Goal: Task Accomplishment & Management: Use online tool/utility

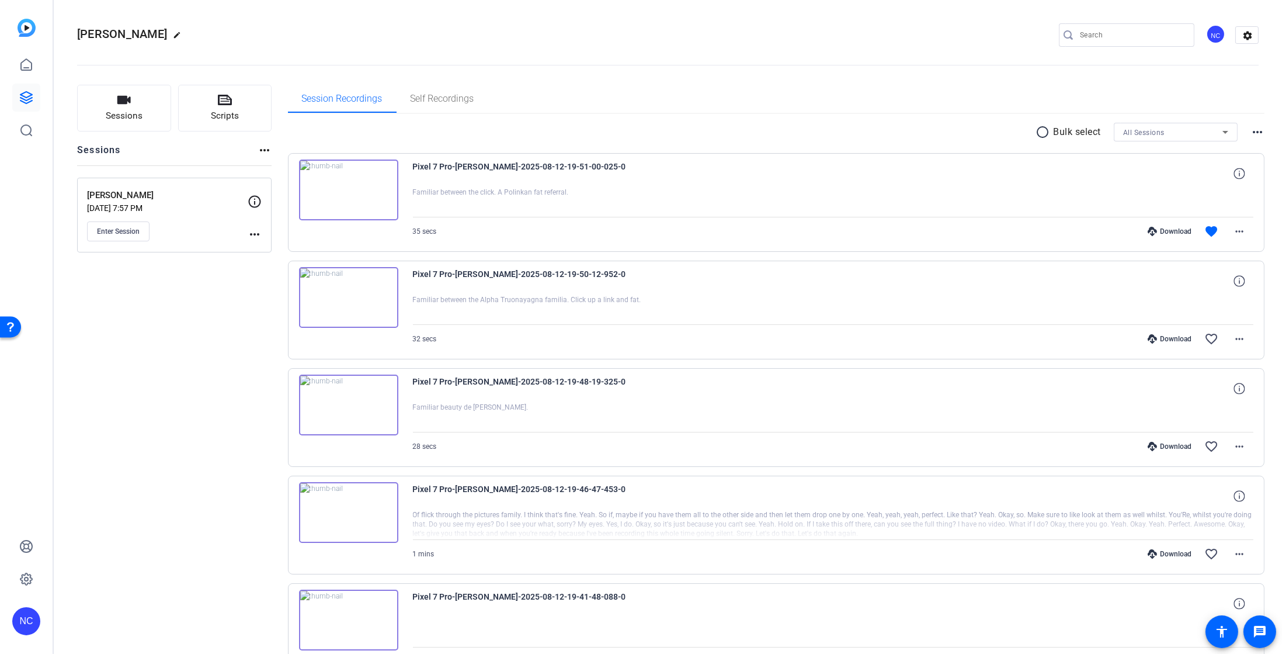
click at [18, 36] on img at bounding box center [27, 28] width 18 height 18
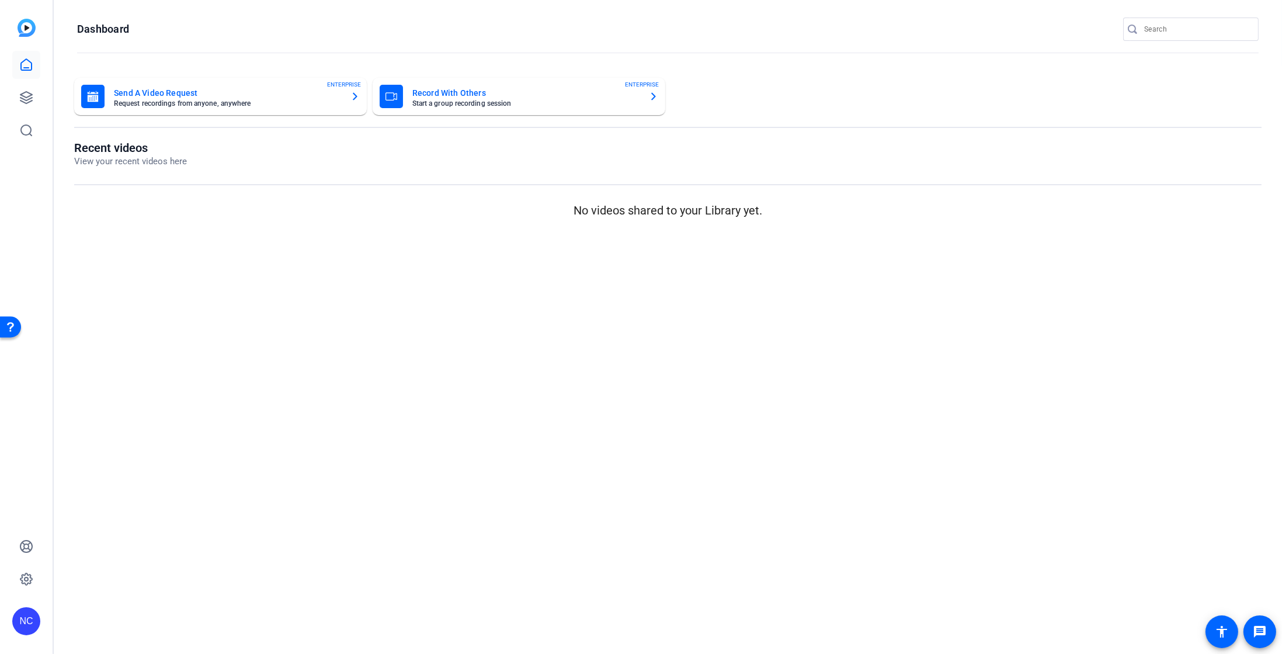
click at [424, 86] on mat-card-title "Record With Others" at bounding box center [525, 93] width 227 height 14
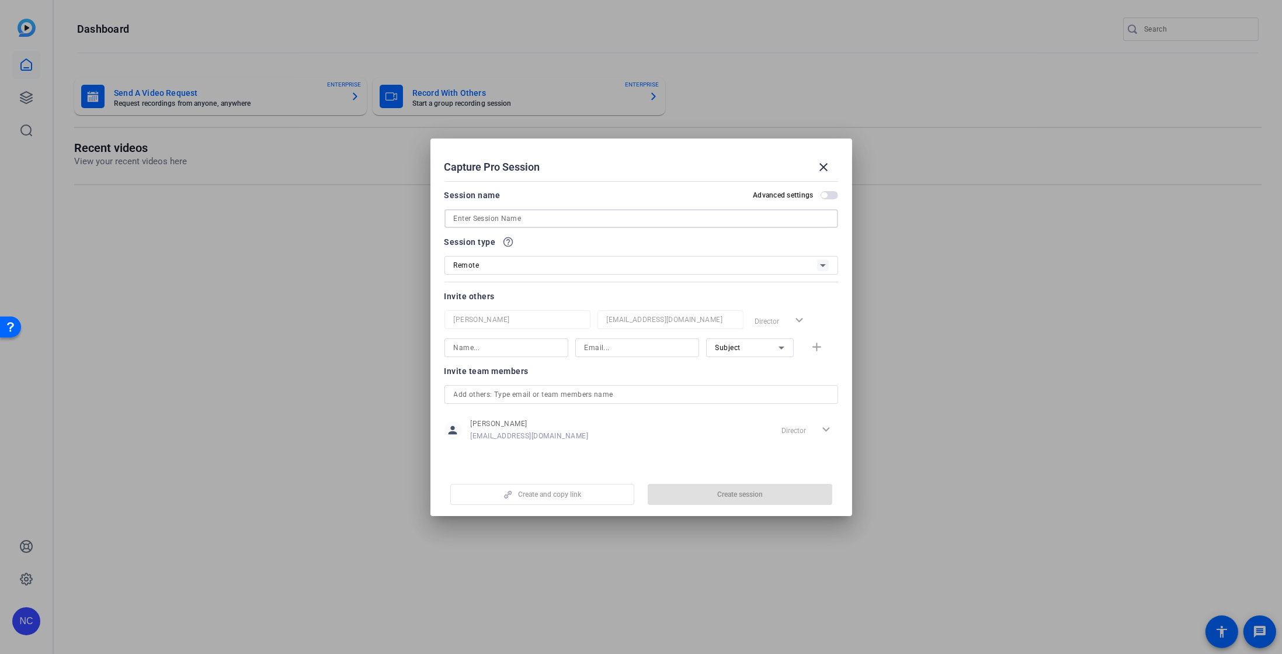
click at [570, 220] on input at bounding box center [641, 218] width 375 height 14
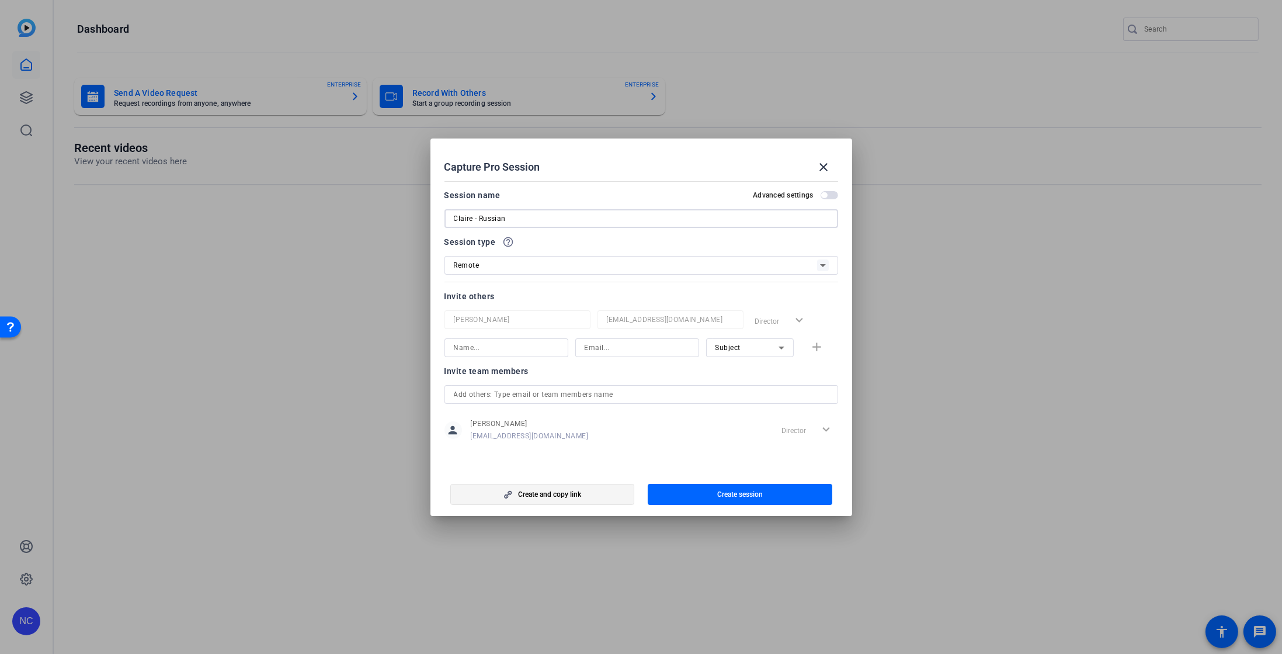
type input "Claire - Russian"
click at [593, 491] on span "button" at bounding box center [542, 494] width 183 height 28
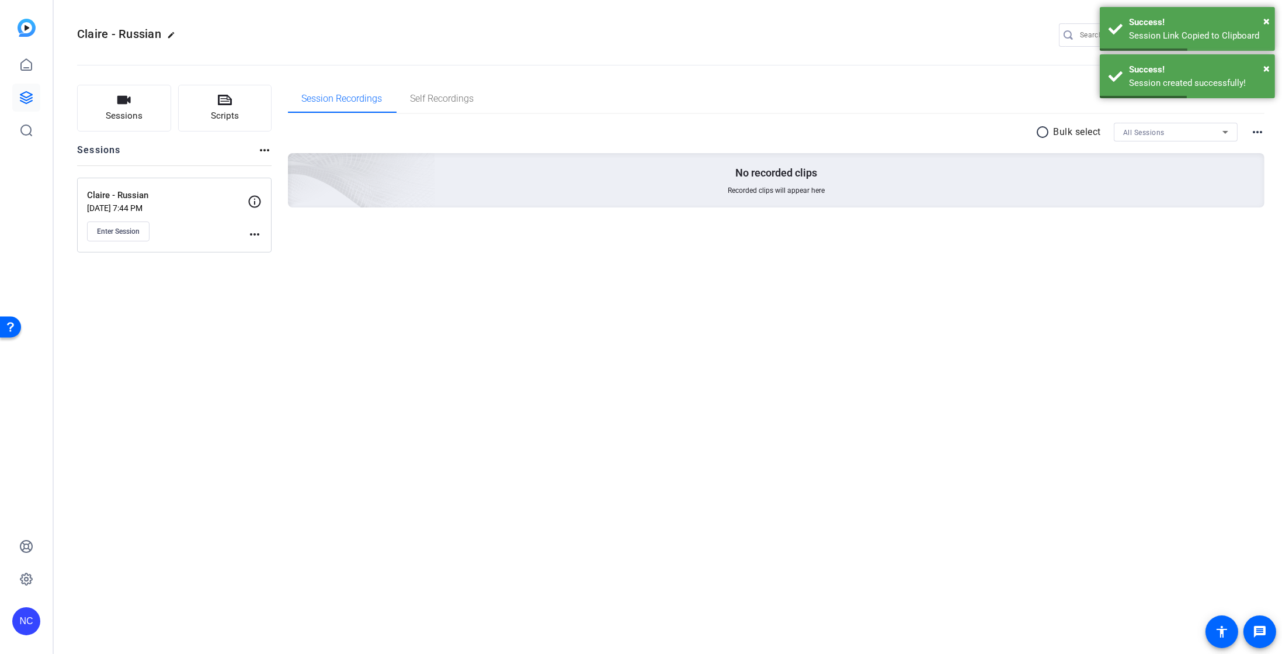
click at [255, 238] on mat-icon "more_horiz" at bounding box center [255, 234] width 14 height 14
click at [268, 245] on span "Edit Session" at bounding box center [283, 251] width 53 height 14
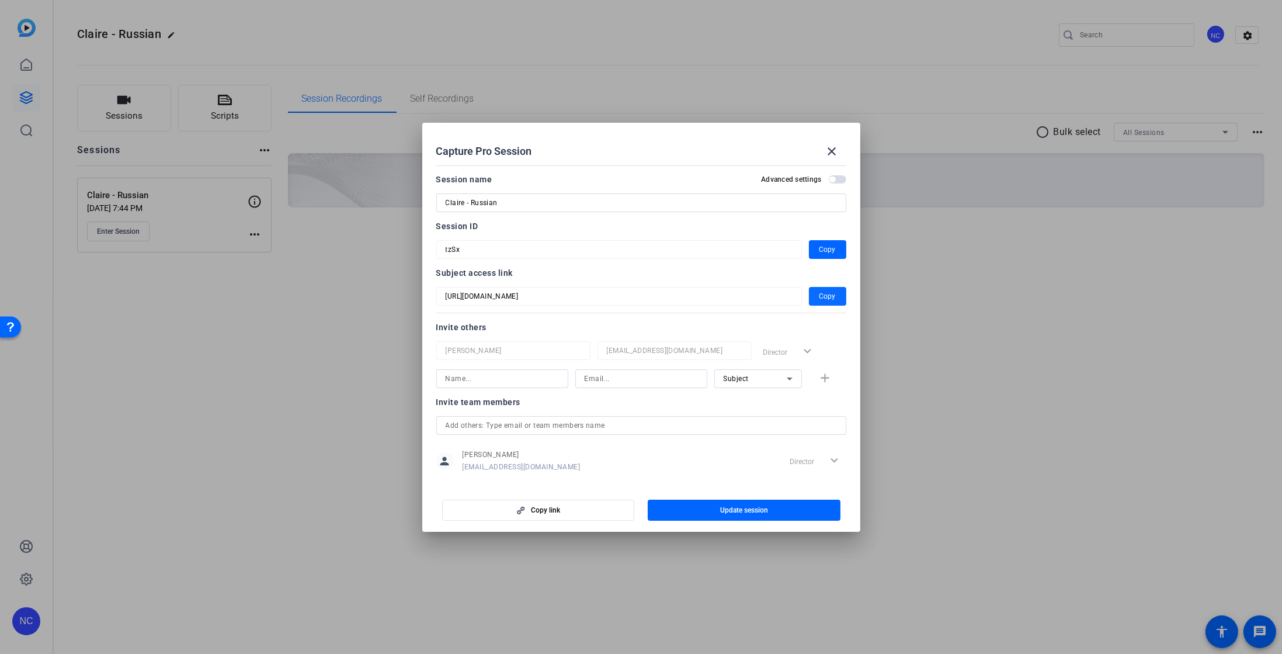
click at [809, 301] on span "button" at bounding box center [827, 296] width 37 height 28
click at [823, 246] on span "Copy" at bounding box center [828, 249] width 16 height 14
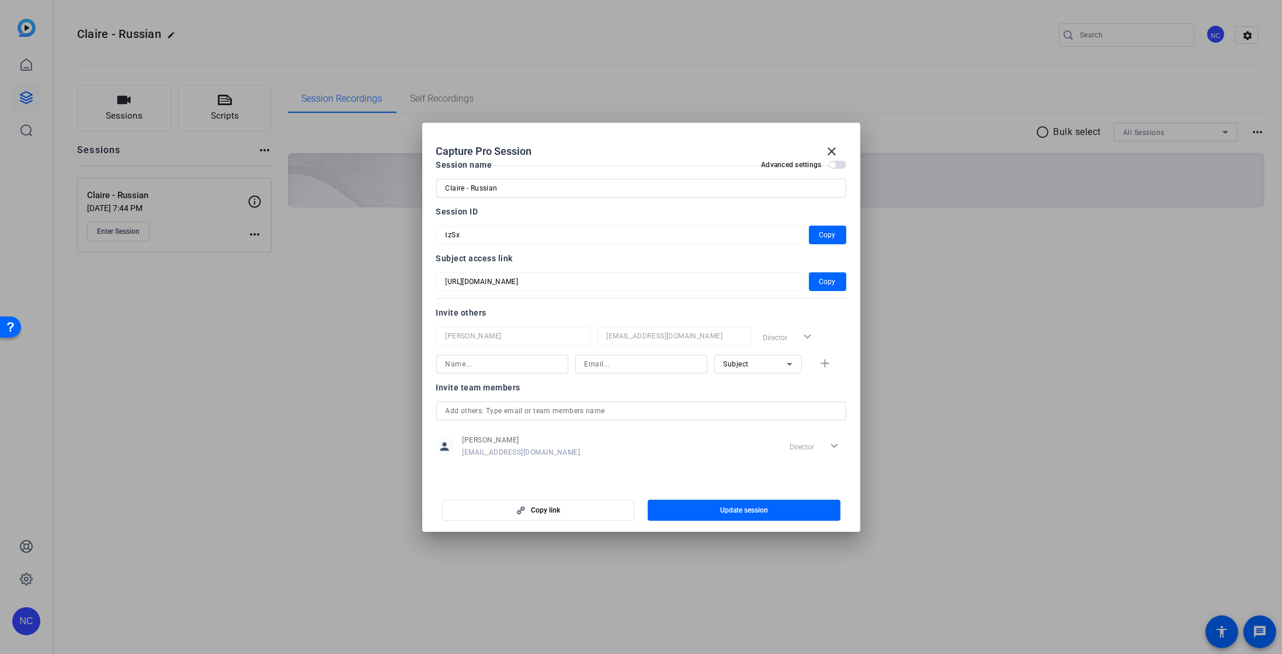
click at [953, 383] on div at bounding box center [641, 327] width 1282 height 654
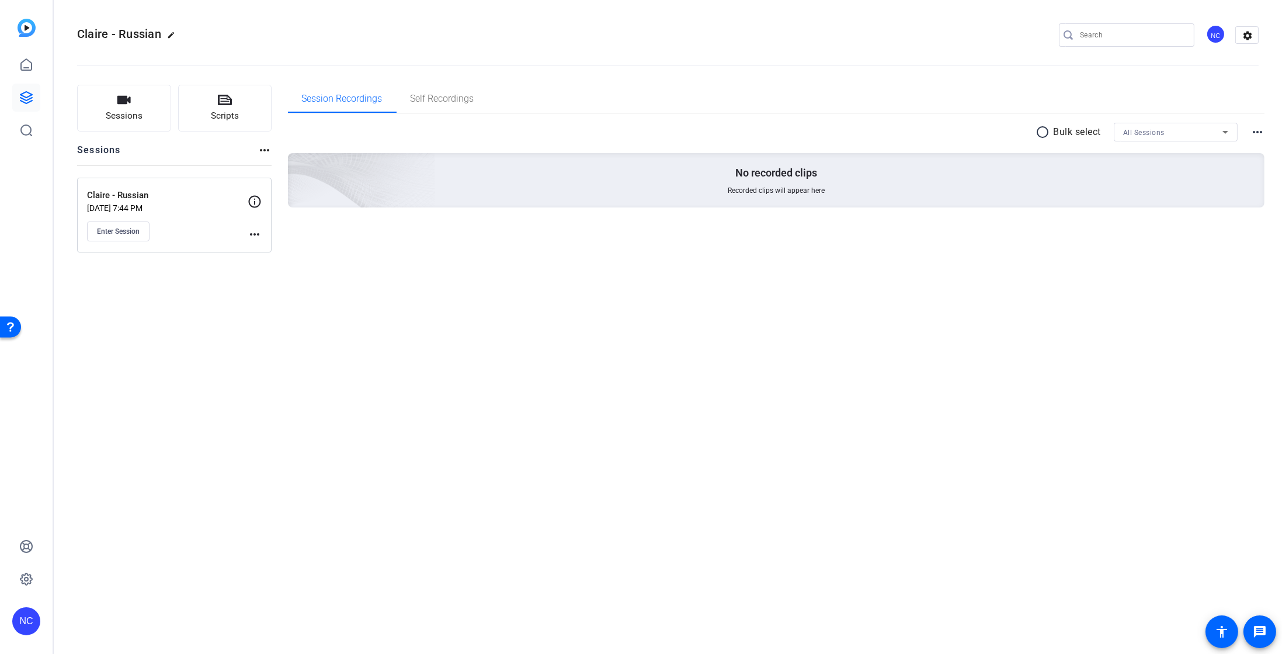
click at [118, 242] on div "[PERSON_NAME] - Russian [DATE] 7:44 PM Enter Session more_horiz" at bounding box center [174, 215] width 195 height 75
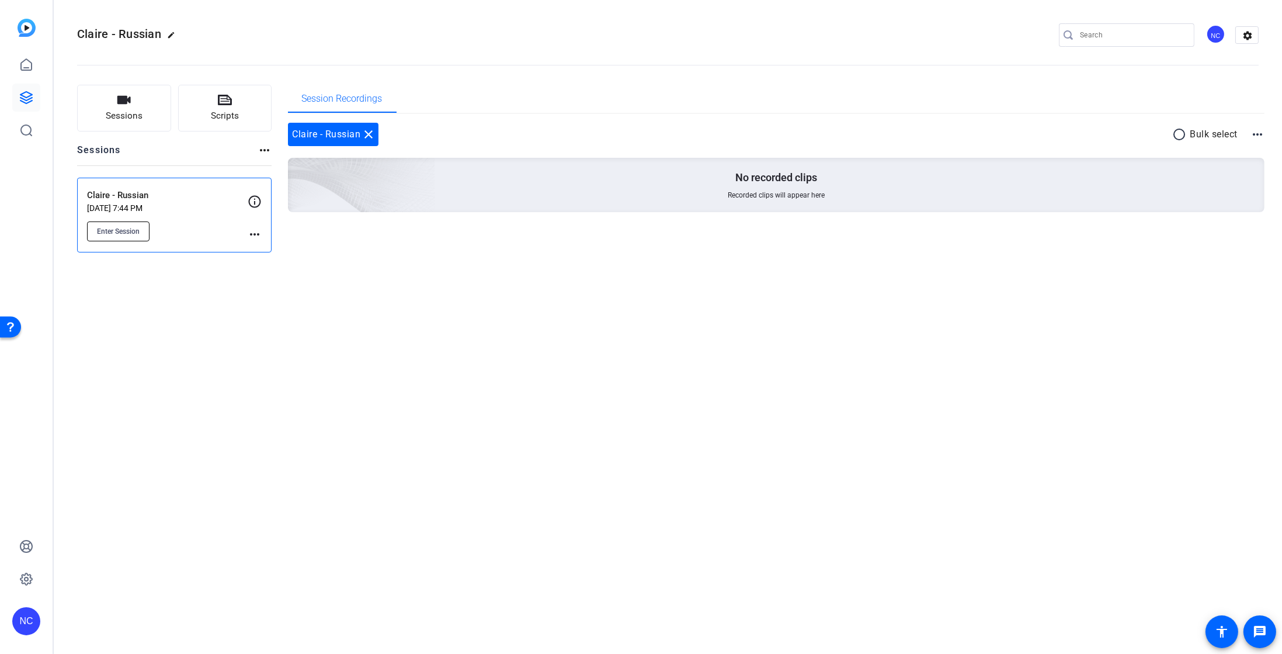
click at [126, 235] on span "Enter Session" at bounding box center [118, 231] width 43 height 9
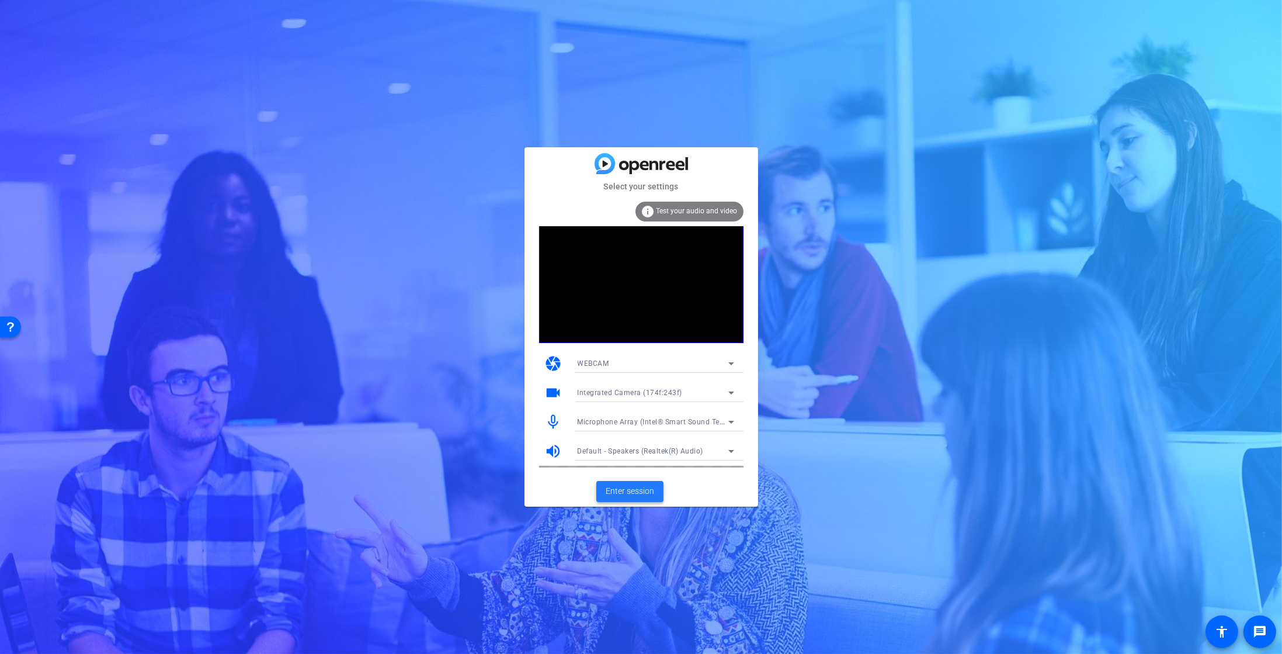
click at [629, 491] on span "Enter session" at bounding box center [630, 491] width 48 height 12
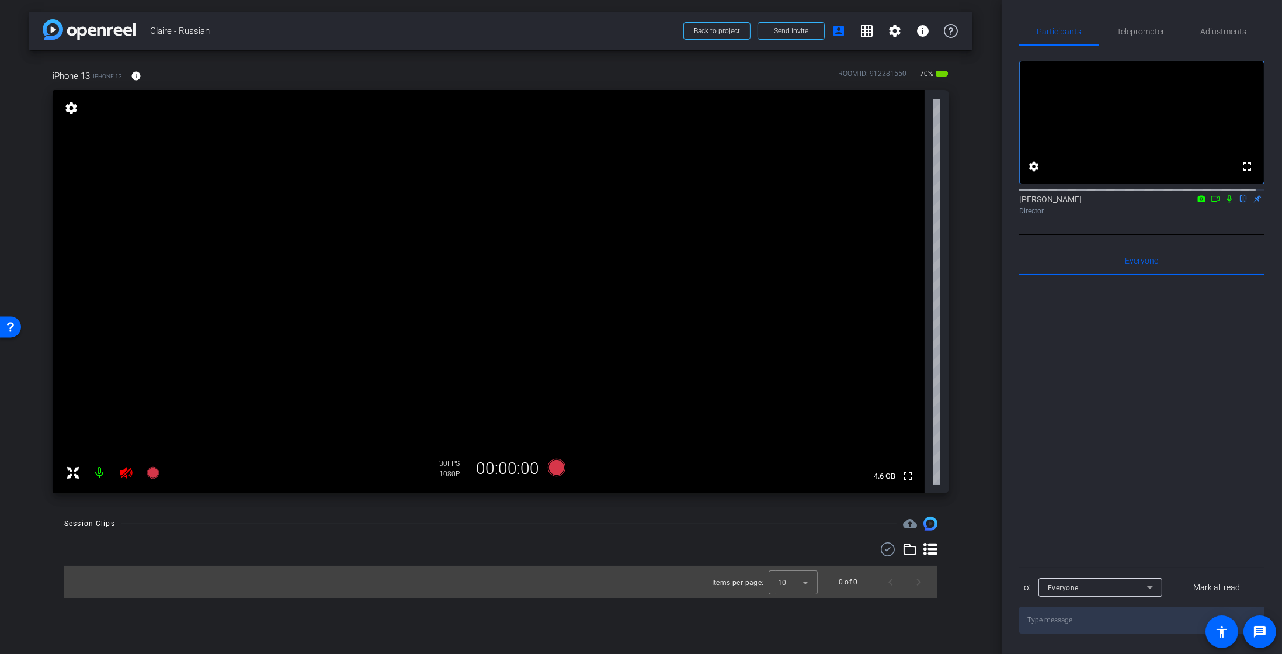
click at [131, 480] on mat-icon at bounding box center [125, 472] width 23 height 23
click at [1201, 39] on span "Adjustments" at bounding box center [1224, 32] width 46 height 28
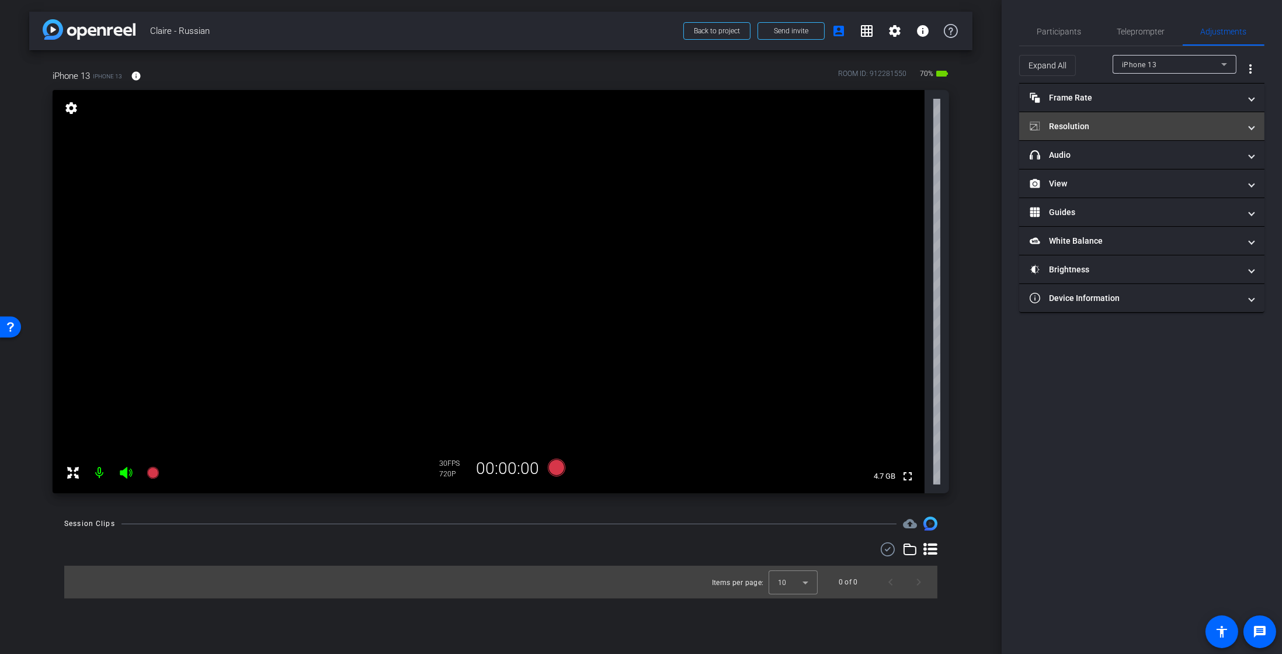
click at [1070, 133] on mat-expansion-panel-header "Resolution" at bounding box center [1141, 126] width 245 height 28
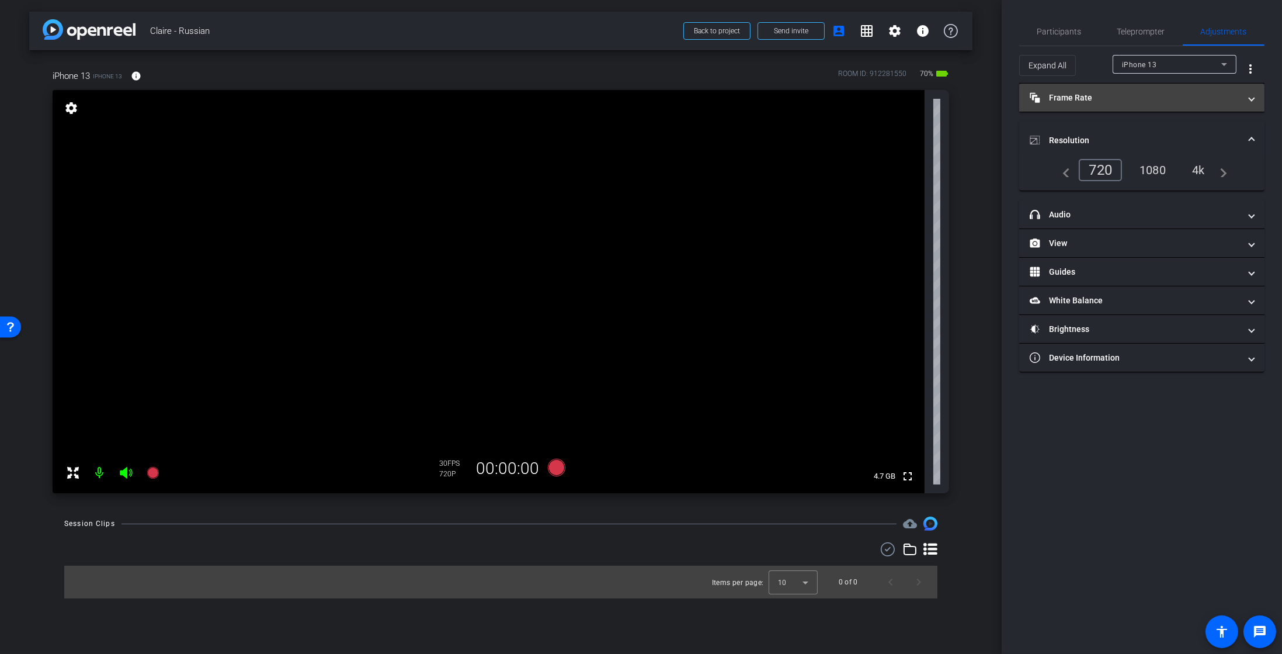
click at [1073, 105] on mat-expansion-panel-header "Frame Rate Frame Rate" at bounding box center [1141, 98] width 245 height 28
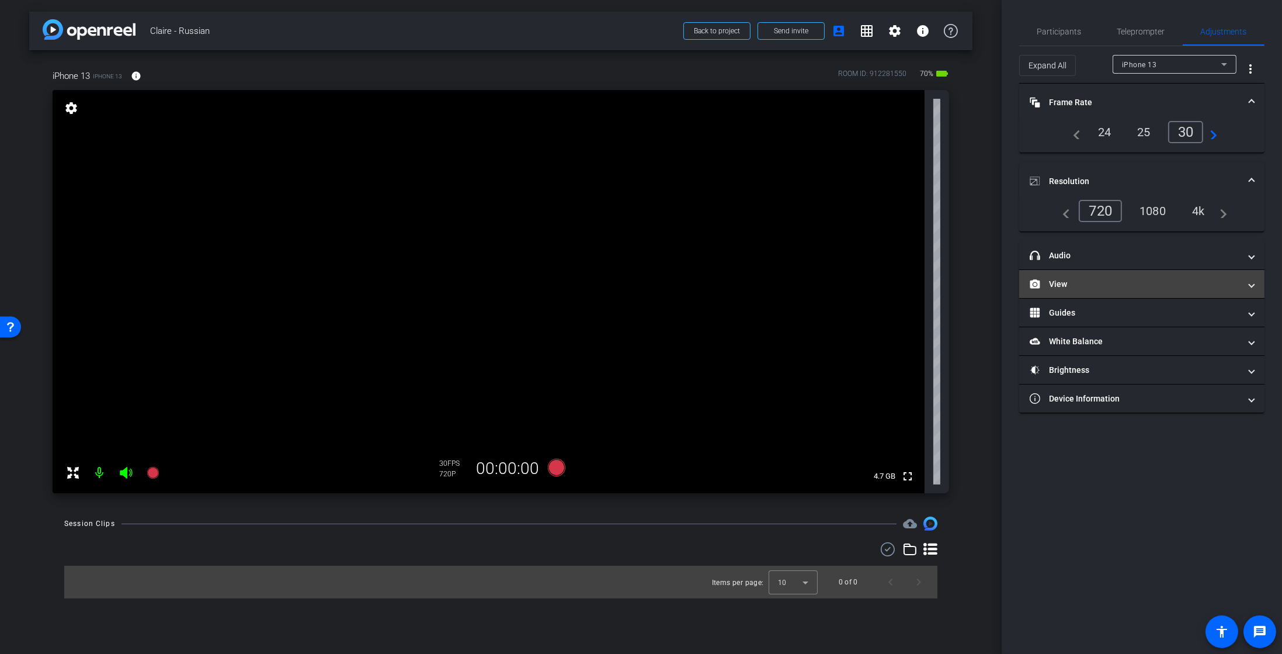
click at [1083, 280] on mat-panel-title "View" at bounding box center [1135, 284] width 210 height 12
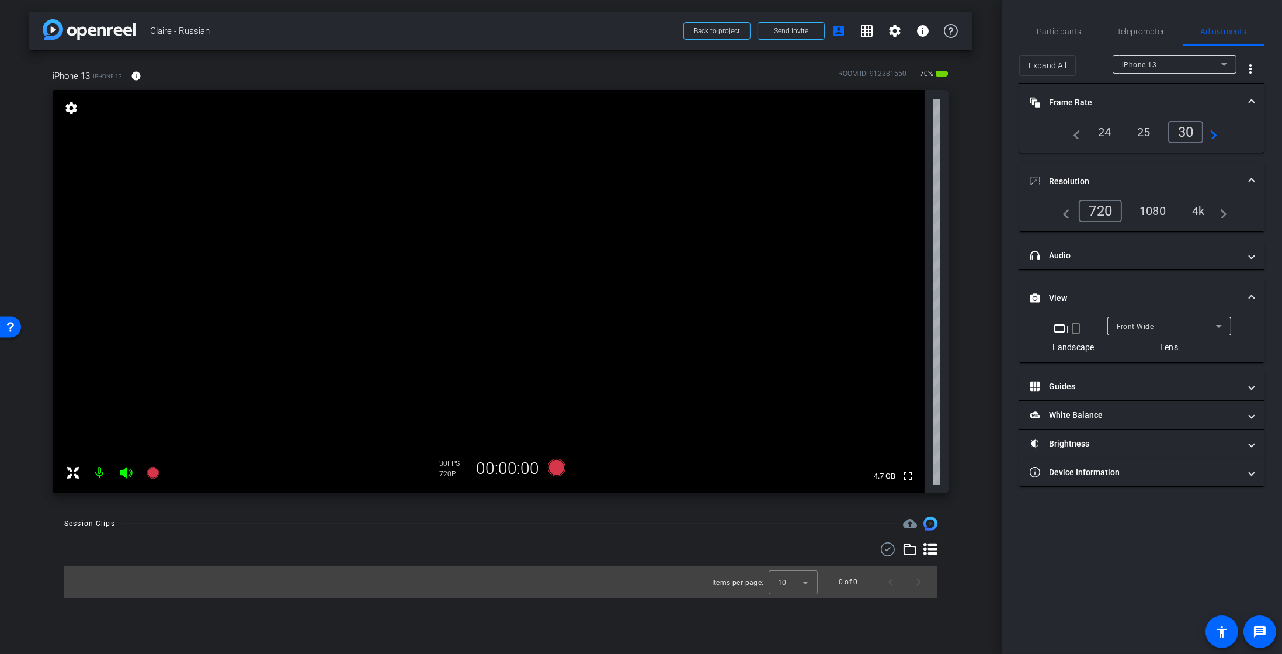
click at [1076, 328] on mat-icon "crop_portrait" at bounding box center [1076, 328] width 14 height 14
click at [1213, 133] on mat-icon "navigate_next" at bounding box center [1210, 132] width 14 height 14
click at [1191, 127] on div "60" at bounding box center [1188, 132] width 31 height 20
click at [1198, 209] on div "4k" at bounding box center [1198, 211] width 30 height 20
click at [1092, 425] on mat-expansion-panel-header "White Balance White Balance" at bounding box center [1141, 415] width 245 height 28
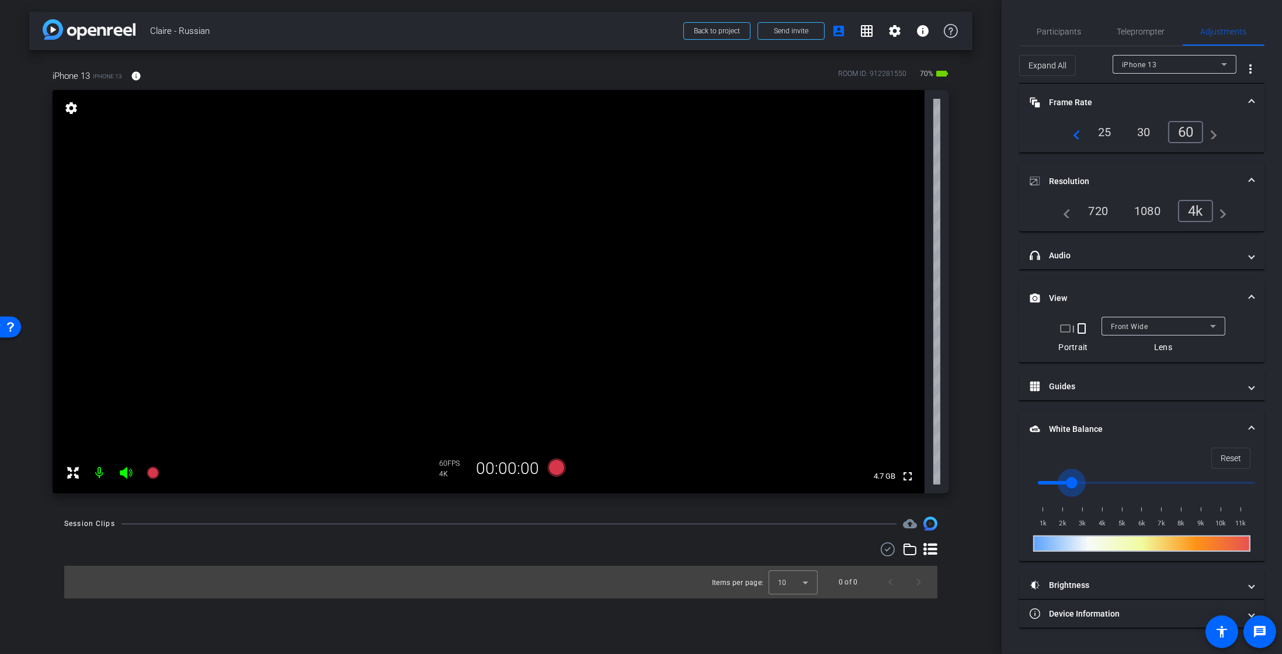
click at [1071, 482] on input "range" at bounding box center [1147, 483] width 242 height 26
click at [1043, 485] on input "range" at bounding box center [1147, 483] width 242 height 26
click at [1116, 480] on input "range" at bounding box center [1147, 483] width 242 height 26
type input "3500"
click at [1093, 483] on input "range" at bounding box center [1147, 483] width 242 height 26
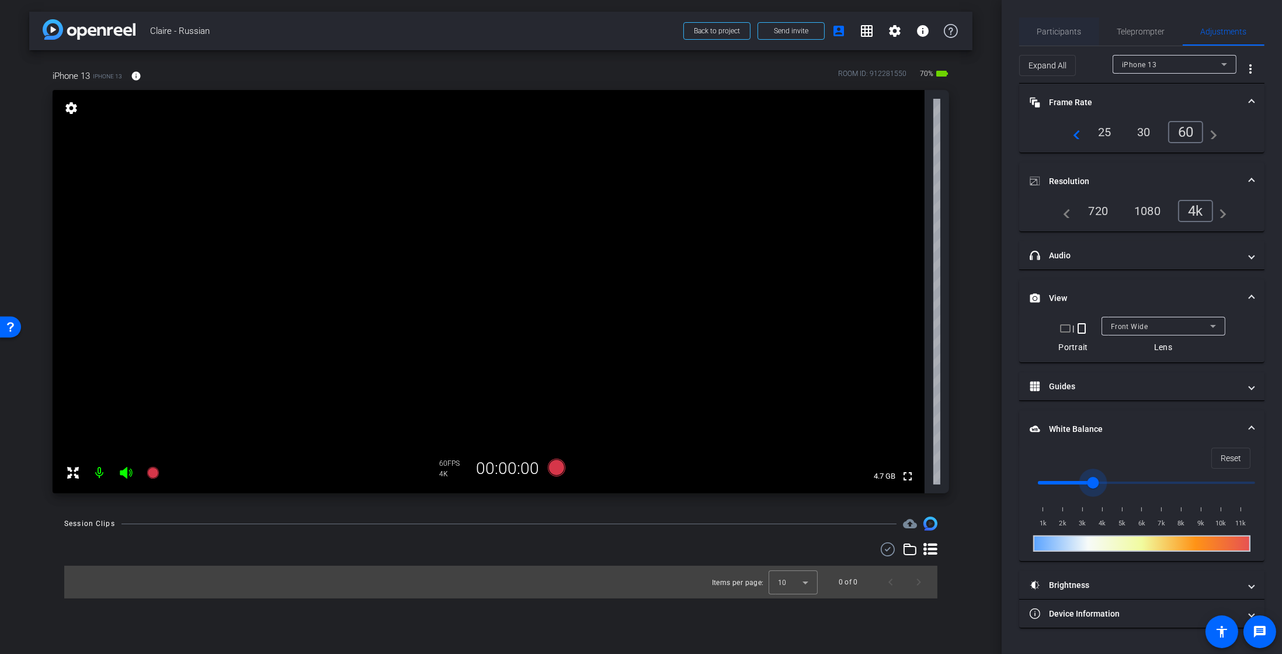
click at [1057, 43] on span "Participants" at bounding box center [1059, 32] width 44 height 28
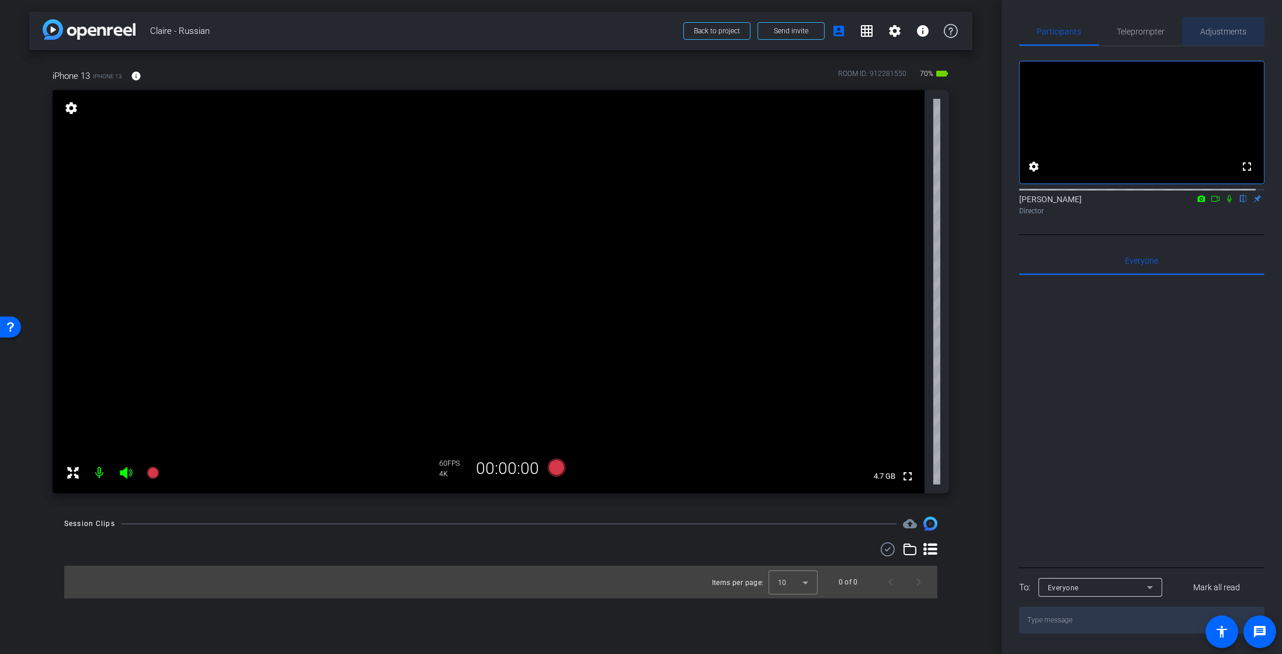
click at [1223, 39] on span "Adjustments" at bounding box center [1224, 32] width 46 height 28
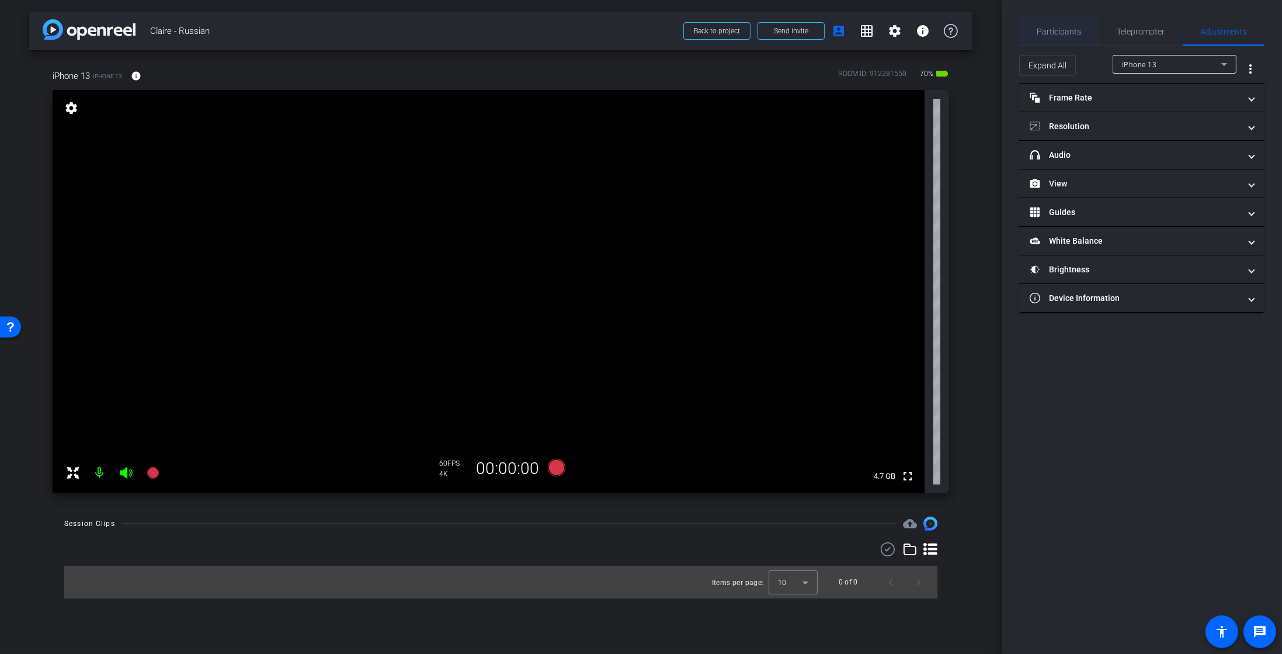
click at [1075, 29] on span "Participants" at bounding box center [1059, 31] width 44 height 8
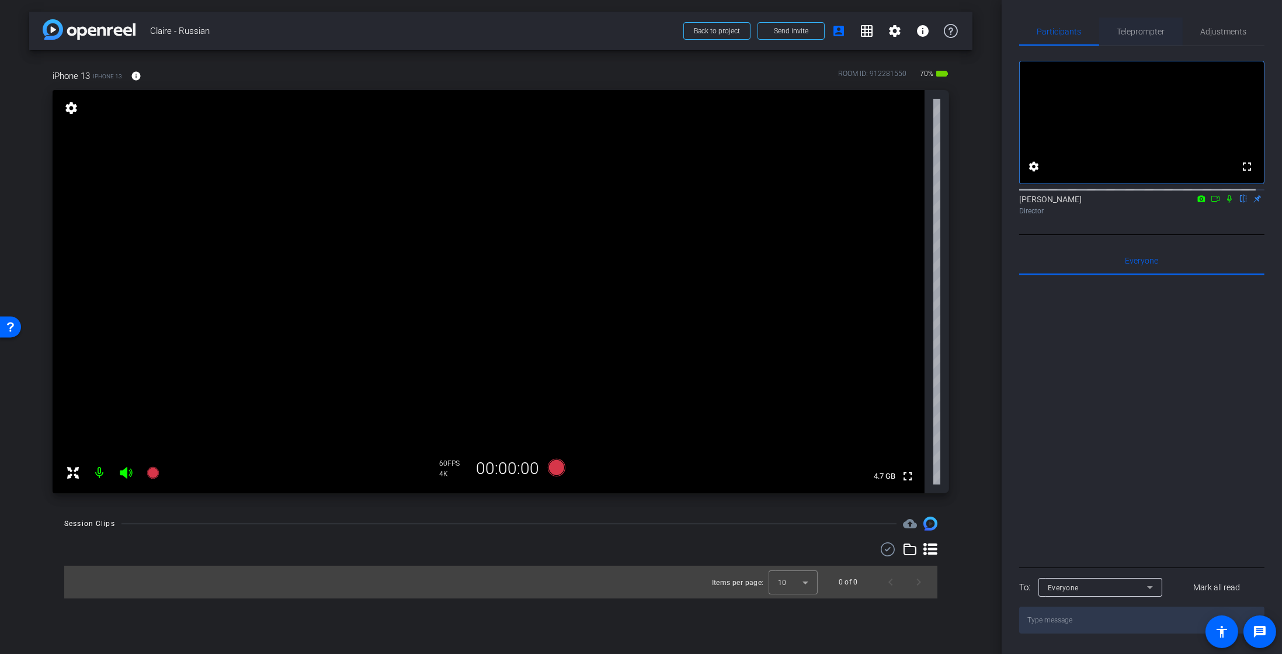
click at [1141, 38] on span "Teleprompter" at bounding box center [1141, 32] width 48 height 28
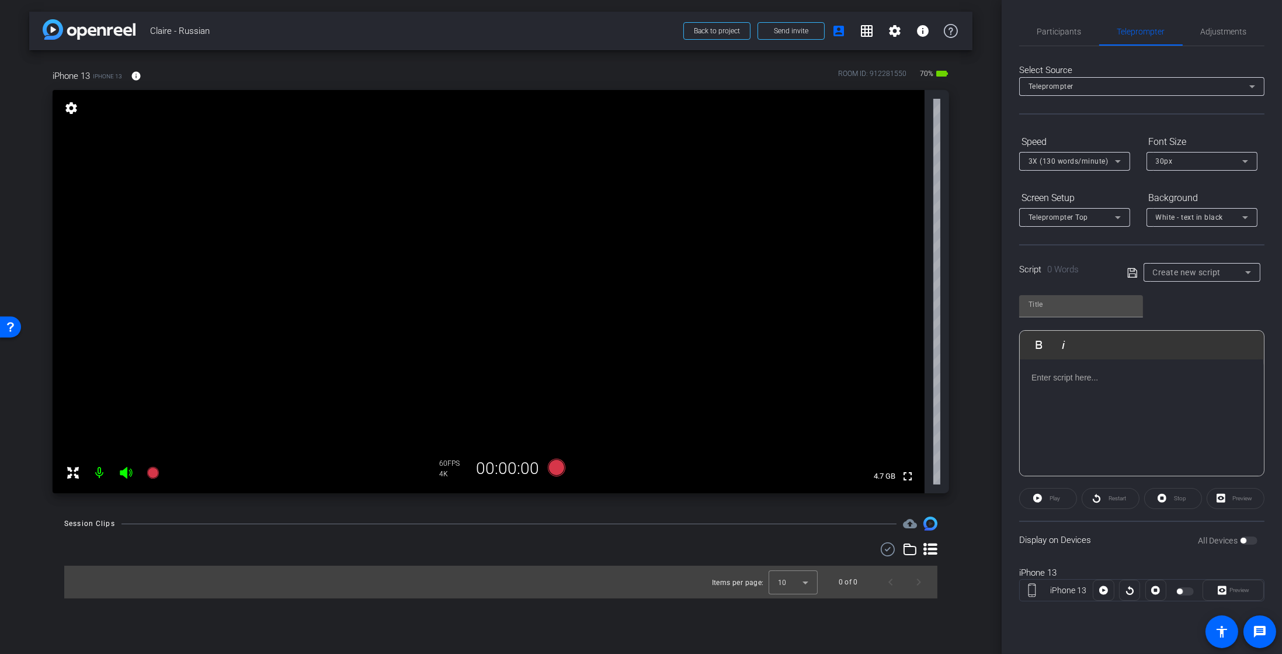
click at [1129, 405] on div at bounding box center [1142, 417] width 244 height 117
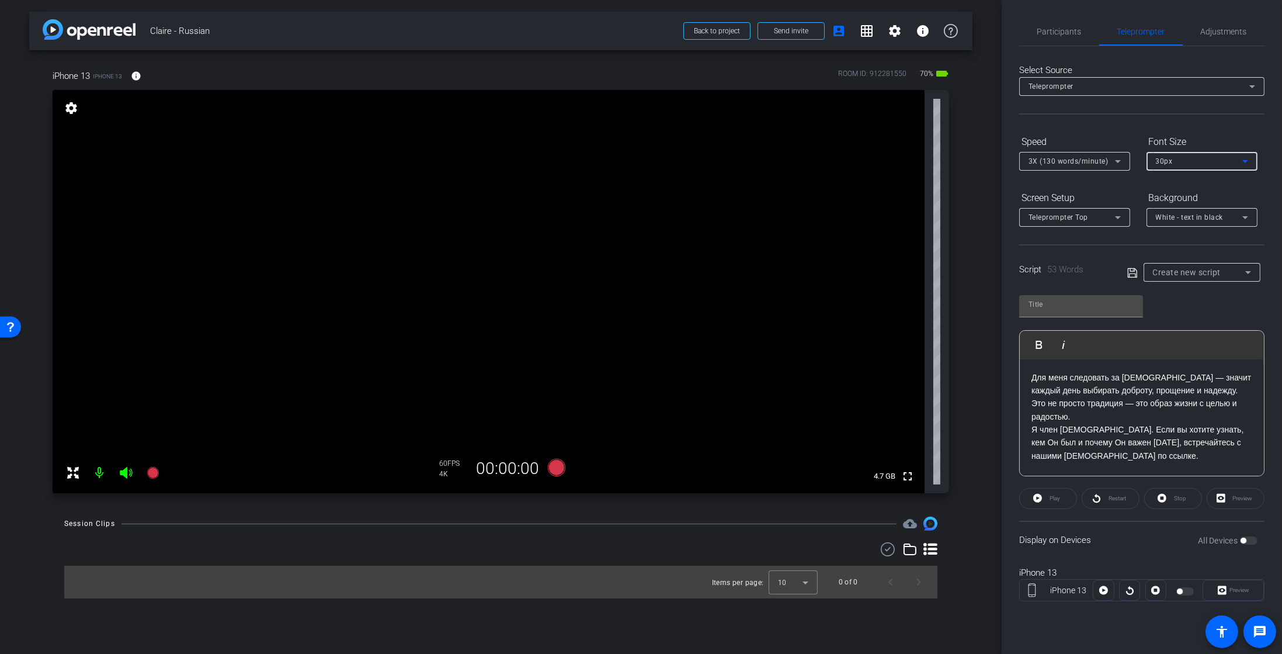
click at [1170, 160] on span "30px" at bounding box center [1164, 161] width 17 height 8
click at [1075, 309] on div at bounding box center [641, 327] width 1282 height 654
click at [1107, 418] on p "Для меня следовать за Иисусом Христом — значит каждый день выбирать доброту, пр…" at bounding box center [1142, 417] width 221 height 92
click at [1058, 295] on div at bounding box center [1081, 304] width 105 height 19
click at [1058, 298] on input "text" at bounding box center [1081, 304] width 105 height 14
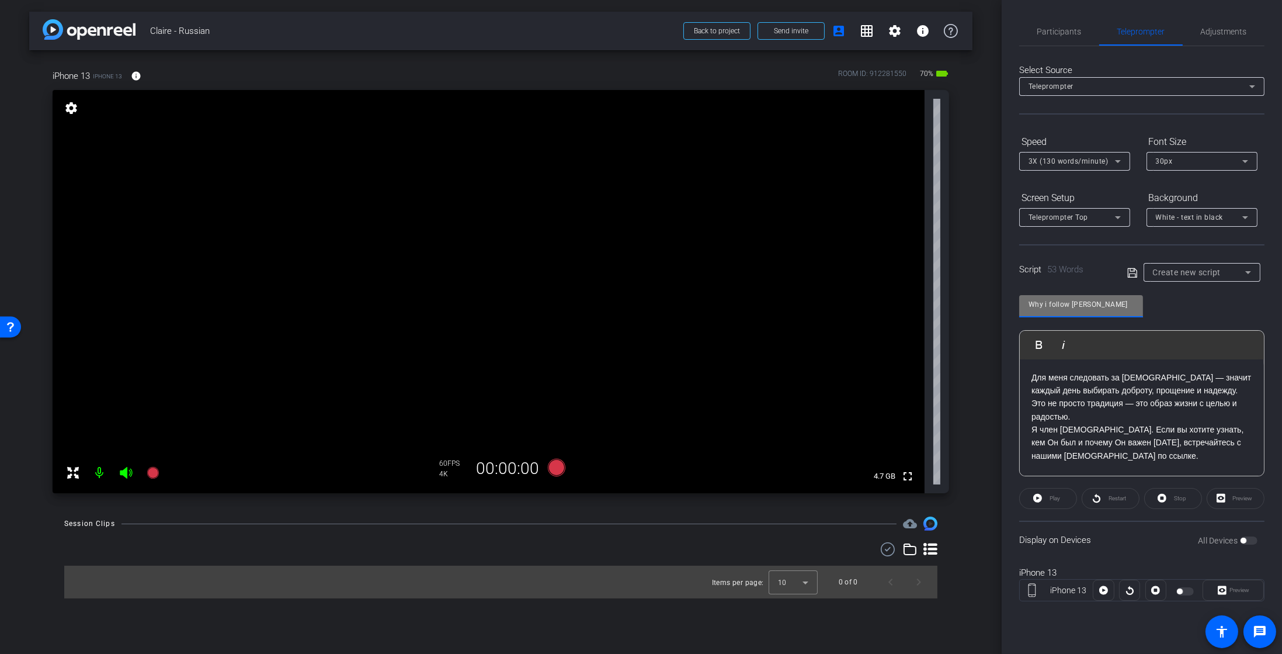
type input "Why i follow Jesus Christ"
click at [1158, 277] on div "Create new script" at bounding box center [1199, 272] width 92 height 14
click at [1139, 274] on div at bounding box center [641, 327] width 1282 height 654
click at [1134, 273] on icon at bounding box center [1131, 272] width 9 height 9
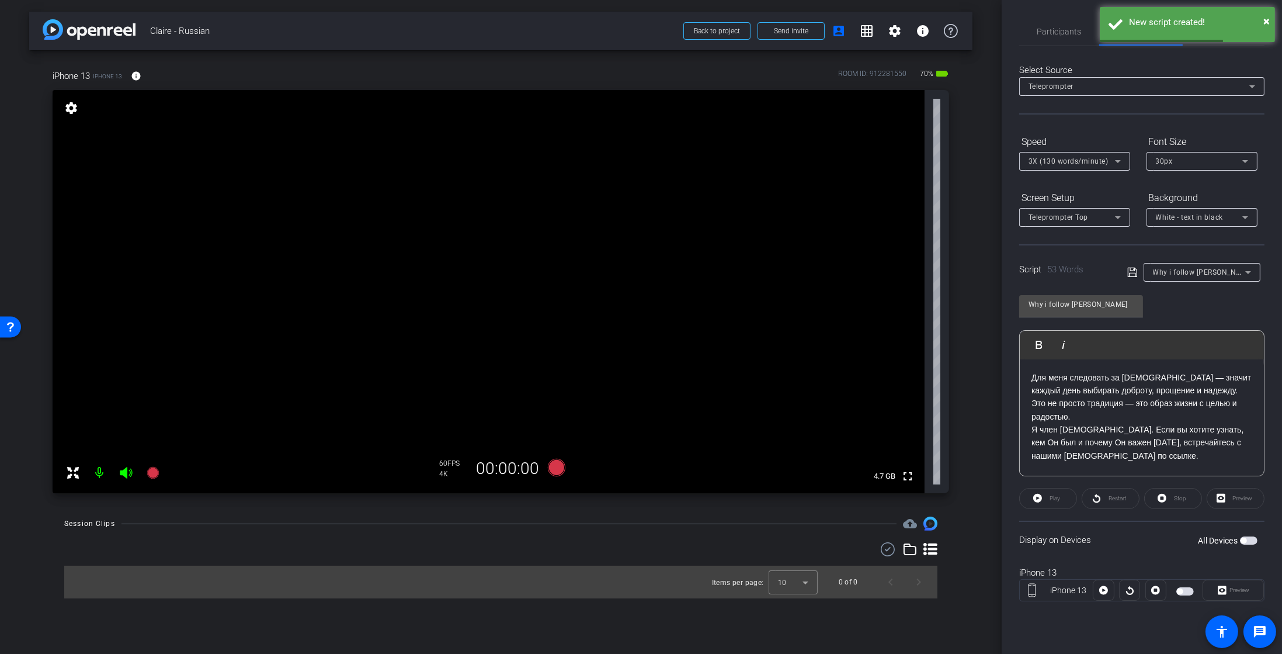
click at [1248, 540] on span "button" at bounding box center [1249, 540] width 18 height 8
click at [1104, 589] on icon at bounding box center [1103, 590] width 9 height 18
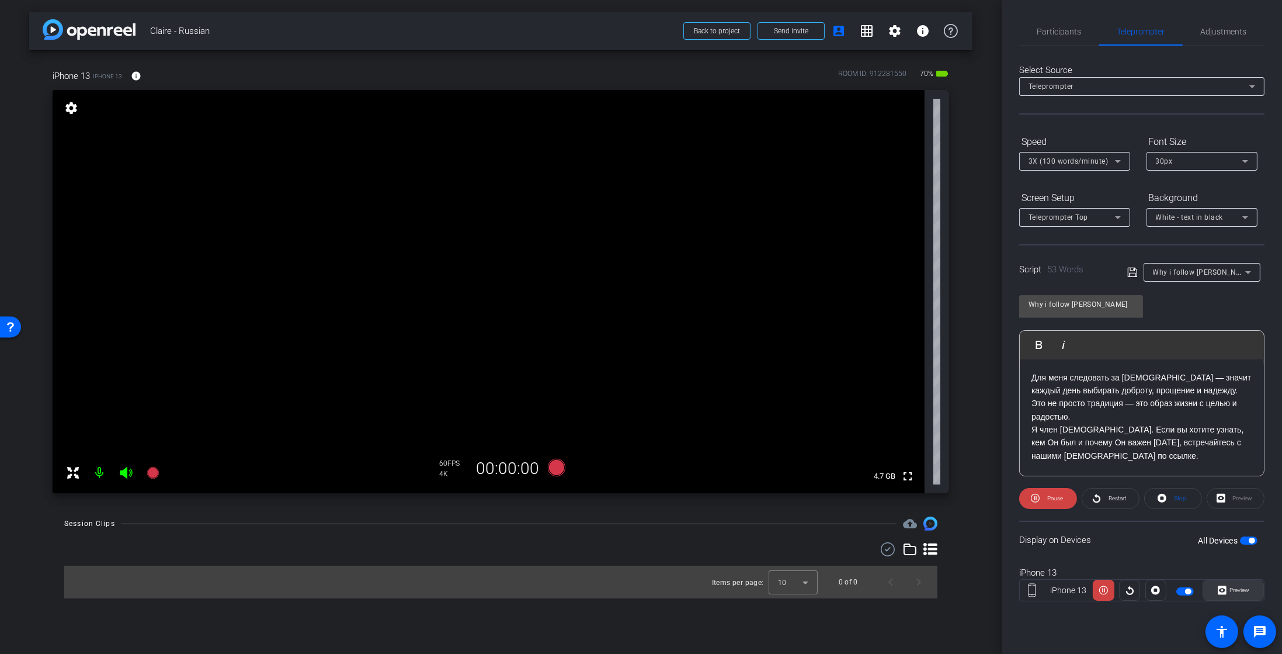
click at [1241, 590] on span "Preview" at bounding box center [1240, 589] width 20 height 6
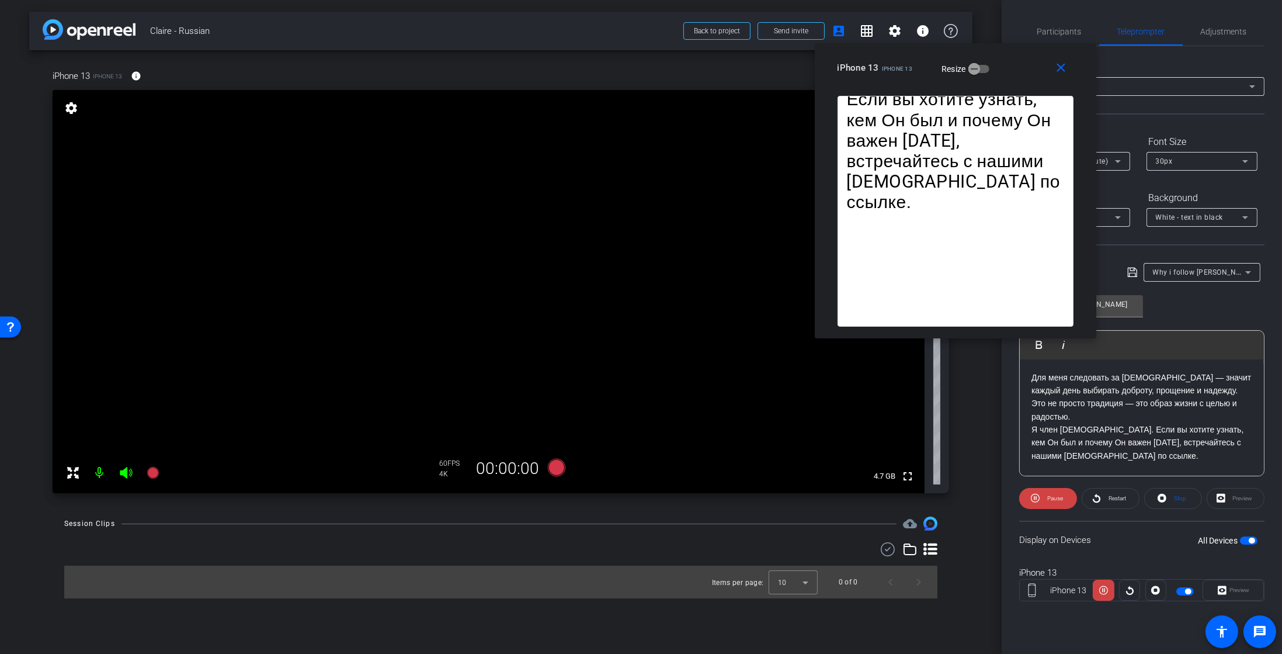
drag, startPoint x: 701, startPoint y: 216, endPoint x: 1015, endPoint y: 77, distance: 343.7
click at [1015, 77] on div "close iPhone 13 iPhone 13 Resize" at bounding box center [956, 69] width 282 height 53
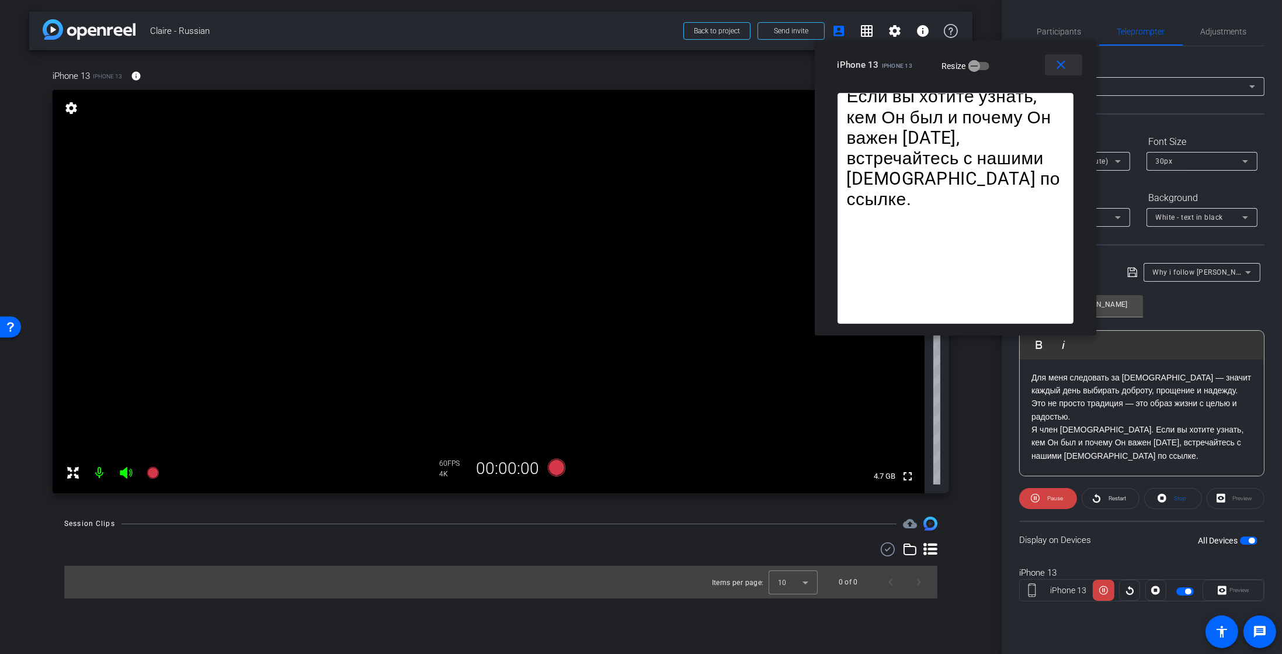
click at [1054, 68] on mat-icon "close" at bounding box center [1061, 65] width 15 height 15
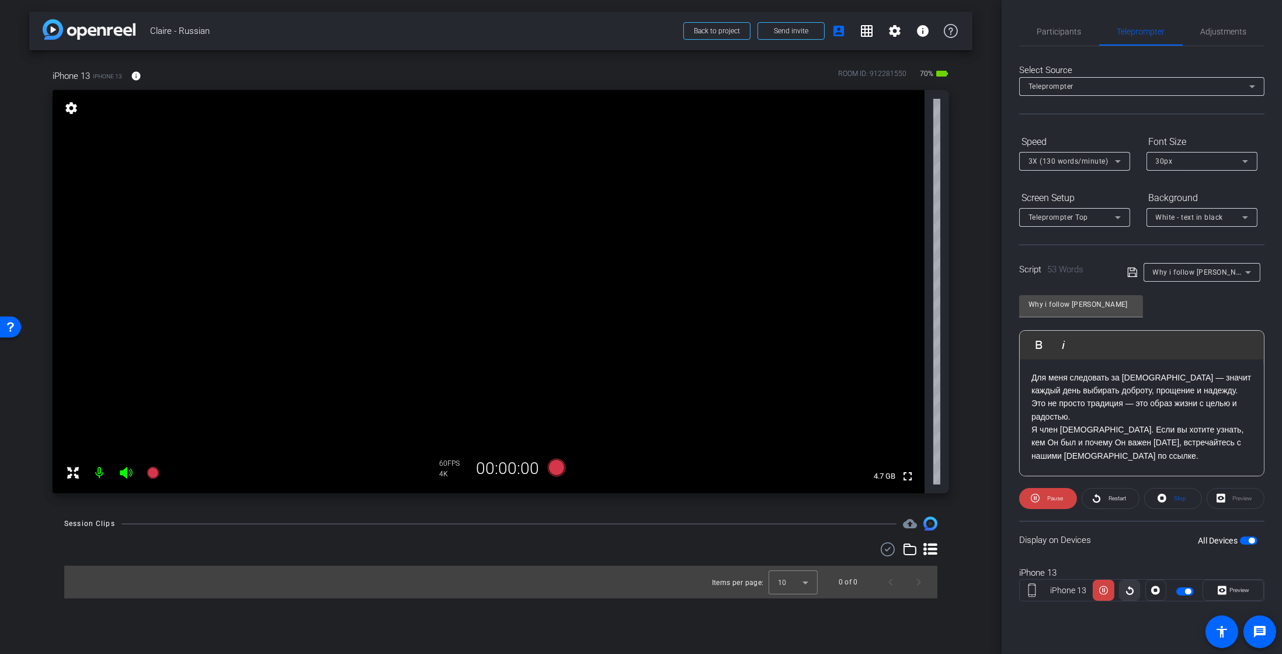
click at [1129, 585] on icon at bounding box center [1130, 590] width 9 height 18
click at [1237, 592] on span "Preview" at bounding box center [1240, 589] width 20 height 6
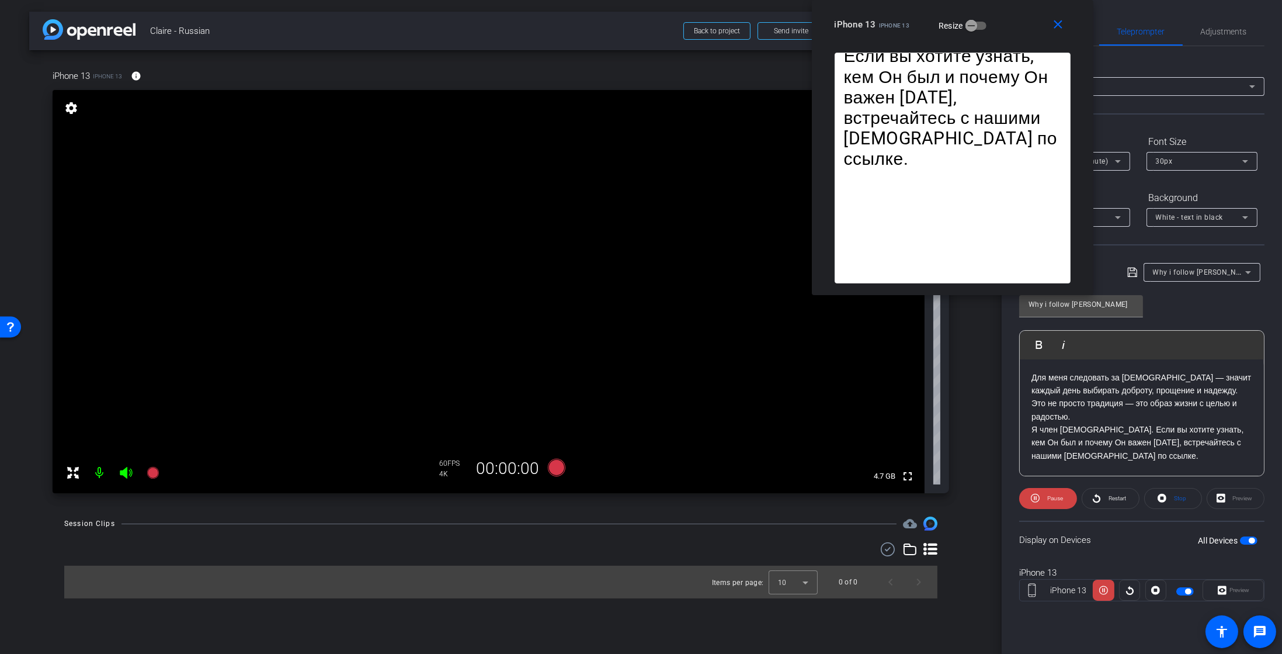
drag, startPoint x: 702, startPoint y: 210, endPoint x: 1013, endPoint y: 19, distance: 364.8
click at [1013, 19] on div "iPhone 13 iPhone 13 Resize" at bounding box center [957, 24] width 245 height 21
click at [1147, 450] on p "Для меня следовать за Иисусом Христом — значит каждый день выбирать доброту, пр…" at bounding box center [1142, 417] width 221 height 92
click at [1074, 414] on p "Для меня следовать за Иисусом Христом — значит каждый день выбирать доброту, пр…" at bounding box center [1142, 417] width 221 height 92
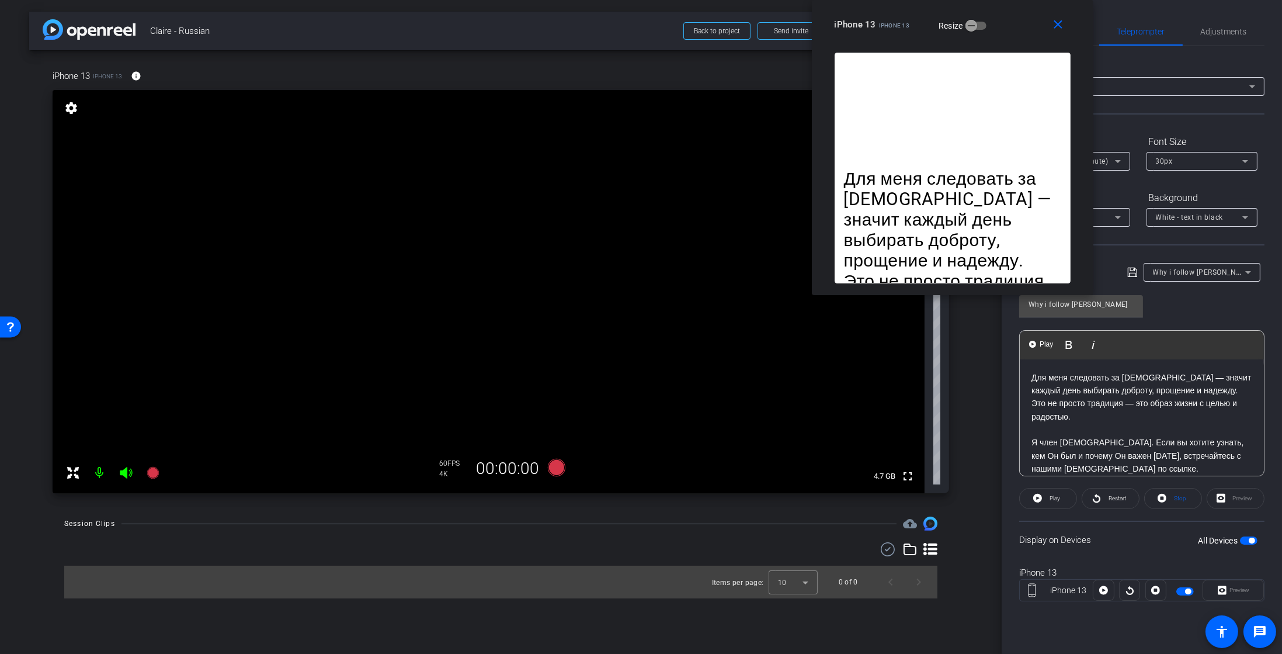
scroll to position [24, 0]
click at [1082, 412] on p "Я член Церкви Иисуса Христа Святых последних дней. Если вы хотите узнать, кем О…" at bounding box center [1142, 438] width 221 height 53
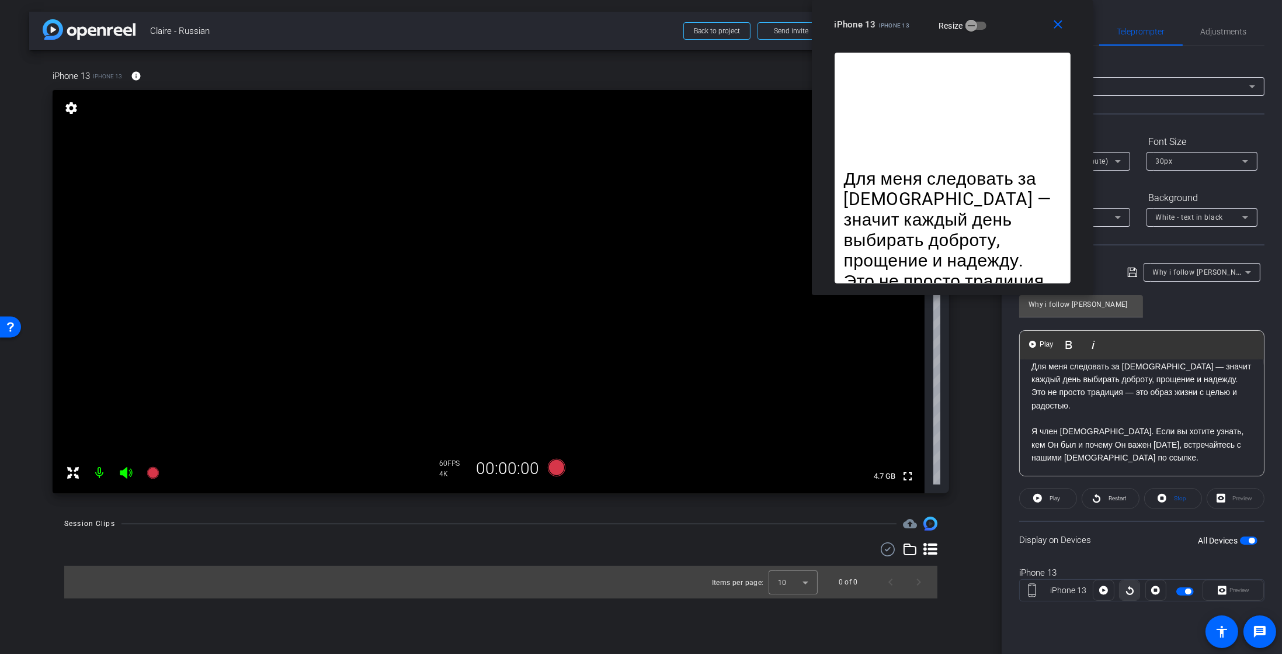
click at [1129, 585] on icon at bounding box center [1130, 590] width 9 height 18
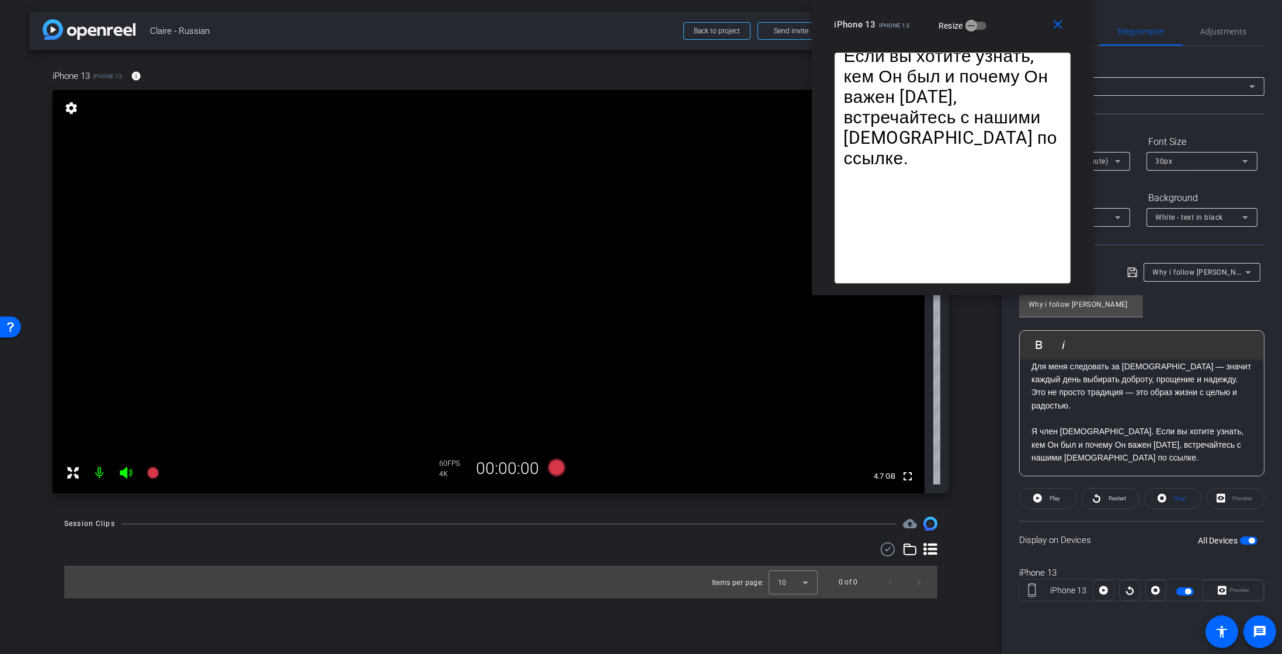
drag, startPoint x: 1015, startPoint y: 33, endPoint x: 921, endPoint y: 47, distance: 95.1
click at [921, 35] on div "iPhone 13 iPhone 13 Resize" at bounding box center [957, 24] width 245 height 21
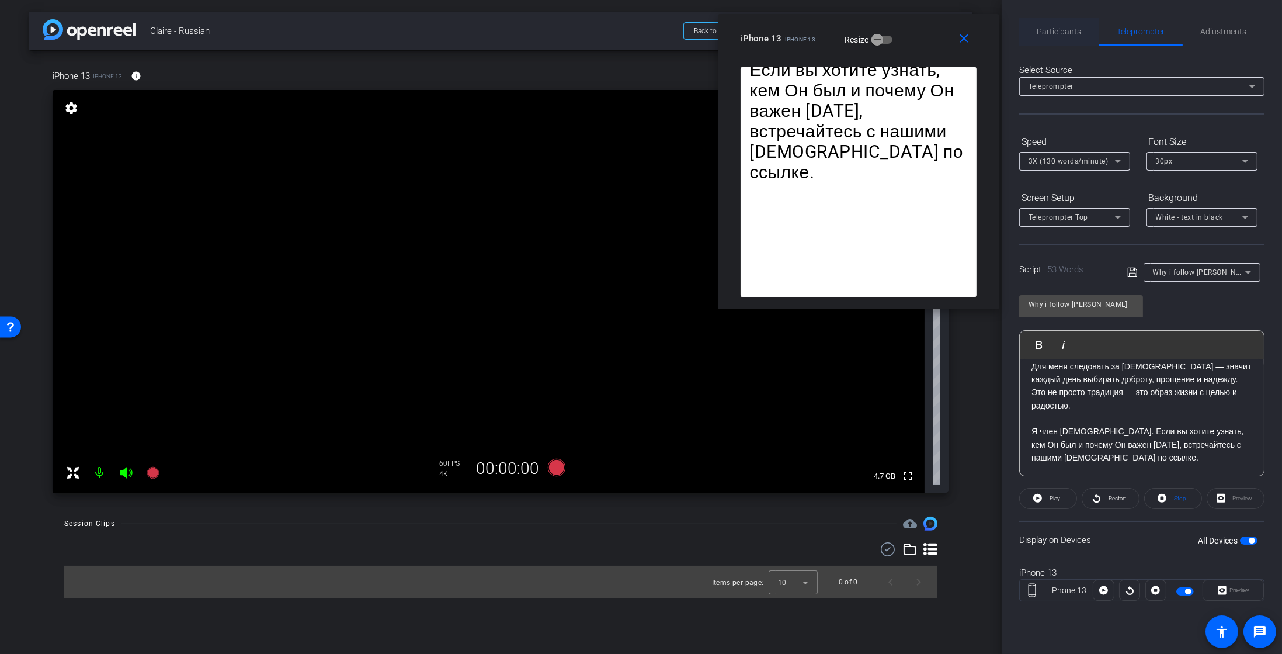
click at [1070, 40] on span "Participants" at bounding box center [1059, 32] width 44 height 28
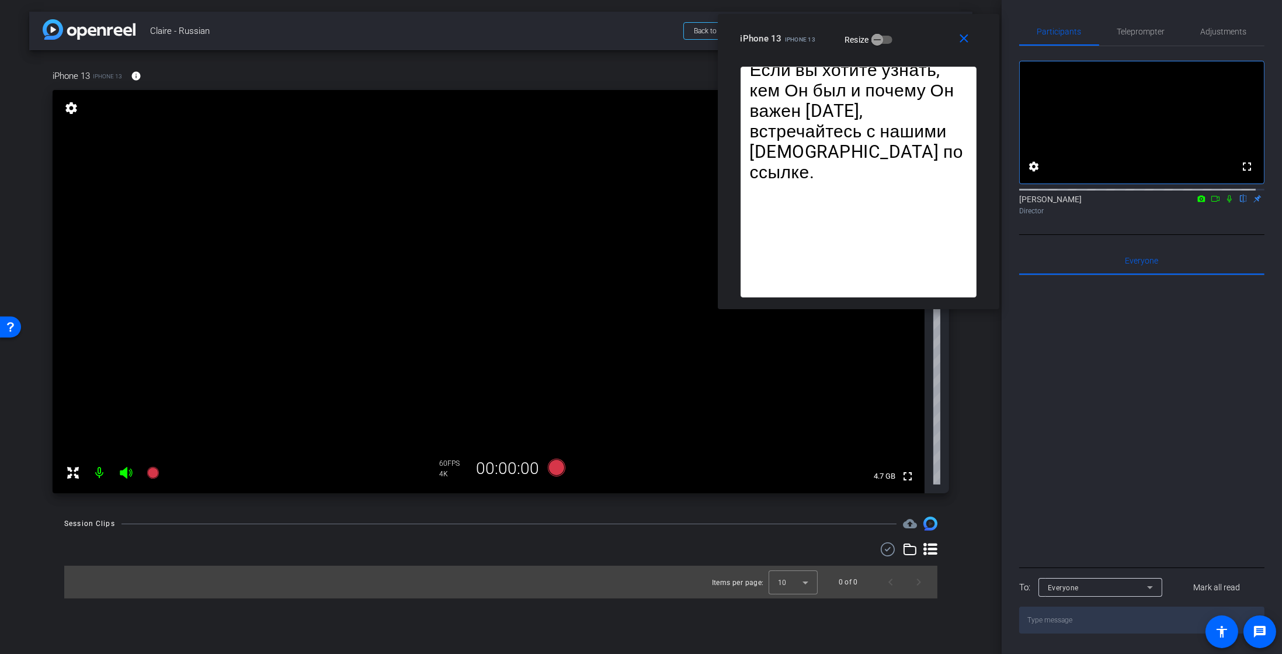
click at [1211, 203] on icon at bounding box center [1215, 199] width 9 height 8
click at [1153, 29] on span "Teleprompter" at bounding box center [1141, 31] width 48 height 8
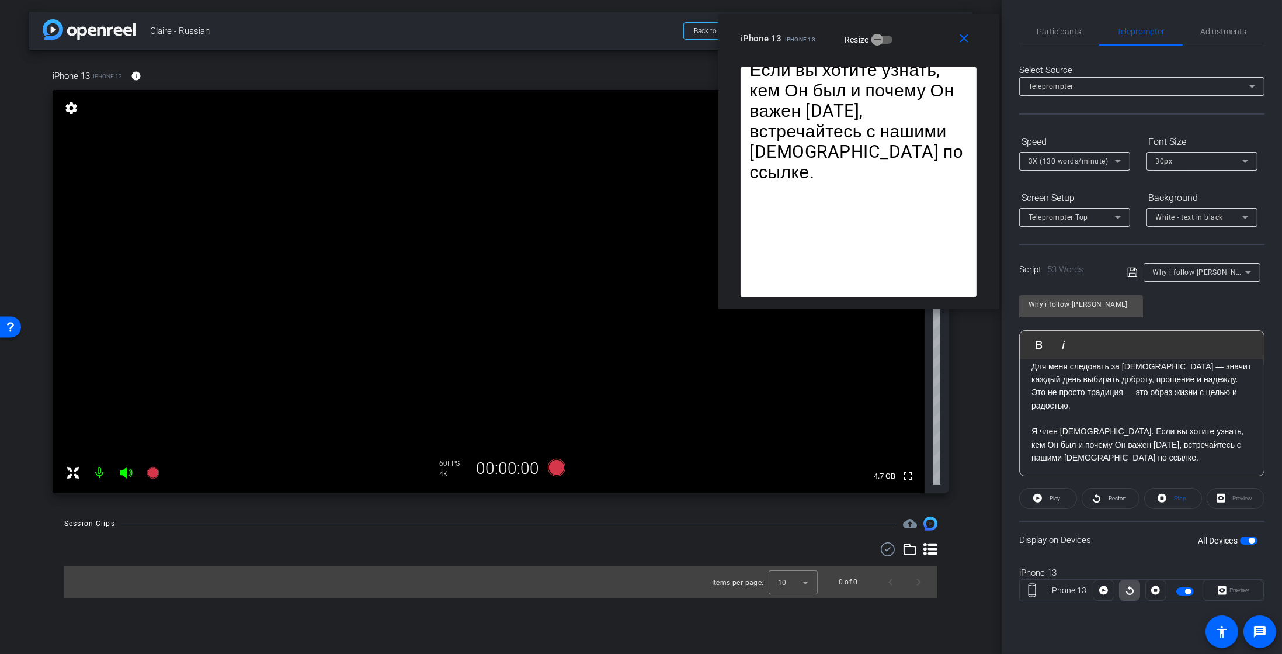
click at [1128, 589] on icon at bounding box center [1130, 590] width 9 height 18
click at [154, 474] on icon at bounding box center [153, 473] width 12 height 12
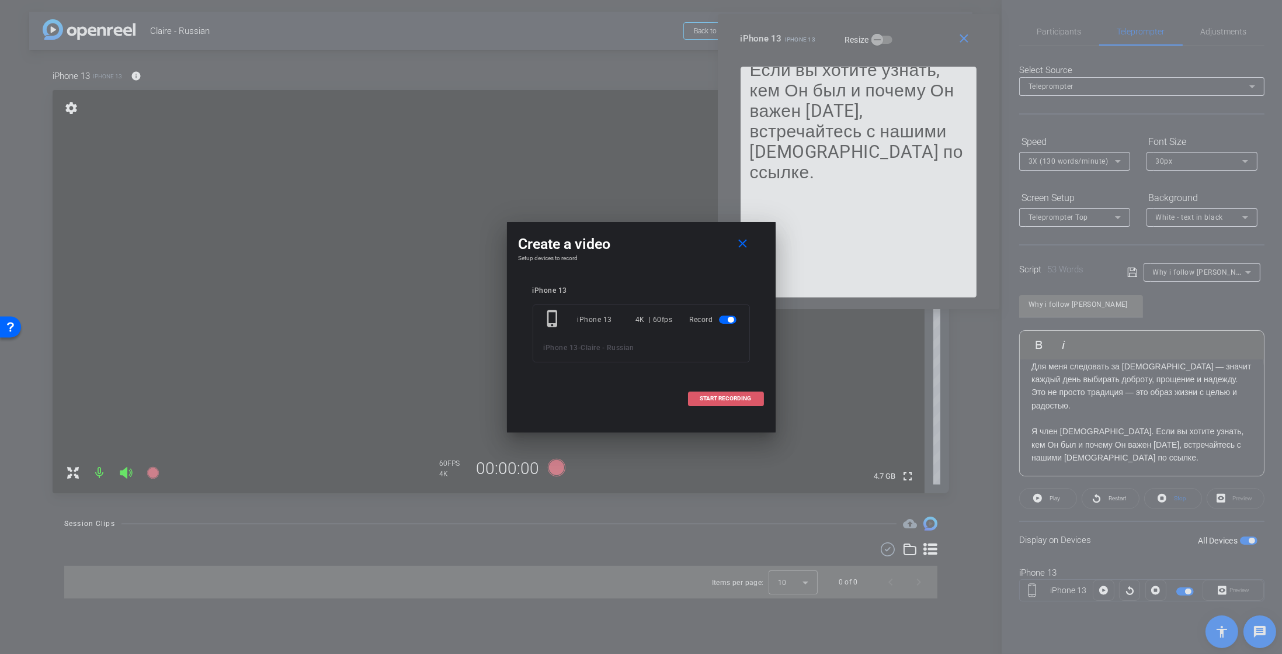
click at [731, 397] on span "START RECORDING" at bounding box center [725, 398] width 51 height 6
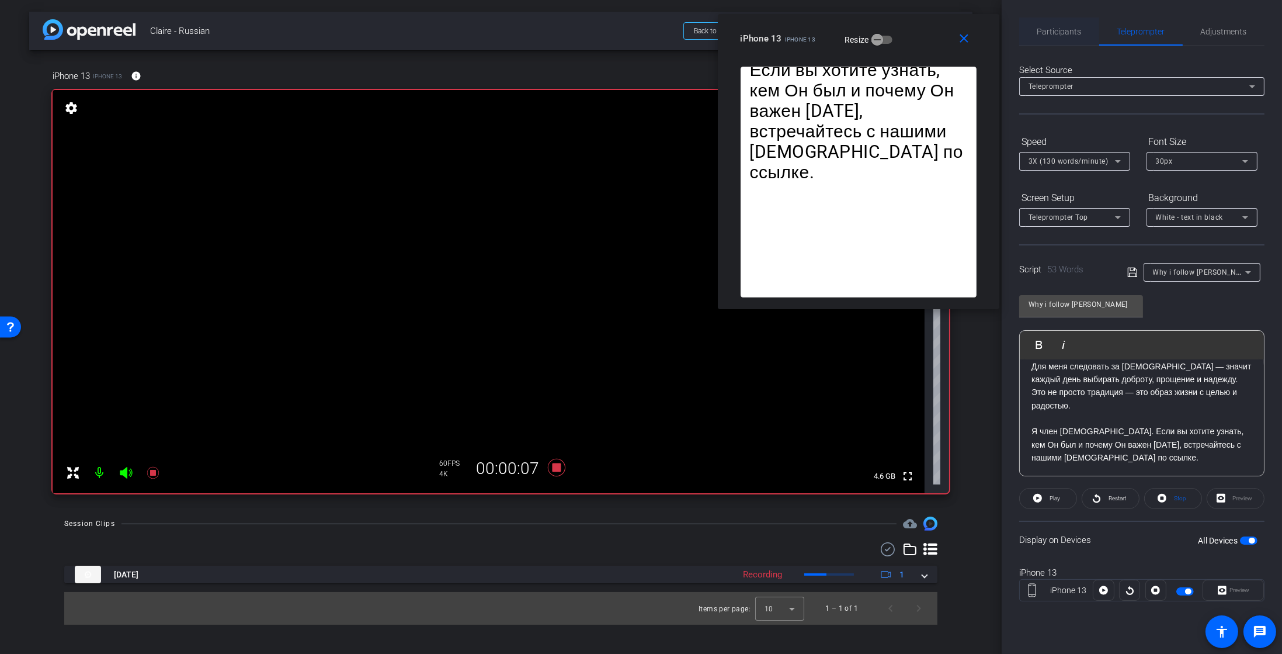
click at [1070, 30] on span "Participants" at bounding box center [1059, 31] width 44 height 8
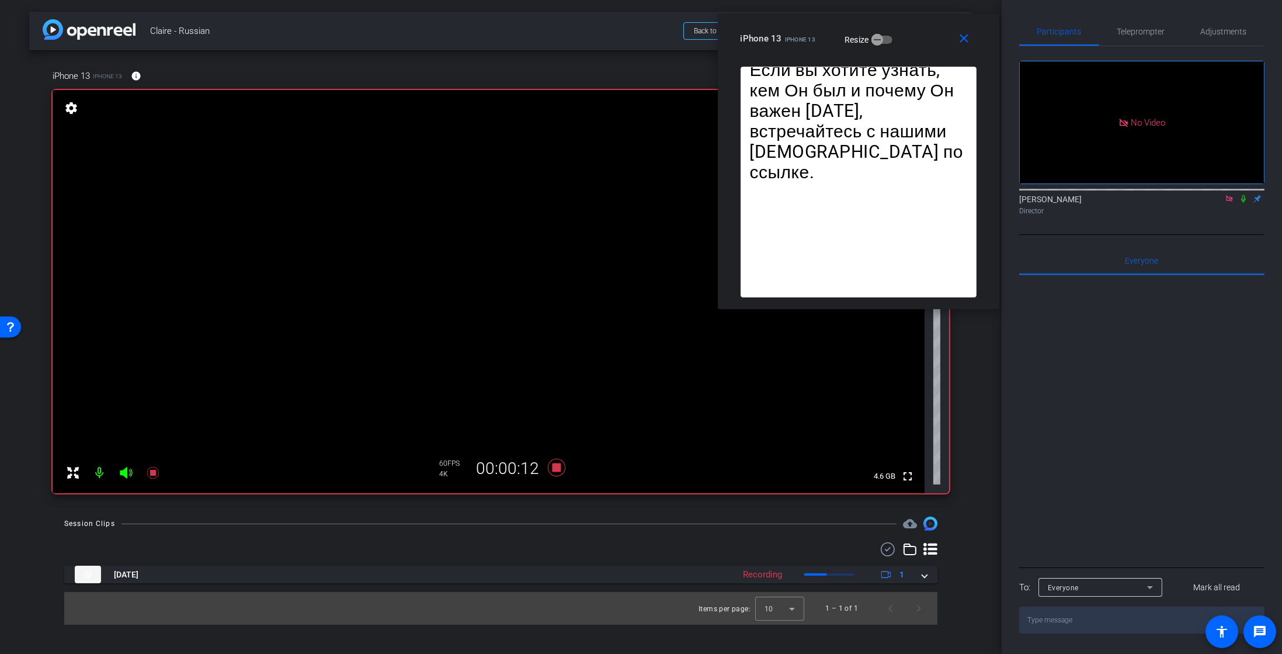
click at [1244, 195] on icon at bounding box center [1243, 199] width 9 height 8
click at [1137, 35] on span "Teleprompter" at bounding box center [1141, 31] width 48 height 8
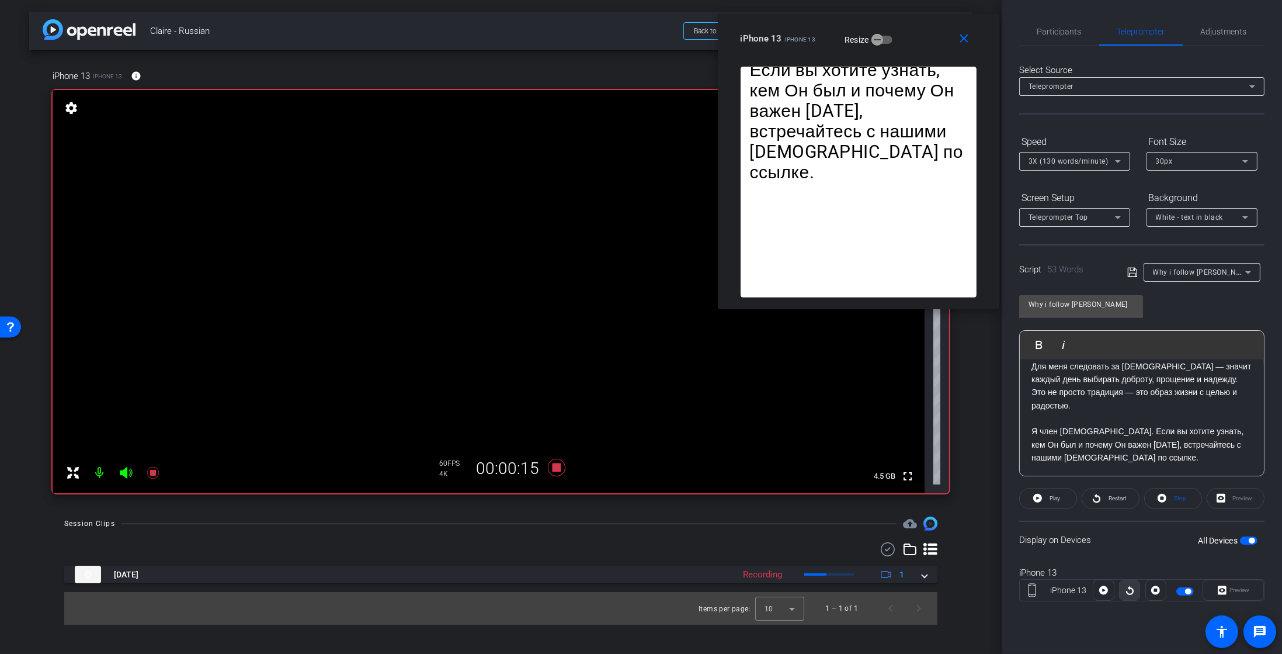
click at [1126, 585] on icon at bounding box center [1130, 590] width 9 height 18
click at [154, 477] on icon at bounding box center [153, 473] width 14 height 14
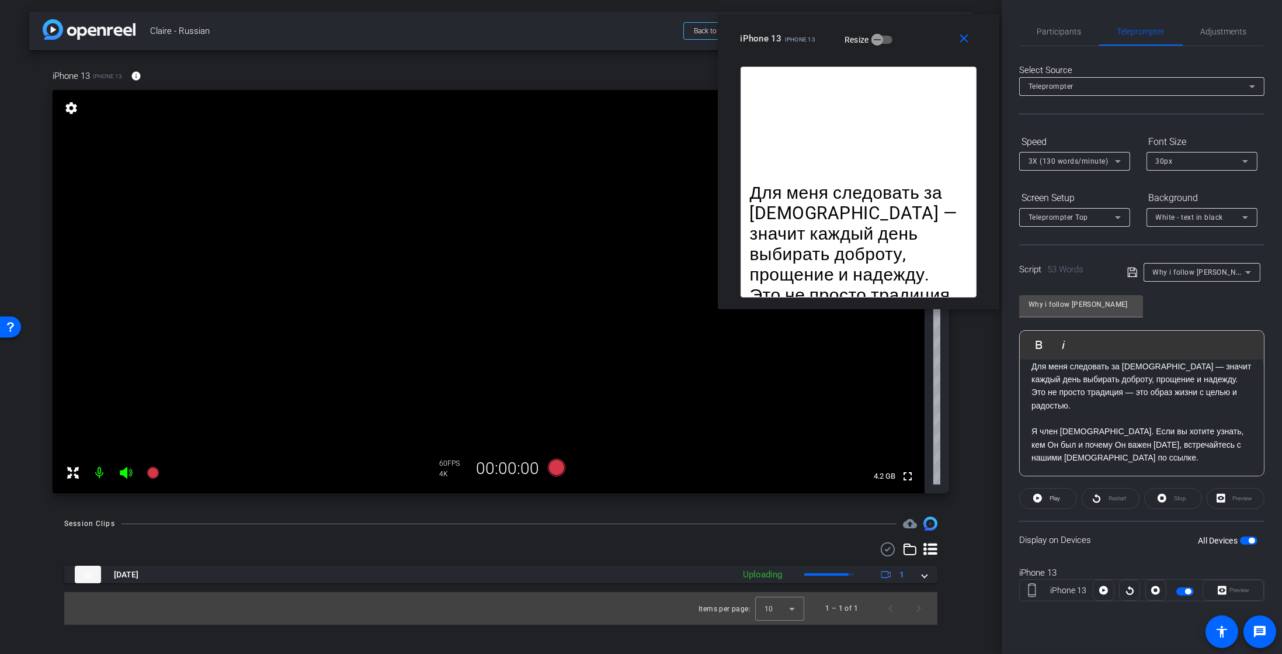
click at [1044, 16] on div "Participants Teleprompter Adjustments Natasha Colborne Director Everyone 0 Mark…" at bounding box center [1142, 327] width 280 height 654
click at [1056, 32] on span "Participants" at bounding box center [1059, 31] width 44 height 8
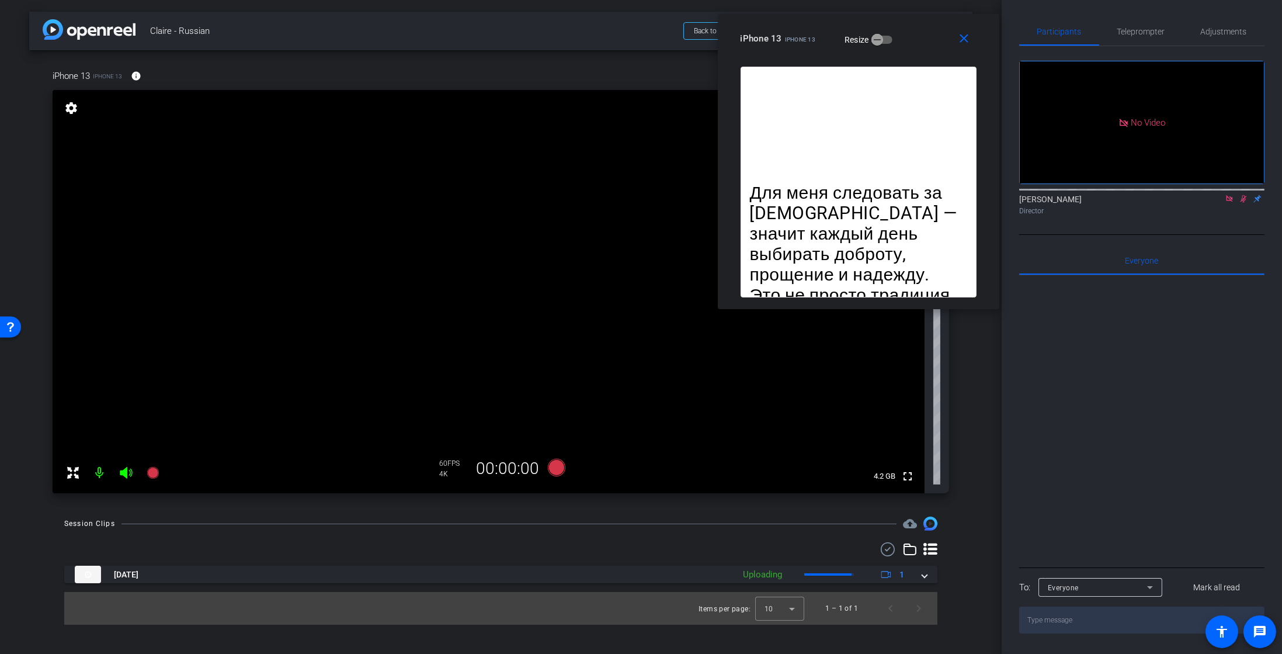
click at [1247, 195] on icon at bounding box center [1243, 199] width 9 height 8
click at [1243, 195] on icon at bounding box center [1243, 199] width 9 height 8
click at [153, 477] on icon at bounding box center [153, 473] width 12 height 12
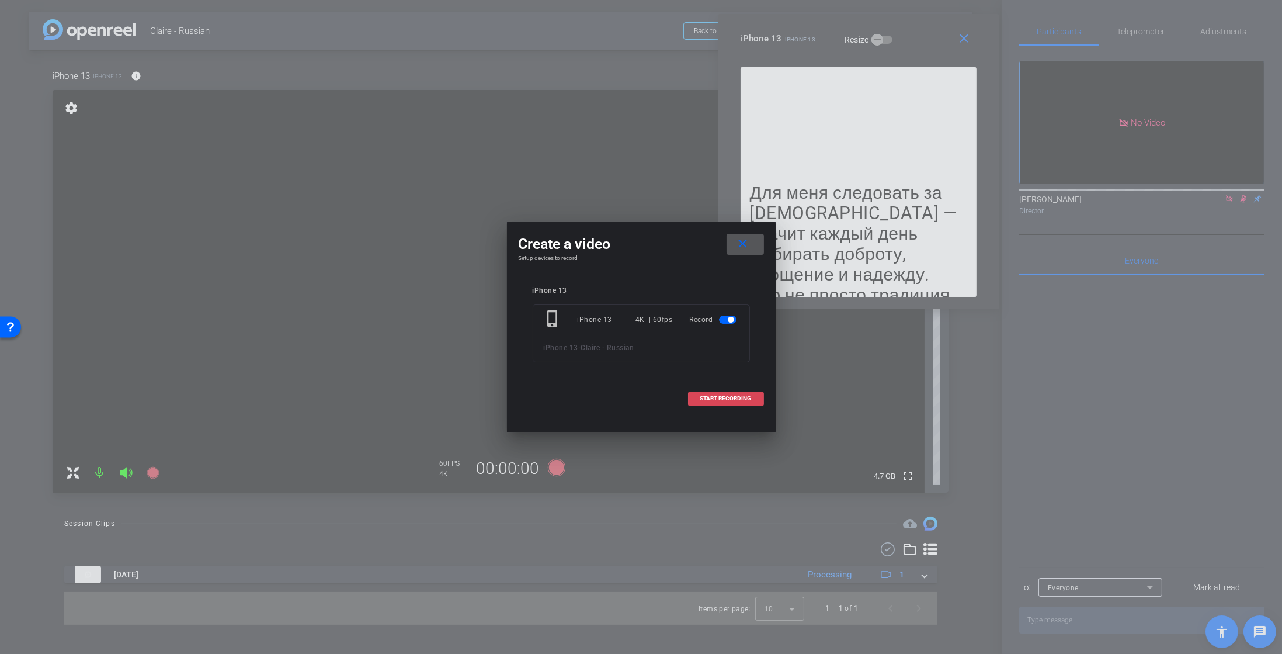
click at [733, 403] on span at bounding box center [726, 398] width 75 height 28
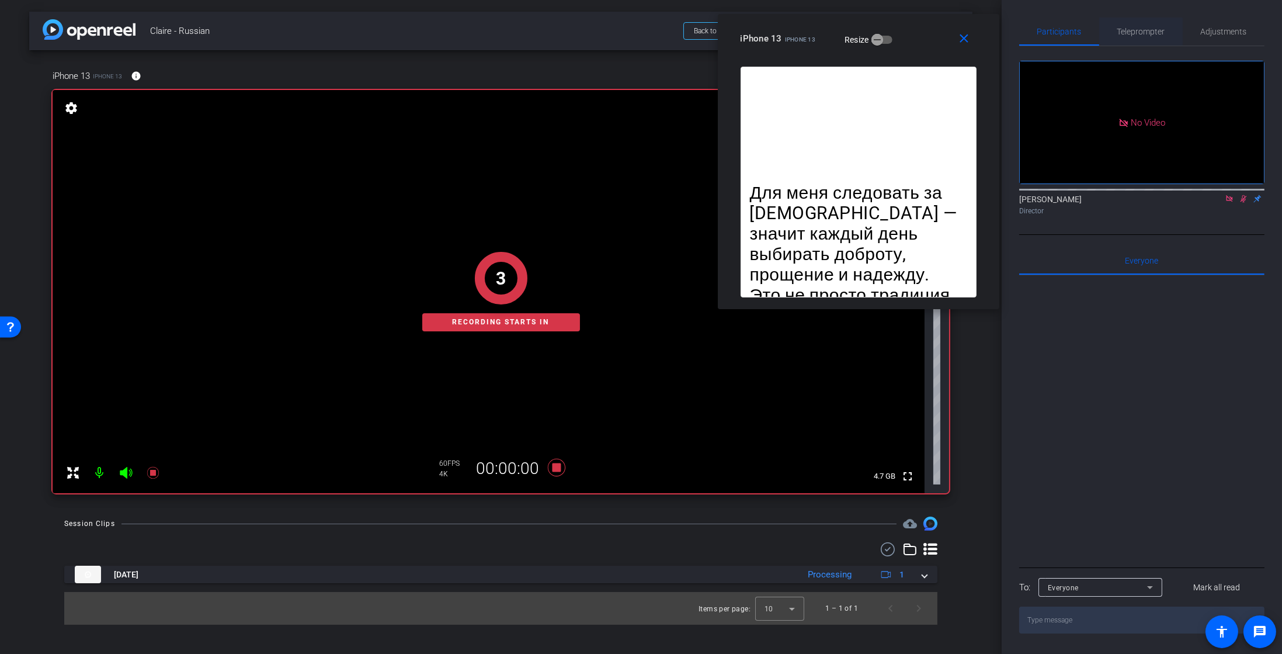
click at [1146, 32] on span "Teleprompter" at bounding box center [1141, 31] width 48 height 8
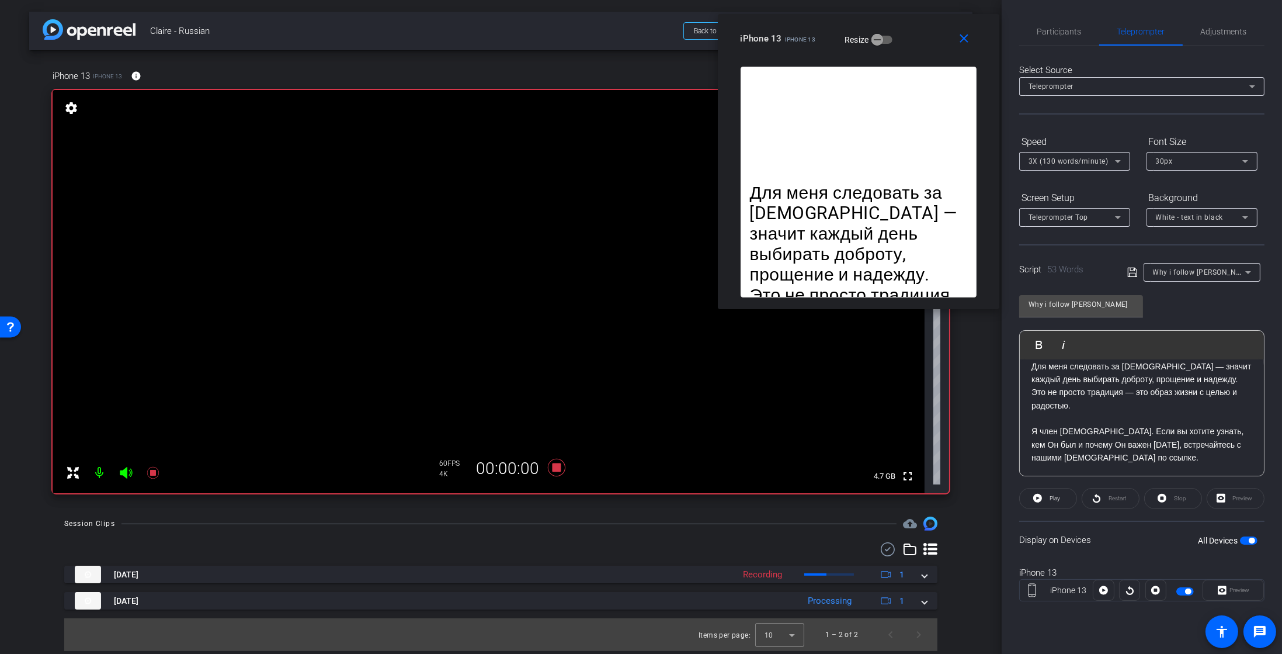
click at [1124, 588] on div at bounding box center [1129, 589] width 21 height 21
click at [1129, 588] on div at bounding box center [1129, 589] width 21 height 21
click at [1095, 485] on openreel-capture-teleprompter "Speed 3X (130 words/minute) Font Size 30px Screen Setup Teleprompter Top Backgr…" at bounding box center [1141, 377] width 245 height 490
click at [1098, 501] on div "Restart" at bounding box center [1111, 498] width 58 height 21
click at [1103, 587] on icon at bounding box center [1103, 590] width 9 height 9
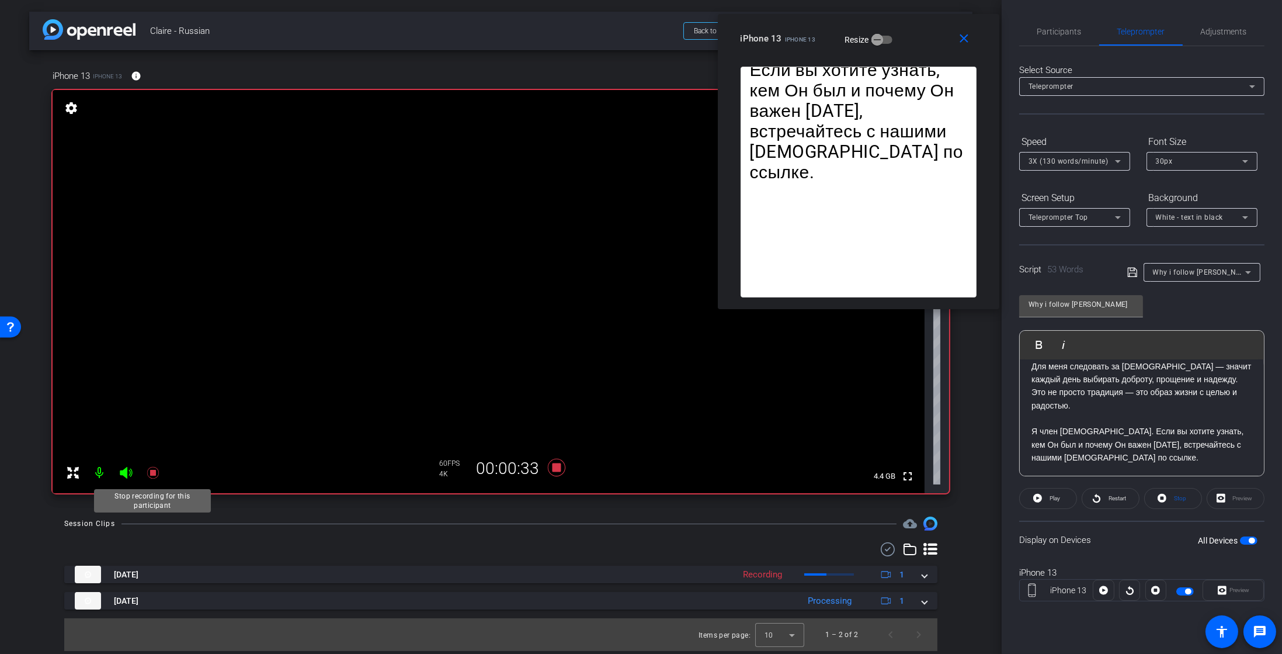
click at [158, 474] on icon at bounding box center [153, 473] width 14 height 14
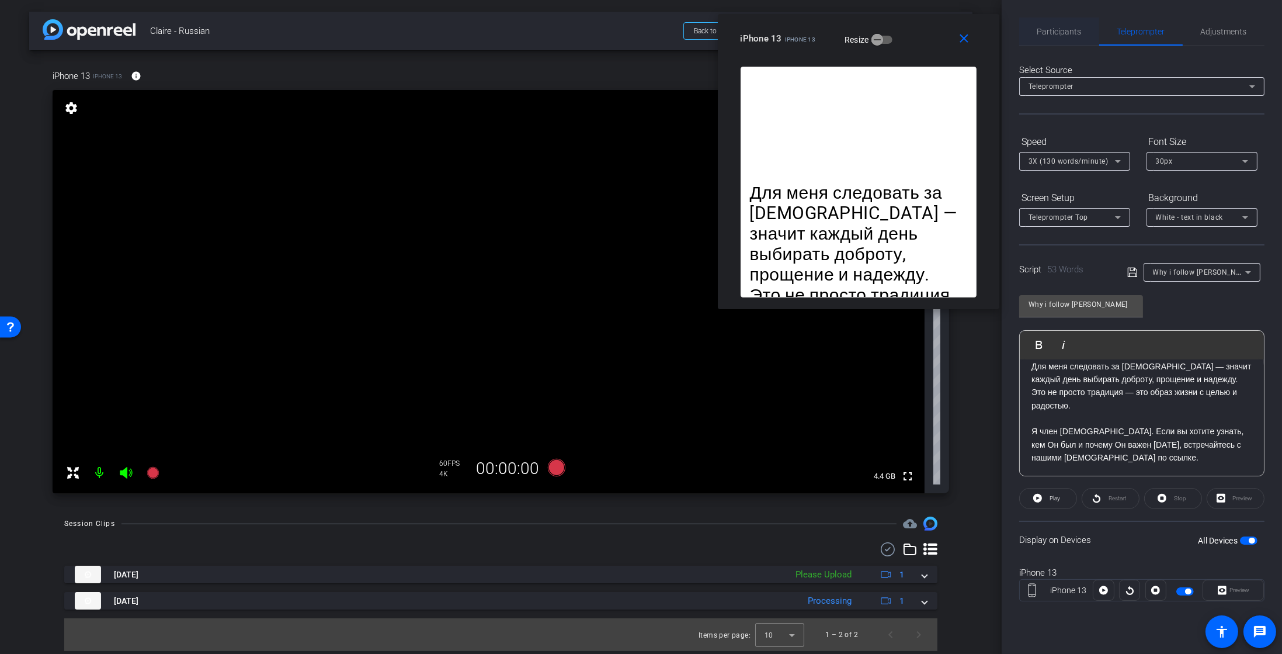
click at [1041, 25] on span "Participants" at bounding box center [1059, 32] width 44 height 28
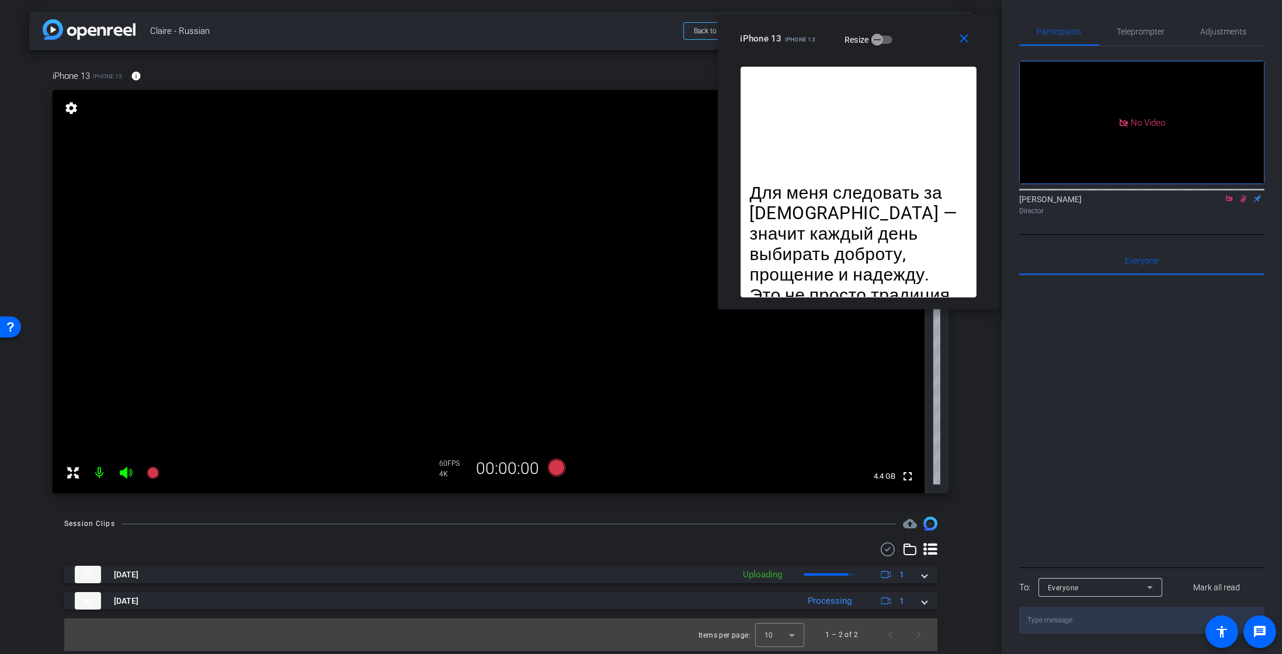
click at [1247, 195] on icon at bounding box center [1243, 199] width 9 height 8
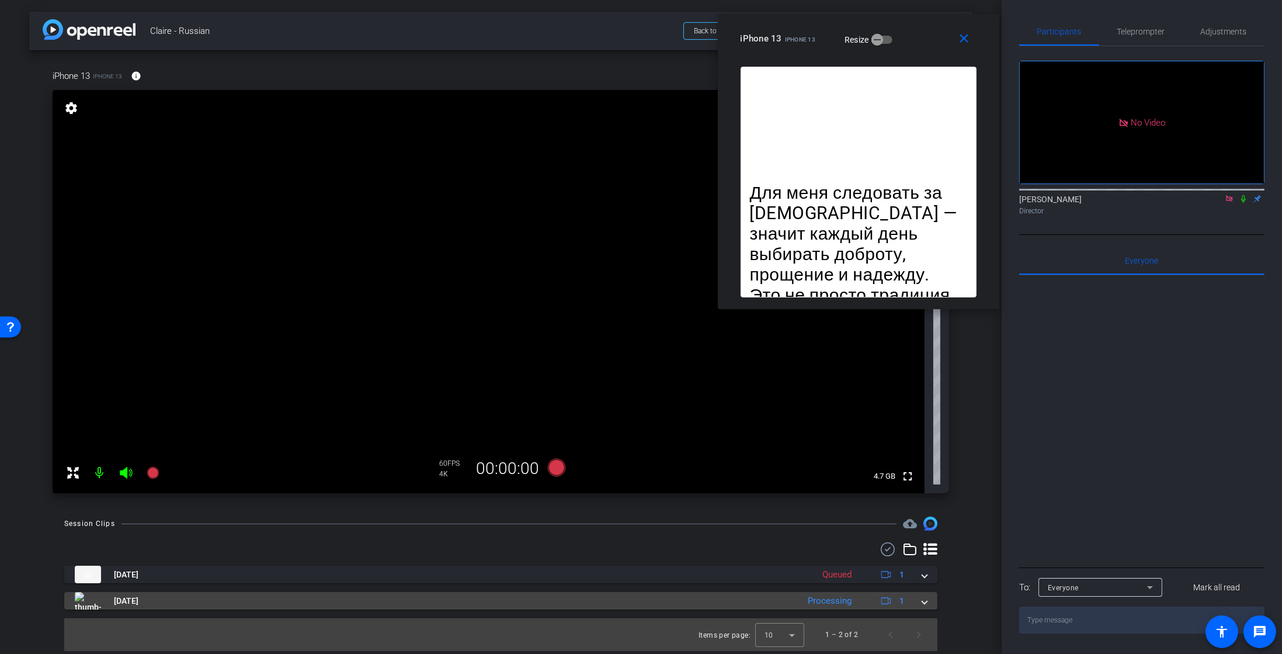
click at [932, 603] on mat-expansion-panel-header "Sep 26, 2025 Processing 1" at bounding box center [500, 601] width 873 height 18
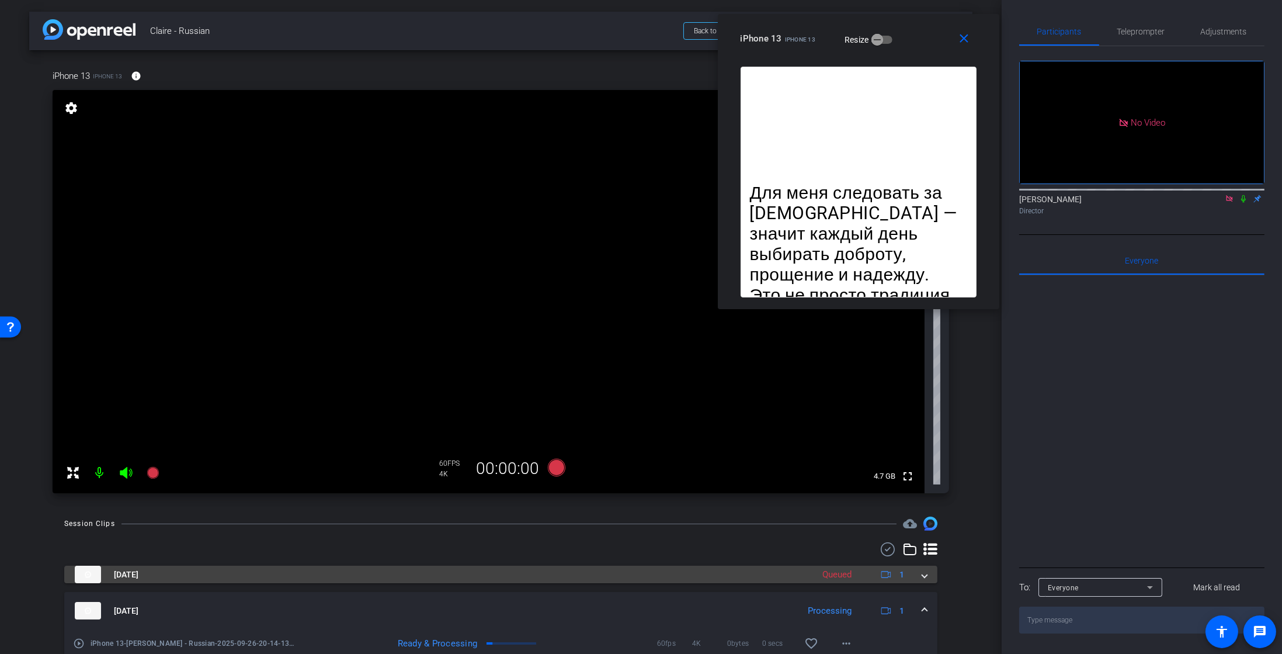
scroll to position [57, 0]
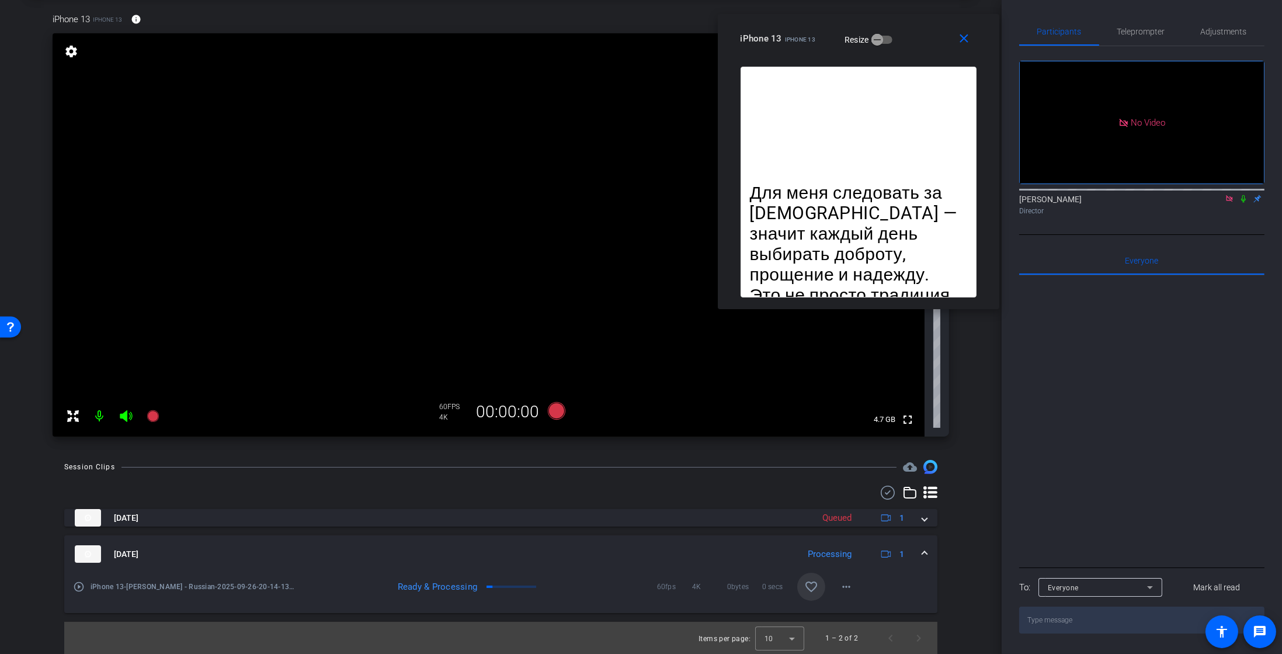
click at [808, 582] on mat-icon "favorite_border" at bounding box center [811, 586] width 14 height 14
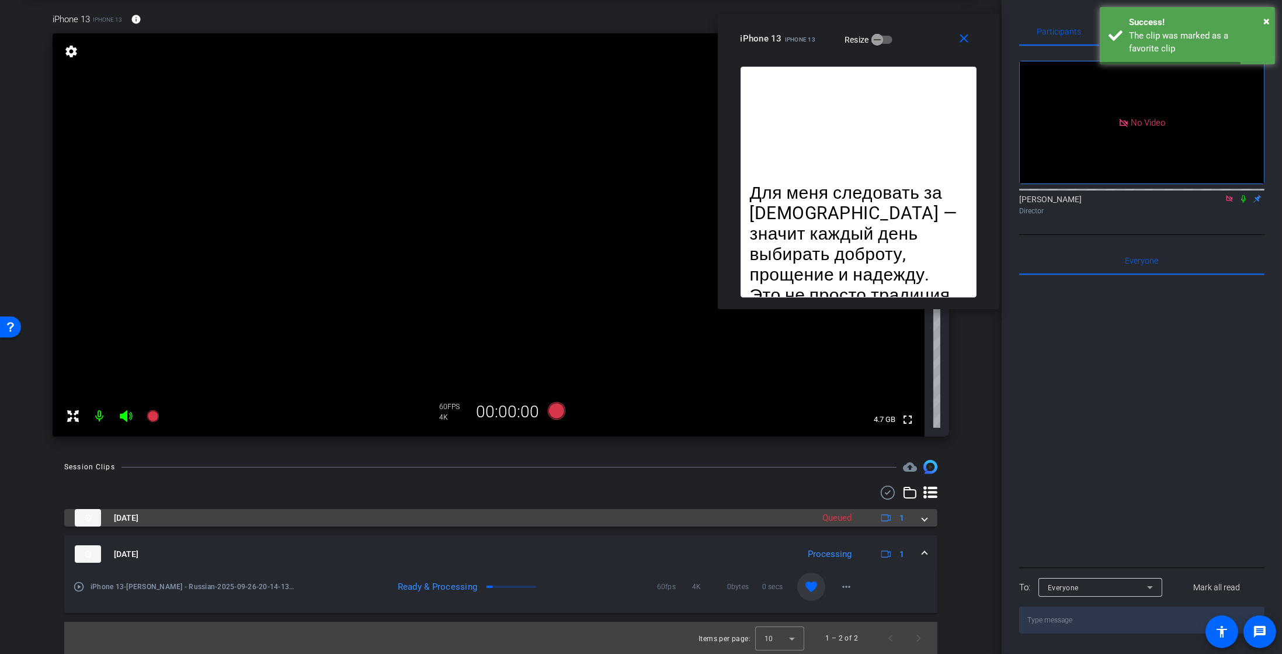
click at [922, 519] on span at bounding box center [924, 518] width 5 height 12
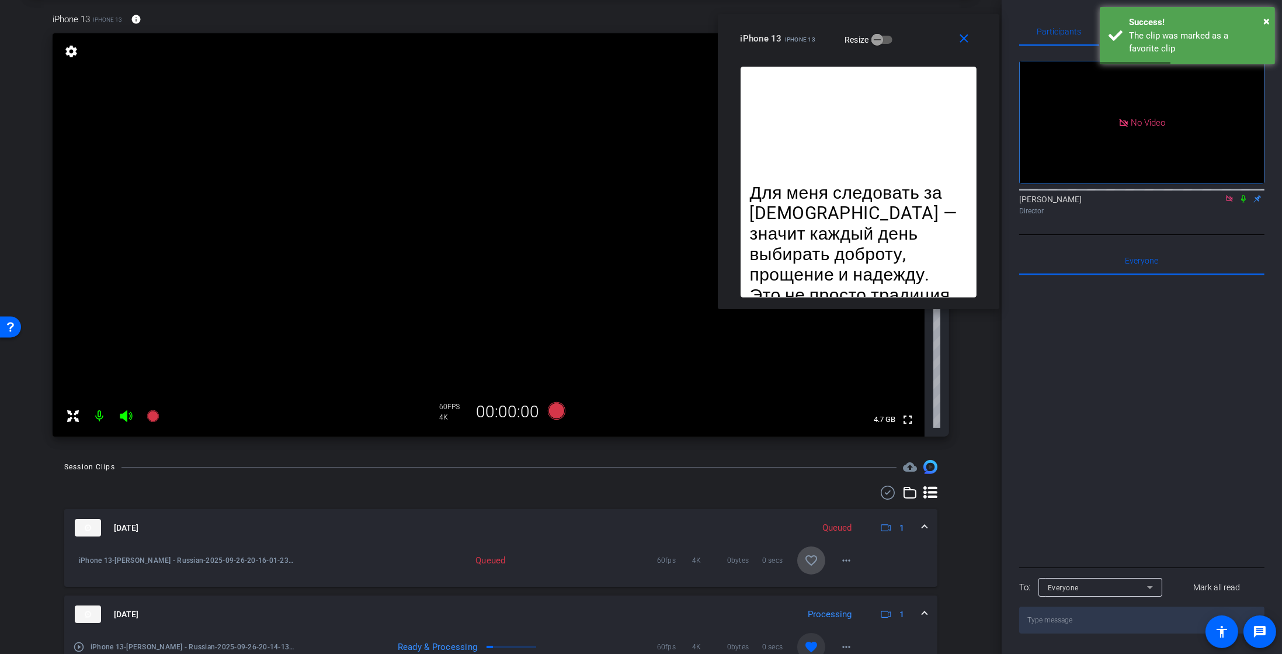
click at [804, 564] on mat-icon "favorite_border" at bounding box center [811, 560] width 14 height 14
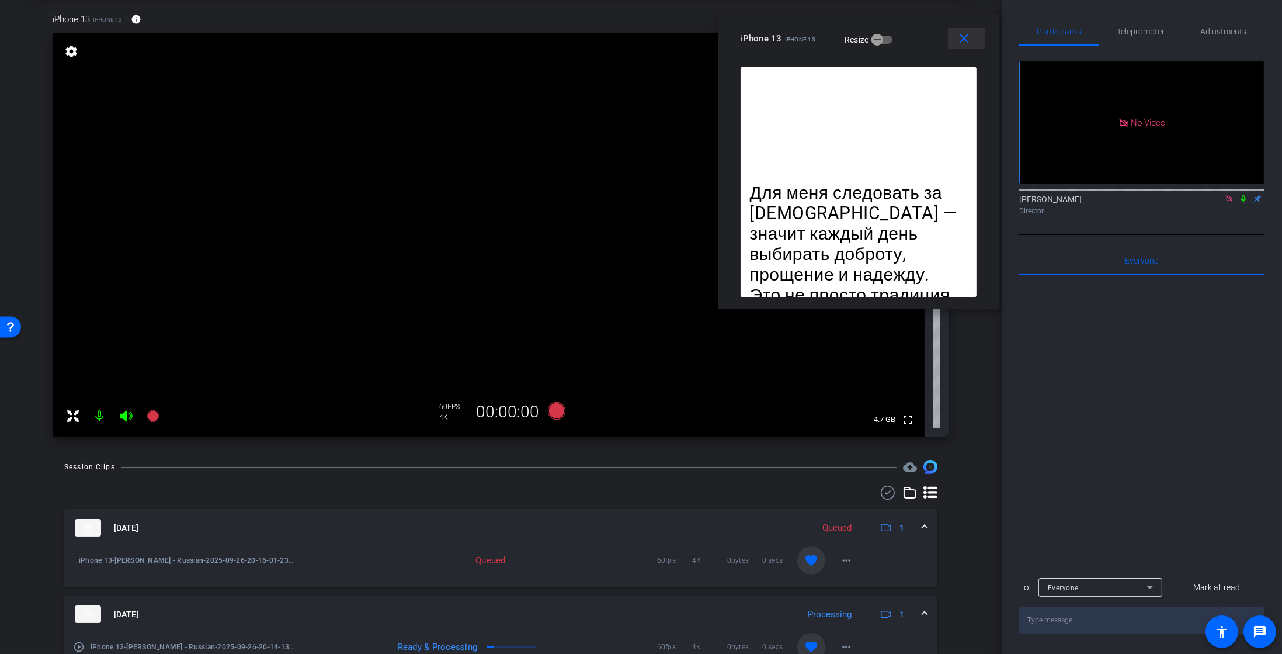
click at [971, 41] on mat-icon "close" at bounding box center [964, 39] width 15 height 15
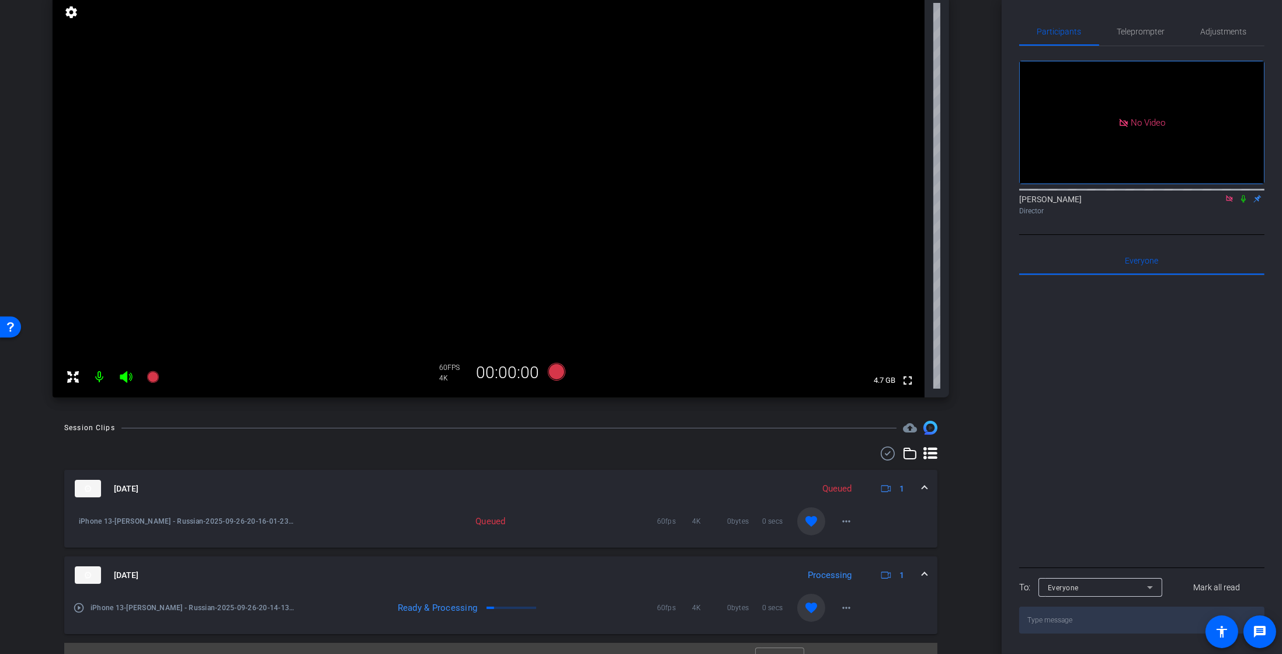
scroll to position [117, 0]
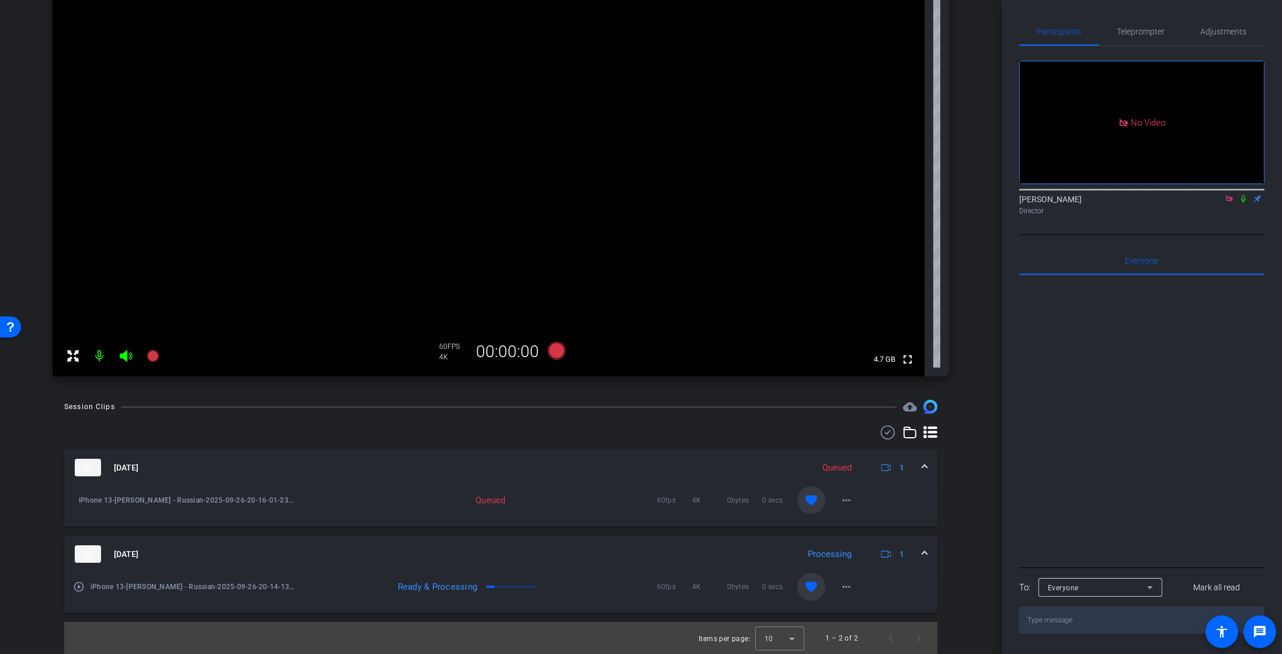
click at [77, 584] on mat-icon "play_circle_outline" at bounding box center [79, 587] width 12 height 12
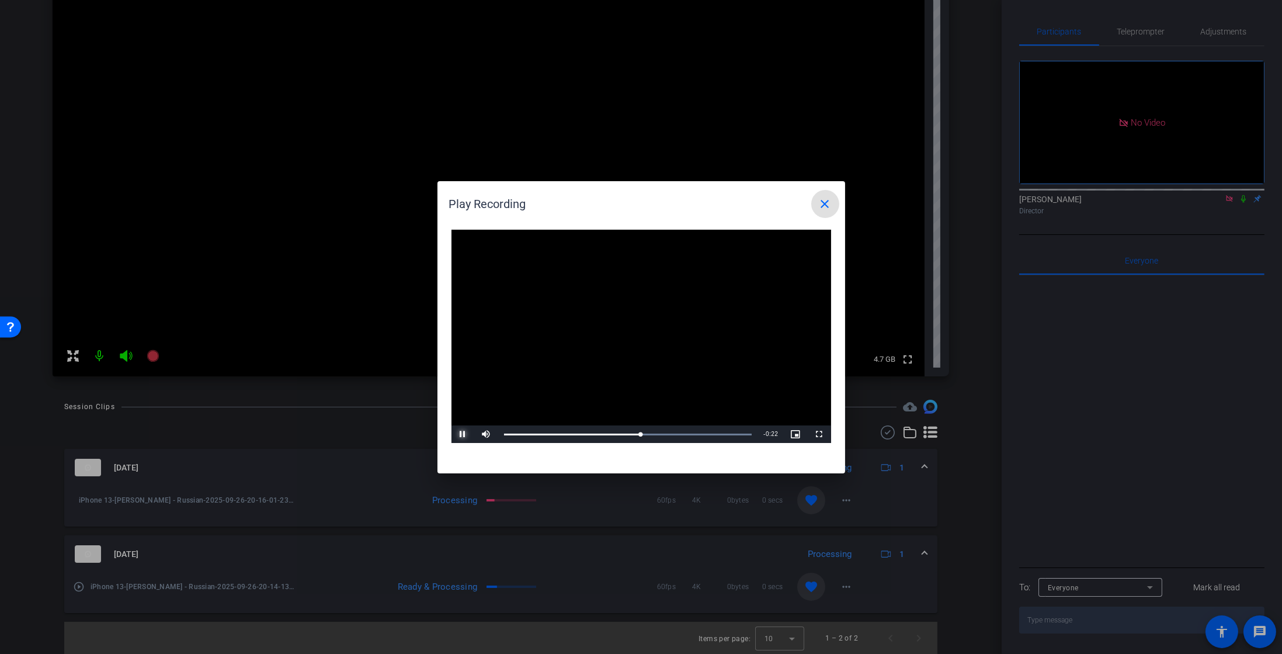
click at [466, 434] on span "Video Player" at bounding box center [463, 434] width 23 height 0
click at [821, 205] on mat-icon "close" at bounding box center [825, 204] width 14 height 14
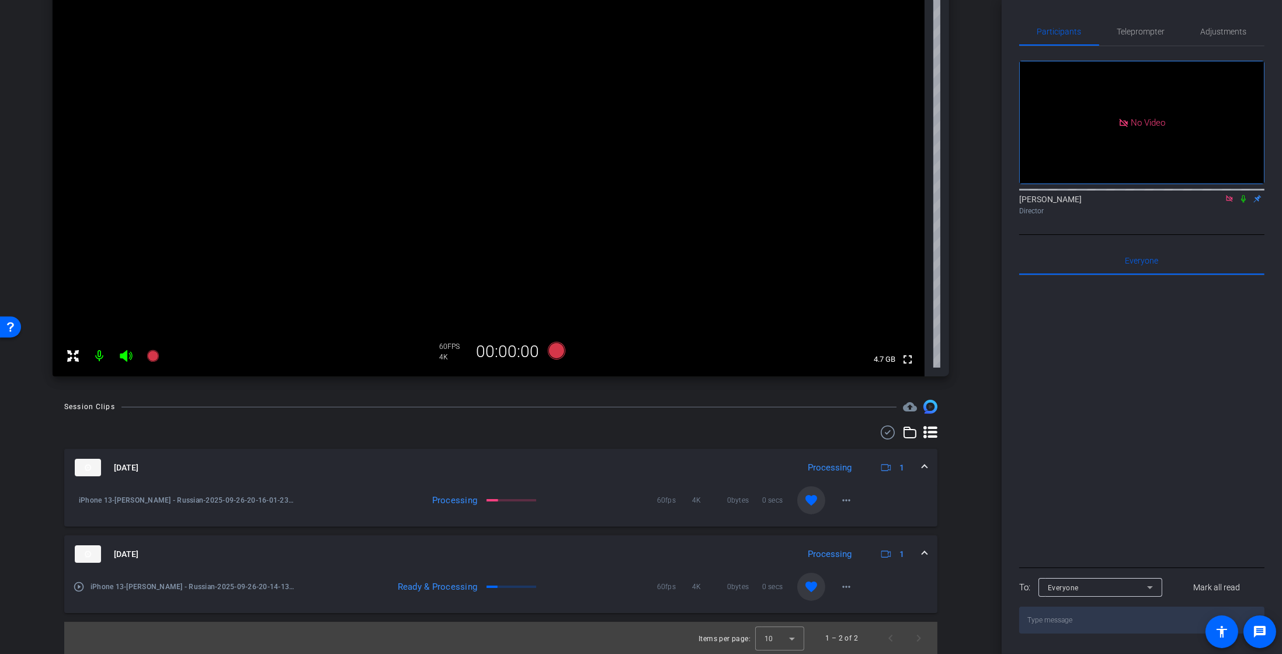
scroll to position [29, 0]
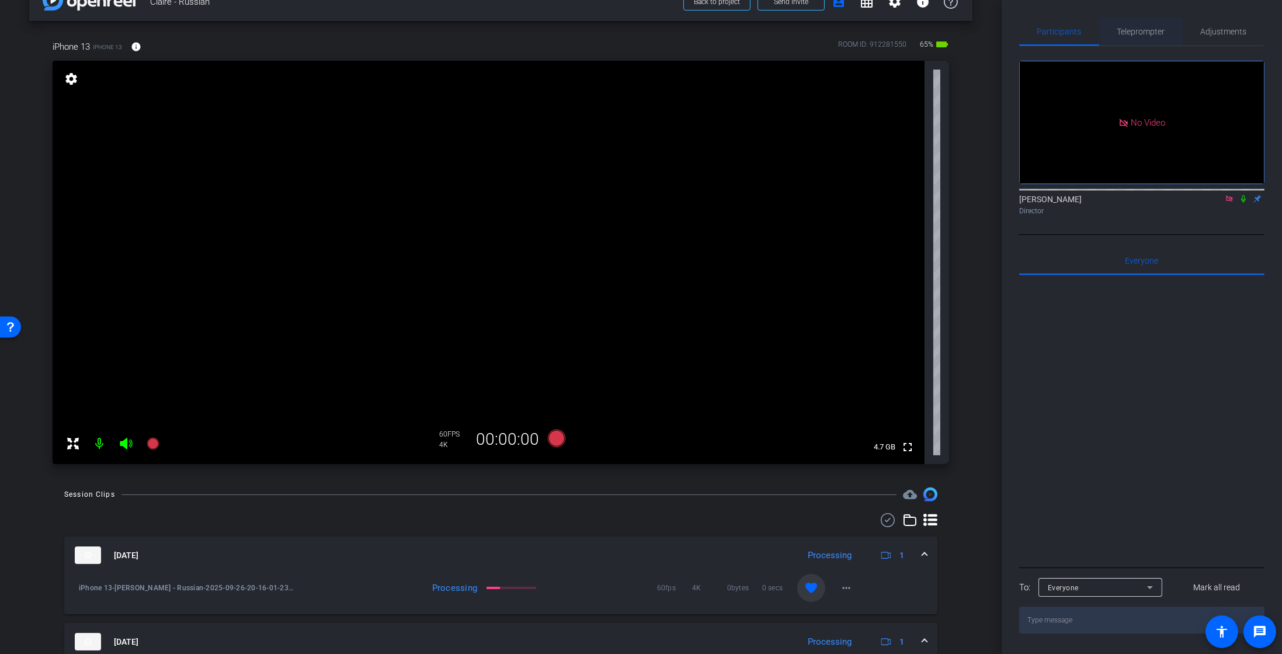
click at [1144, 36] on span "Teleprompter" at bounding box center [1141, 31] width 48 height 8
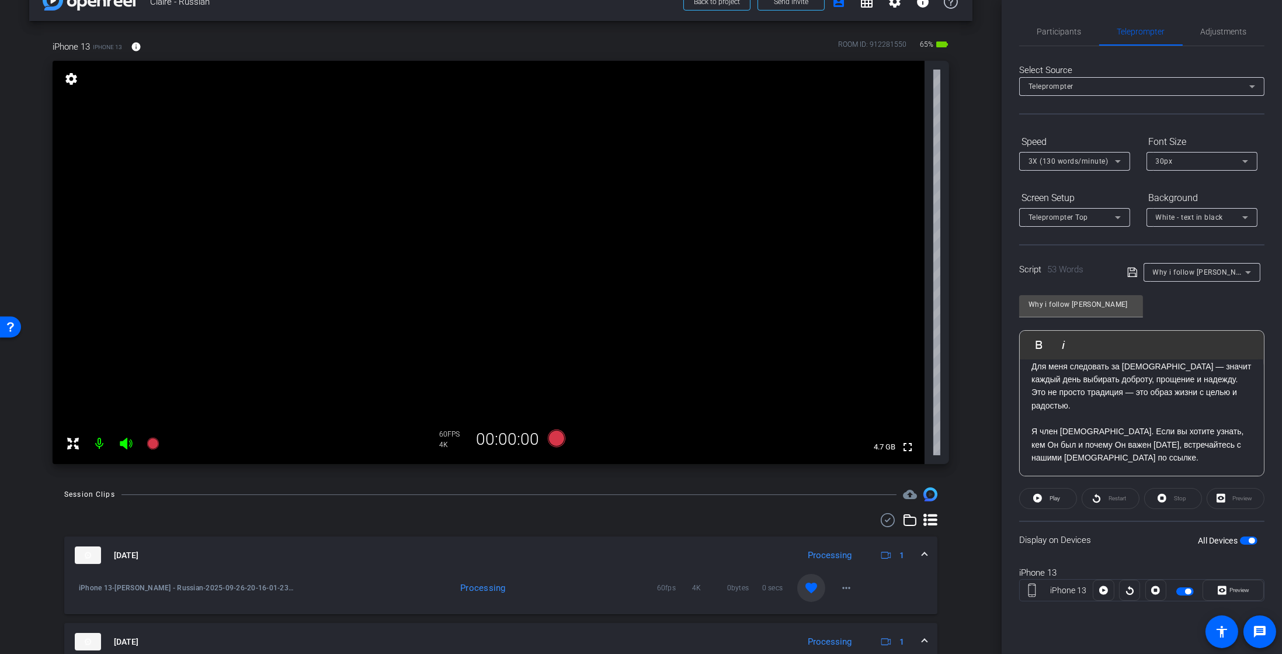
click at [1210, 266] on div "Why i follow Jesus Christ" at bounding box center [1199, 272] width 92 height 15
click at [1193, 296] on span "Create new script" at bounding box center [1182, 295] width 58 height 14
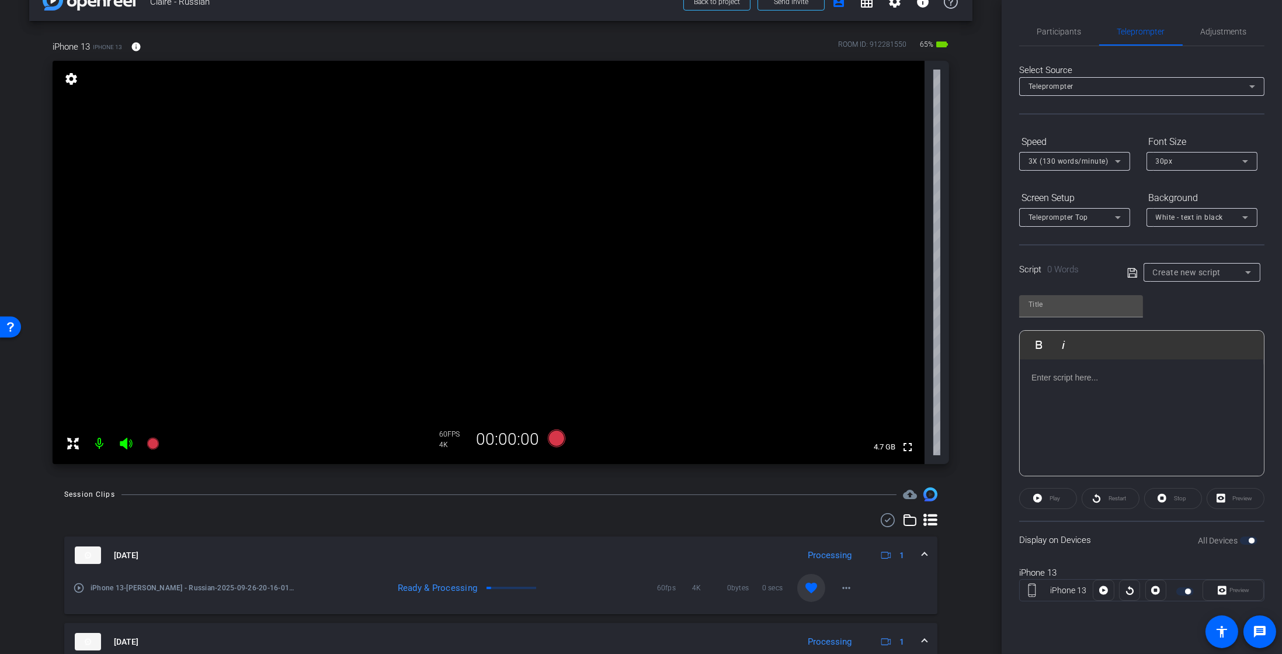
click at [1075, 394] on div at bounding box center [1142, 417] width 244 height 117
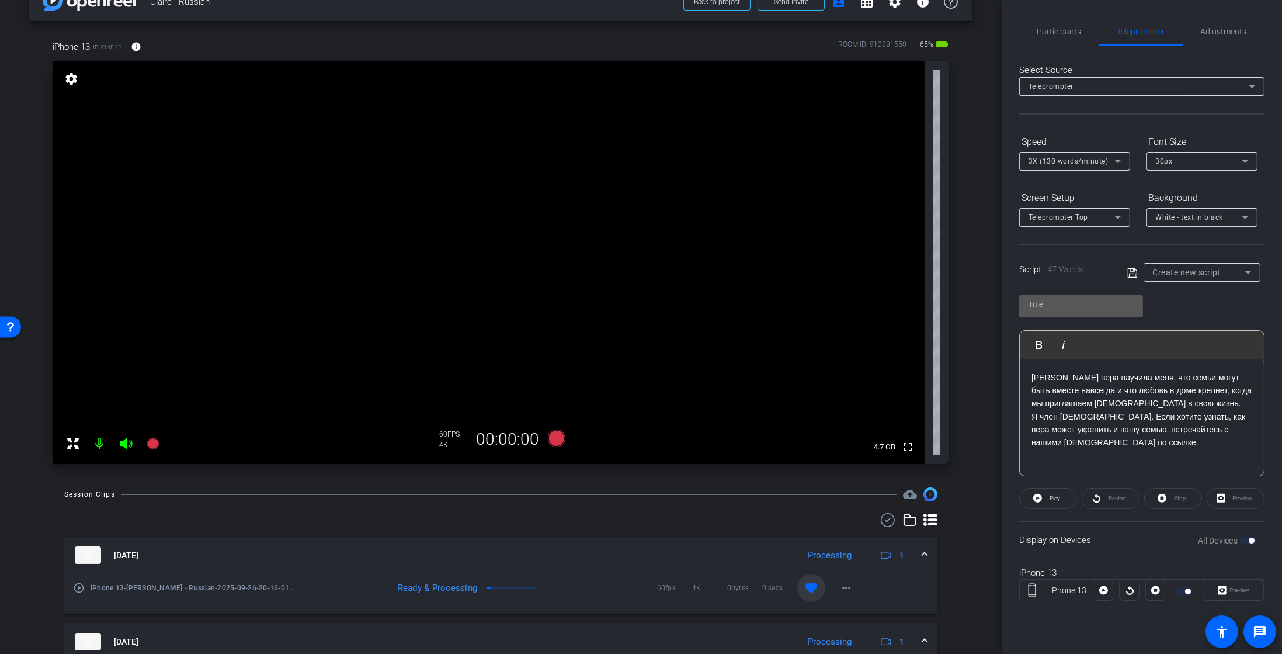
click at [1064, 307] on input "text" at bounding box center [1081, 304] width 105 height 14
click at [1089, 309] on input "text" at bounding box center [1081, 304] width 105 height 14
paste input "Family Strength"
click at [1089, 309] on input "Family Strength" at bounding box center [1081, 304] width 105 height 14
type input "Family Strength"
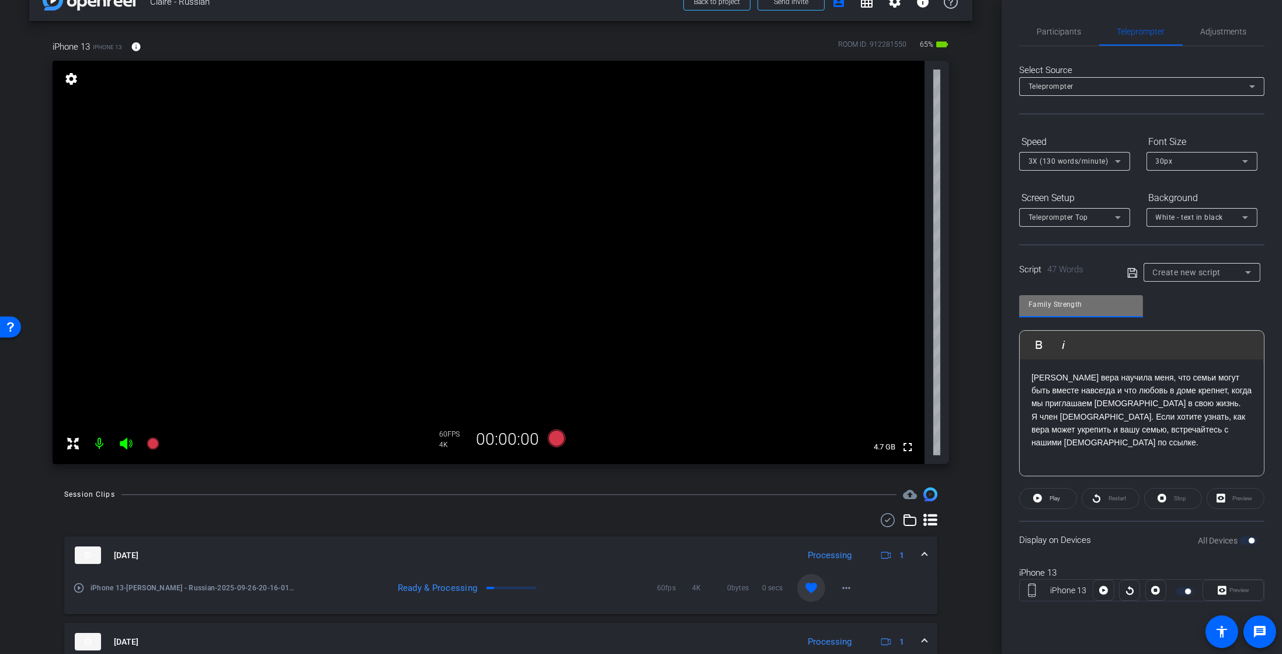
click at [1134, 270] on icon at bounding box center [1132, 273] width 11 height 14
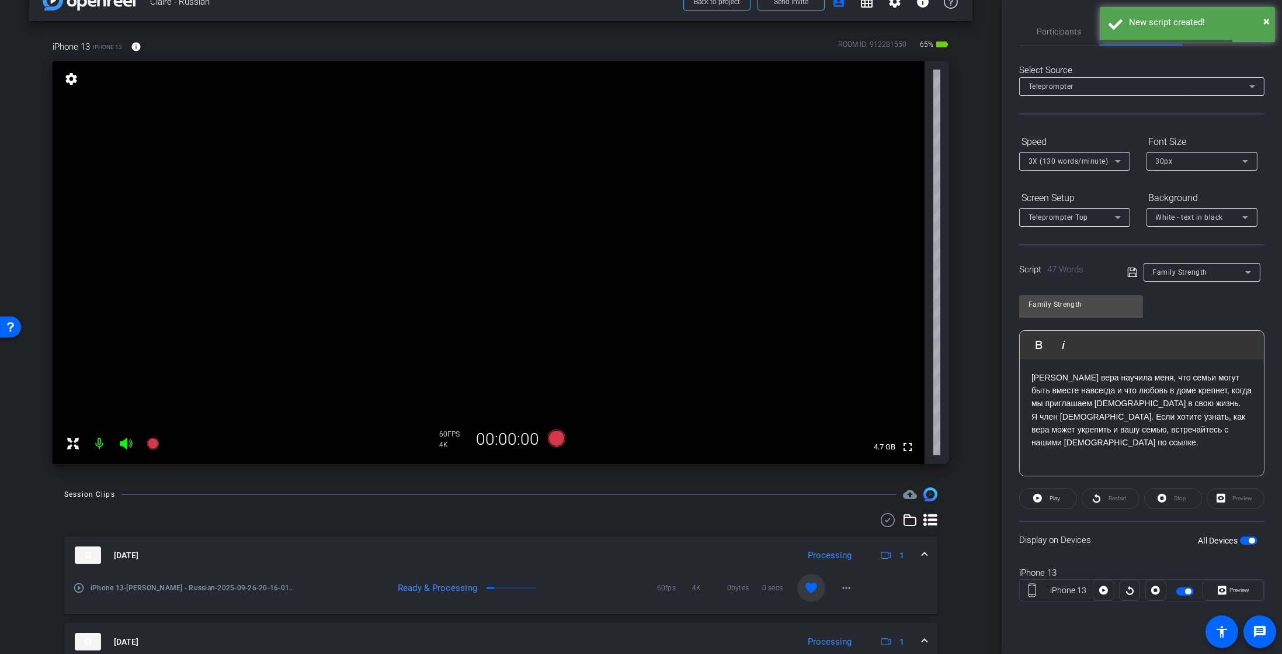
click at [1161, 407] on p "Моя вера научила меня, что семьи могут быть вместе навсегда и что любовь в доме…" at bounding box center [1142, 410] width 221 height 78
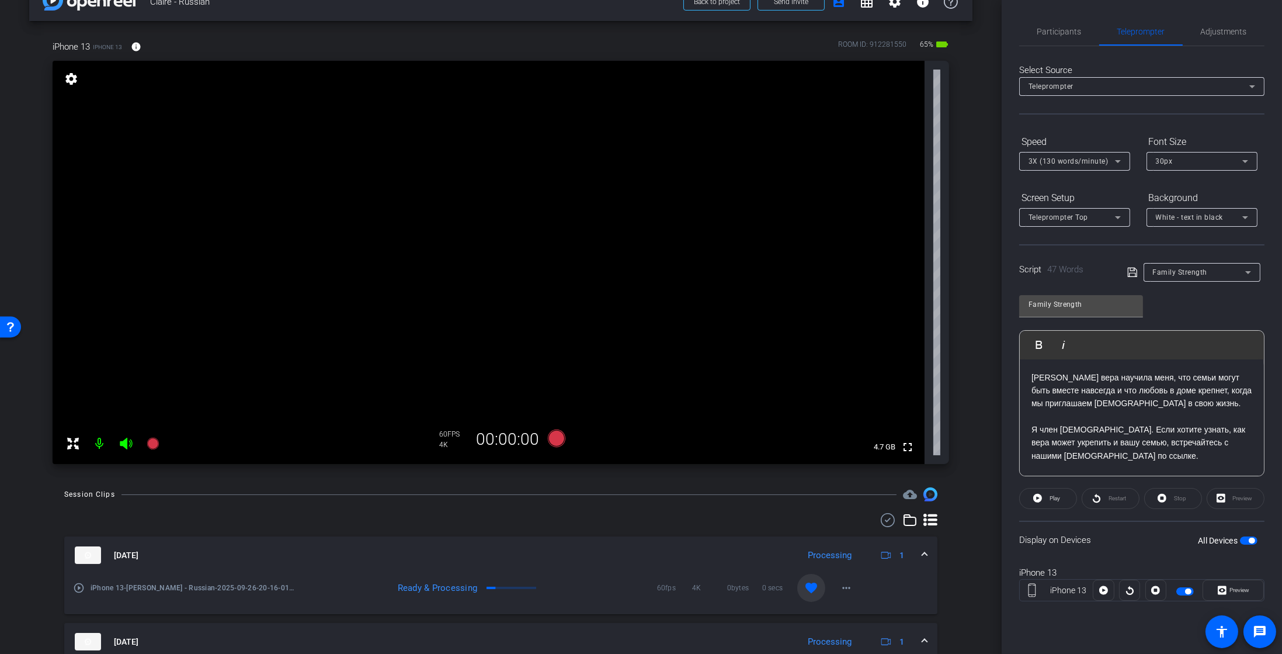
click at [1247, 542] on span "button" at bounding box center [1249, 540] width 18 height 8
click at [1073, 30] on span "Participants" at bounding box center [1059, 31] width 44 height 8
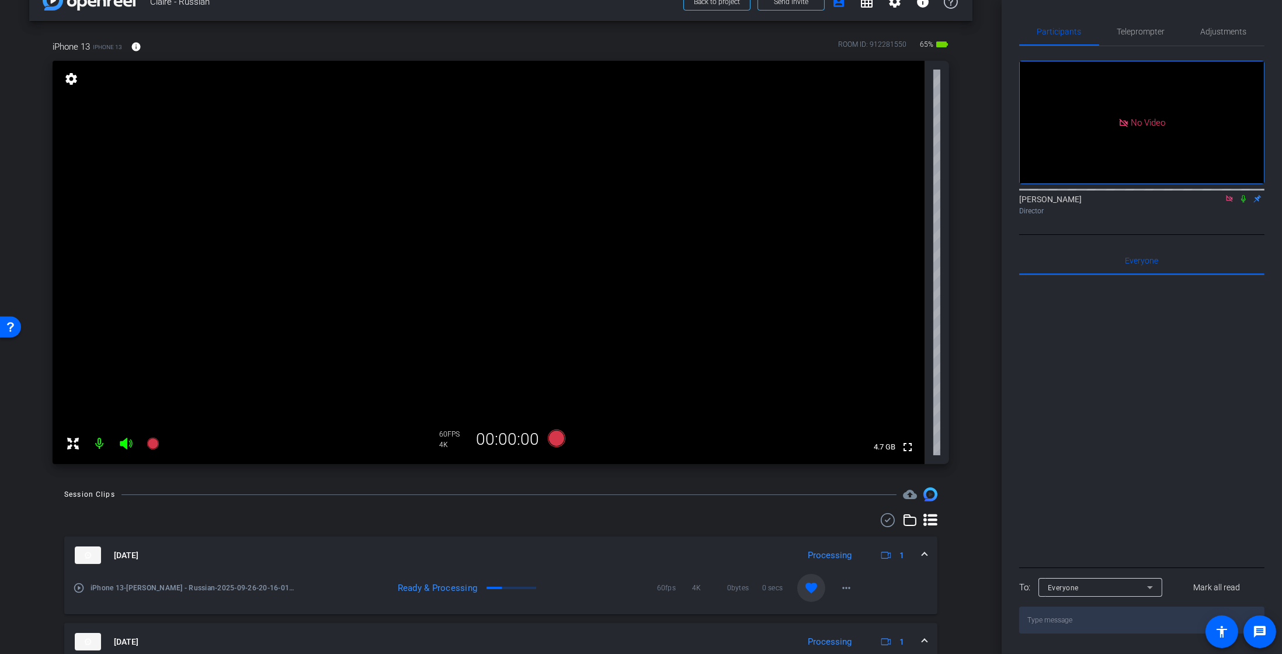
click at [1230, 195] on icon at bounding box center [1229, 199] width 9 height 8
click at [1129, 37] on span "Teleprompter" at bounding box center [1141, 32] width 48 height 28
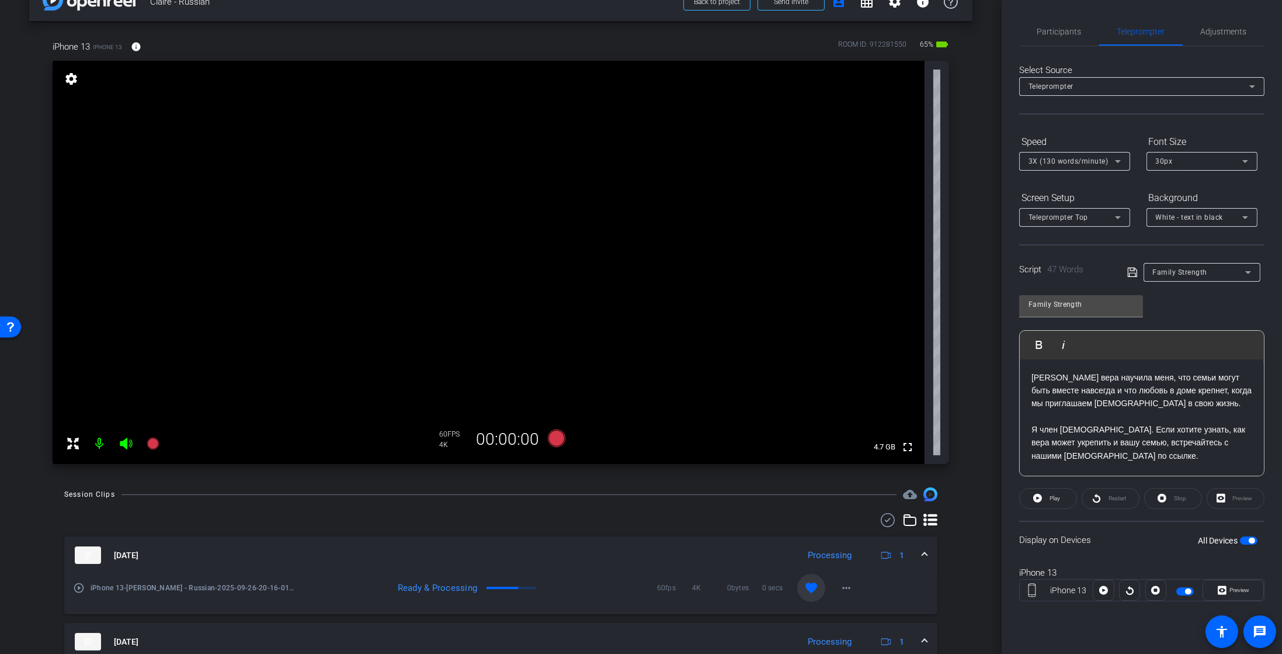
click at [1041, 379] on p "Моя вера научила меня, что семьи могут быть вместе навсегда и что любовь в доме…" at bounding box center [1142, 390] width 221 height 39
click at [1037, 379] on p "Моя вера научила меня, что семьи могут быть вместе навсегда и что любовь в доме…" at bounding box center [1142, 390] width 221 height 39
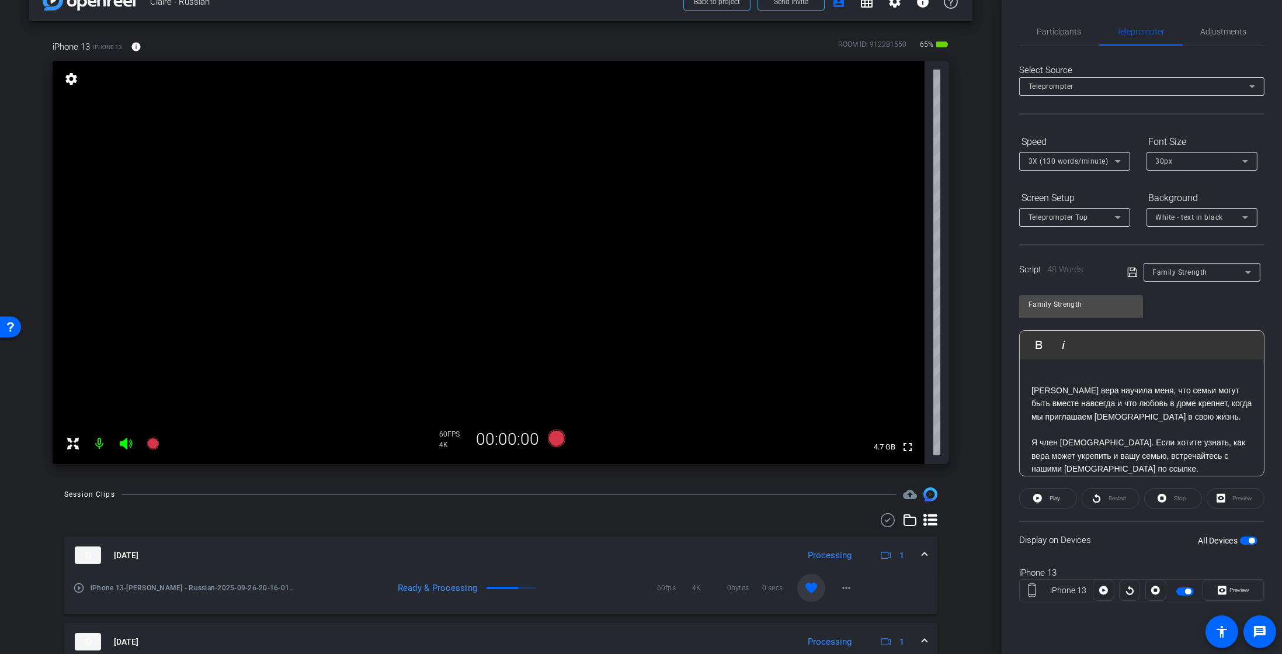
click at [1046, 377] on p "Моя вера научила меня, что семьи могут быть вместе навсегда и что любовь в доме…" at bounding box center [1142, 397] width 221 height 53
drag, startPoint x: 1035, startPoint y: 378, endPoint x: 1045, endPoint y: 373, distance: 11.0
click at [1035, 378] on p "Если вы похожи на меня, то семья значит для вас всё. Моя вера научила меня, что…" at bounding box center [1142, 397] width 221 height 53
click at [1245, 376] on div "Если вы похожи на меня, то семья значит для вас всё. Моя вера научила меня, что…" at bounding box center [1142, 423] width 244 height 128
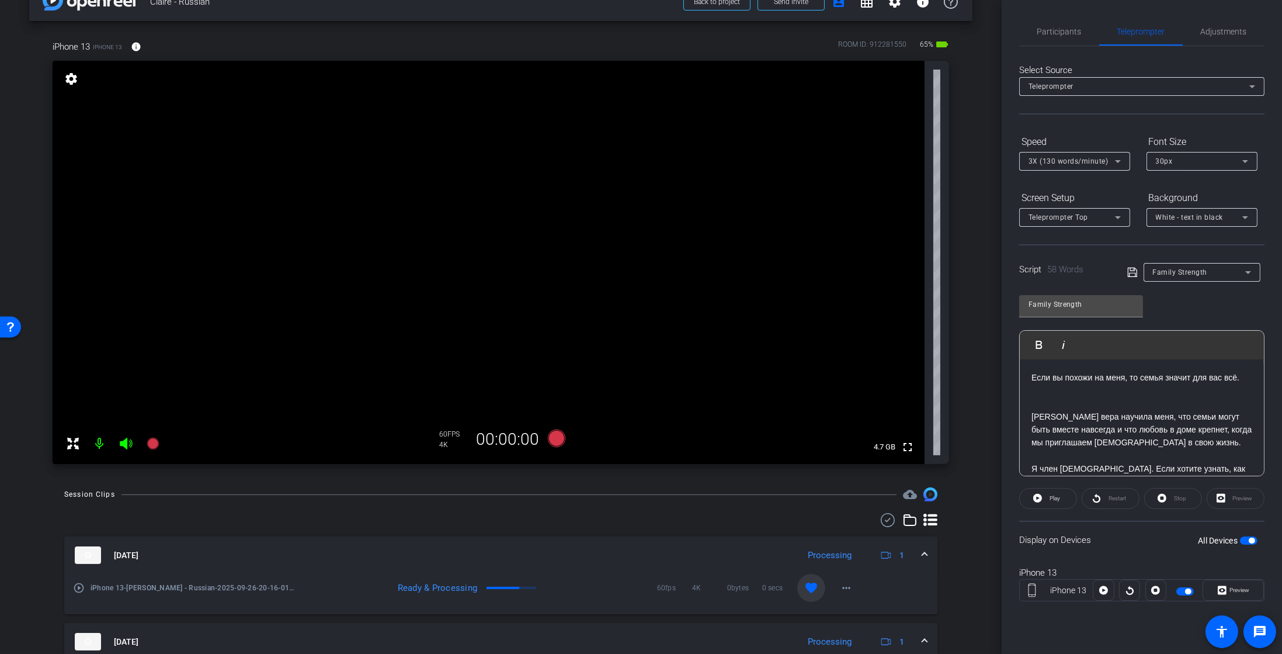
click at [1111, 492] on div "Restart" at bounding box center [1111, 498] width 58 height 21
click at [1248, 538] on span "button" at bounding box center [1249, 540] width 18 height 8
click at [1069, 32] on span "Participants" at bounding box center [1059, 31] width 44 height 8
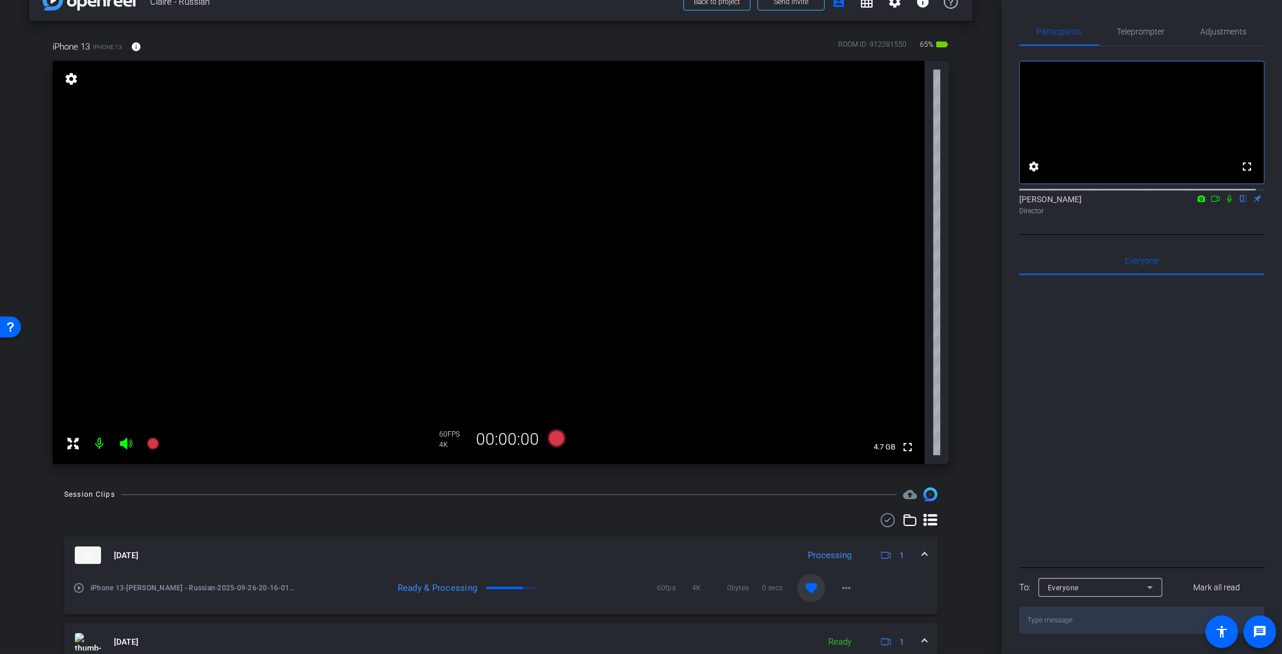
click at [1211, 203] on icon at bounding box center [1215, 199] width 9 height 8
click at [1239, 203] on icon at bounding box center [1243, 199] width 9 height 8
click at [1117, 27] on span "Teleprompter" at bounding box center [1141, 31] width 48 height 8
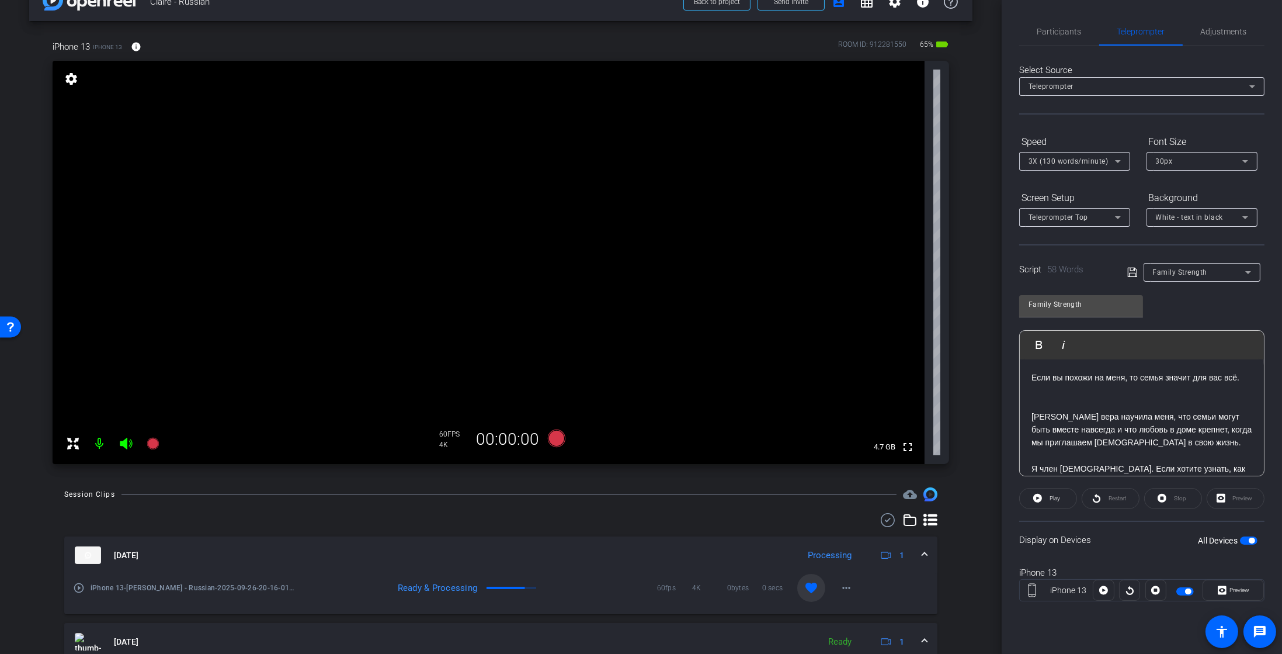
click at [1099, 495] on div "Restart" at bounding box center [1111, 498] width 58 height 21
click at [1126, 594] on div at bounding box center [1129, 589] width 21 height 21
click at [1056, 498] on span "Play" at bounding box center [1055, 498] width 11 height 6
click at [1047, 38] on span "Participants" at bounding box center [1059, 32] width 44 height 28
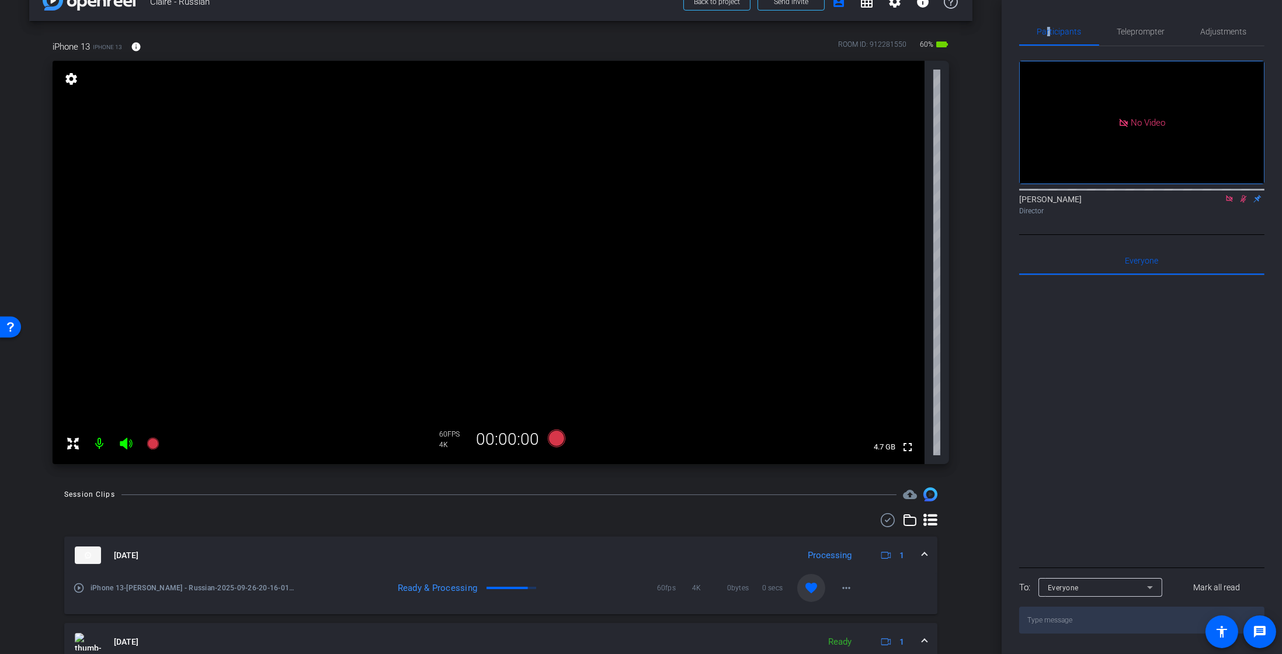
click at [1241, 195] on icon at bounding box center [1243, 199] width 9 height 8
click at [1133, 31] on span "Teleprompter" at bounding box center [1141, 31] width 48 height 8
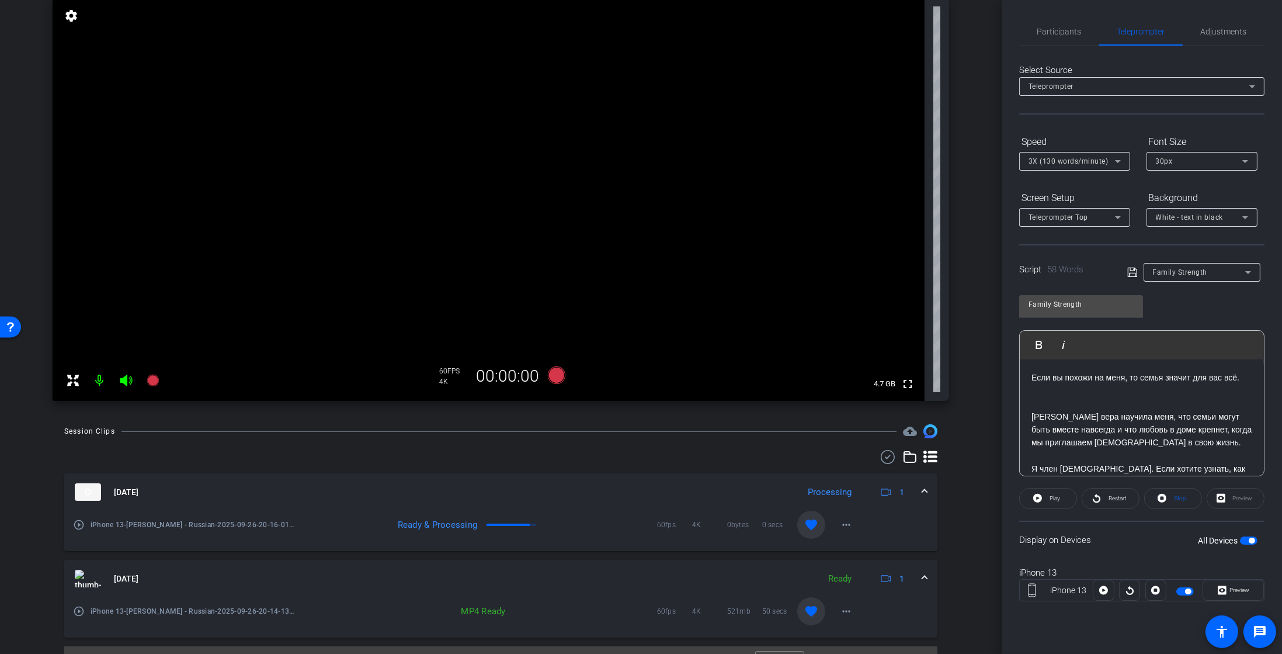
scroll to position [117, 0]
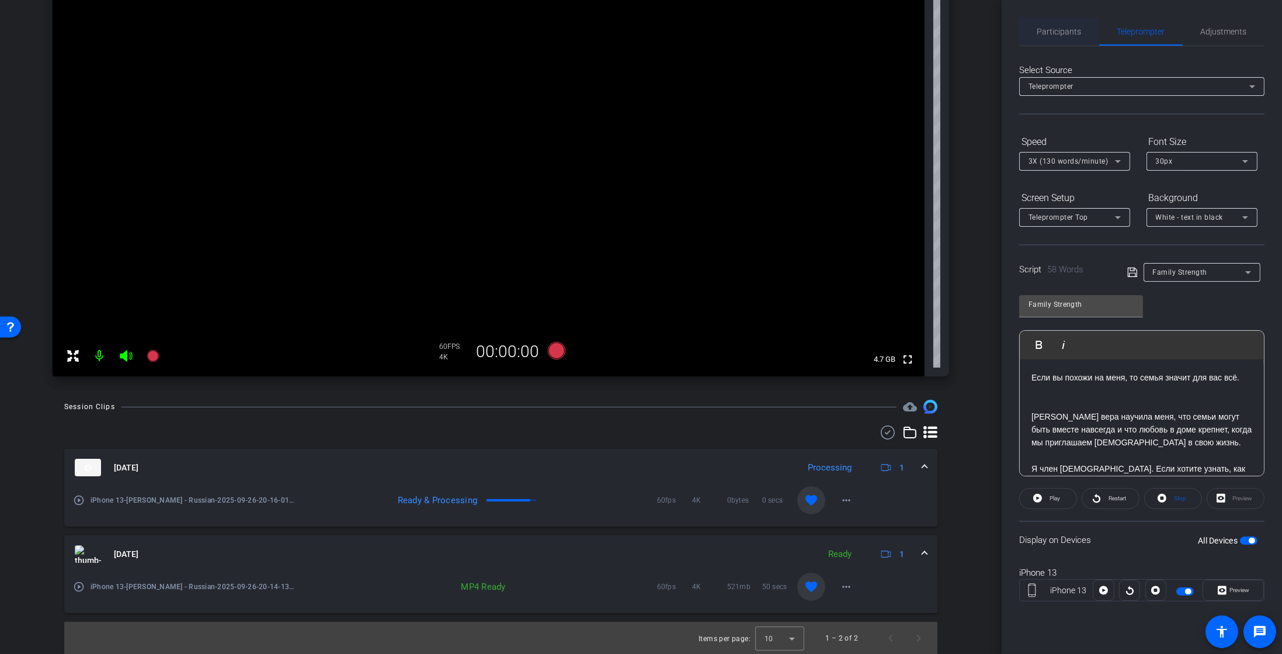
click at [1061, 29] on span "Participants" at bounding box center [1059, 31] width 44 height 8
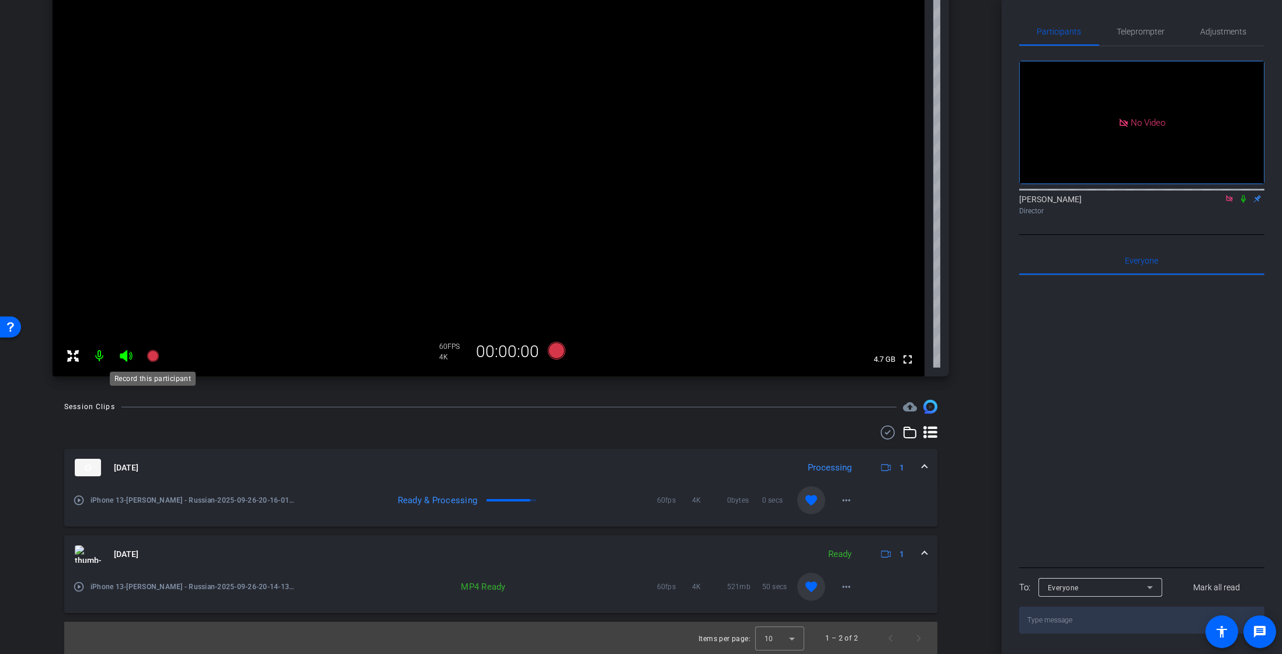
click at [149, 361] on icon at bounding box center [153, 356] width 14 height 14
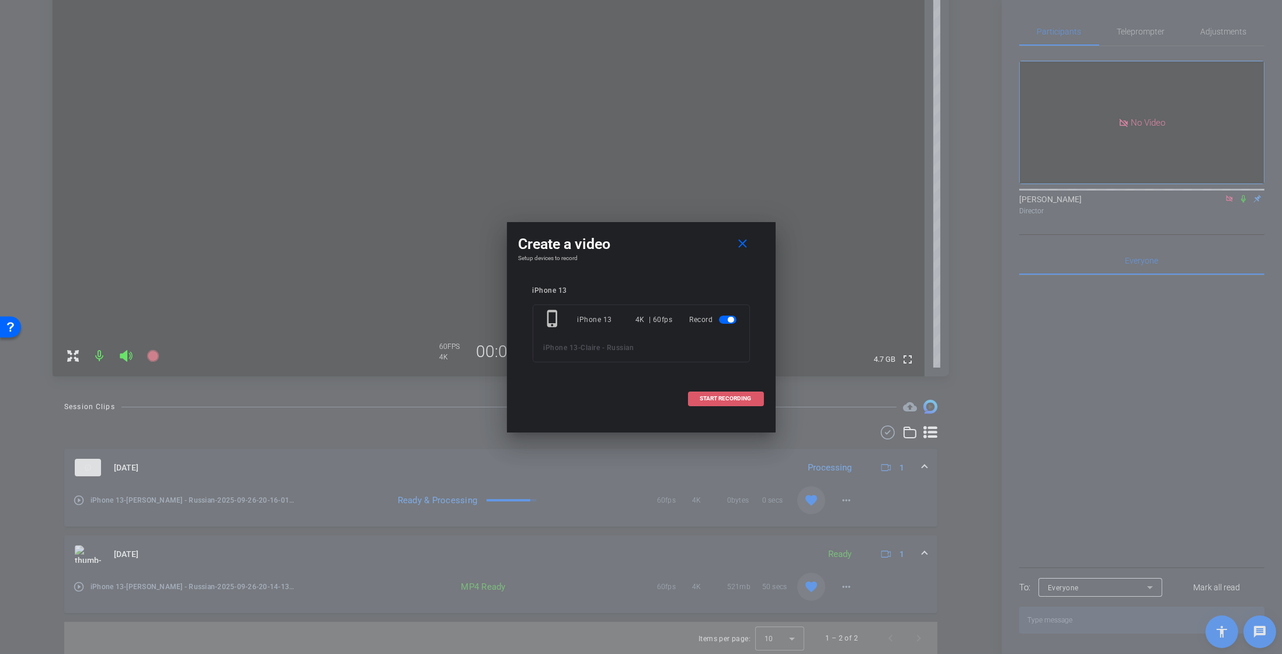
click at [738, 395] on span "START RECORDING" at bounding box center [725, 398] width 51 height 6
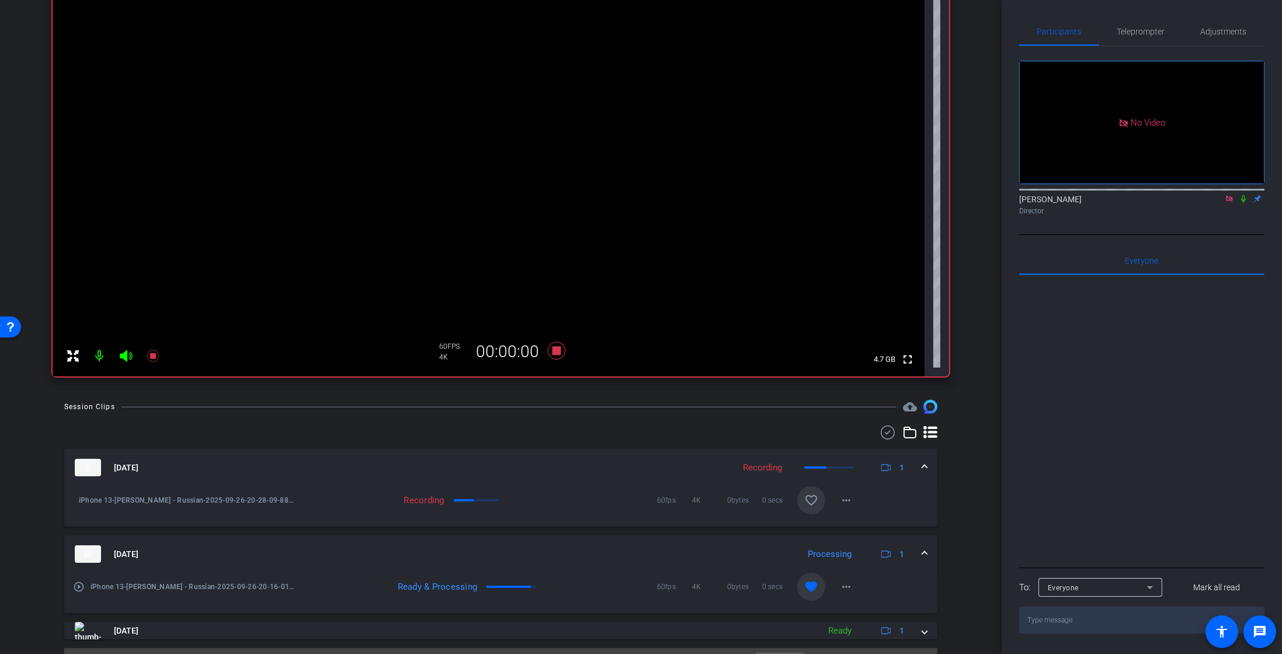
click at [1241, 195] on icon at bounding box center [1243, 199] width 9 height 8
click at [1145, 36] on span "Teleprompter" at bounding box center [1141, 31] width 48 height 8
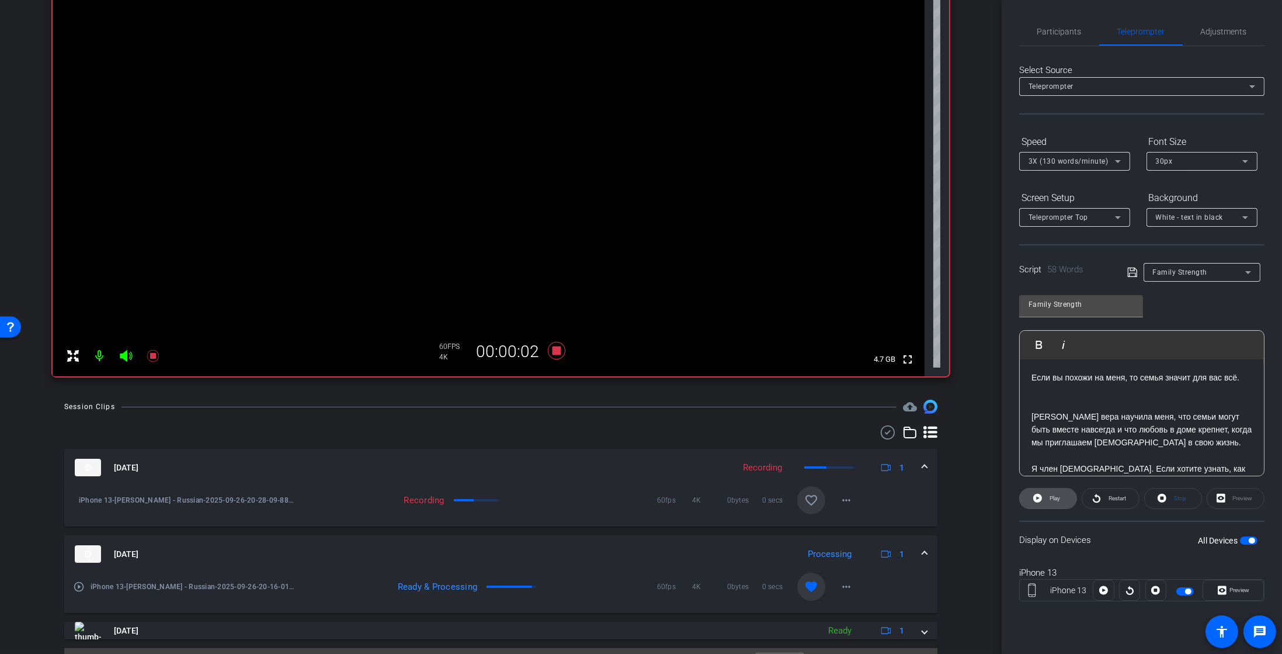
click at [1057, 495] on span "Play" at bounding box center [1055, 498] width 11 height 6
click at [1237, 500] on div "Preview" at bounding box center [1236, 498] width 58 height 21
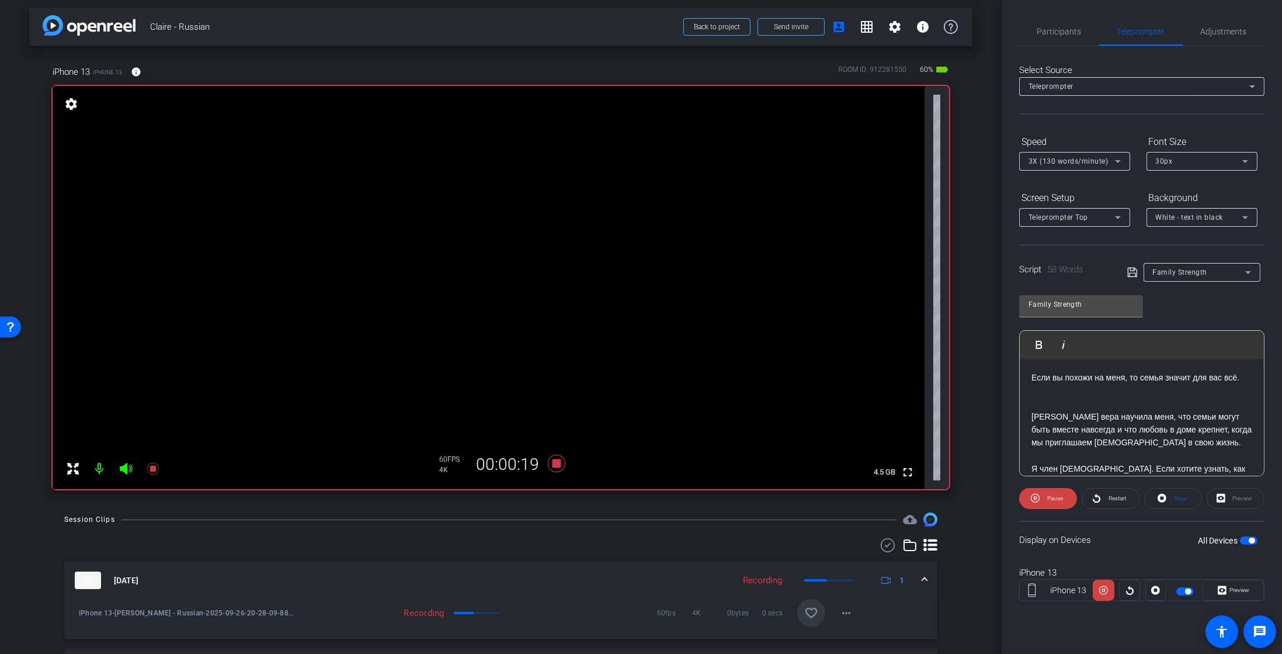
scroll to position [0, 0]
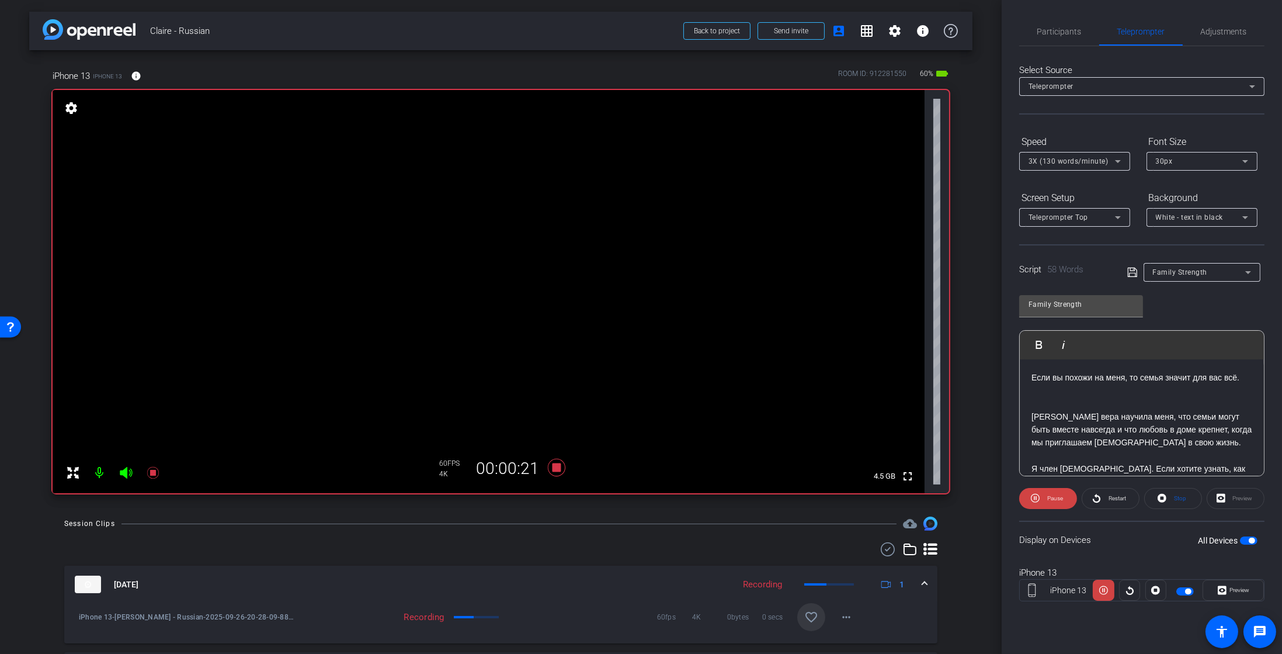
click at [1237, 494] on div "Preview" at bounding box center [1236, 498] width 58 height 21
click at [1233, 589] on span "Preview" at bounding box center [1240, 589] width 20 height 6
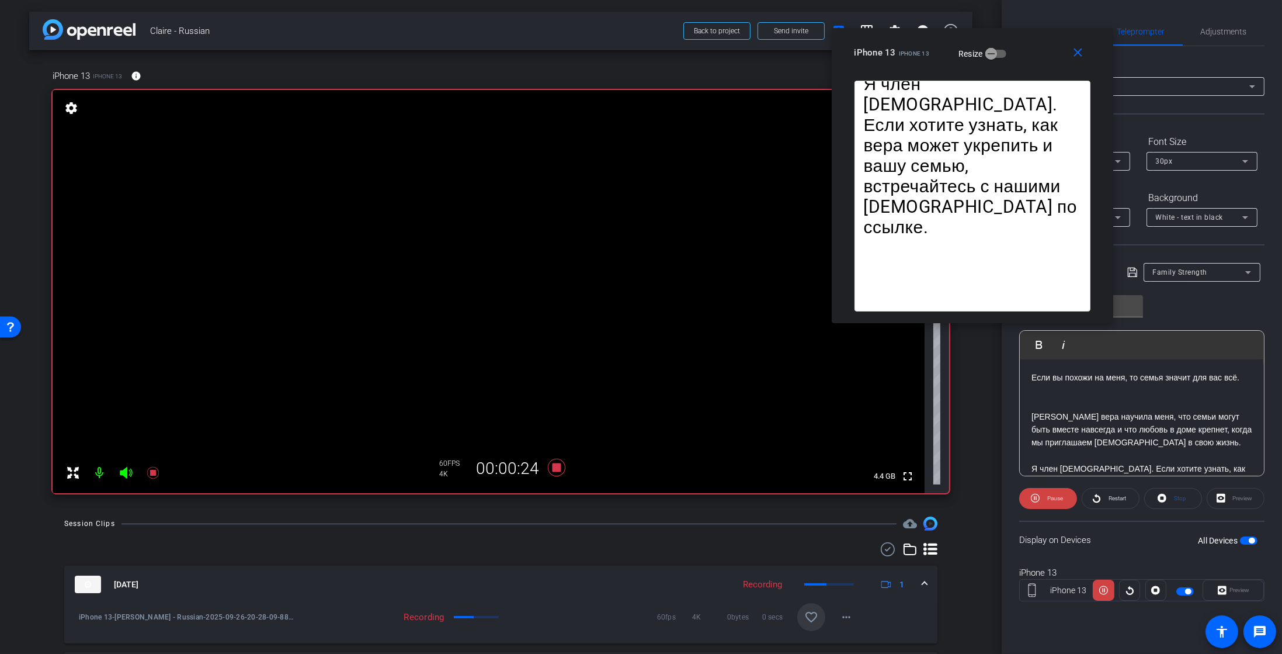
drag, startPoint x: 703, startPoint y: 211, endPoint x: 1035, endPoint y: 59, distance: 364.4
click at [1035, 59] on div "iPhone 13 iPhone 13 Resize" at bounding box center [977, 52] width 245 height 21
click at [153, 482] on mat-icon at bounding box center [152, 472] width 23 height 23
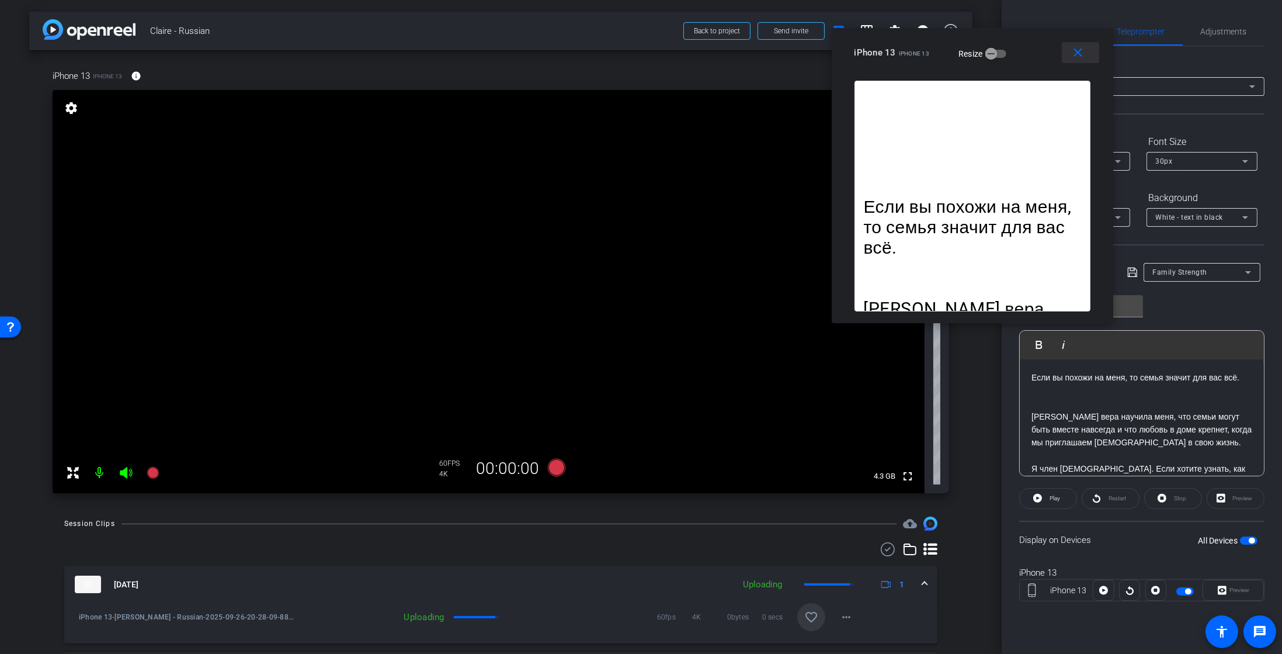
click at [1074, 57] on mat-icon "close" at bounding box center [1078, 53] width 15 height 15
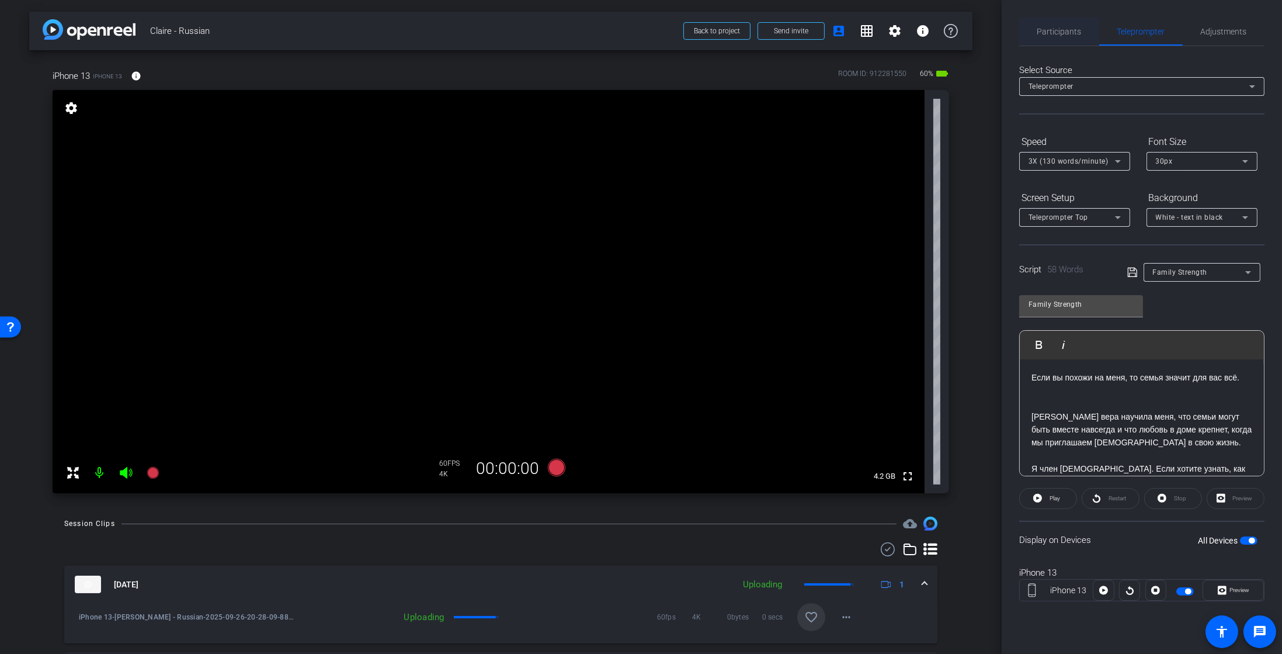
click at [1077, 33] on span "Participants" at bounding box center [1059, 31] width 44 height 8
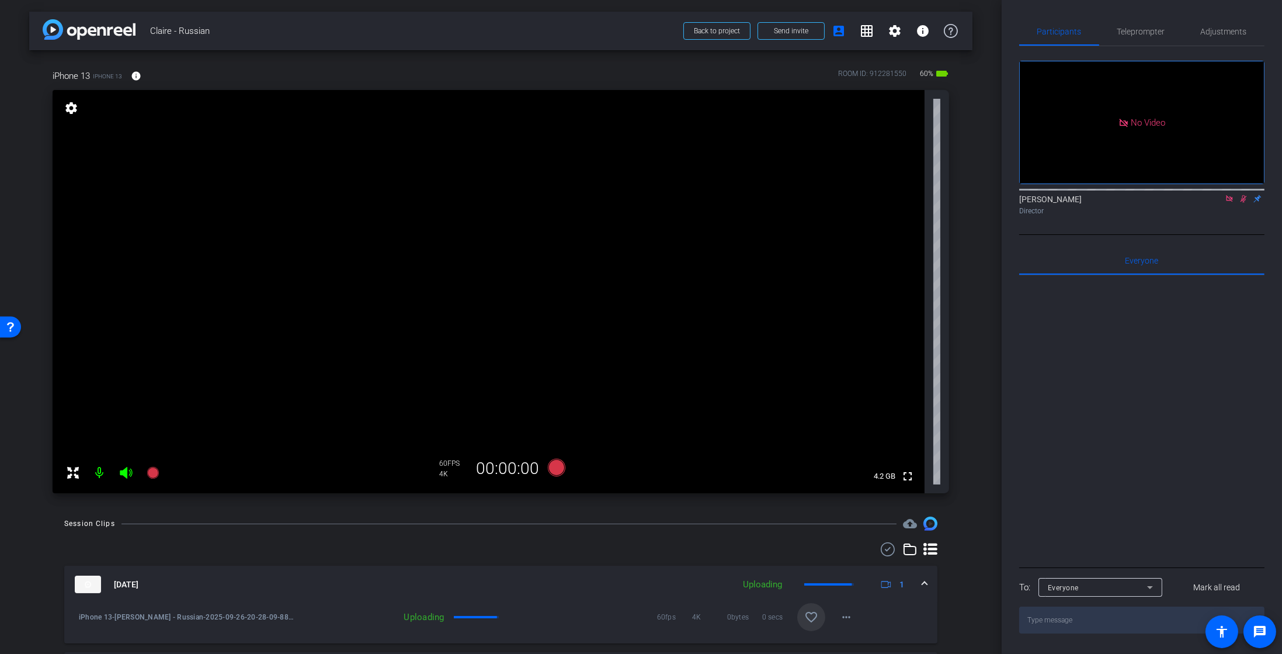
click at [1245, 195] on icon at bounding box center [1243, 199] width 9 height 8
click at [159, 474] on icon at bounding box center [153, 473] width 14 height 14
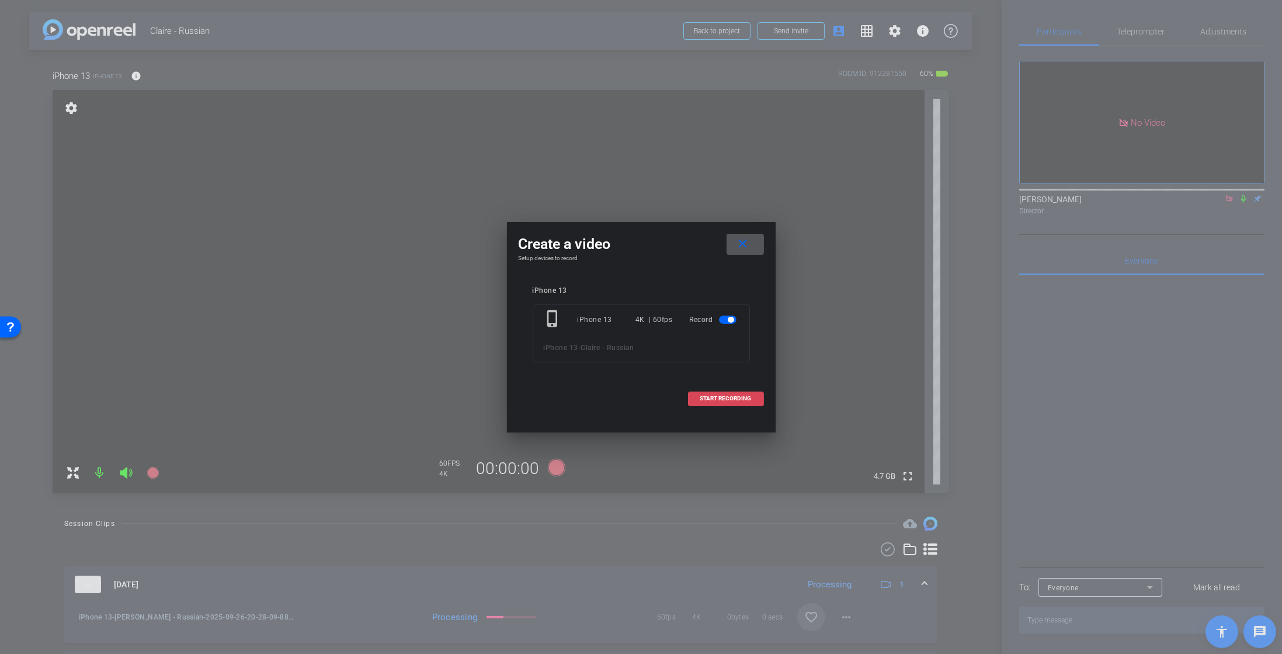
click at [736, 395] on span "START RECORDING" at bounding box center [725, 398] width 51 height 6
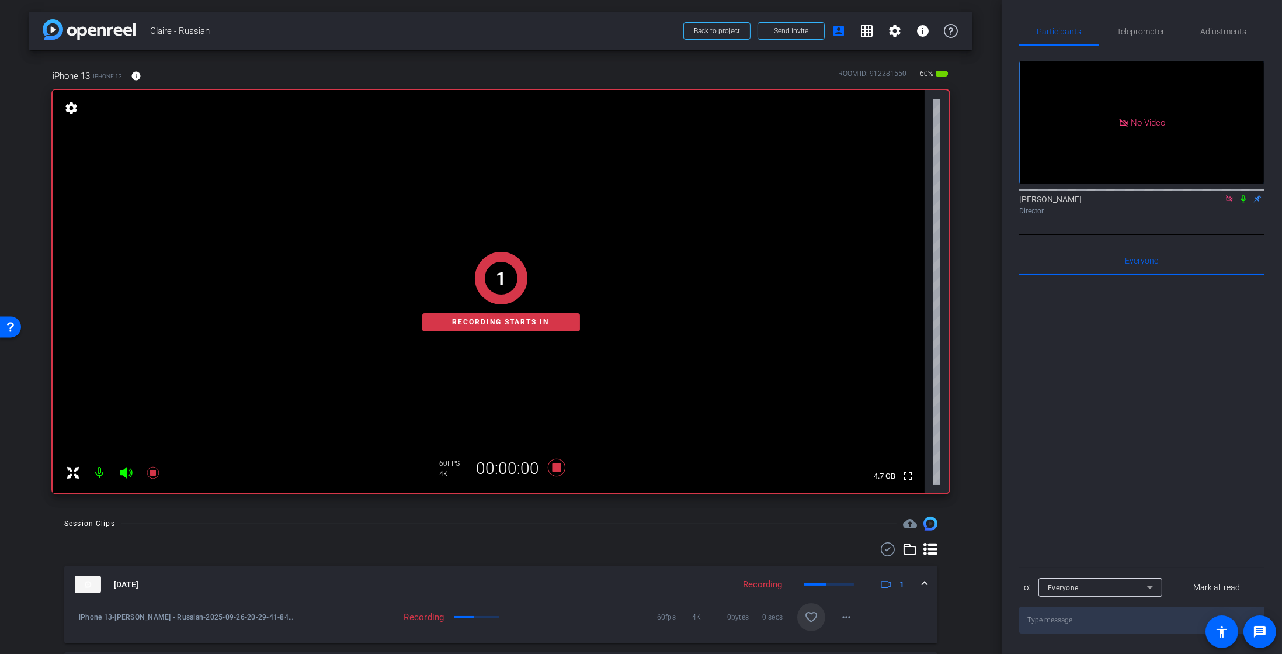
click at [1245, 195] on icon at bounding box center [1243, 199] width 5 height 8
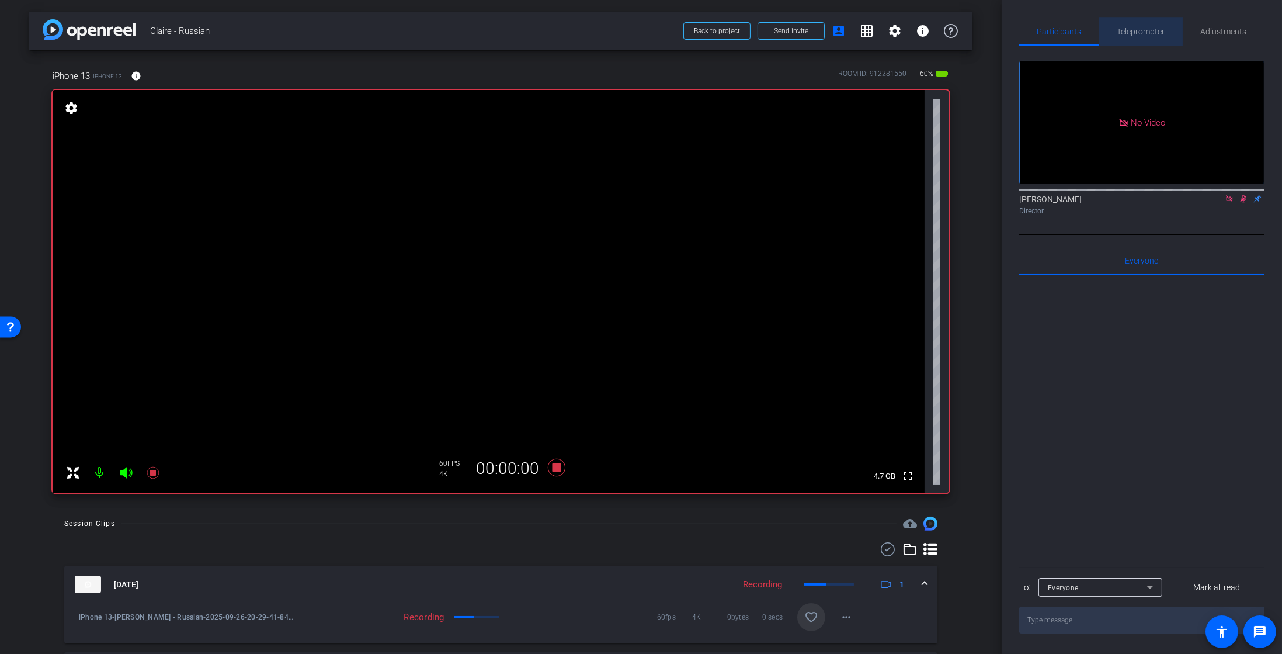
click at [1132, 31] on span "Teleprompter" at bounding box center [1141, 31] width 48 height 8
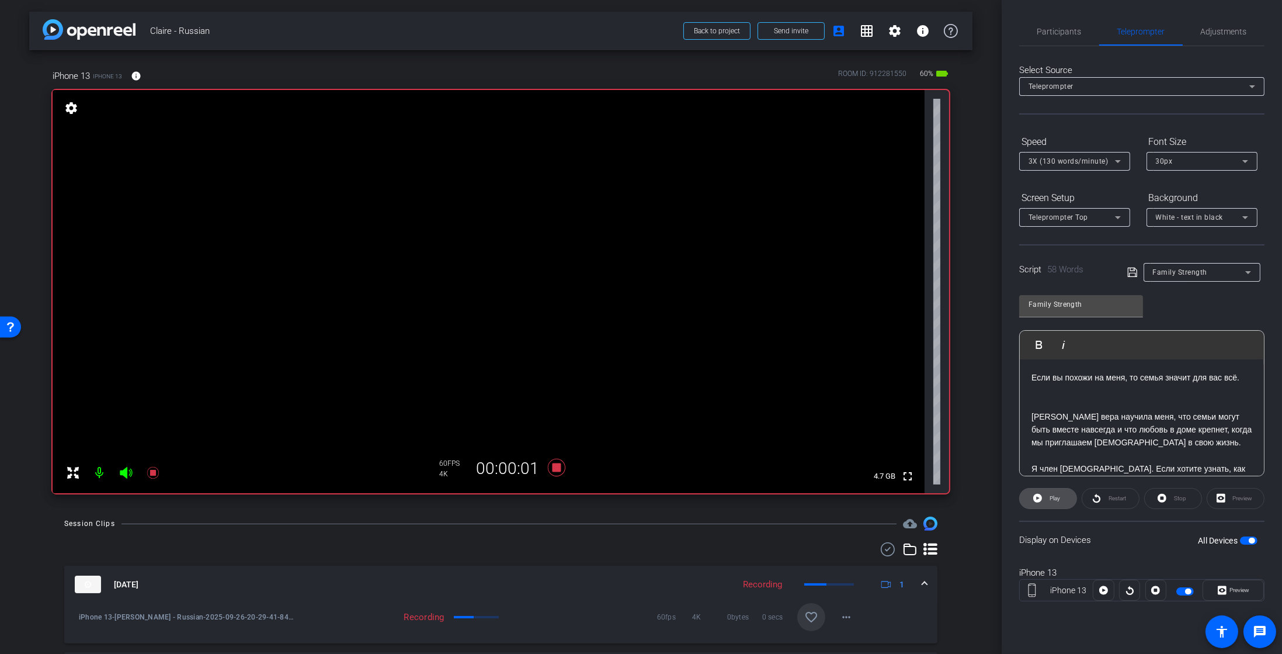
click at [1051, 497] on span "Play" at bounding box center [1055, 498] width 11 height 6
click at [142, 481] on mat-icon at bounding box center [152, 472] width 23 height 23
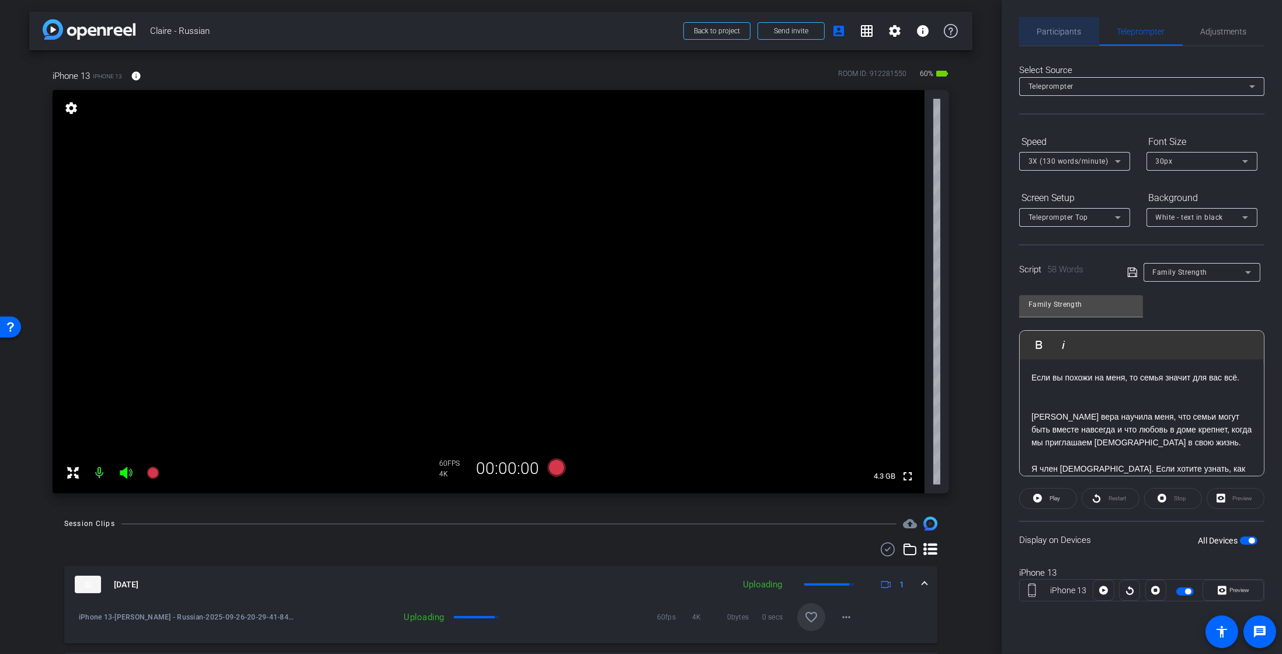
click at [1054, 22] on span "Participants" at bounding box center [1059, 32] width 44 height 28
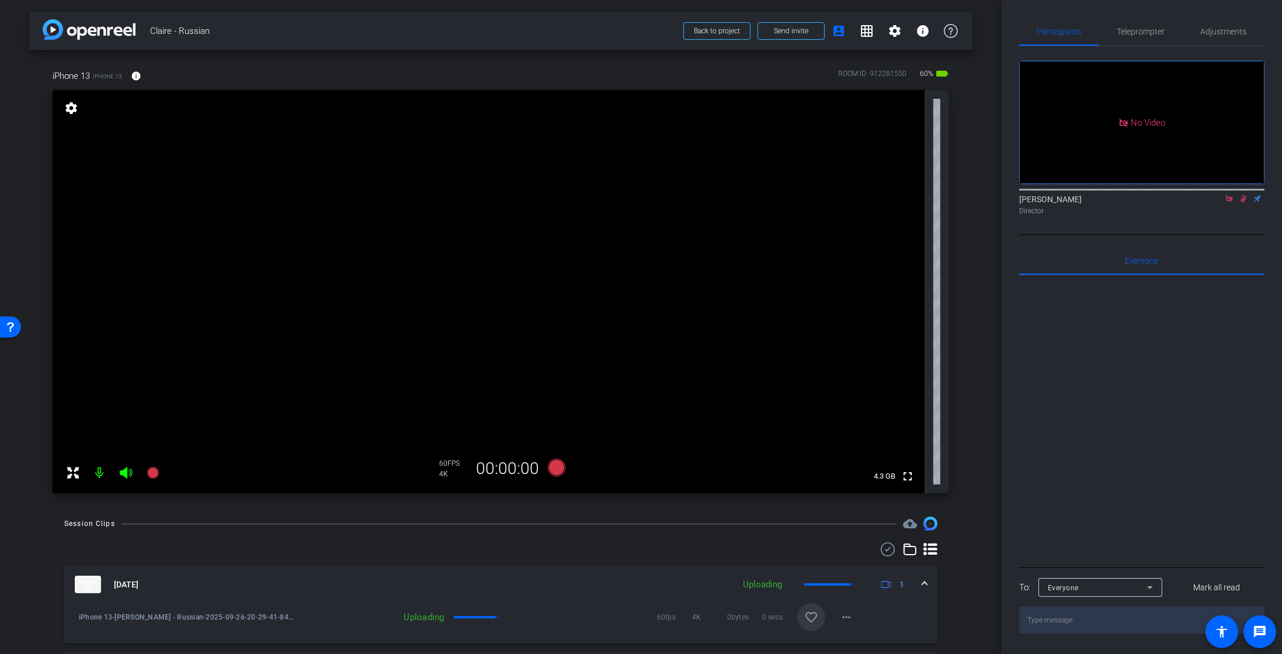
click at [1243, 184] on div at bounding box center [1141, 188] width 245 height 9
click at [1247, 193] on mat-icon at bounding box center [1244, 198] width 14 height 11
click at [1121, 34] on span "Teleprompter" at bounding box center [1141, 31] width 48 height 8
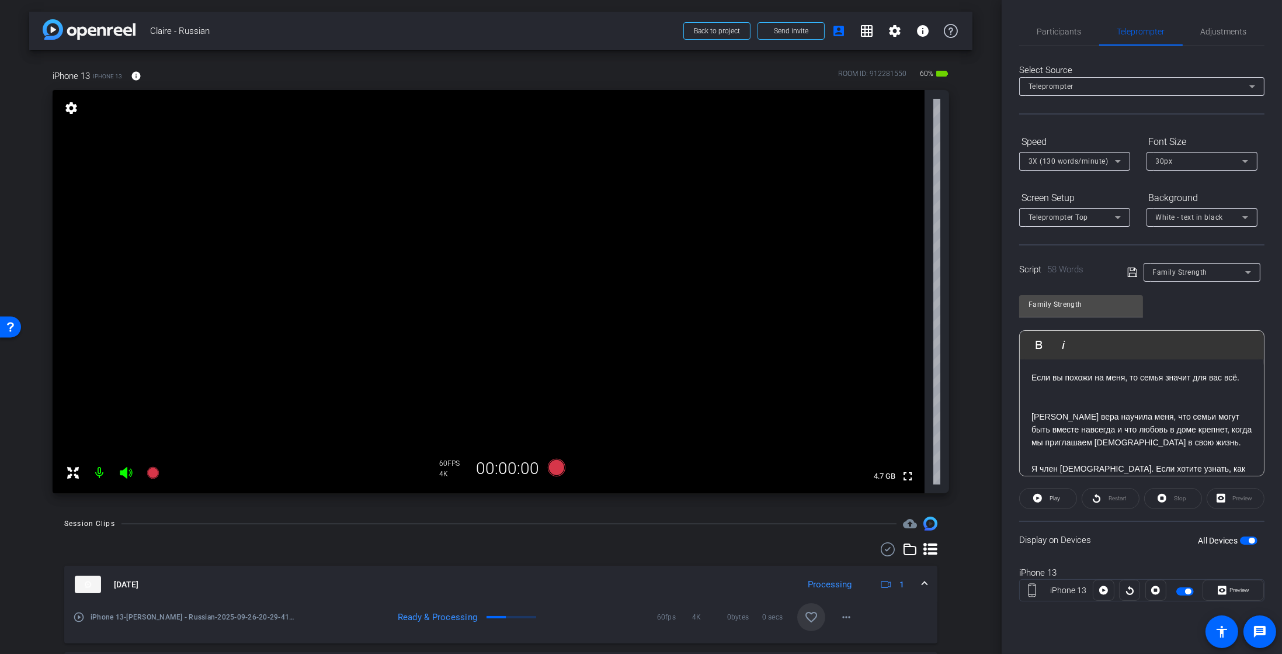
click at [1137, 270] on icon at bounding box center [1132, 272] width 11 height 14
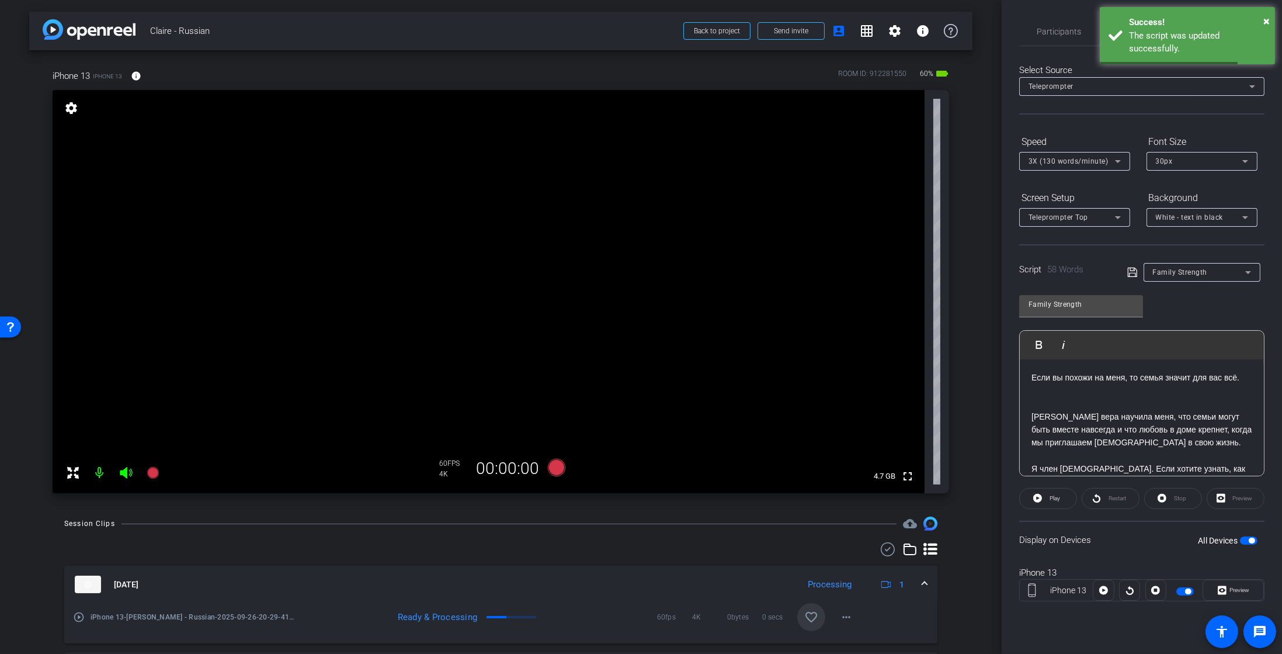
click at [1199, 273] on span "Family Strength" at bounding box center [1180, 272] width 55 height 8
click at [1196, 295] on span "Create new script" at bounding box center [1183, 295] width 61 height 14
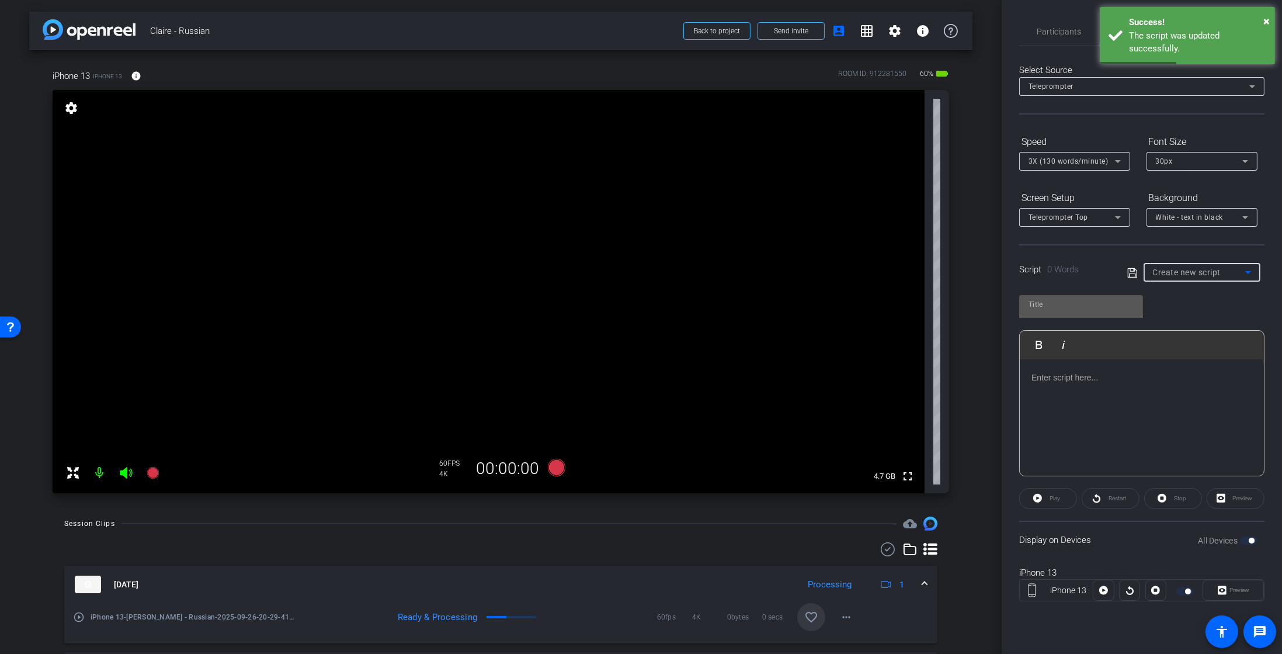
click at [1080, 309] on input "text" at bounding box center [1081, 304] width 105 height 14
click at [1033, 386] on div at bounding box center [1142, 417] width 244 height 117
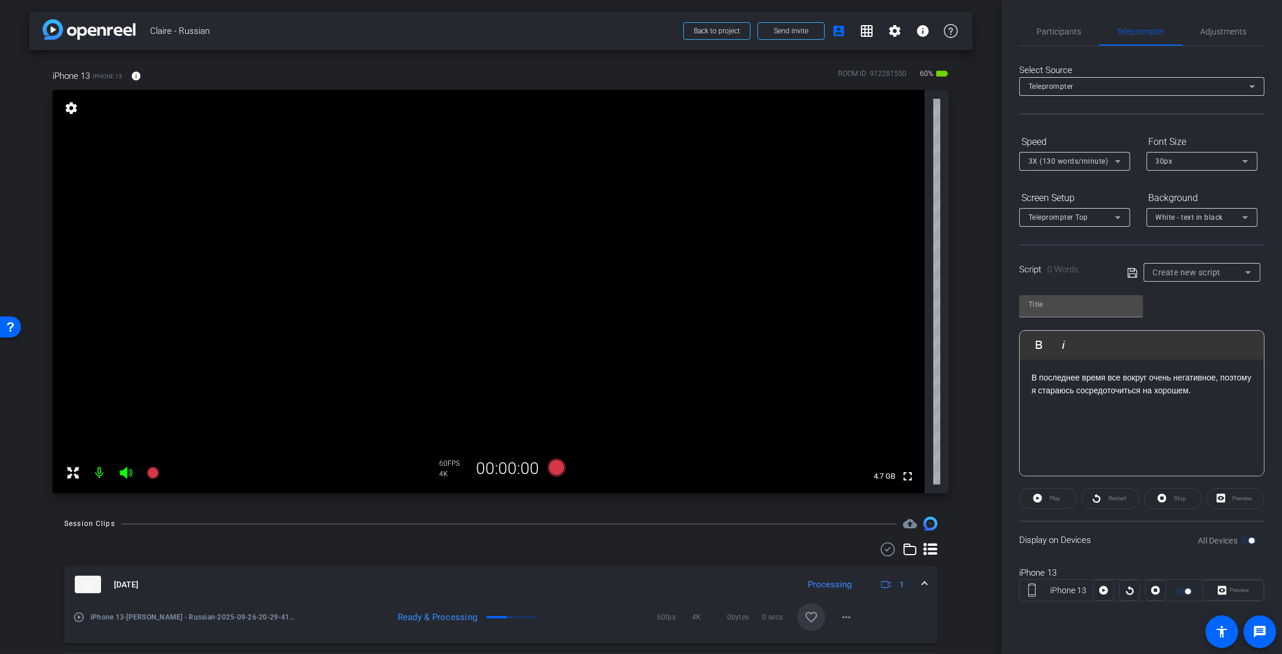
scroll to position [339, 1]
click at [1074, 418] on p "В последнее время все вокруг очень негативное, поэтому я стараюсь сосредоточить…" at bounding box center [1142, 397] width 221 height 53
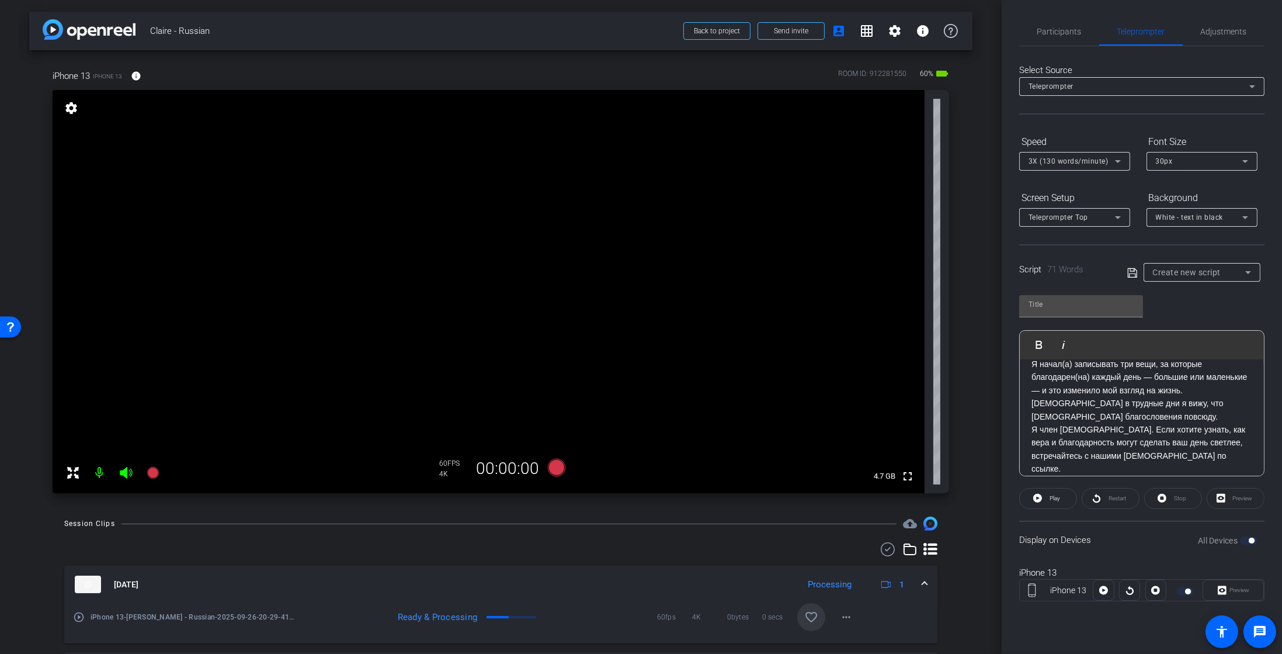
click at [1074, 423] on p "Я член Церкви Иисуса Христа Святых последних дней. Если хотите узнать, как вера…" at bounding box center [1142, 449] width 221 height 53
click at [1074, 419] on p "Даже в трудные дни я вижу, что Божьи благословения повсюду." at bounding box center [1142, 410] width 221 height 26
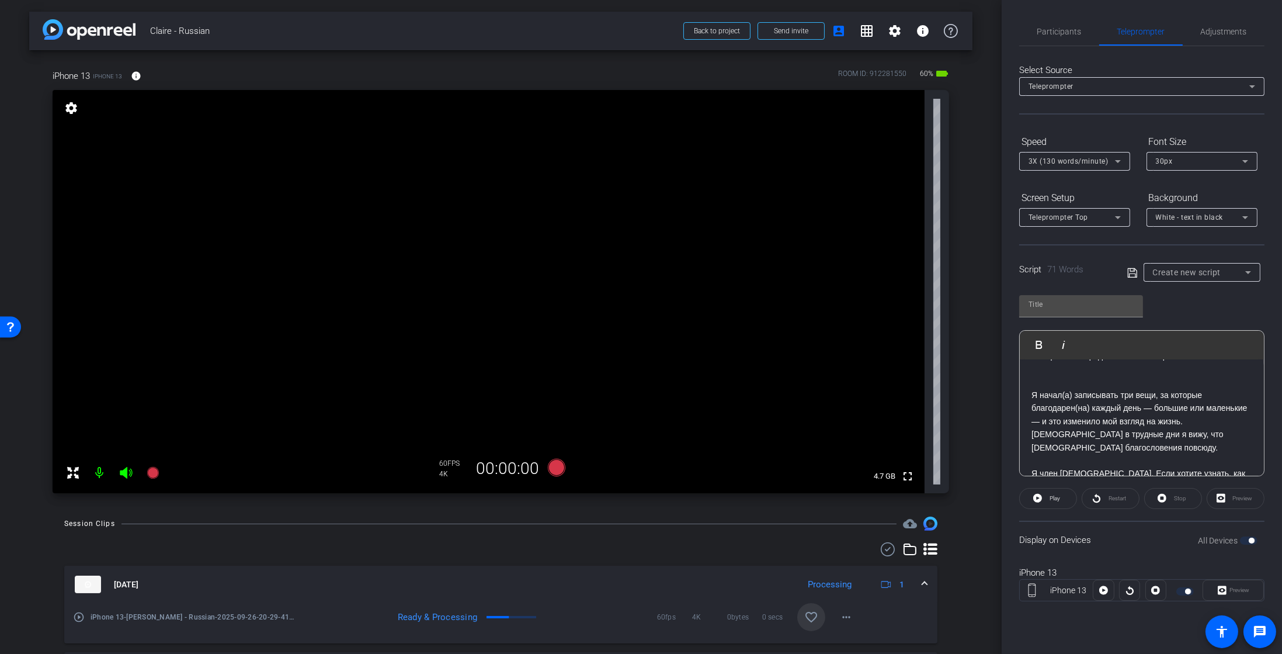
scroll to position [0, 0]
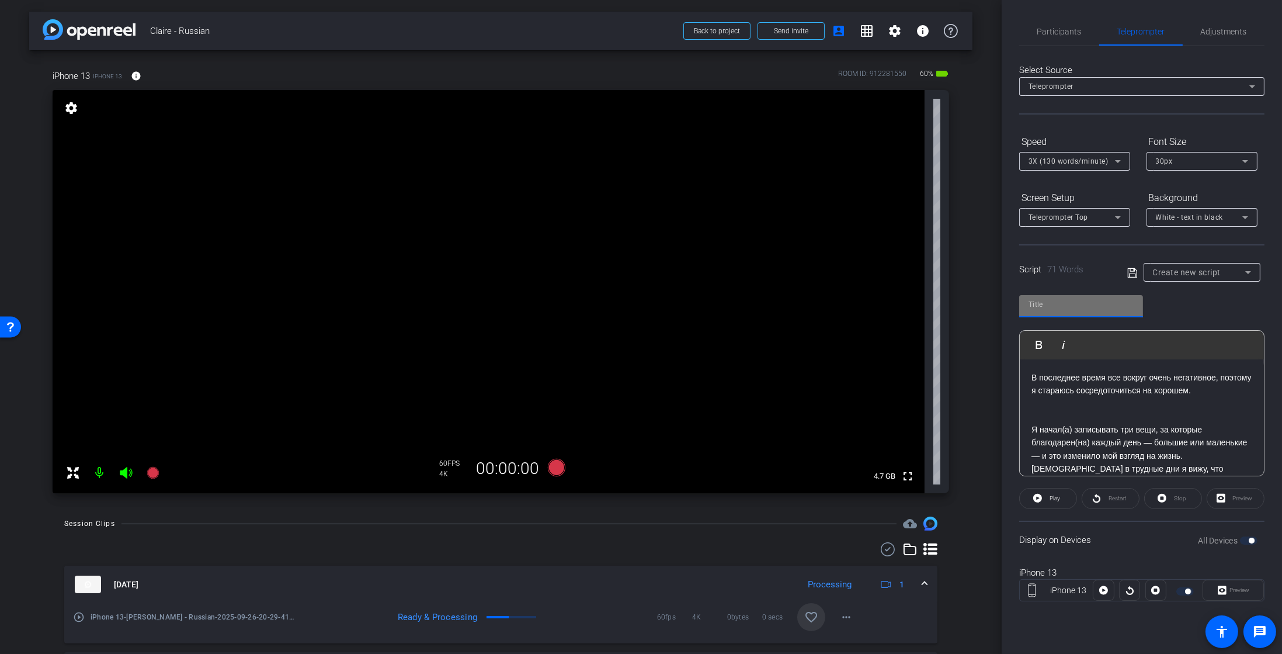
click at [1081, 300] on input "text" at bounding box center [1081, 304] width 105 height 14
click at [1064, 308] on input "text" at bounding box center [1081, 304] width 105 height 14
click at [1084, 309] on input "Gratittude" at bounding box center [1081, 304] width 105 height 14
click at [1051, 303] on input "Gratittude" at bounding box center [1081, 304] width 105 height 14
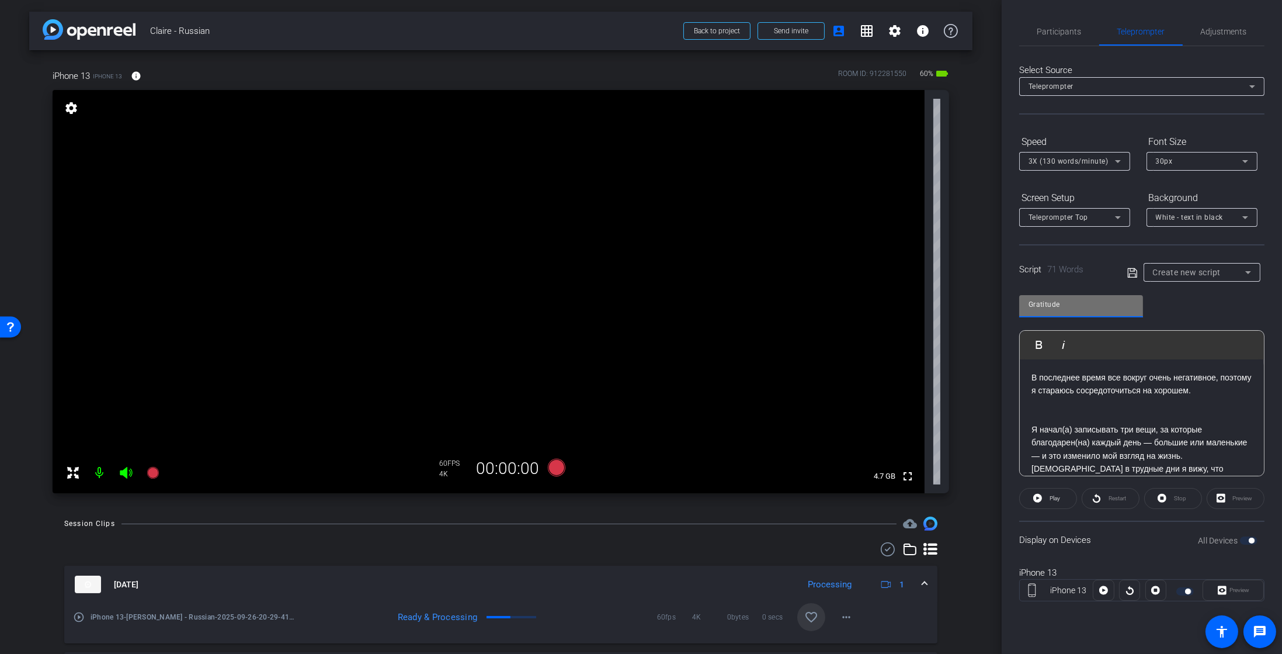
type input "Gratitude"
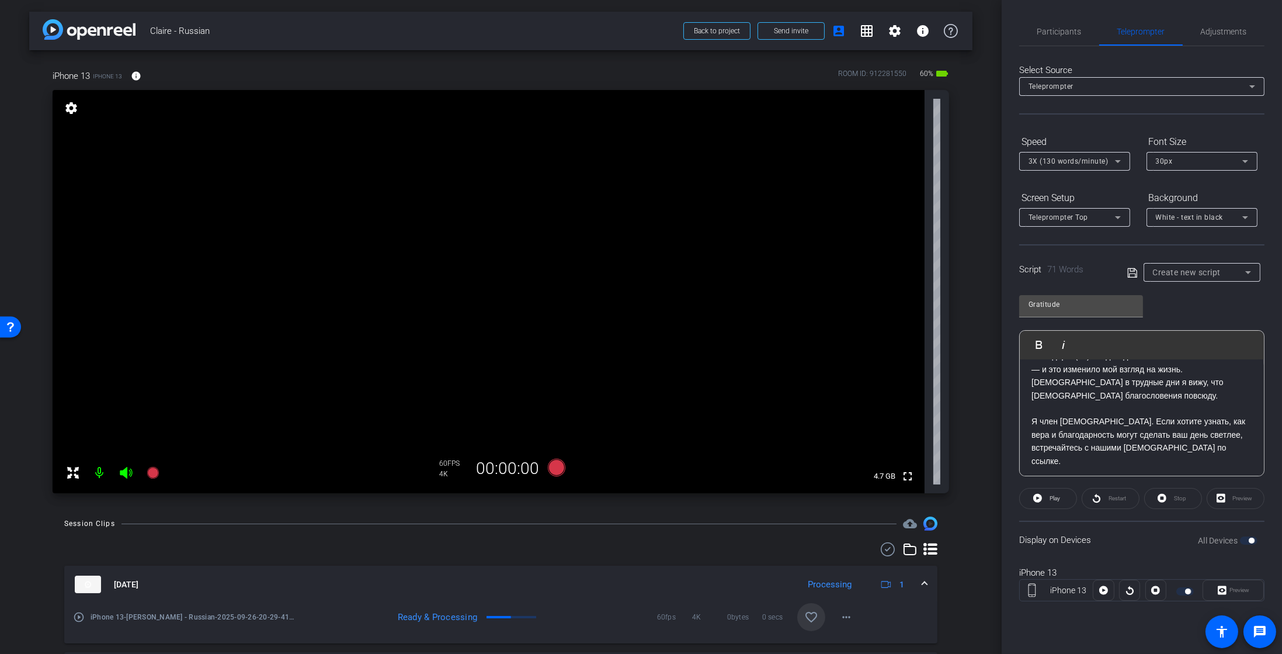
scroll to position [89, 0]
click at [1053, 499] on span "Play" at bounding box center [1055, 498] width 11 height 6
click at [1233, 591] on span "Preview" at bounding box center [1240, 589] width 20 height 6
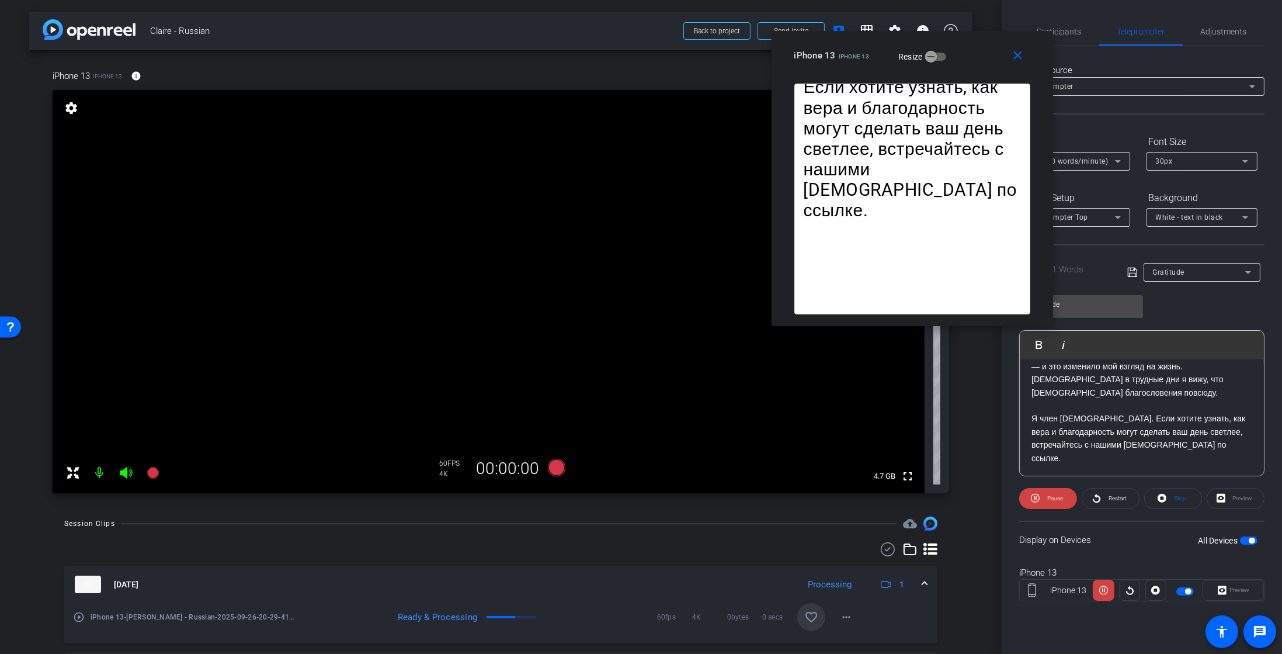
drag, startPoint x: 714, startPoint y: 211, endPoint x: 994, endPoint y: 53, distance: 321.8
click at [994, 53] on div "iPhone 13 iPhone 13 Resize" at bounding box center [916, 55] width 245 height 21
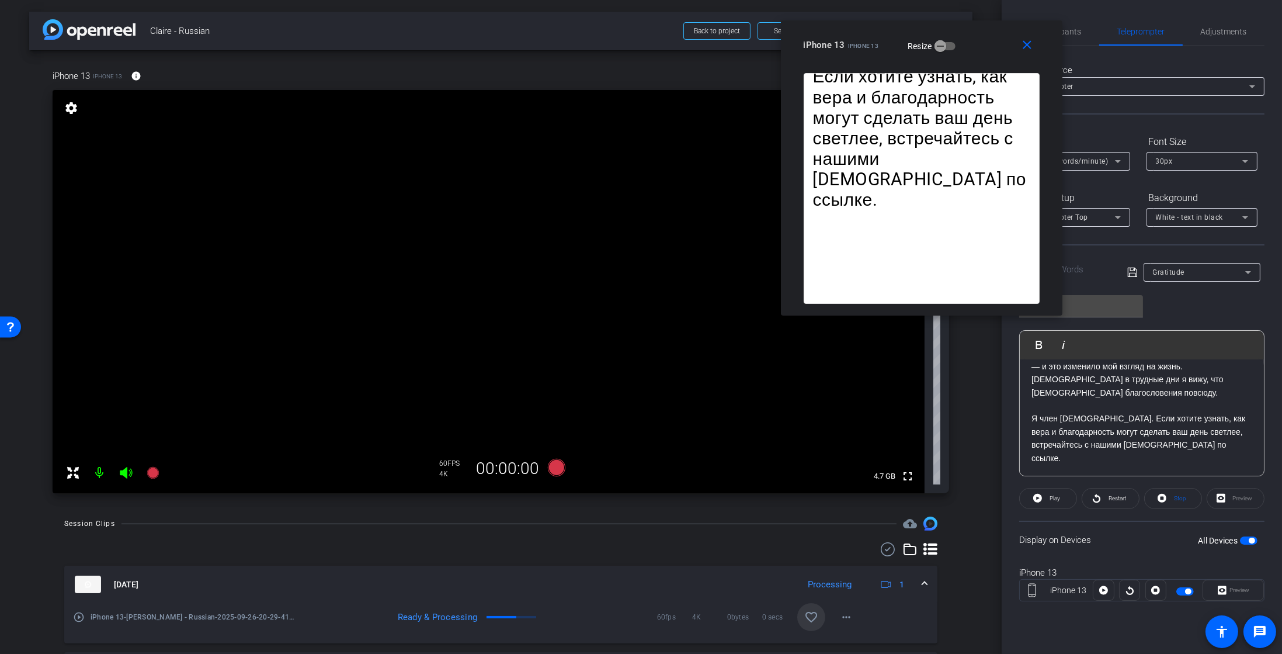
click at [1106, 168] on div "3X (130 words/minute)" at bounding box center [1072, 161] width 86 height 15
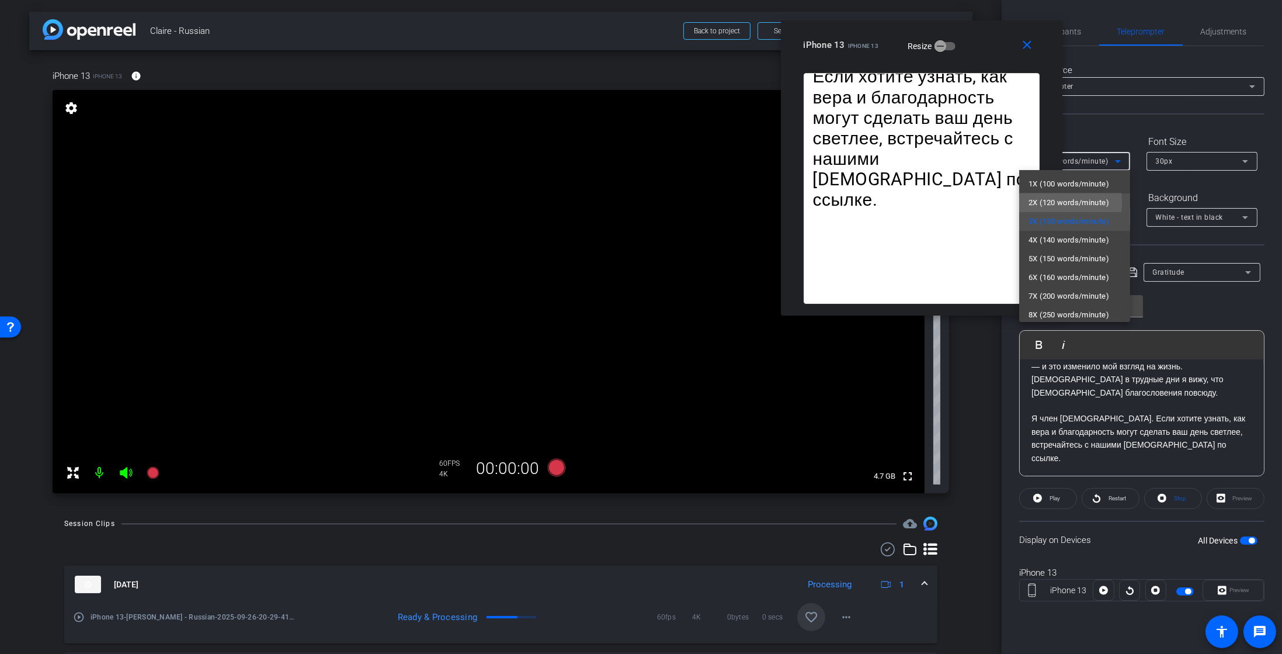
click at [1051, 203] on span "2X (120 words/minute)" at bounding box center [1069, 203] width 81 height 14
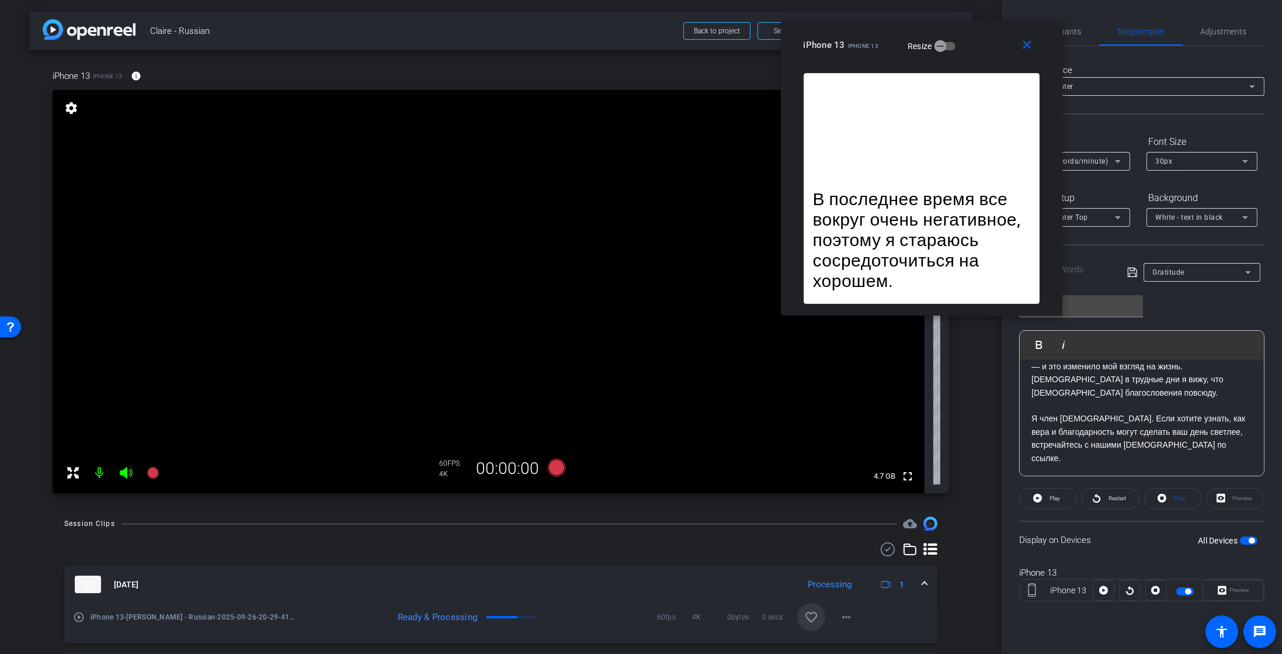
click at [1116, 113] on div "Select Source Teleprompter" at bounding box center [1141, 89] width 245 height 51
click at [1047, 500] on span "Play" at bounding box center [1053, 498] width 13 height 16
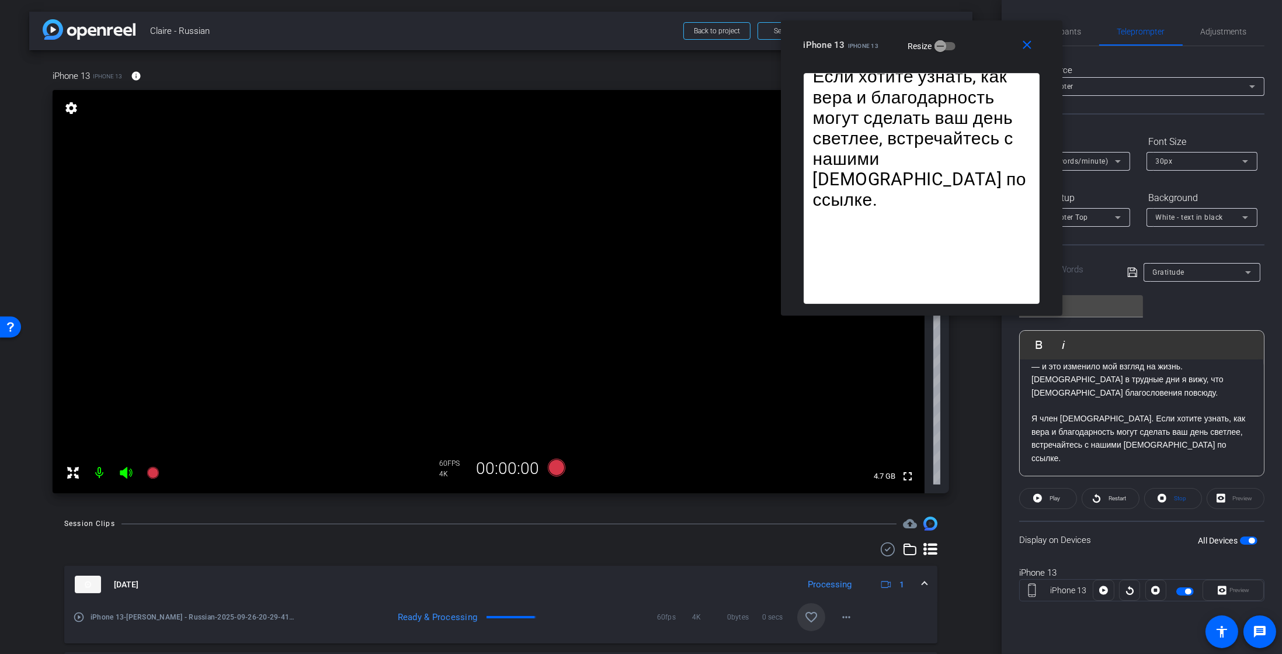
click at [1249, 538] on span "button" at bounding box center [1252, 540] width 6 height 6
click at [153, 473] on icon at bounding box center [153, 473] width 12 height 12
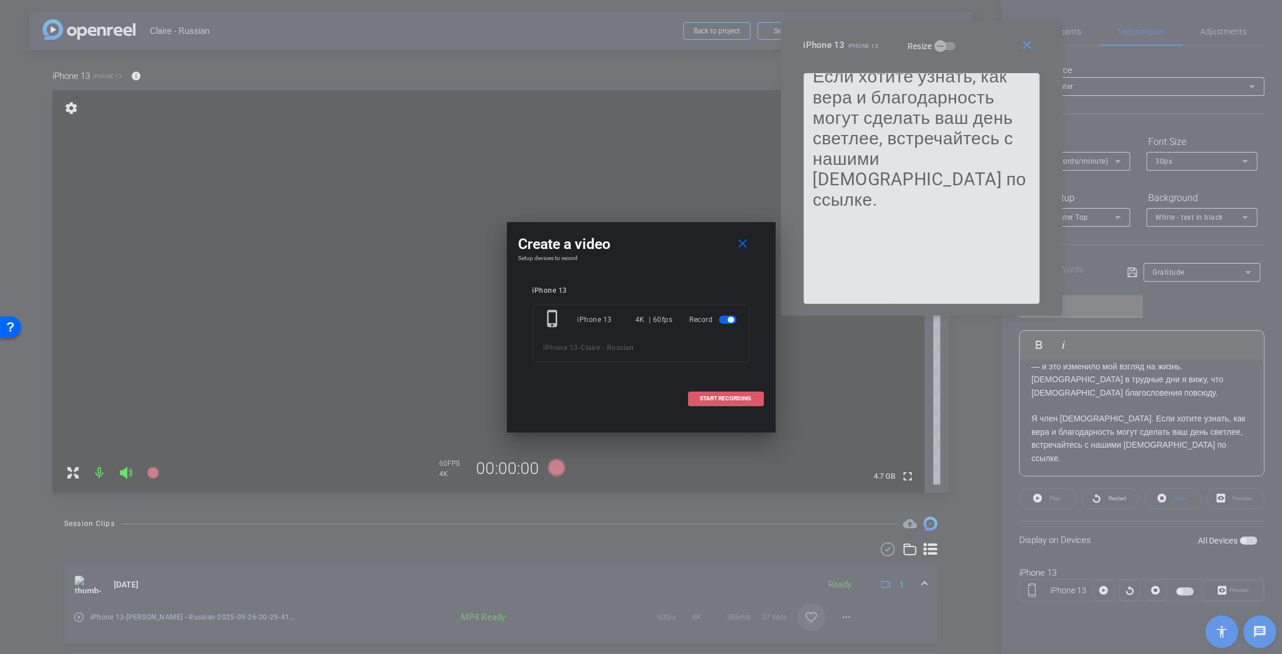
click at [739, 405] on span at bounding box center [726, 398] width 75 height 28
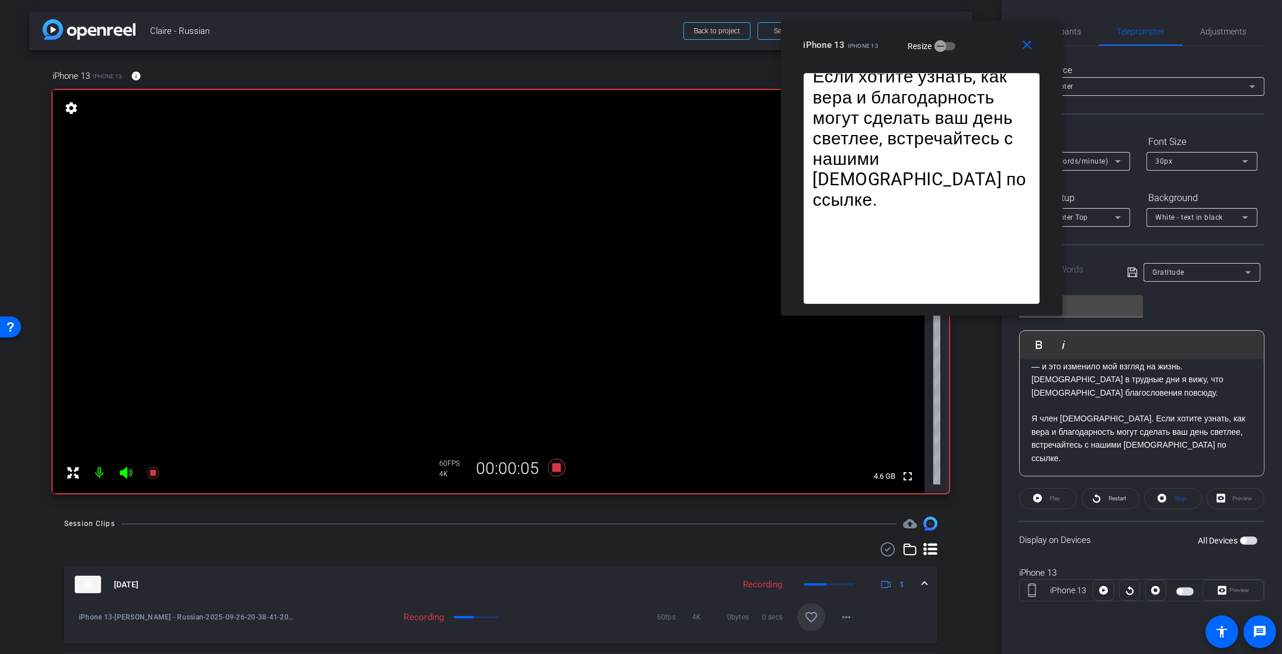
click at [1245, 539] on span "button" at bounding box center [1244, 540] width 6 height 6
click at [1081, 37] on div "Participants" at bounding box center [1059, 32] width 80 height 28
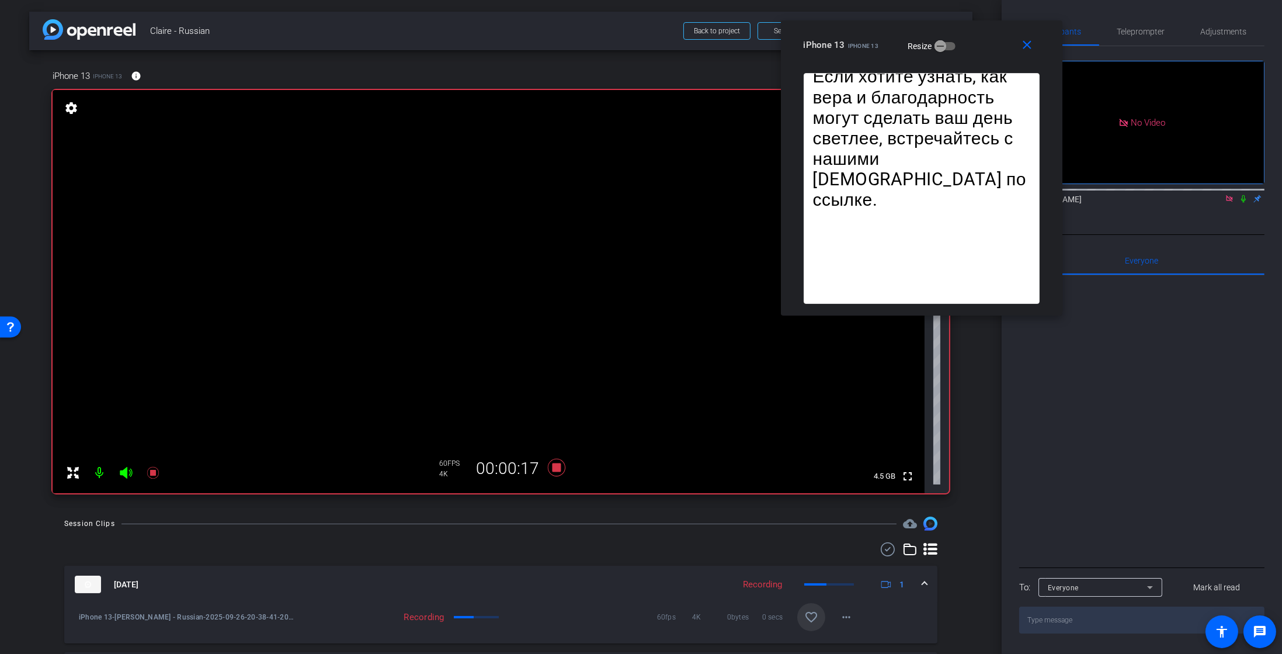
click at [1244, 195] on icon at bounding box center [1243, 199] width 5 height 8
click at [1122, 33] on span "Teleprompter" at bounding box center [1141, 31] width 48 height 8
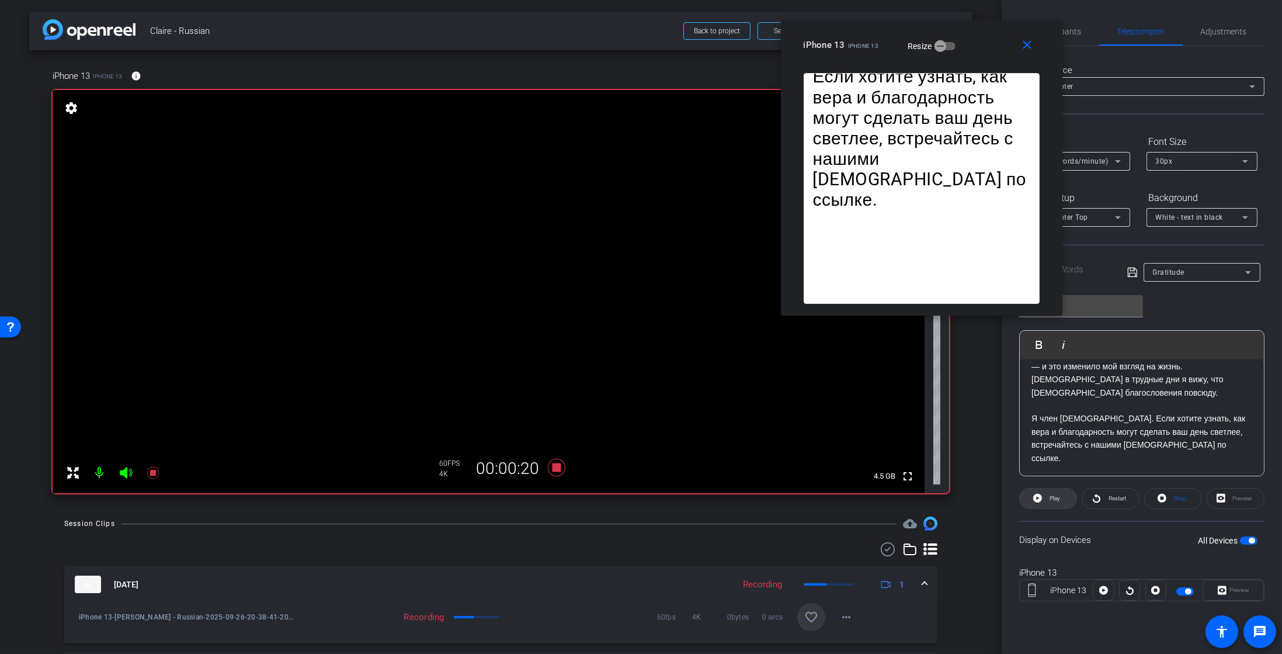
click at [1065, 495] on span at bounding box center [1048, 498] width 57 height 28
click at [1076, 39] on span "Participants" at bounding box center [1059, 32] width 44 height 28
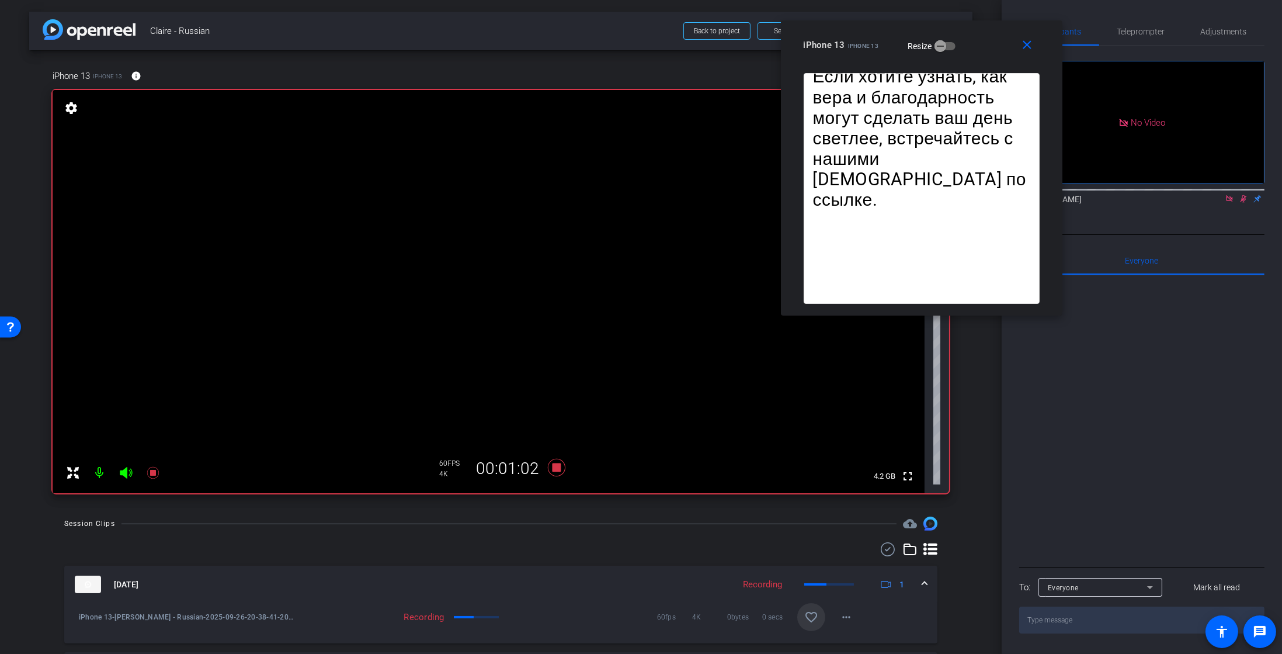
scroll to position [175, 0]
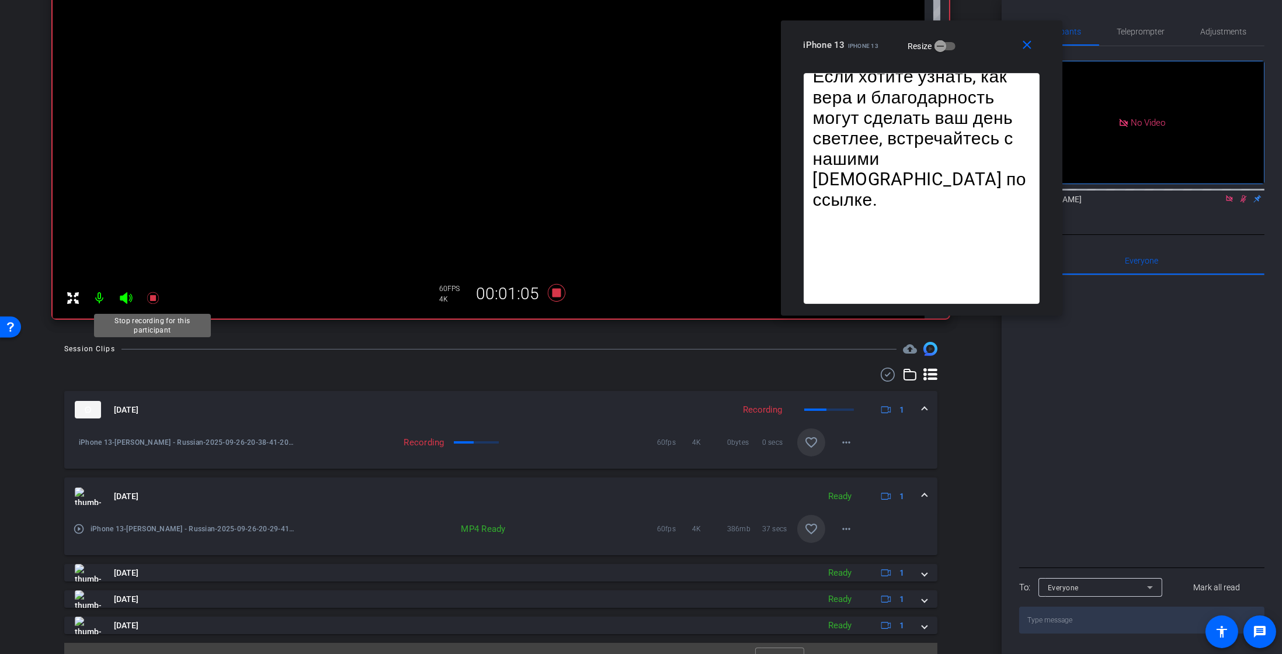
click at [151, 292] on icon at bounding box center [153, 298] width 14 height 14
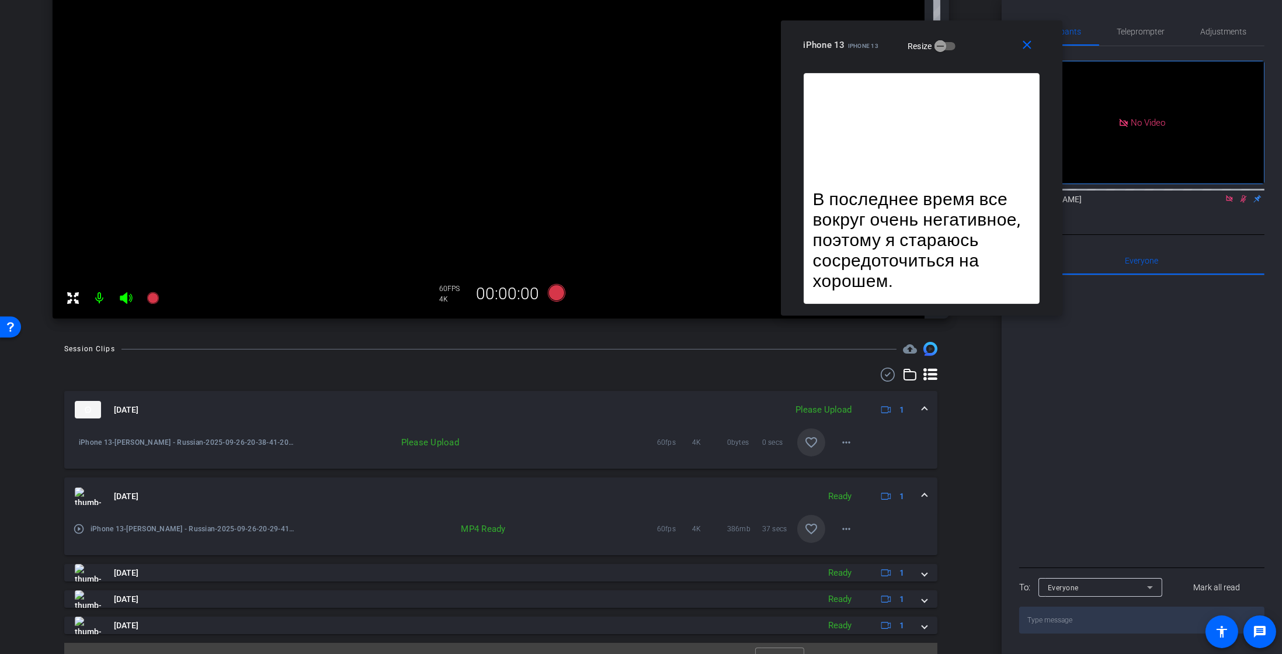
click at [1245, 195] on icon at bounding box center [1243, 199] width 9 height 8
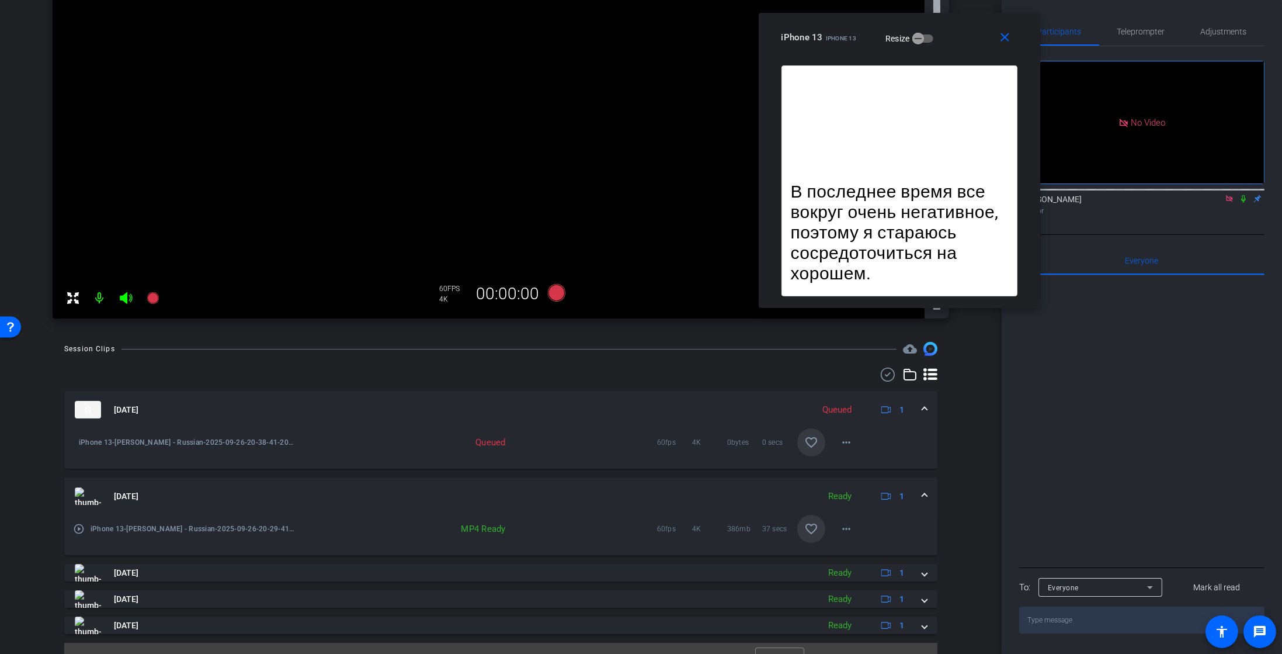
drag, startPoint x: 981, startPoint y: 47, endPoint x: 959, endPoint y: 39, distance: 23.5
click at [959, 39] on div "iPhone 13 iPhone 13 Resize" at bounding box center [904, 37] width 245 height 21
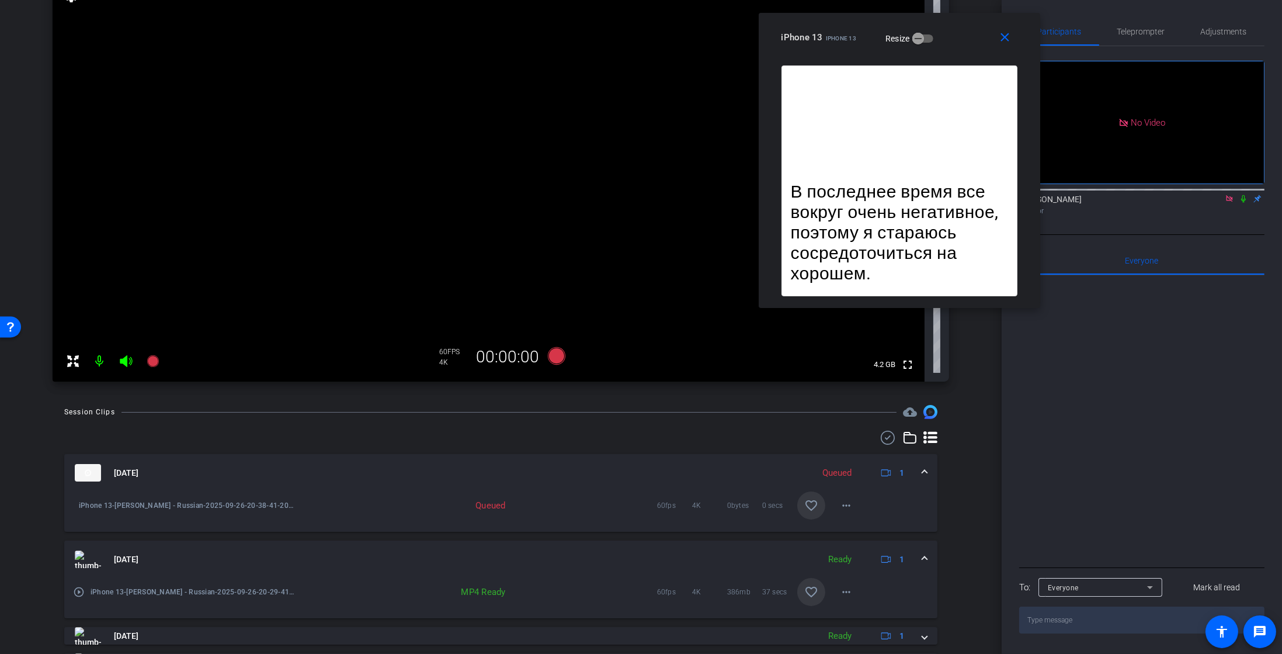
scroll to position [0, 0]
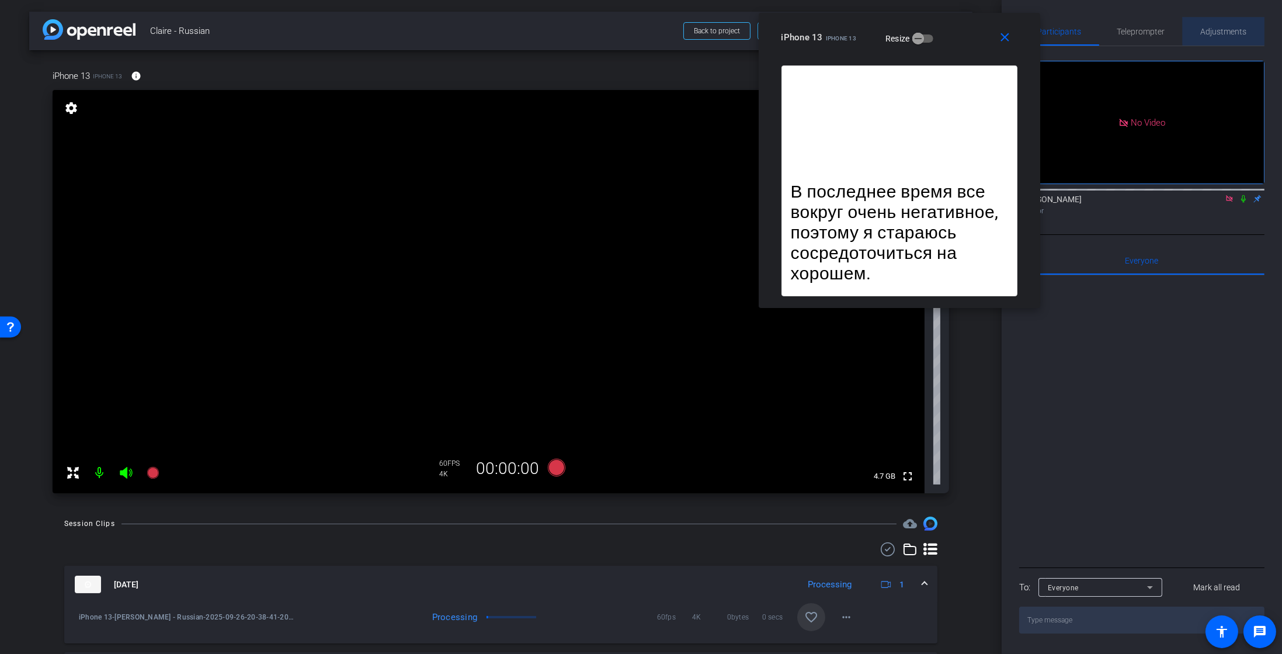
click at [1237, 30] on span "Adjustments" at bounding box center [1224, 31] width 46 height 8
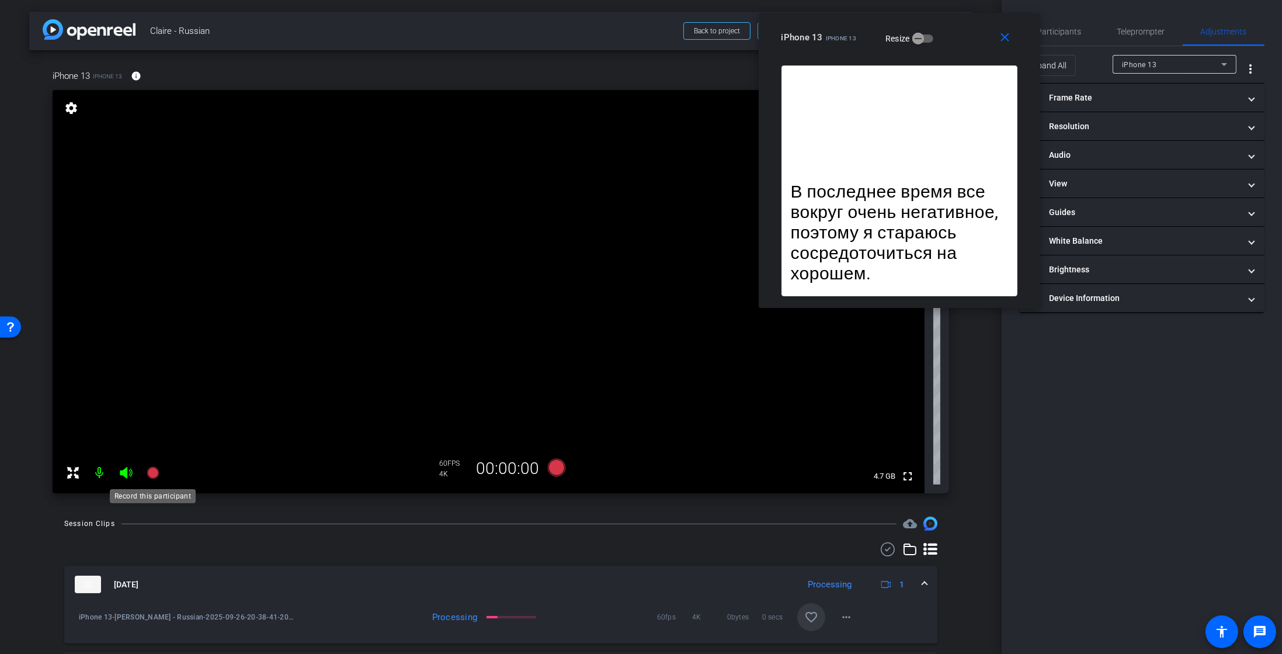
click at [152, 470] on icon at bounding box center [153, 473] width 12 height 12
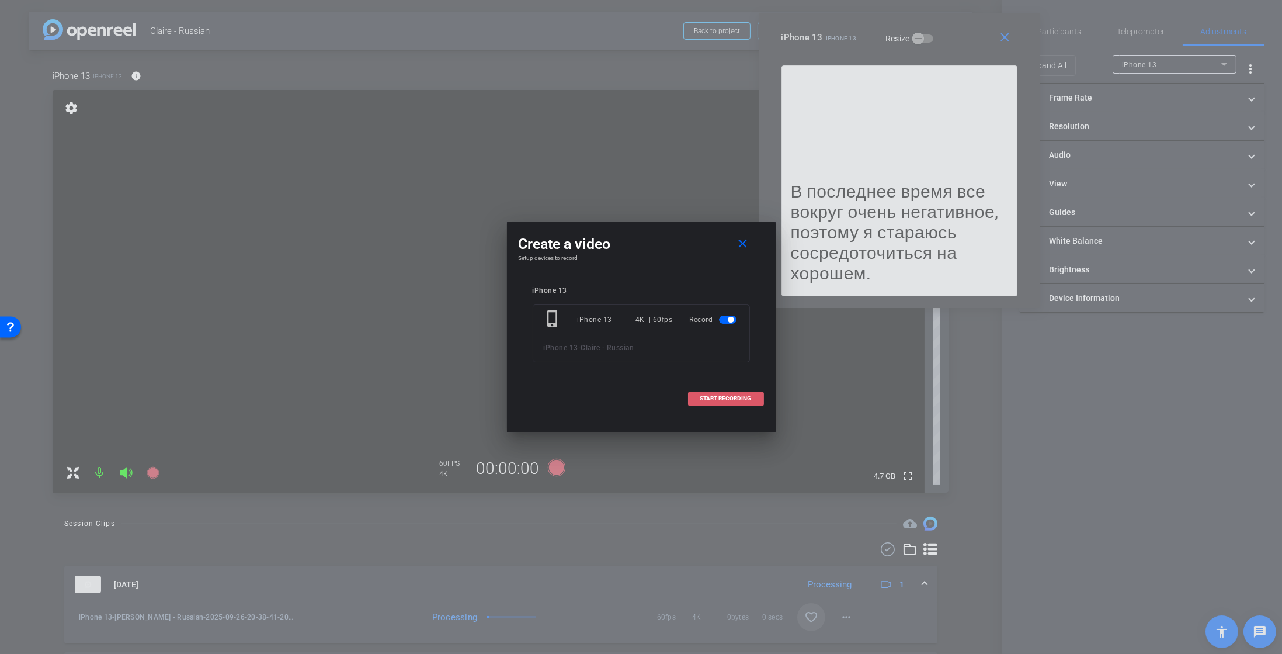
click at [746, 396] on span "START RECORDING" at bounding box center [725, 398] width 51 height 6
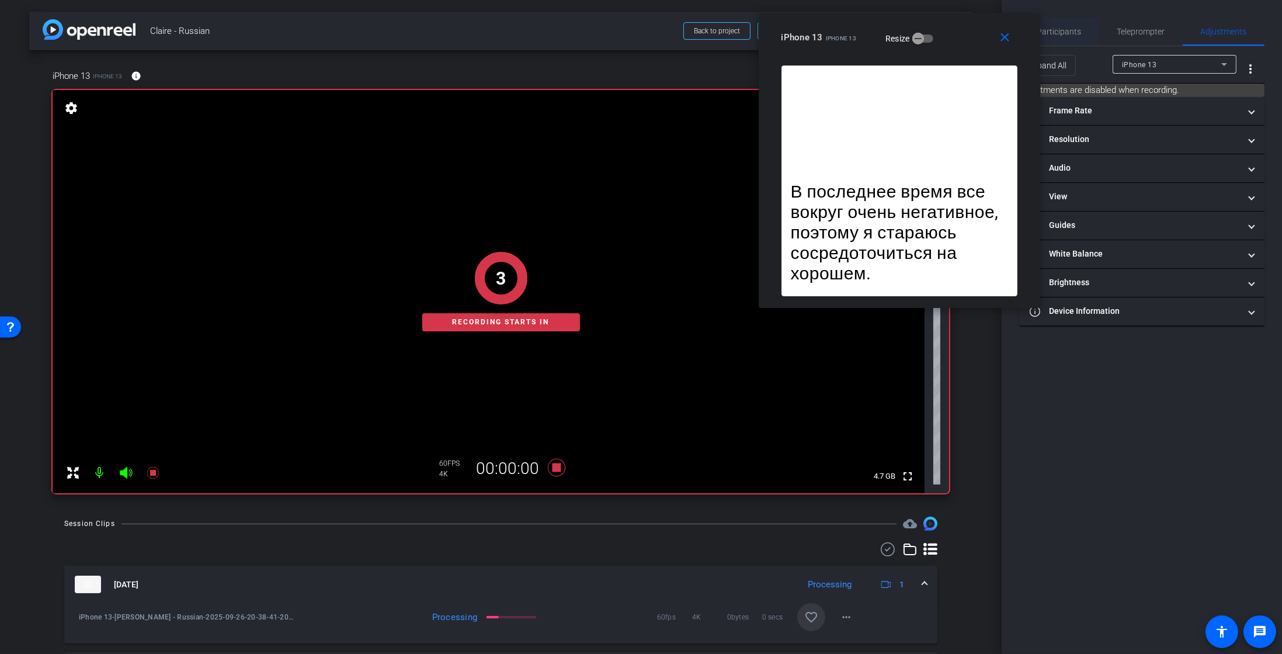
click at [1067, 31] on span "Participants" at bounding box center [1059, 31] width 44 height 8
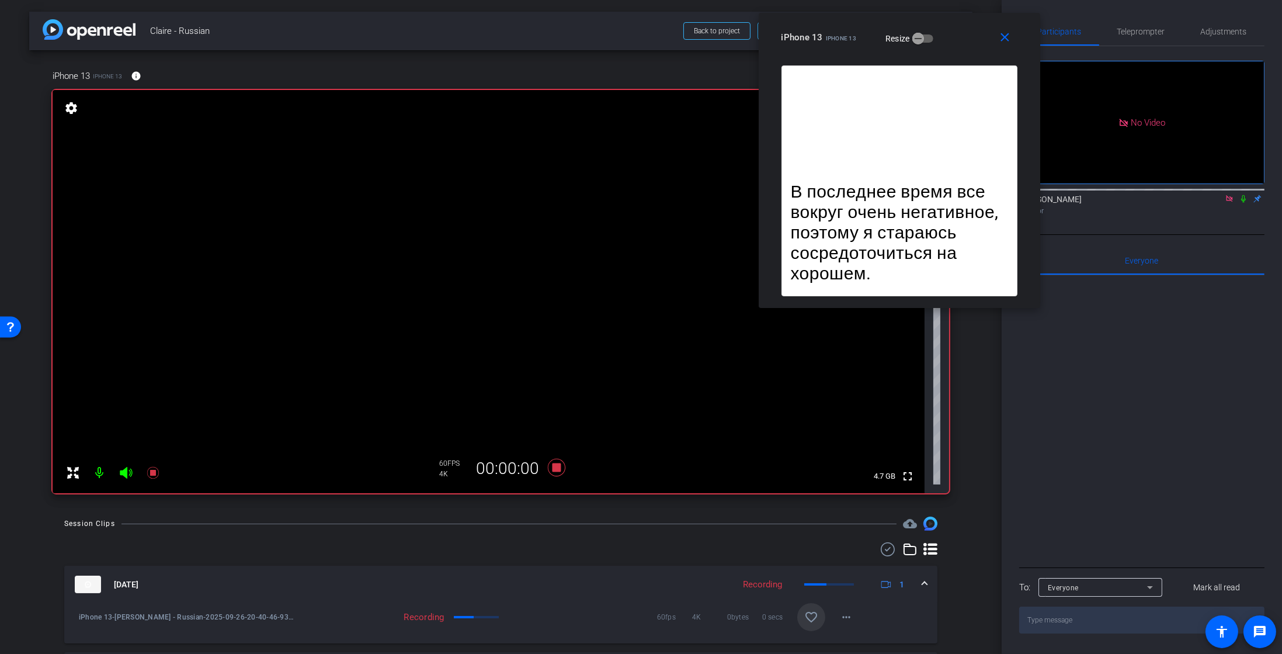
click at [1244, 195] on icon at bounding box center [1243, 199] width 5 height 8
click at [1113, 27] on div "Teleprompter" at bounding box center [1141, 32] width 84 height 28
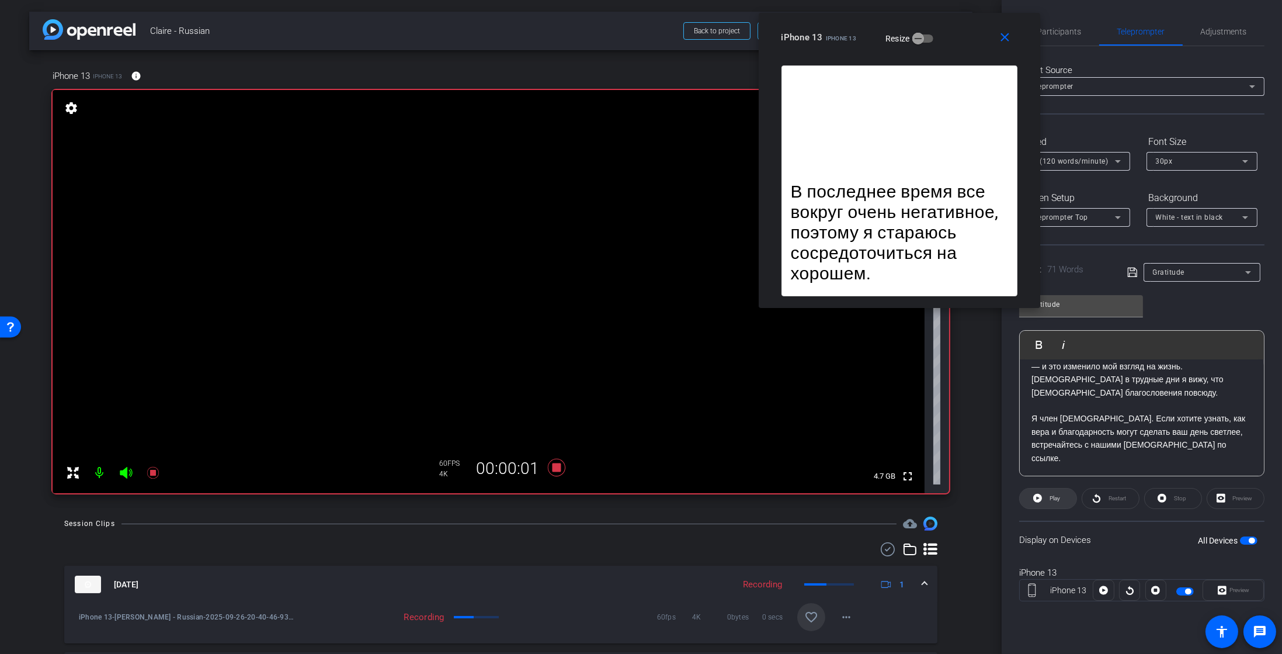
click at [1045, 501] on span at bounding box center [1048, 498] width 57 height 28
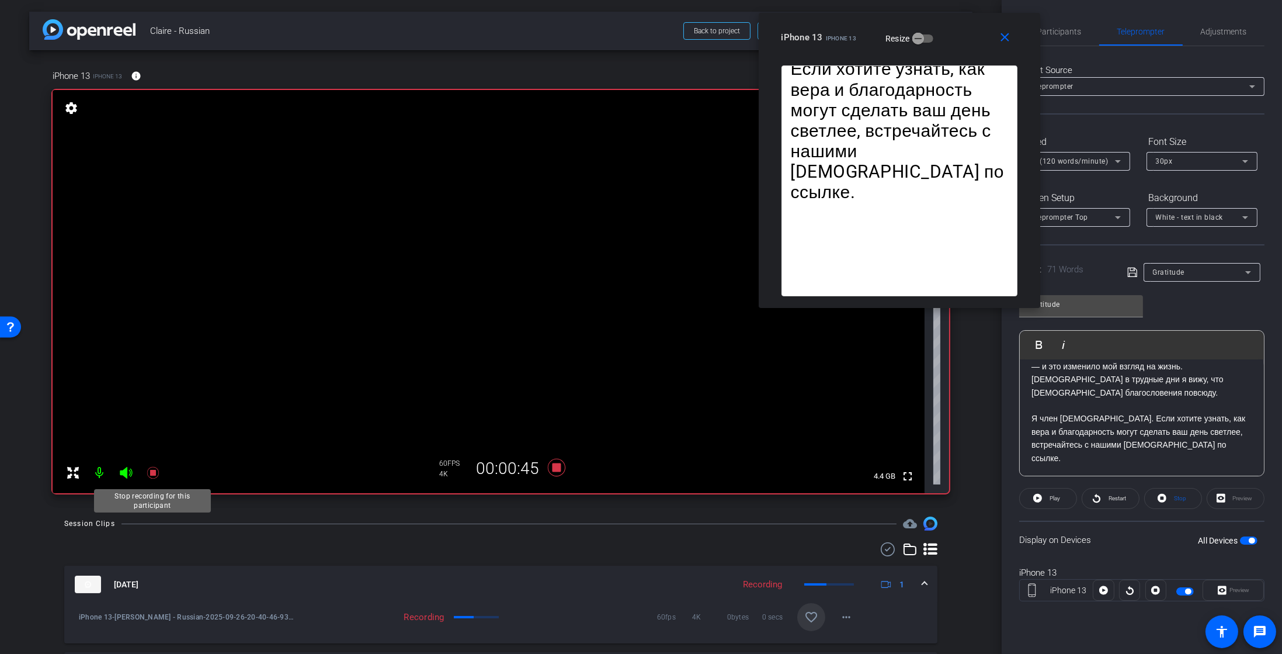
click at [150, 472] on icon at bounding box center [153, 473] width 12 height 12
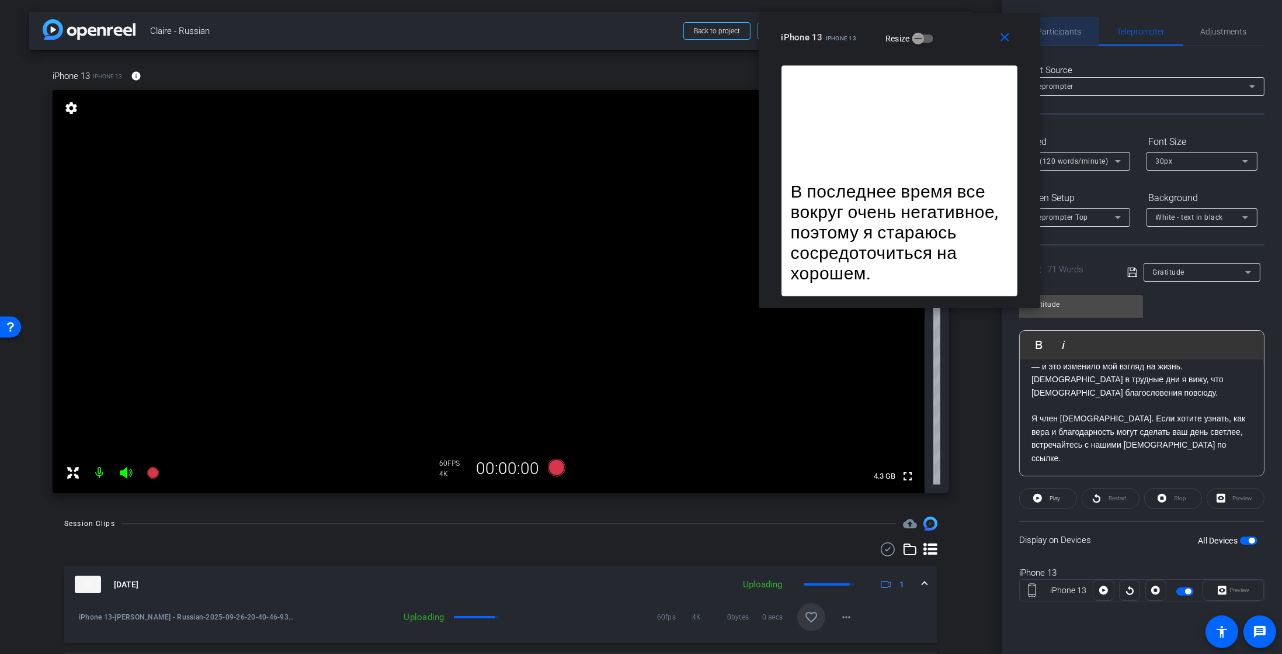
click at [1064, 23] on span "Participants" at bounding box center [1059, 32] width 44 height 28
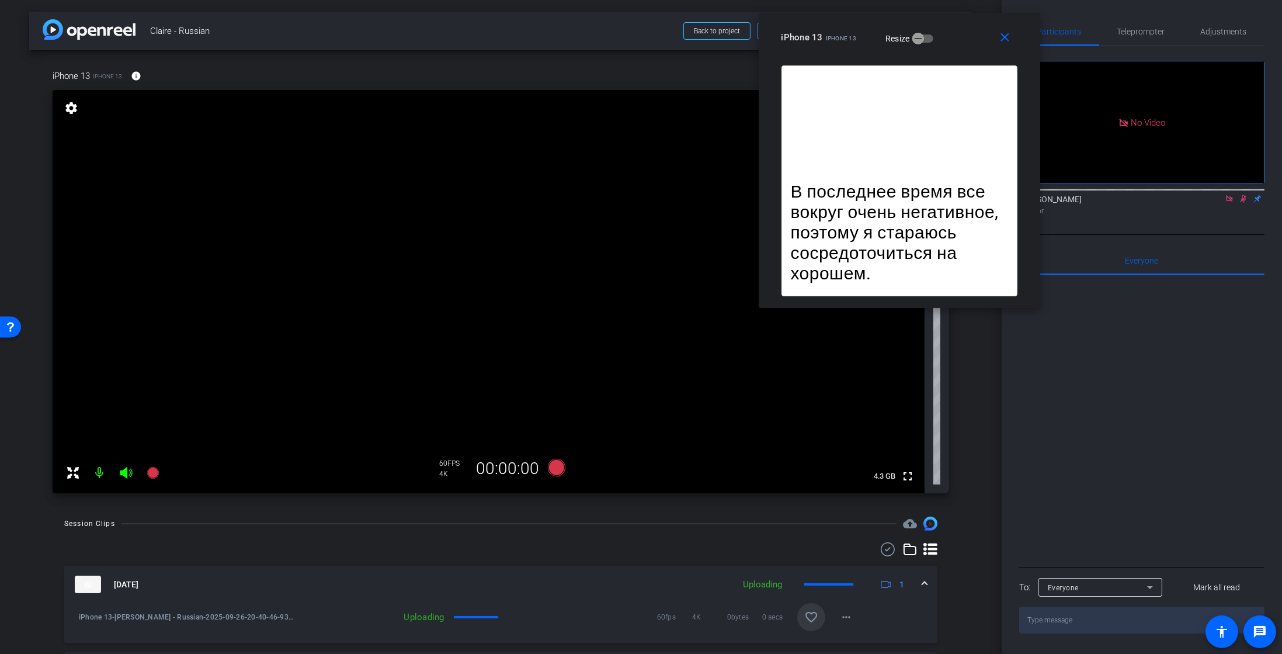
click at [1242, 195] on icon at bounding box center [1244, 199] width 6 height 8
click at [154, 473] on icon at bounding box center [153, 473] width 12 height 12
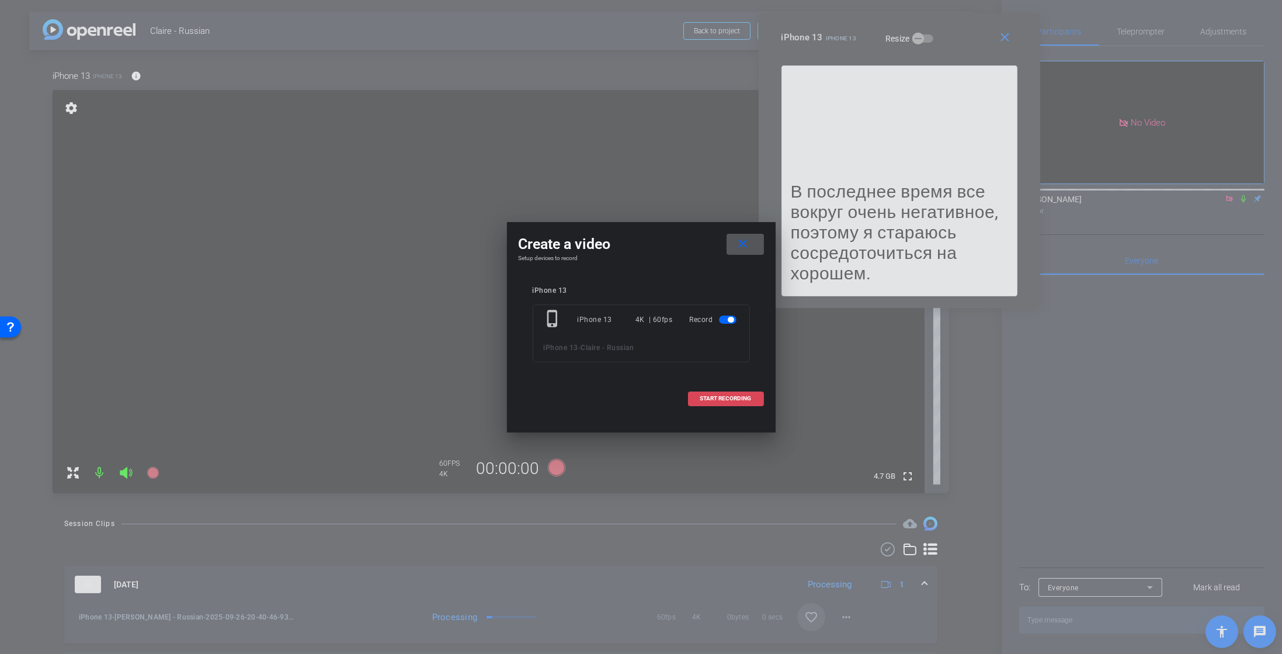
click at [725, 407] on span at bounding box center [726, 398] width 75 height 28
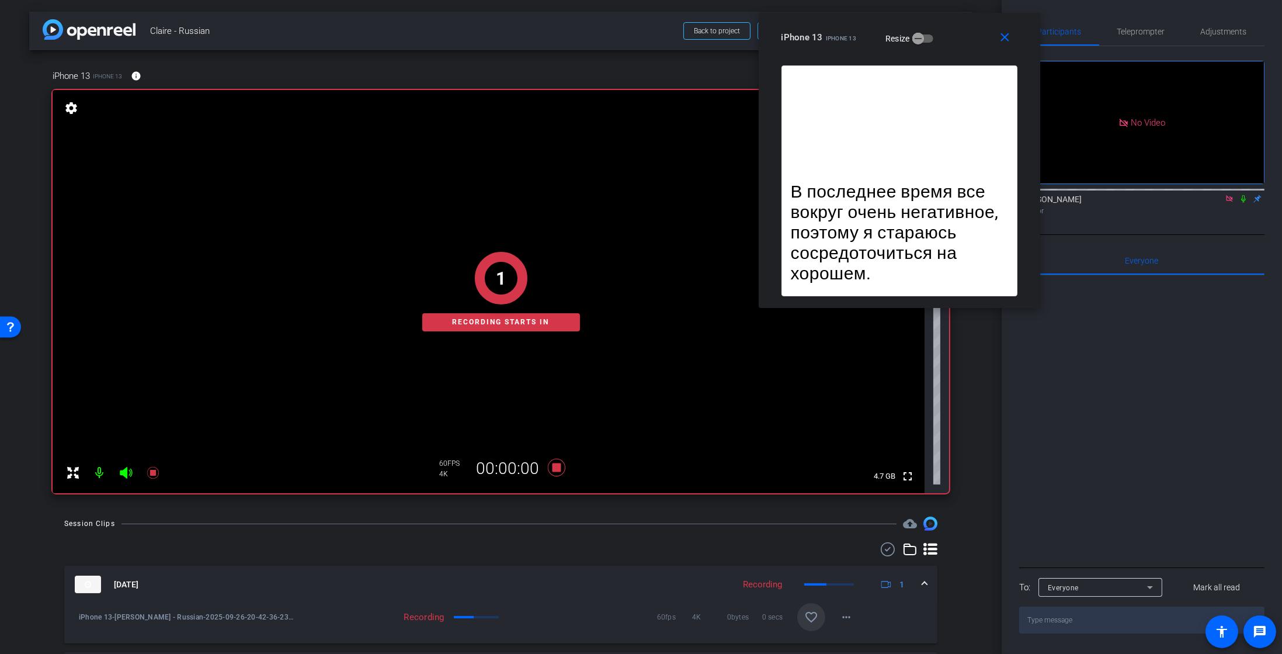
click at [1247, 195] on icon at bounding box center [1243, 199] width 9 height 8
click at [1155, 30] on span "Teleprompter" at bounding box center [1141, 31] width 48 height 8
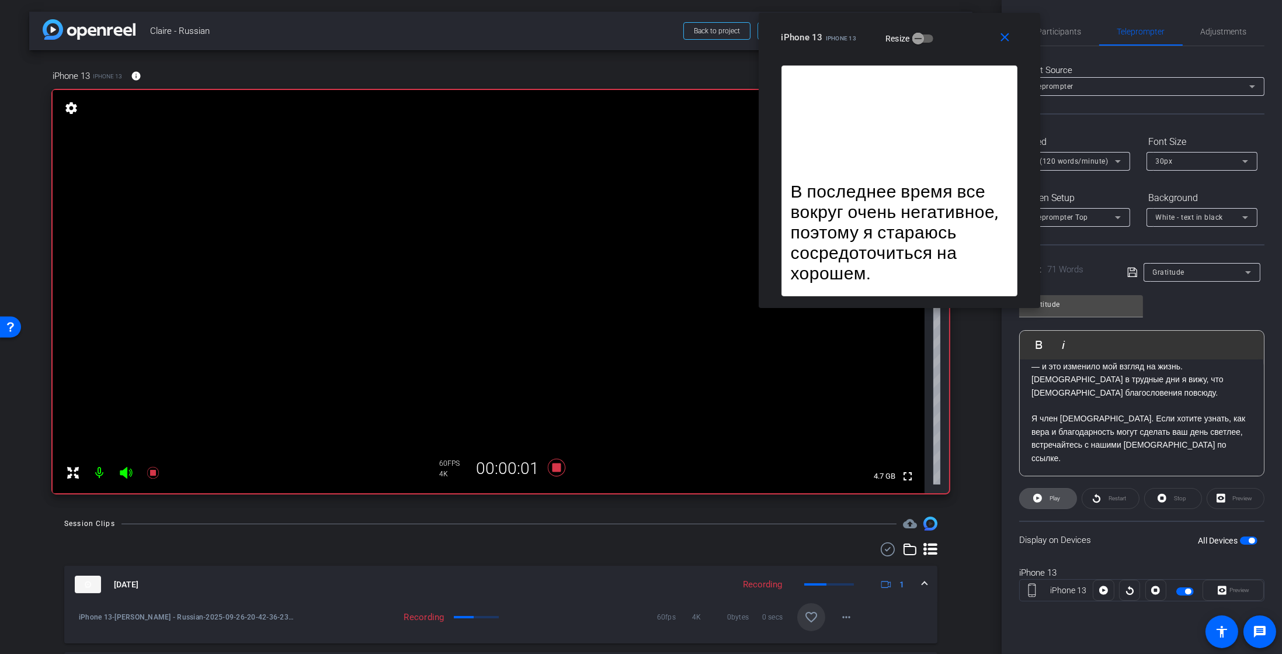
click at [1036, 500] on icon at bounding box center [1037, 498] width 9 height 9
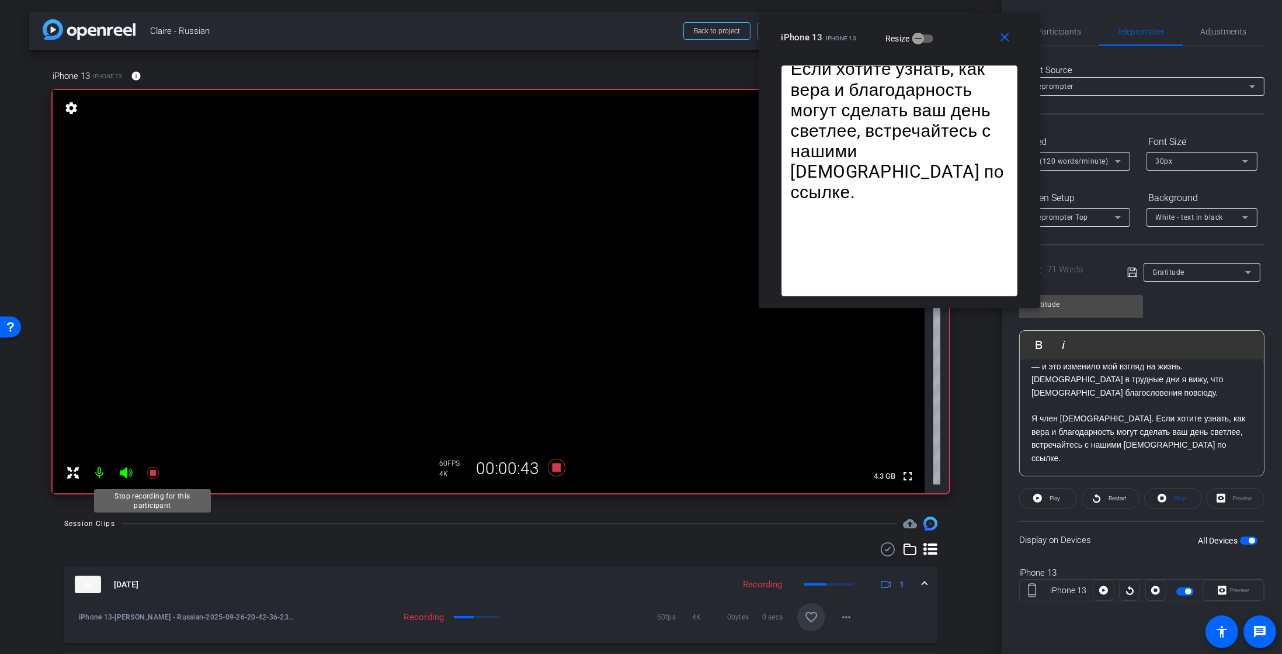
click at [159, 479] on mat-icon at bounding box center [152, 472] width 23 height 23
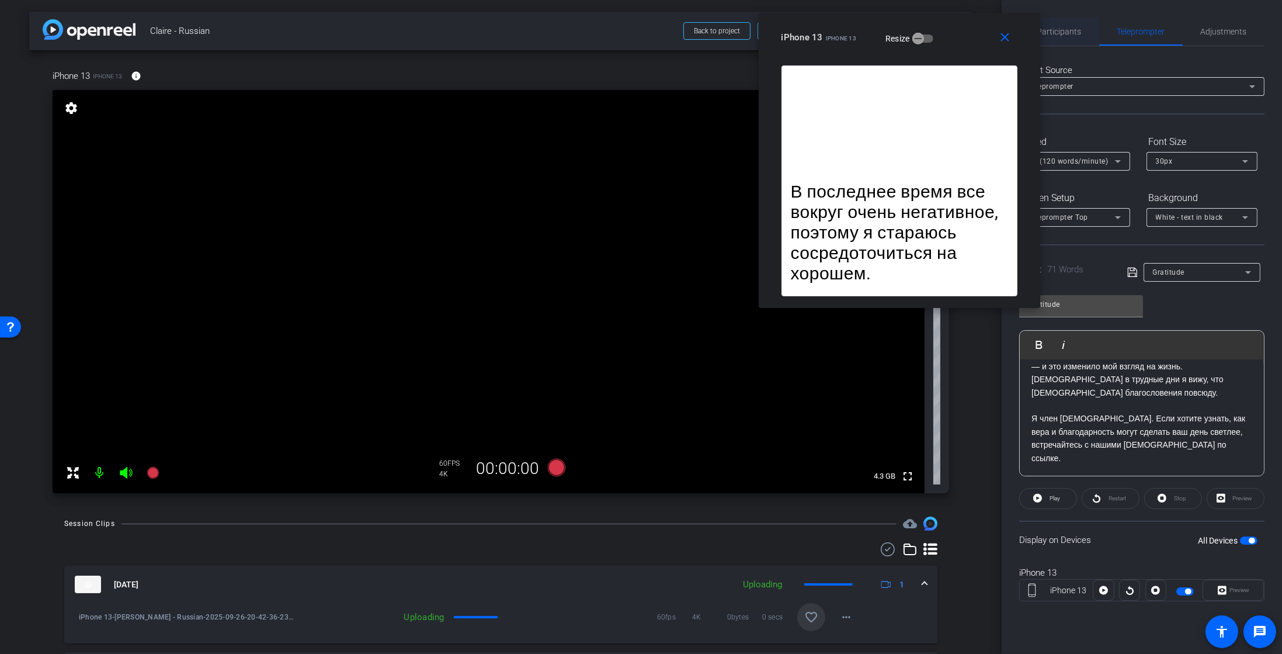
click at [1054, 33] on span "Participants" at bounding box center [1059, 31] width 44 height 8
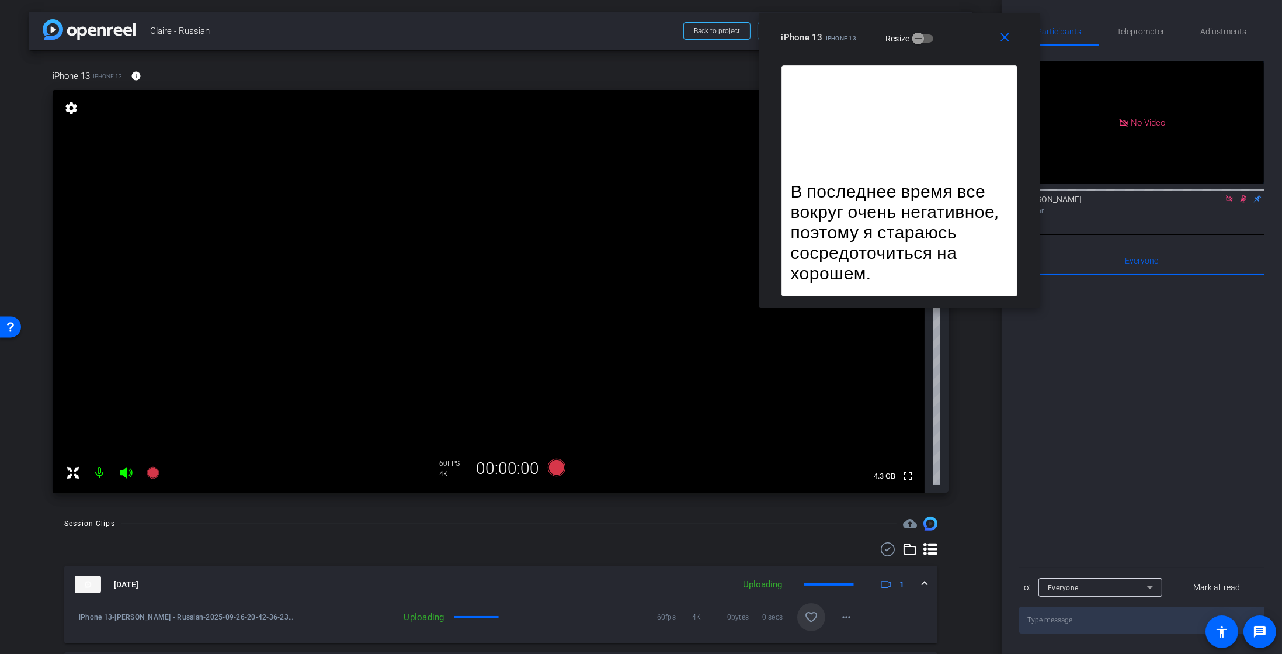
click at [1240, 195] on icon at bounding box center [1243, 199] width 9 height 8
click at [1004, 48] on span at bounding box center [1007, 37] width 37 height 28
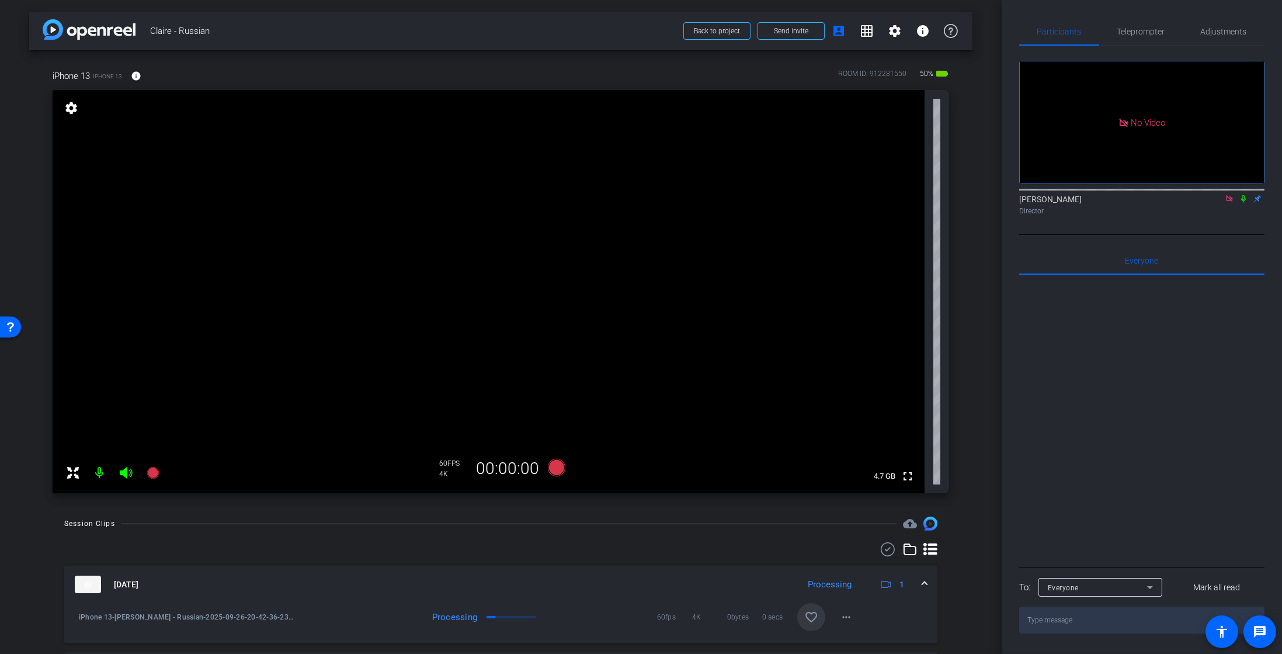
click at [1137, 27] on span "Teleprompter" at bounding box center [1141, 31] width 48 height 8
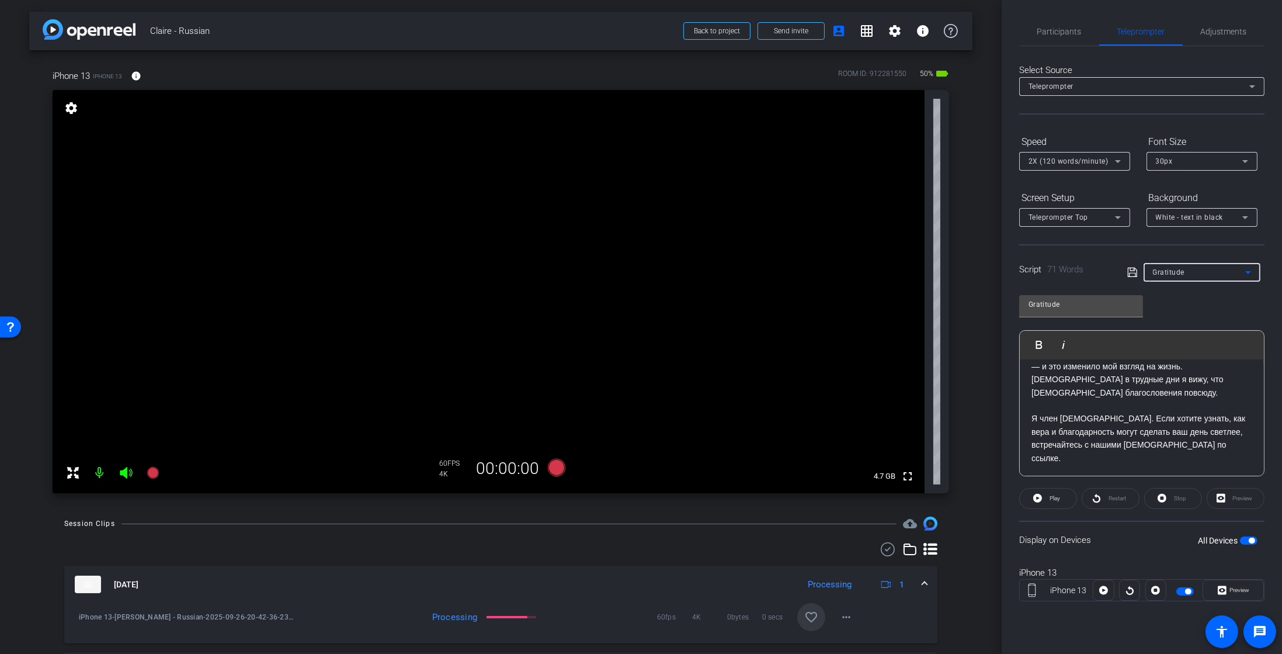
click at [1170, 270] on span "Gratitude" at bounding box center [1169, 272] width 32 height 8
click at [1181, 295] on span "Create new script" at bounding box center [1183, 295] width 61 height 14
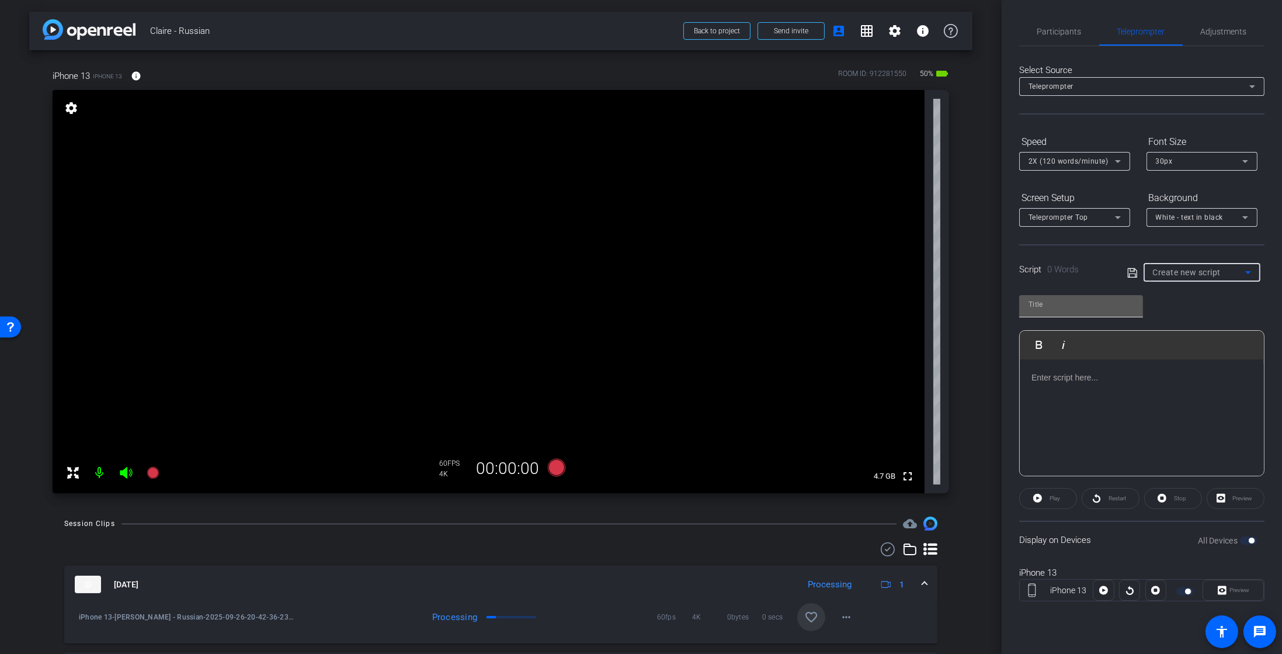
click at [1082, 307] on input "text" at bounding box center [1081, 304] width 105 height 14
type input "God Knows You personally"
click at [1077, 397] on div at bounding box center [1142, 417] width 244 height 117
click at [1033, 386] on div "Вы когда-нибудь чувствовали себя невидимым? Мне тоже знакомо это чувство…" at bounding box center [1142, 417] width 244 height 117
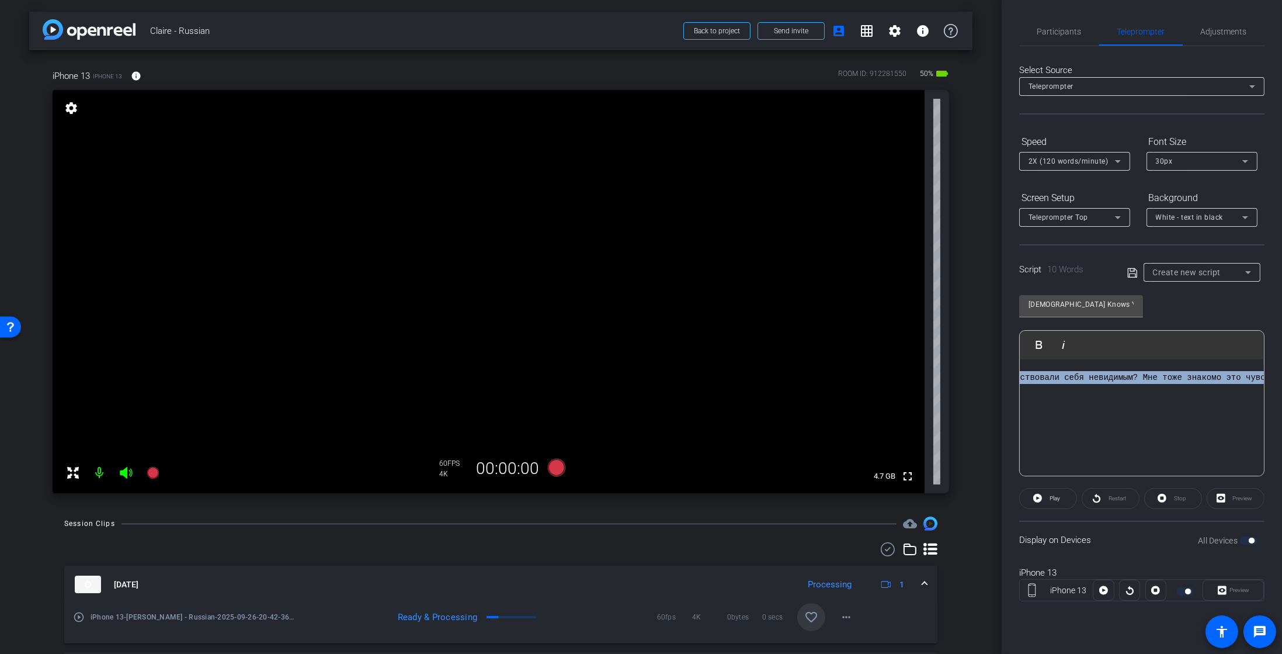
drag, startPoint x: 1030, startPoint y: 384, endPoint x: 1285, endPoint y: 393, distance: 255.4
click at [1282, 393] on html "Accessibility Screen-Reader Guide, Feedback, and Issue Reporting | New window m…" at bounding box center [641, 327] width 1282 height 654
click at [1154, 396] on p "Вы когда-нибудь чувствовали себя невидимым? Мне тоже знакомо это чувство…" at bounding box center [1142, 384] width 221 height 26
click at [1107, 425] on div "Вы когда-нибудь чувствовали себя невидимым? Мне тоже знакомо это чувство…" at bounding box center [1142, 417] width 244 height 117
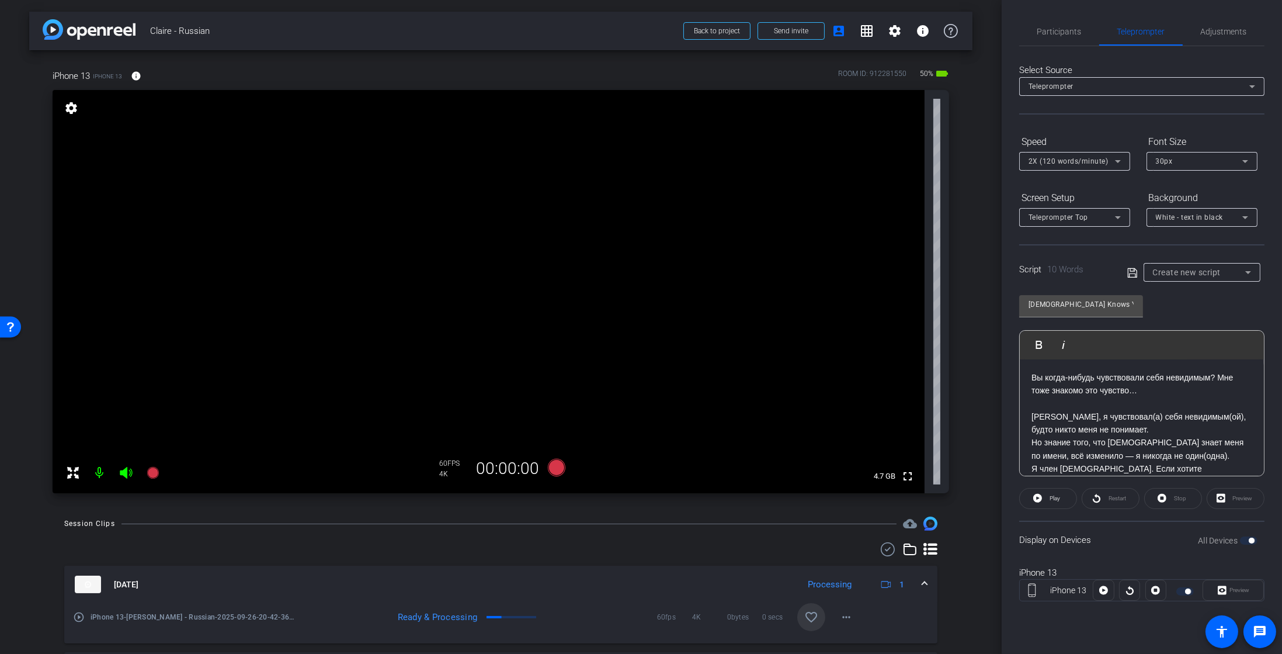
scroll to position [39, 0]
click at [1185, 418] on p "Но знание того, что Бог знает меня по имени, всё изменило — я никогда не один(о…" at bounding box center [1142, 410] width 221 height 26
click at [1145, 432] on p "Бывало, я чувствовал(а) себя невидимым(ой), будто никто меня не понимает." at bounding box center [1142, 423] width 221 height 26
click at [1132, 273] on icon at bounding box center [1132, 273] width 11 height 14
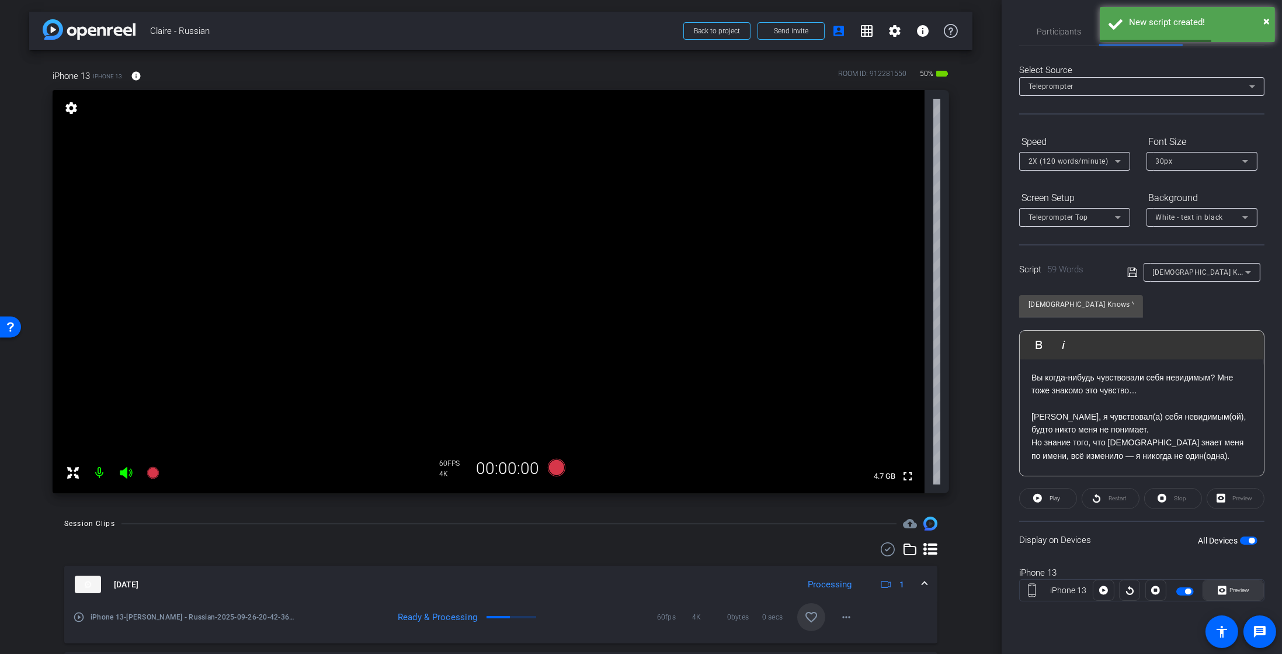
click at [1230, 584] on span "Preview" at bounding box center [1238, 590] width 23 height 16
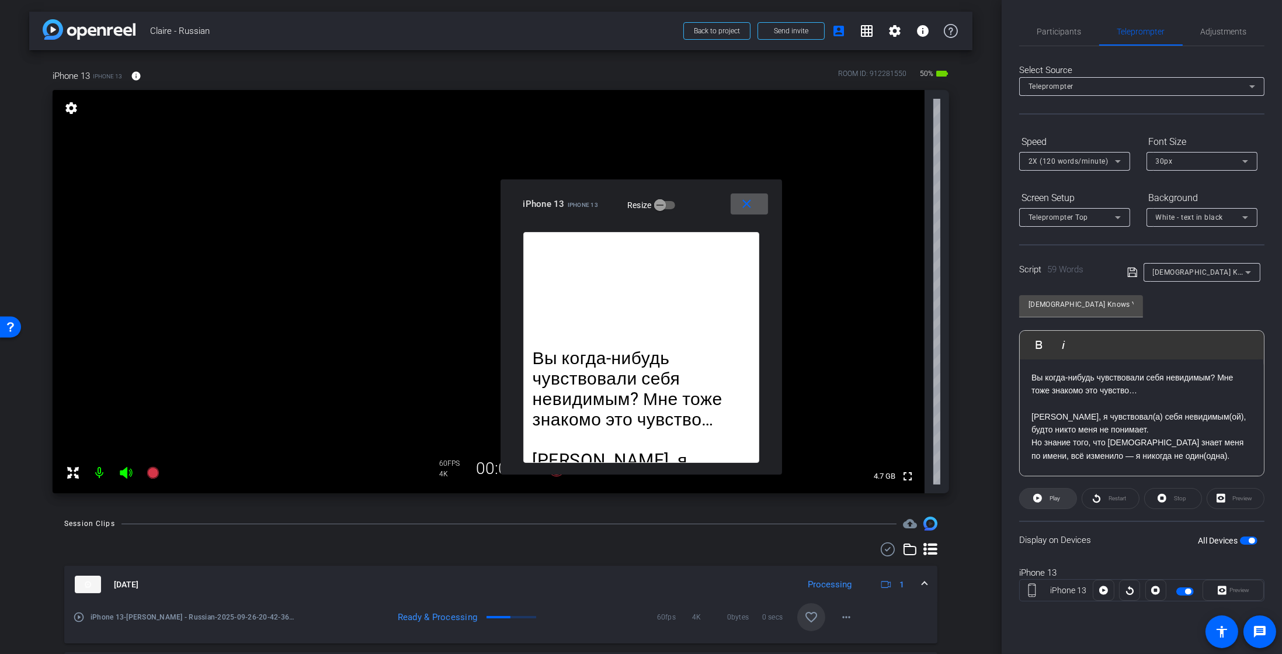
click at [1053, 495] on span "Play" at bounding box center [1055, 498] width 11 height 6
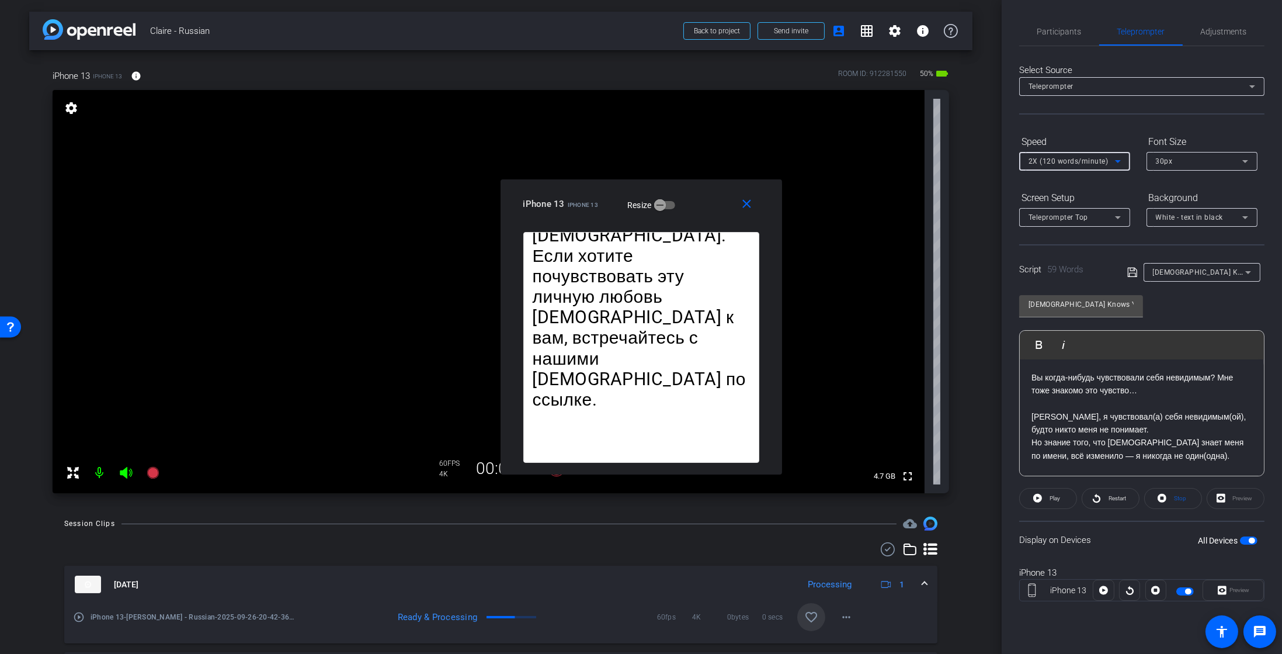
click at [1077, 164] on span "2X (120 words/minute)" at bounding box center [1069, 161] width 80 height 8
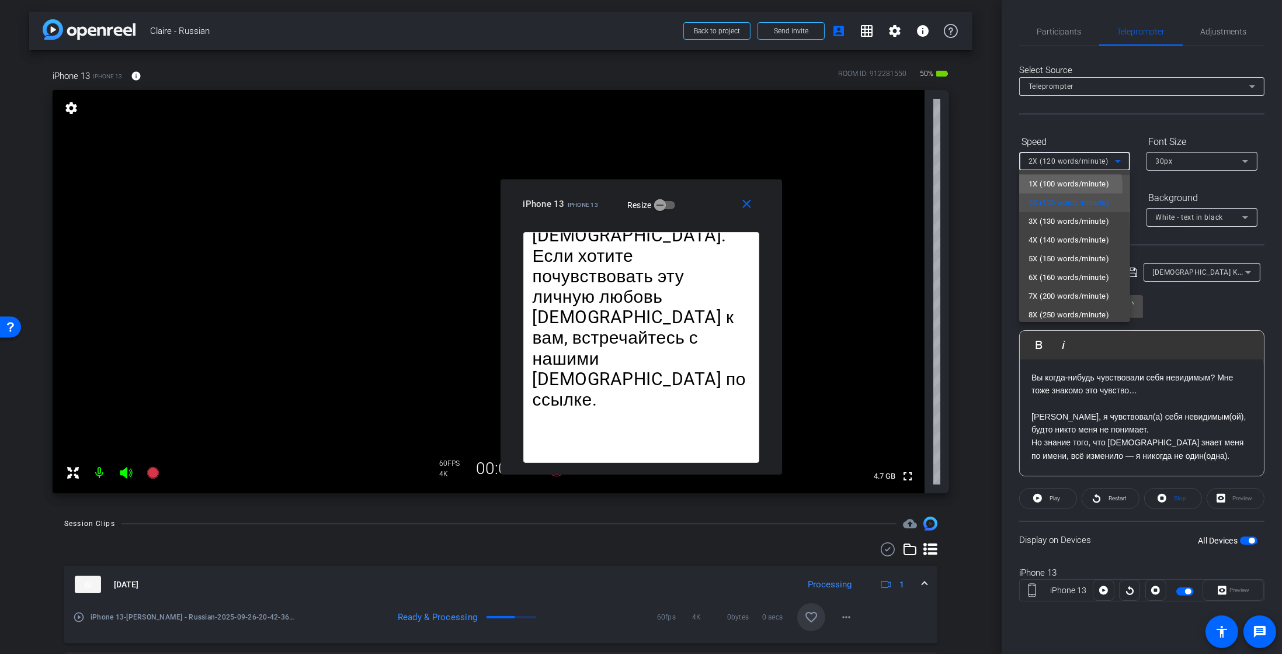
click at [1067, 186] on span "1X (100 words/minute)" at bounding box center [1069, 184] width 81 height 14
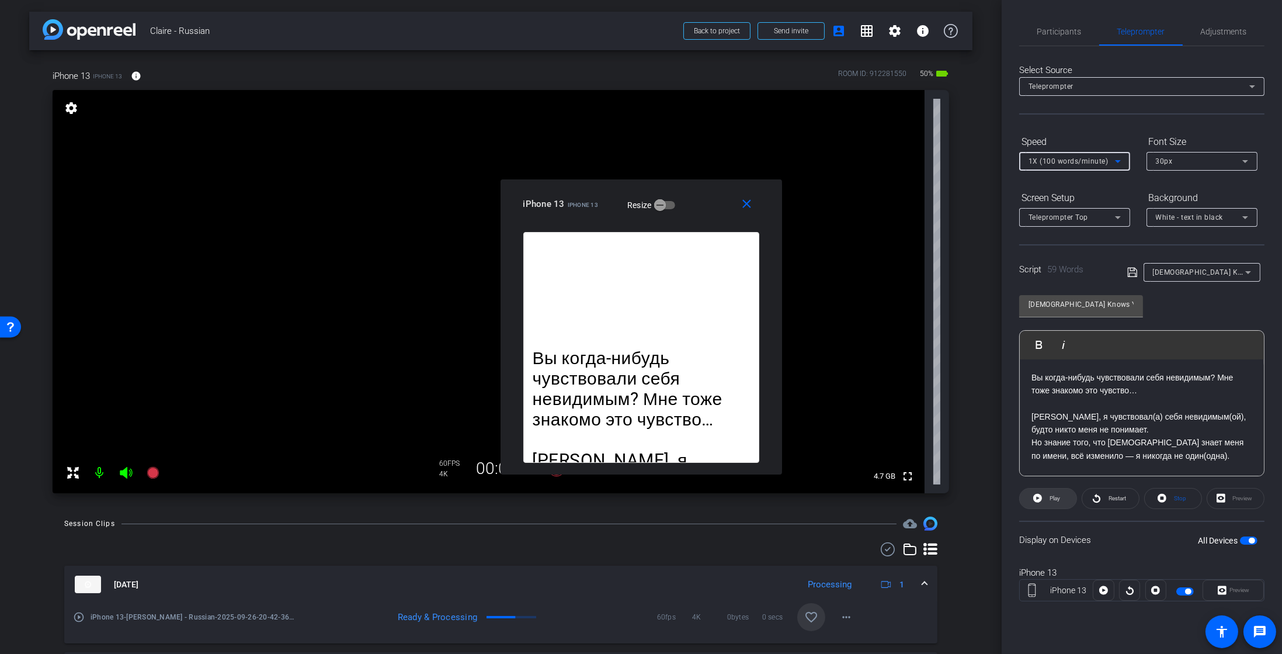
click at [1053, 495] on span "Play" at bounding box center [1055, 498] width 11 height 6
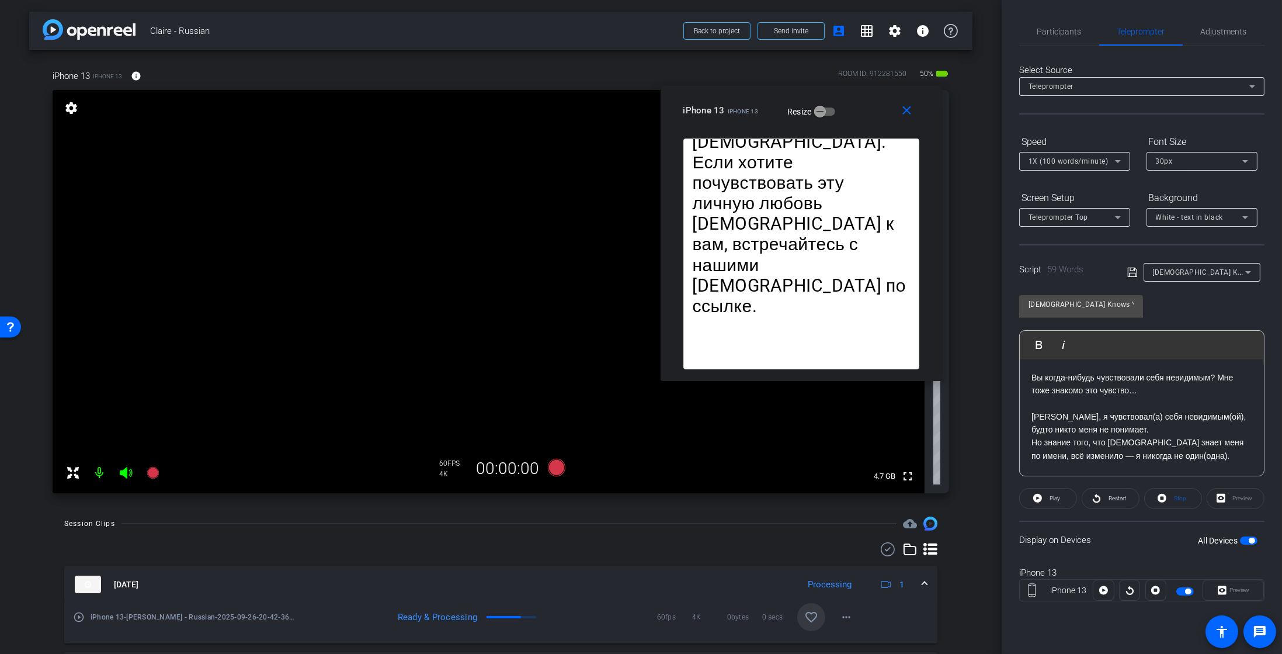
drag, startPoint x: 693, startPoint y: 206, endPoint x: 853, endPoint y: 113, distance: 185.1
click at [853, 113] on div "iPhone 13 iPhone 13 Resize" at bounding box center [805, 110] width 245 height 21
click at [1114, 504] on span "Restart" at bounding box center [1116, 498] width 20 height 16
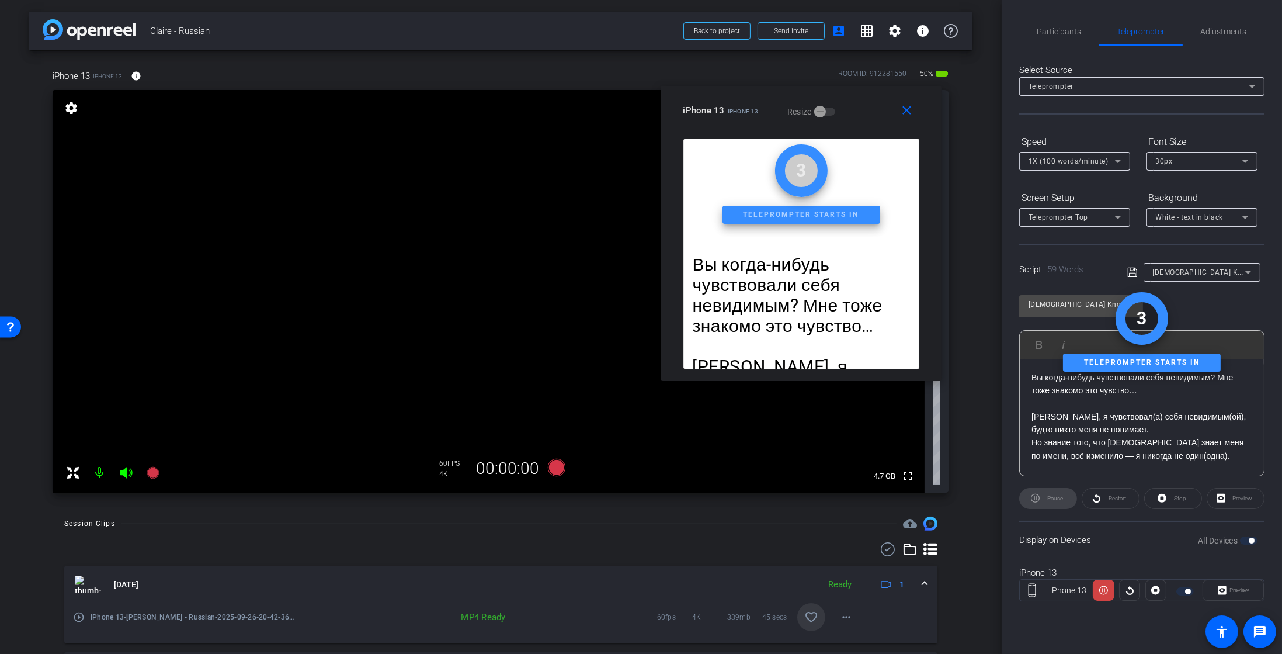
click at [1052, 502] on div "Pause" at bounding box center [1048, 498] width 58 height 21
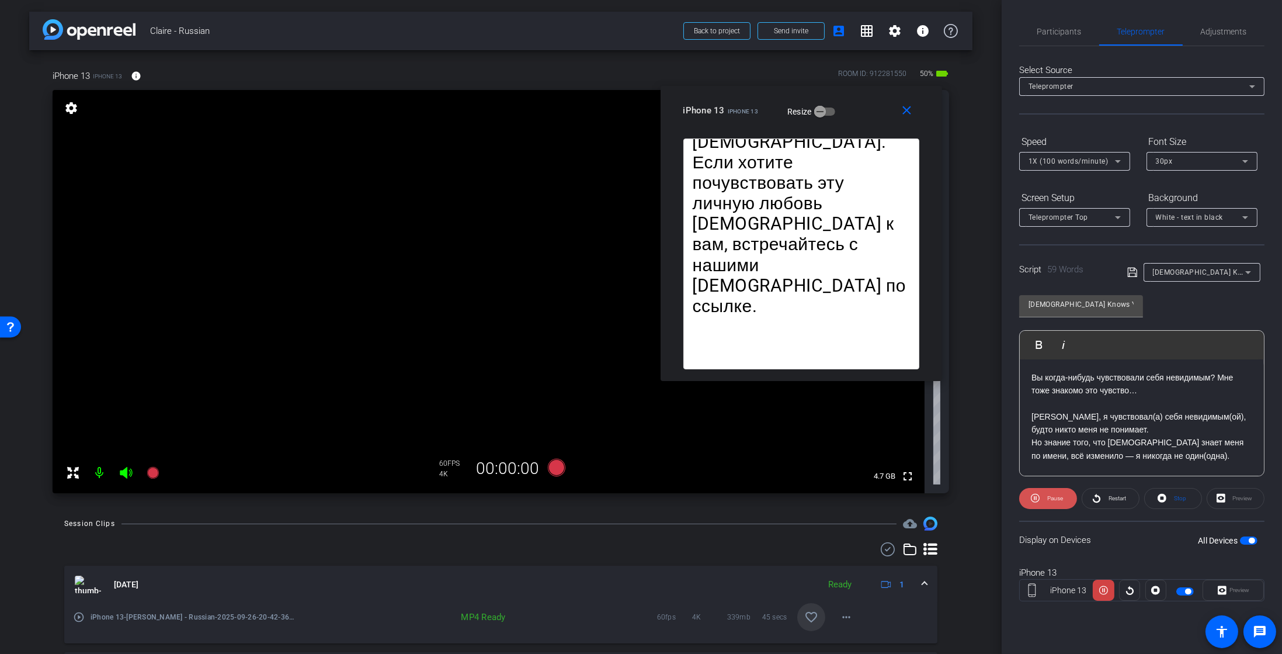
click at [1047, 501] on span "Pause" at bounding box center [1053, 498] width 19 height 16
click at [1094, 491] on icon at bounding box center [1096, 498] width 9 height 15
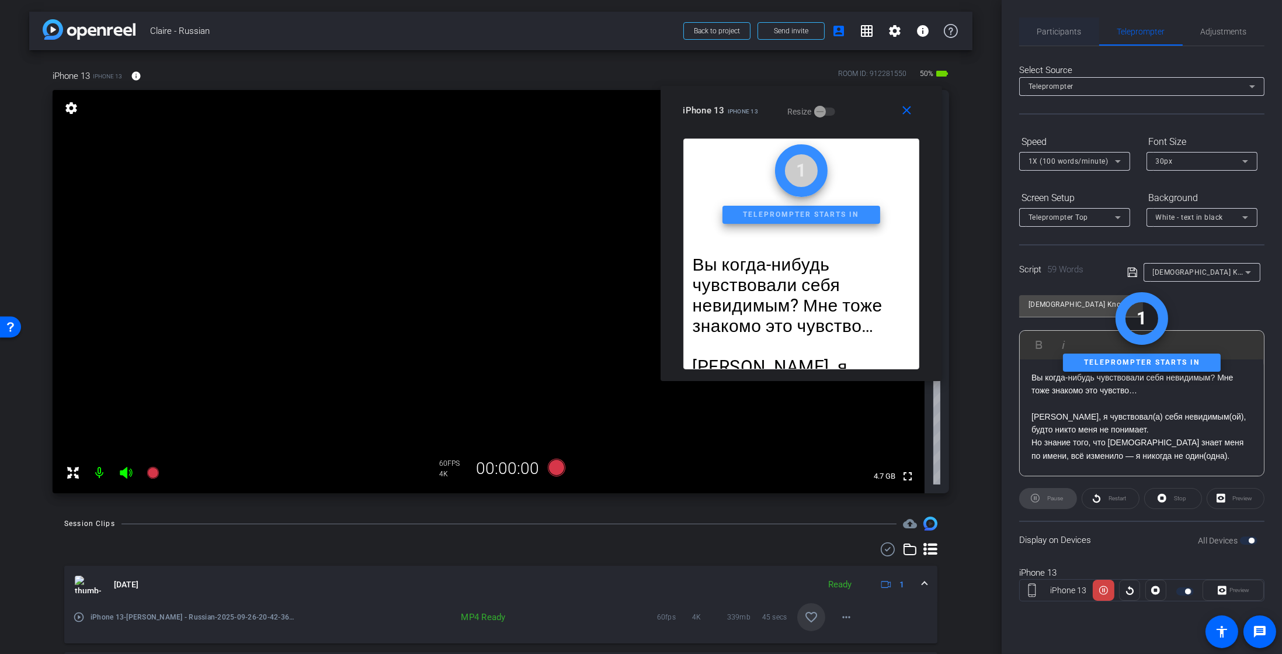
click at [1070, 31] on span "Participants" at bounding box center [1059, 31] width 44 height 8
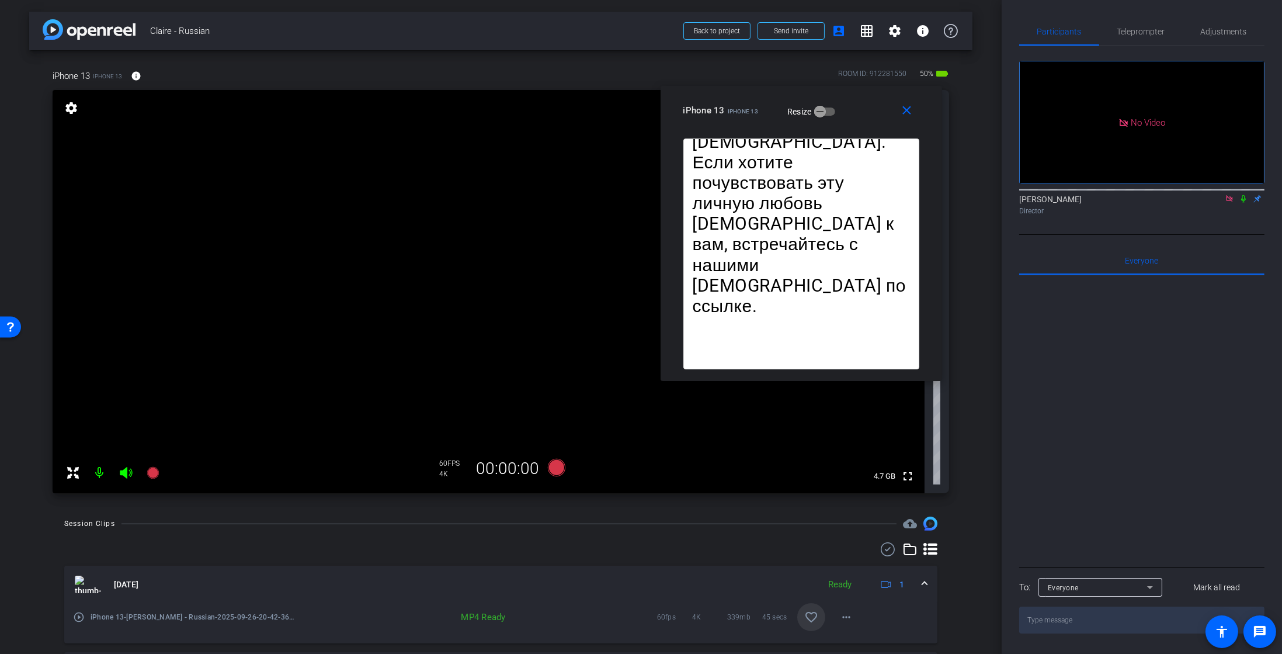
click at [1245, 195] on icon at bounding box center [1243, 199] width 9 height 8
click at [1245, 195] on icon at bounding box center [1244, 199] width 6 height 8
click at [154, 476] on icon at bounding box center [153, 473] width 12 height 12
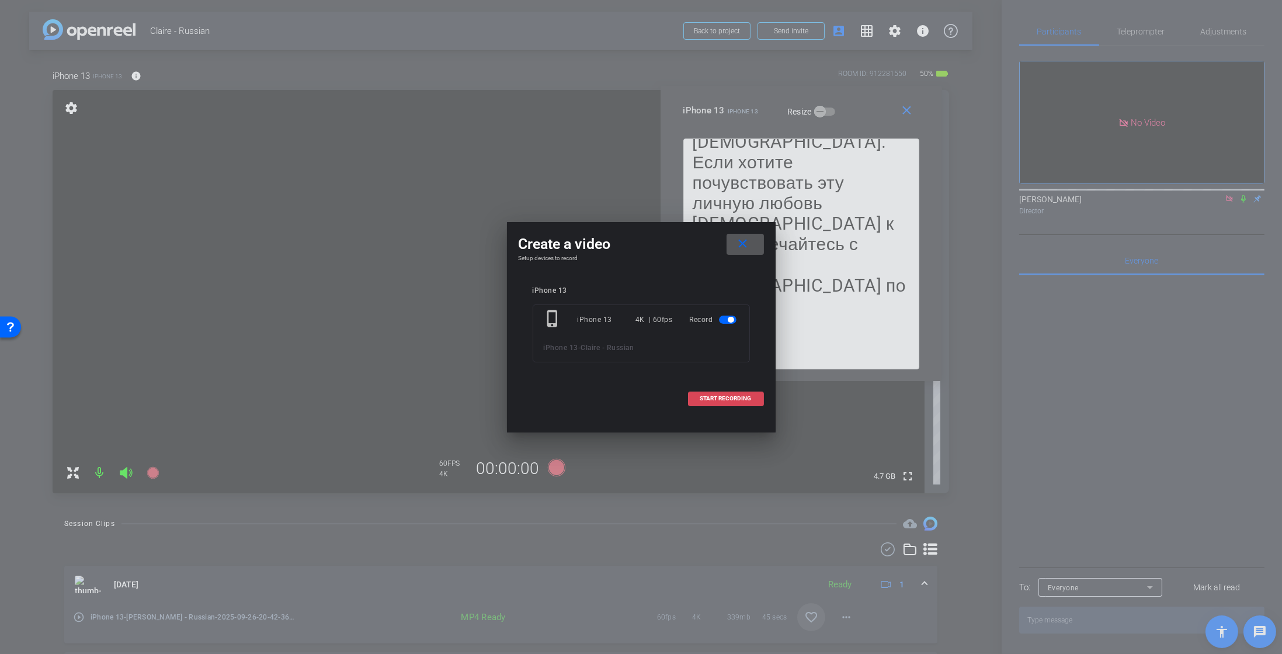
click at [702, 400] on span "START RECORDING" at bounding box center [725, 398] width 51 height 6
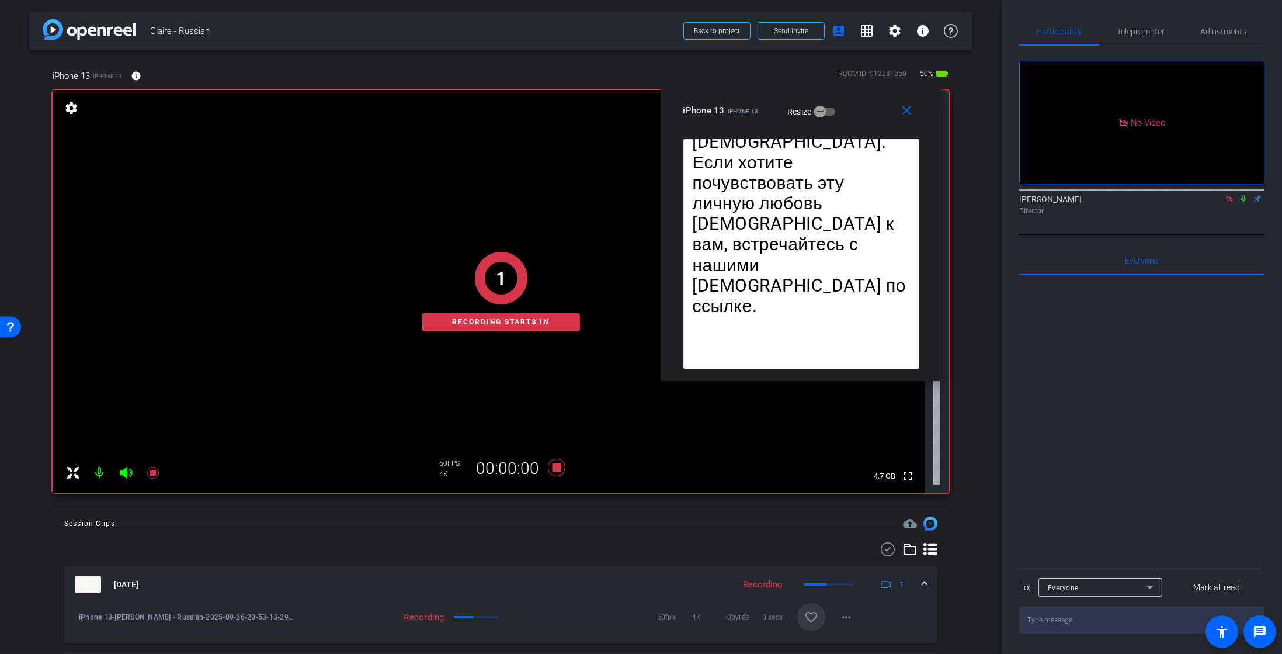
click at [1244, 195] on icon at bounding box center [1243, 199] width 9 height 8
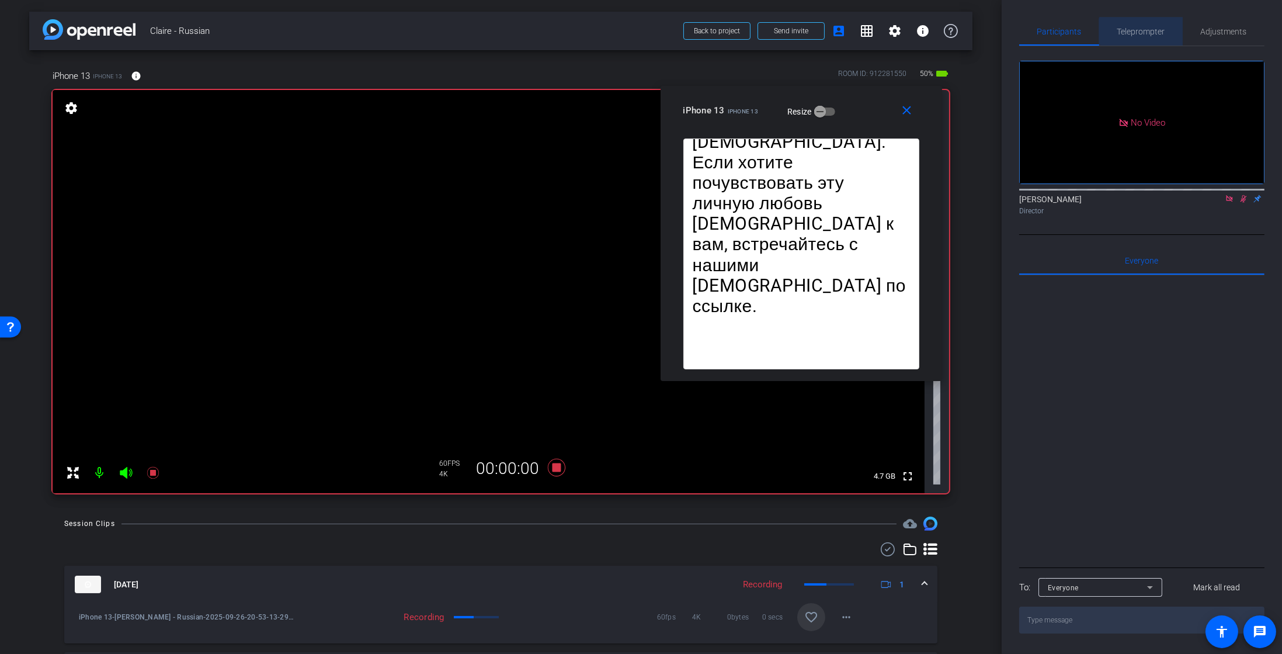
click at [1146, 34] on span "Teleprompter" at bounding box center [1141, 31] width 48 height 8
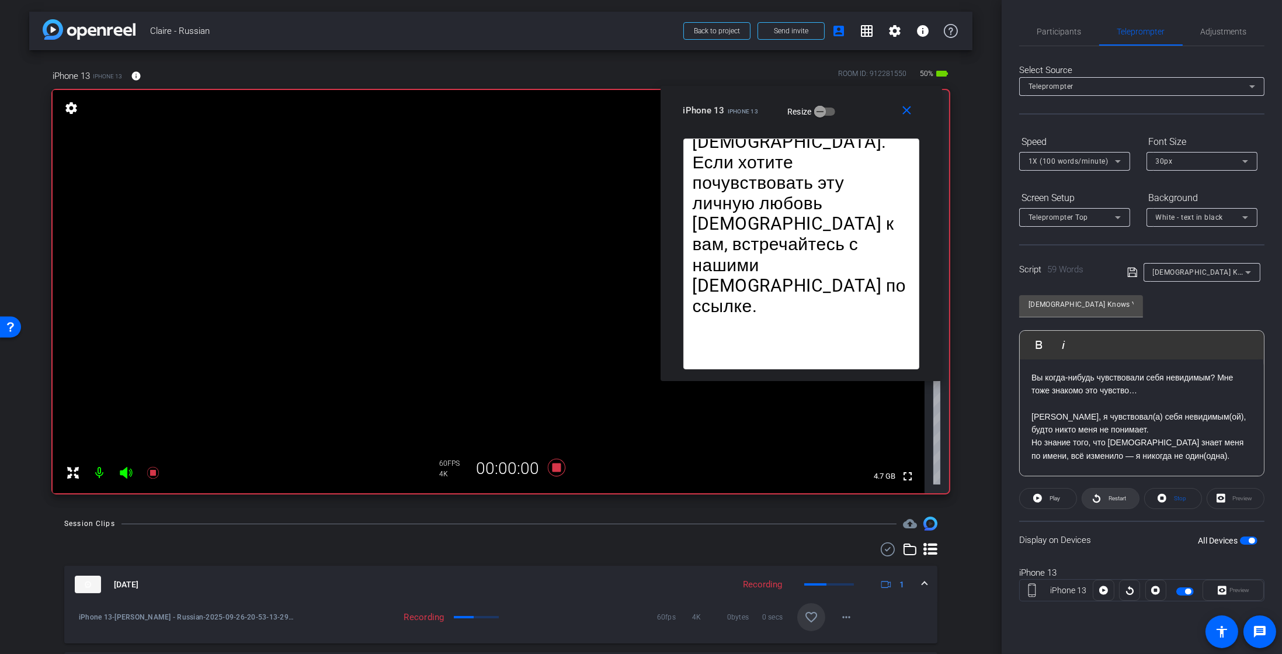
click at [1113, 495] on span "Restart" at bounding box center [1118, 498] width 18 height 6
click at [151, 473] on icon at bounding box center [153, 473] width 12 height 12
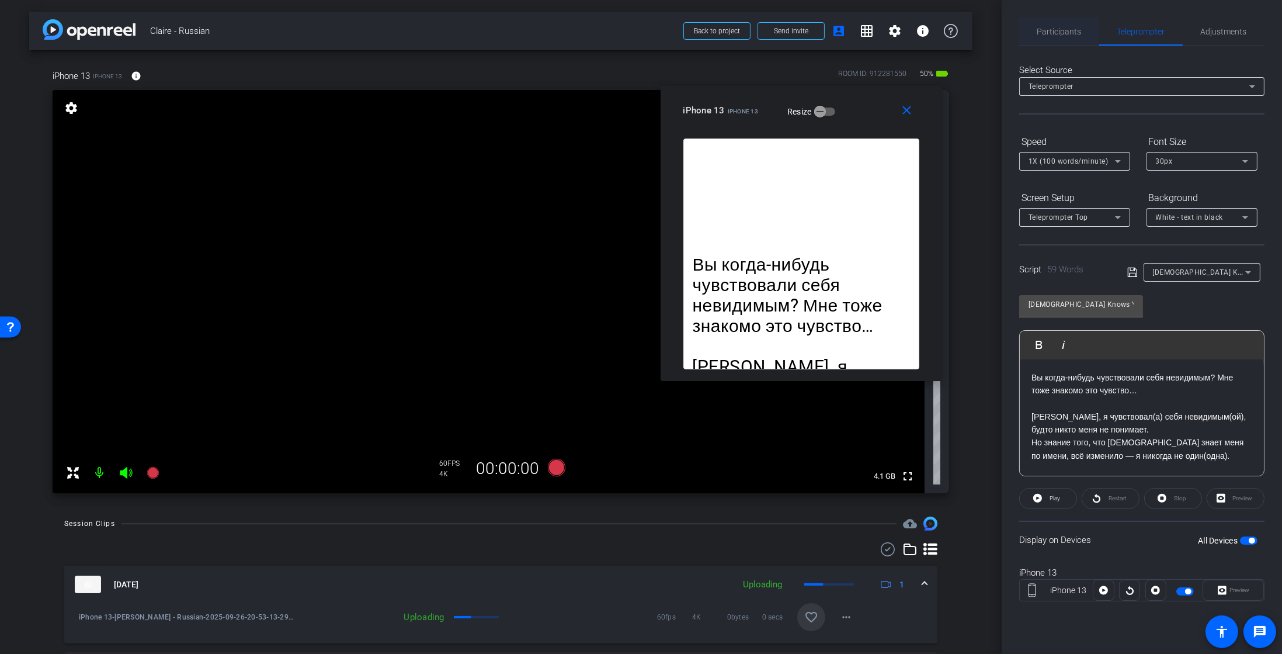
click at [1058, 20] on span "Participants" at bounding box center [1059, 32] width 44 height 28
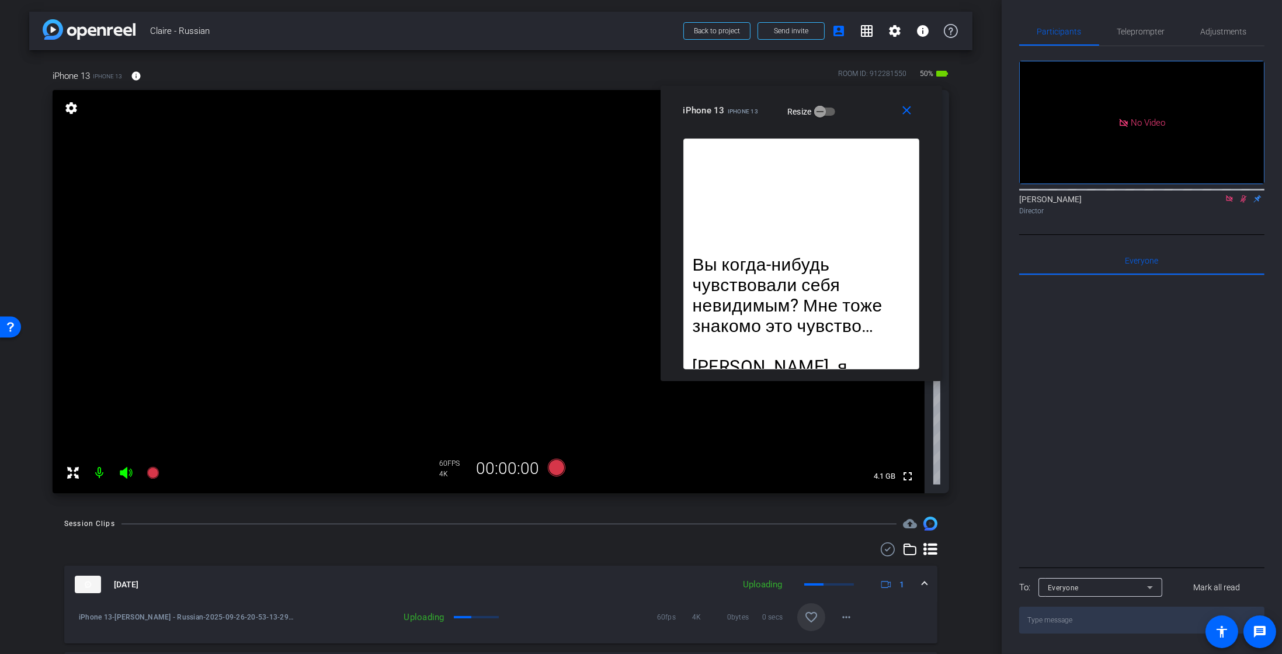
click at [1239, 195] on icon at bounding box center [1243, 199] width 9 height 8
click at [151, 476] on icon at bounding box center [153, 473] width 12 height 12
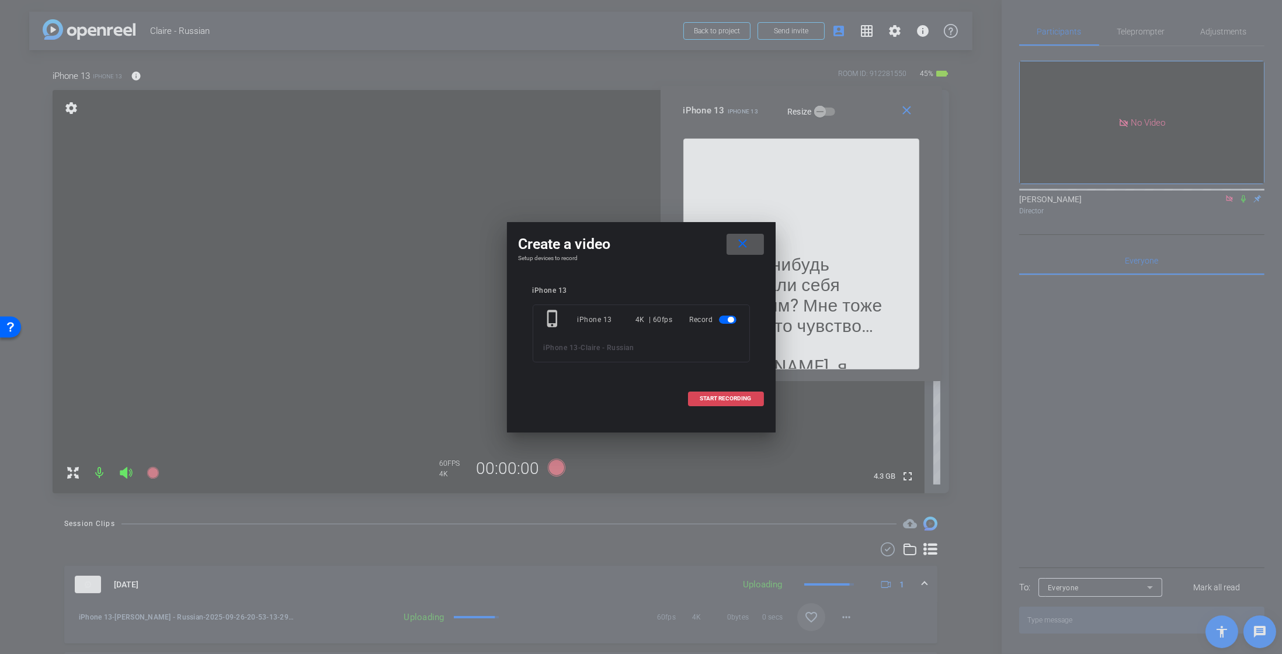
click at [706, 398] on span "START RECORDING" at bounding box center [725, 398] width 51 height 6
click at [1270, 20] on div "× Error starting the recording OK" at bounding box center [1187, 29] width 175 height 44
click at [729, 398] on span "START RECORDING" at bounding box center [725, 398] width 51 height 6
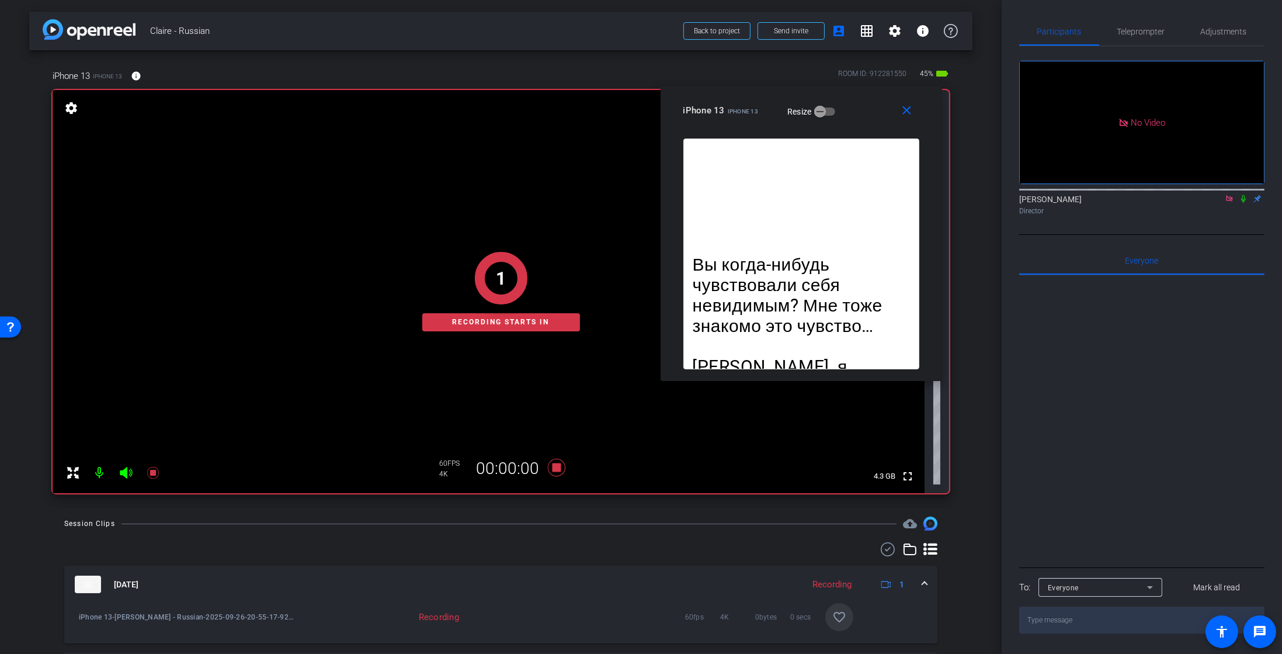
click at [1244, 195] on icon at bounding box center [1243, 199] width 9 height 8
click at [1128, 40] on span "Teleprompter" at bounding box center [1141, 32] width 48 height 28
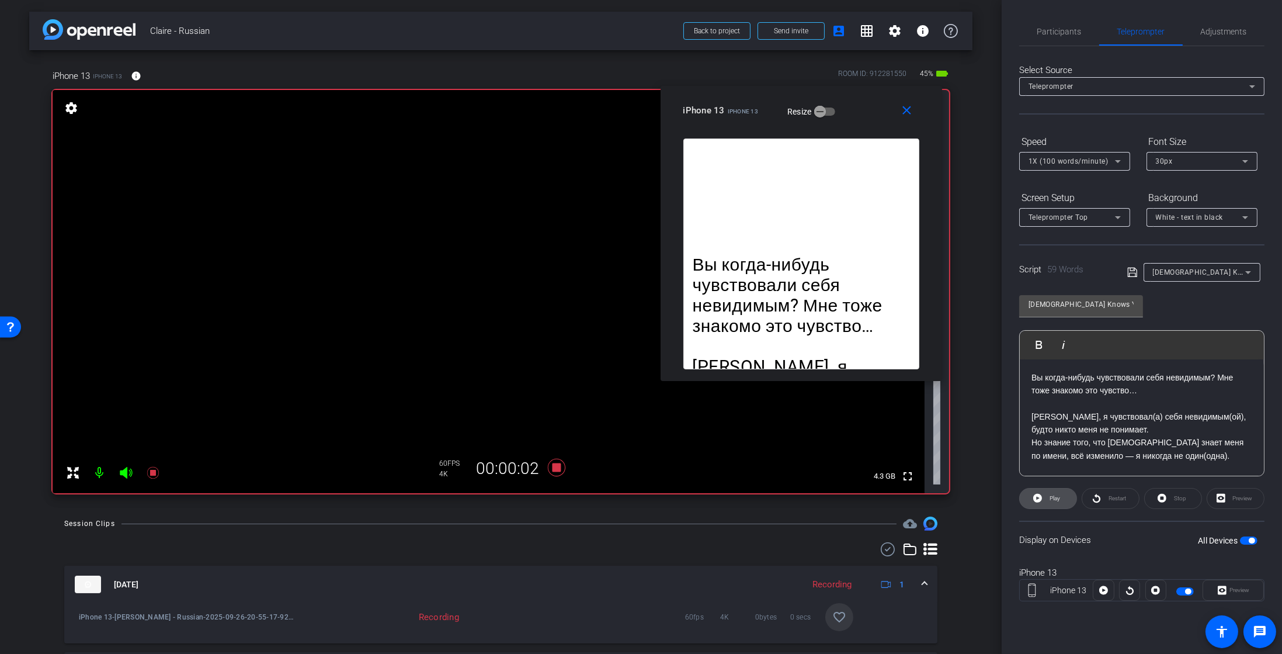
click at [1063, 505] on span at bounding box center [1048, 498] width 57 height 28
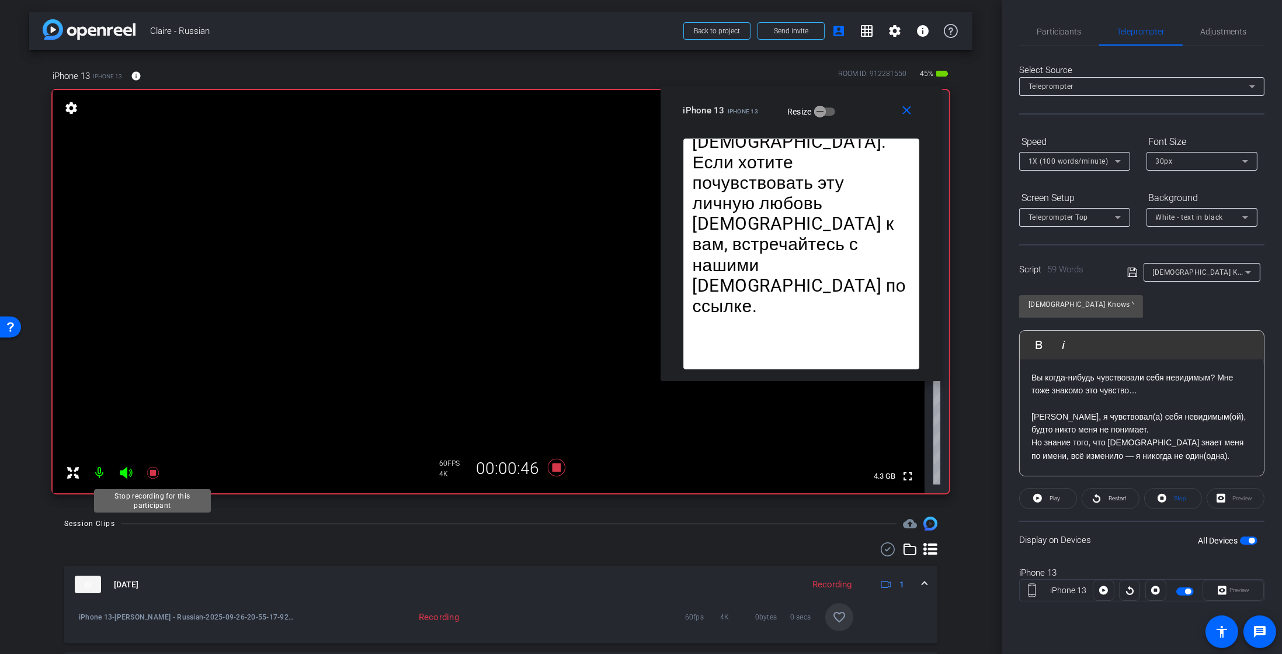
click at [148, 478] on icon at bounding box center [153, 473] width 14 height 14
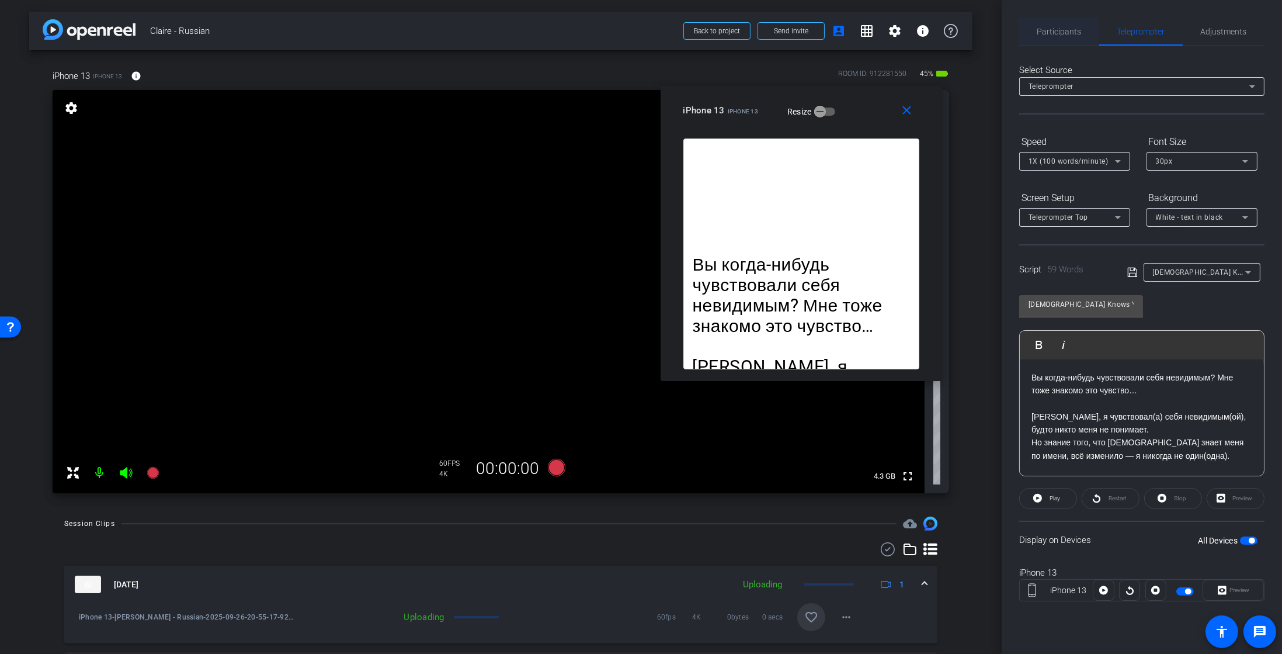
click at [1058, 43] on span "Participants" at bounding box center [1059, 32] width 44 height 28
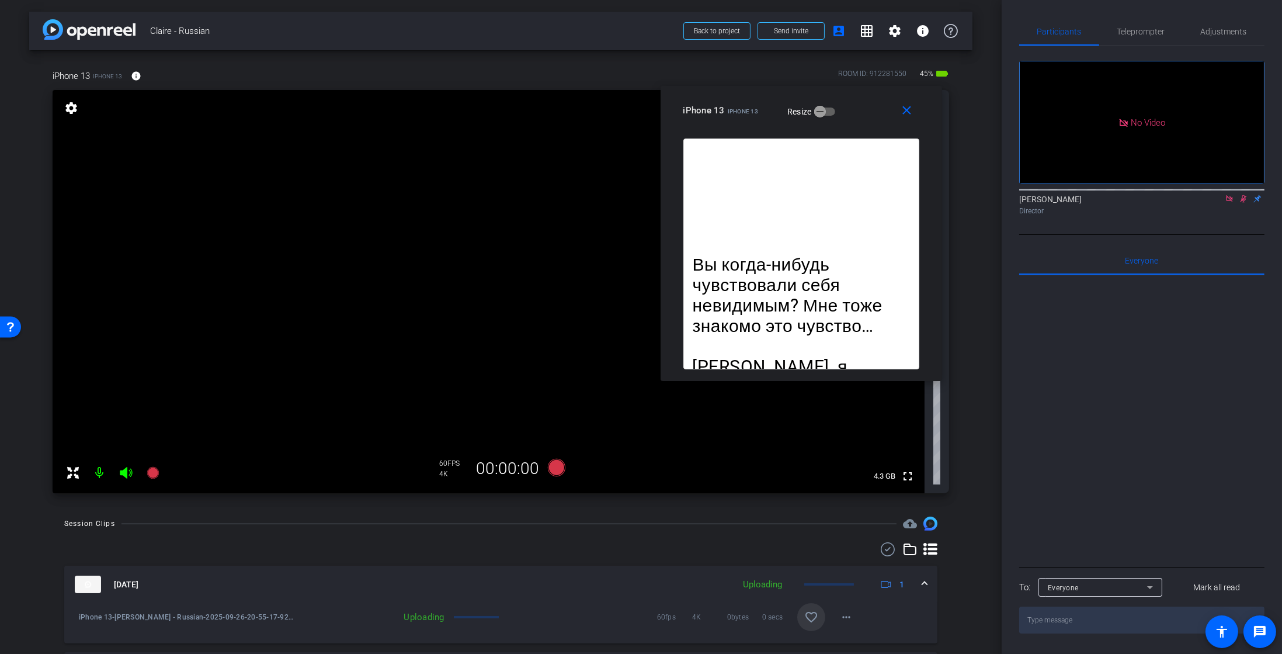
click at [1241, 195] on icon at bounding box center [1243, 199] width 9 height 8
click at [150, 474] on icon at bounding box center [153, 473] width 12 height 12
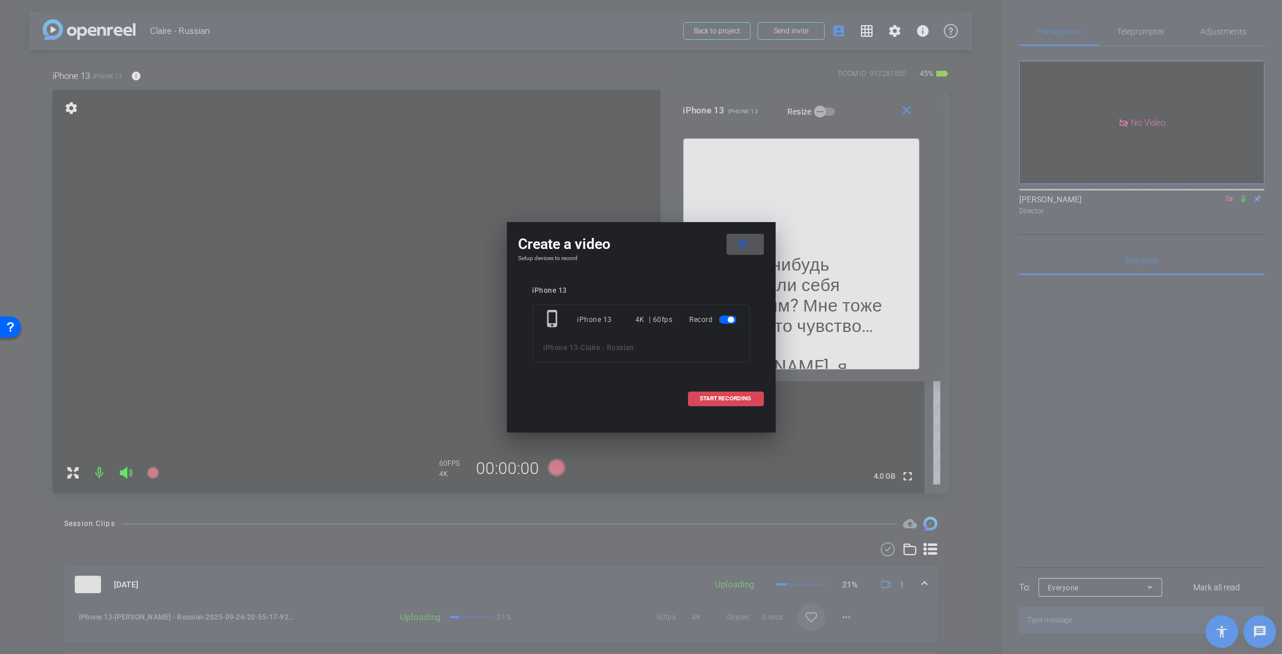
click at [734, 390] on span at bounding box center [726, 398] width 75 height 28
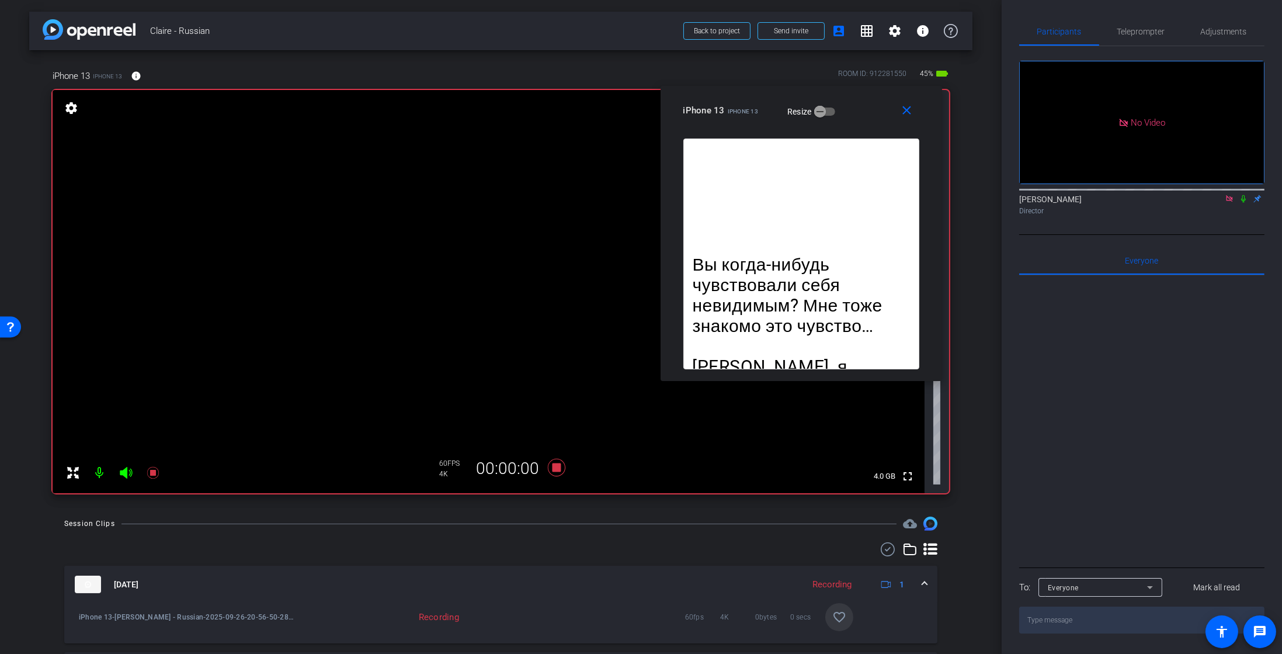
click at [1246, 193] on mat-icon at bounding box center [1244, 198] width 14 height 11
click at [1139, 40] on span "Teleprompter" at bounding box center [1141, 32] width 48 height 28
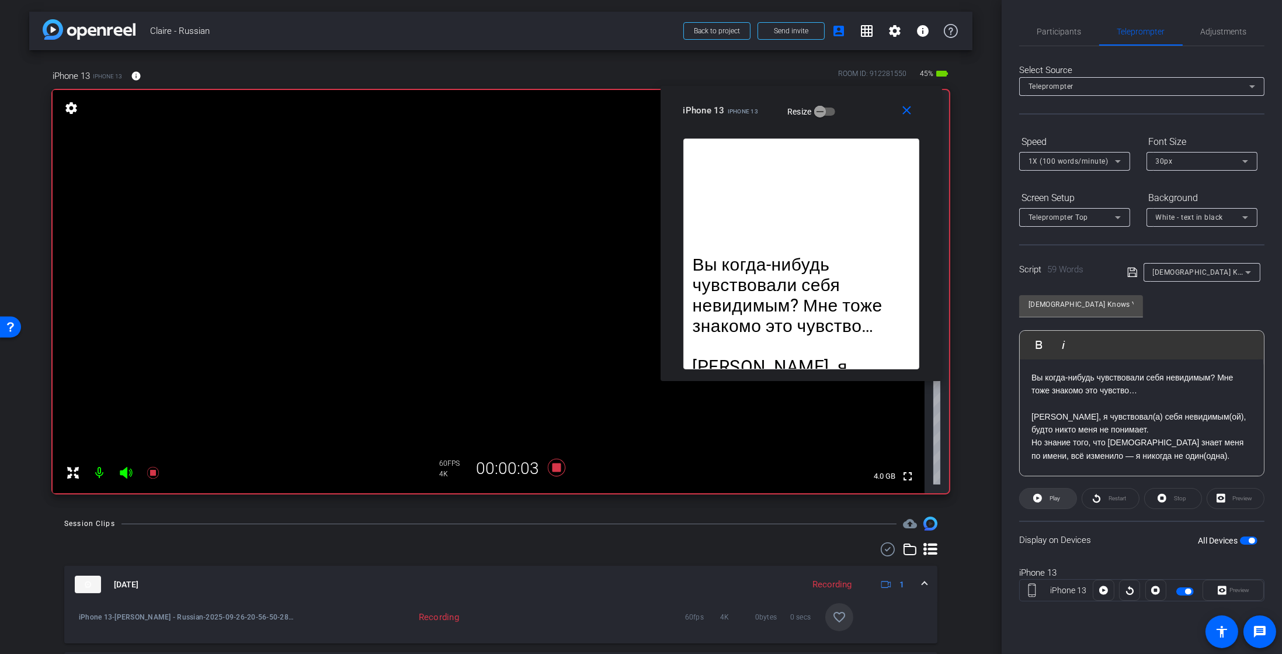
click at [1047, 498] on span "Play" at bounding box center [1053, 498] width 13 height 16
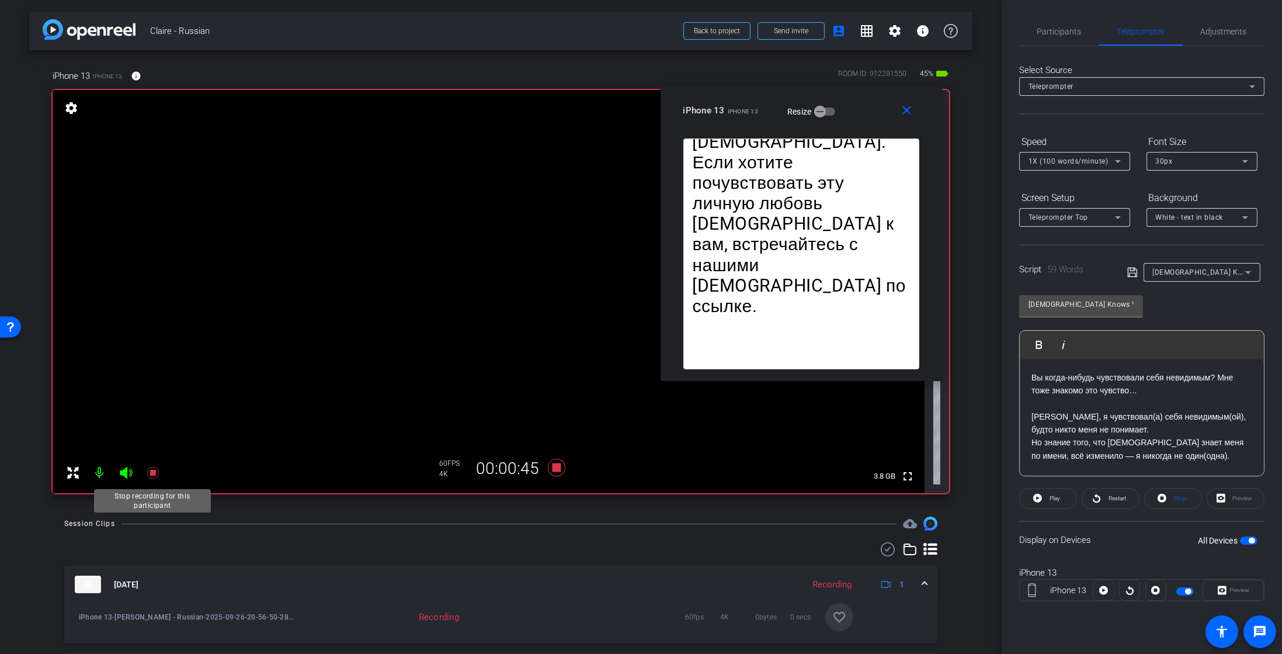
click at [156, 474] on icon at bounding box center [153, 473] width 14 height 14
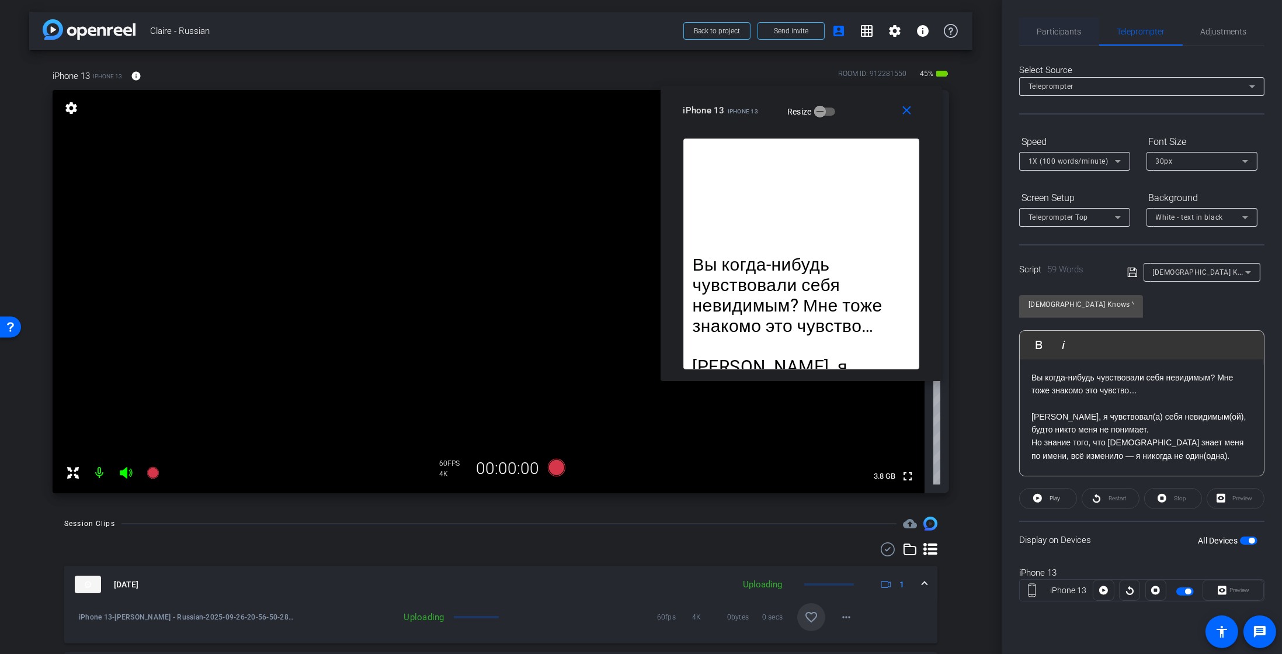
click at [1067, 27] on span "Participants" at bounding box center [1059, 31] width 44 height 8
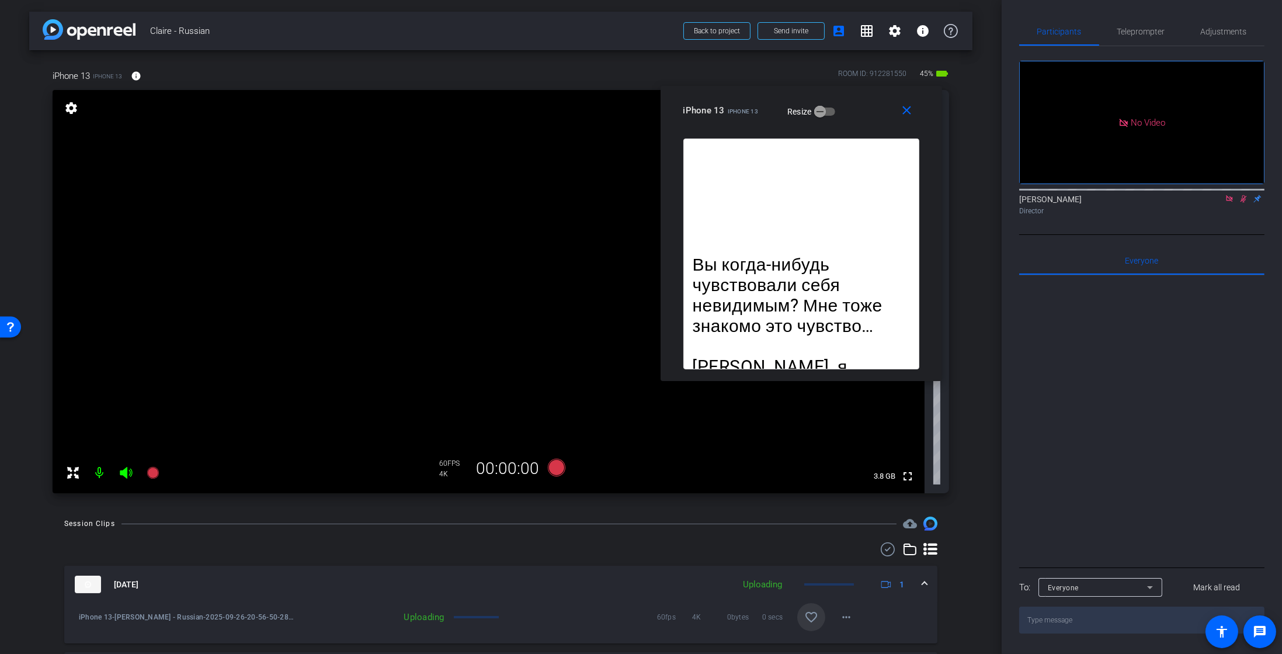
click at [1244, 193] on div "Natasha Colborne Director" at bounding box center [1141, 204] width 245 height 23
click at [1243, 195] on icon at bounding box center [1243, 199] width 9 height 8
click at [1231, 195] on icon at bounding box center [1229, 199] width 9 height 8
click at [1160, 30] on span "Teleprompter" at bounding box center [1141, 31] width 48 height 8
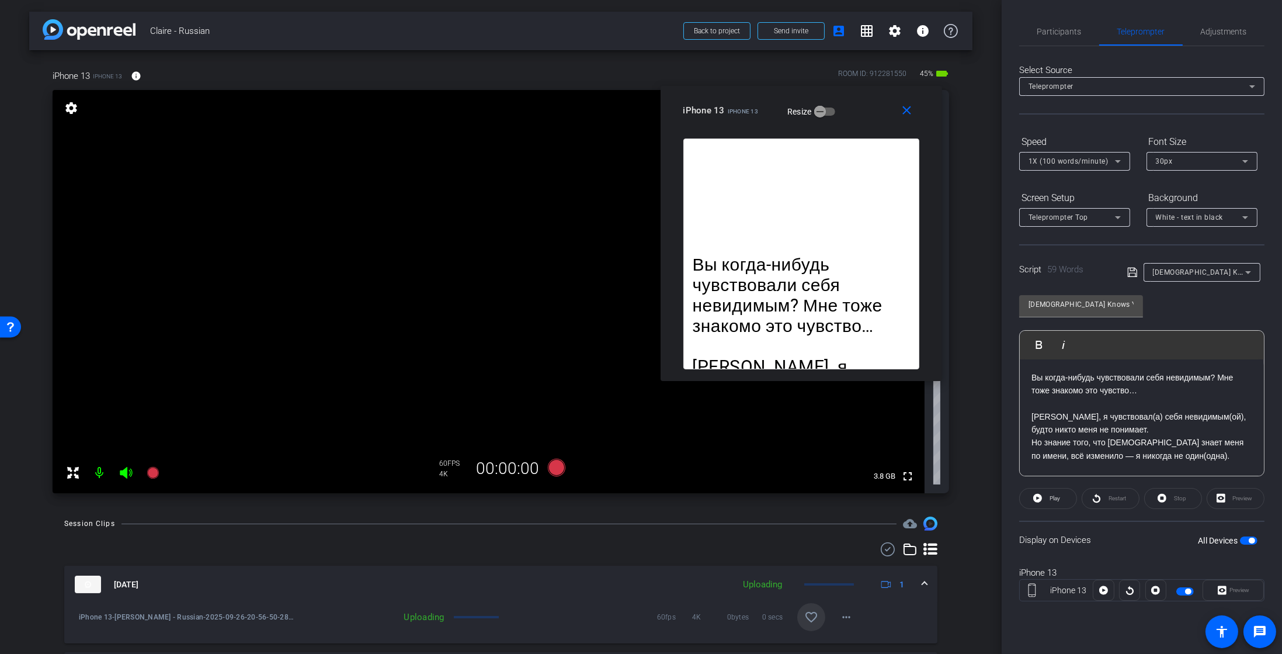
click at [1251, 540] on span "button" at bounding box center [1252, 540] width 6 height 6
click at [905, 106] on mat-icon "close" at bounding box center [907, 110] width 15 height 15
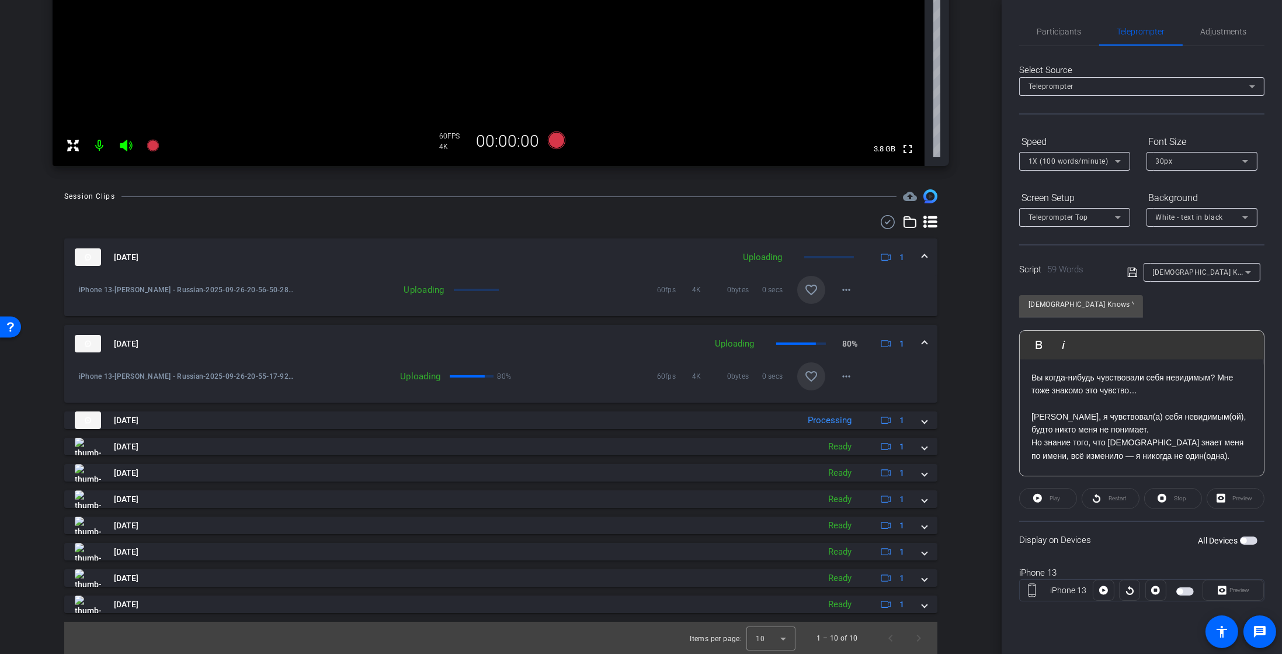
scroll to position [240, 0]
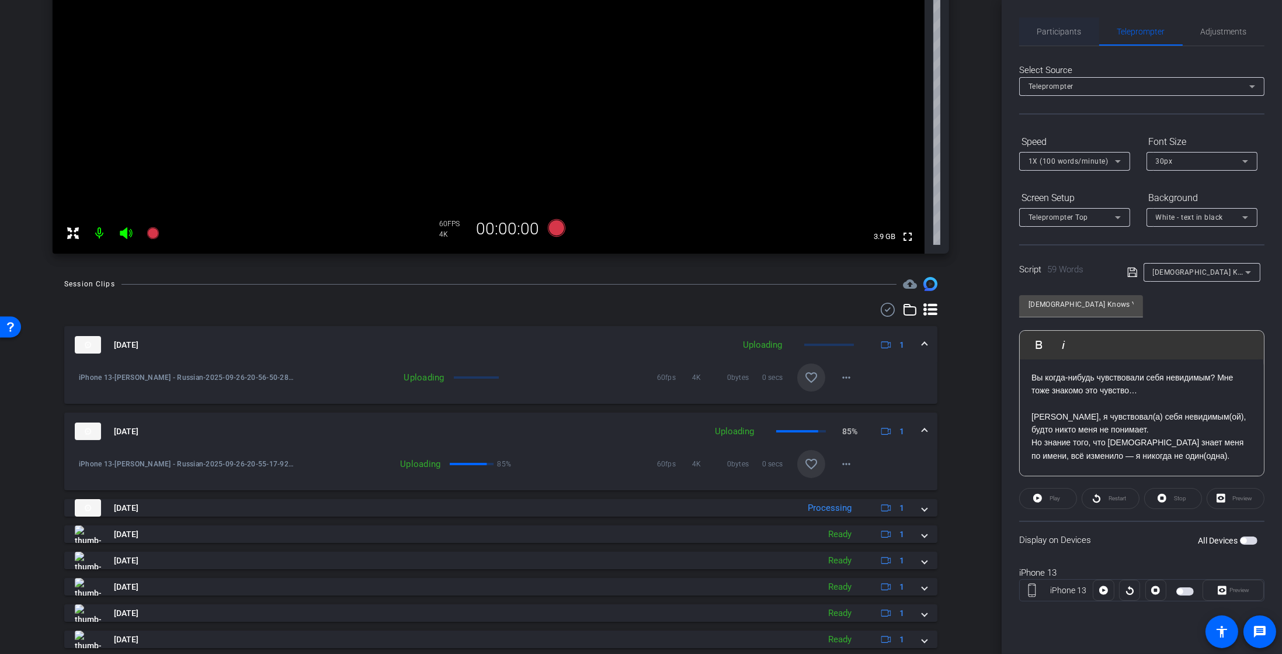
click at [1075, 33] on span "Participants" at bounding box center [1059, 31] width 44 height 8
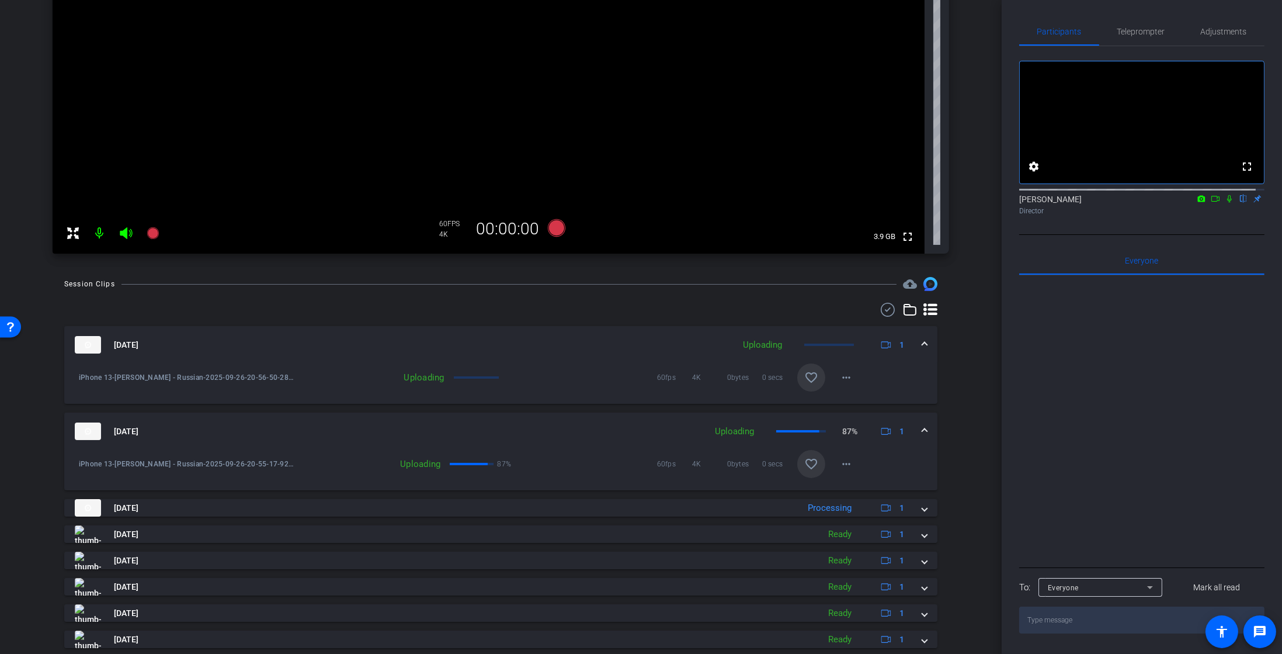
click at [1211, 203] on icon at bounding box center [1215, 199] width 9 height 8
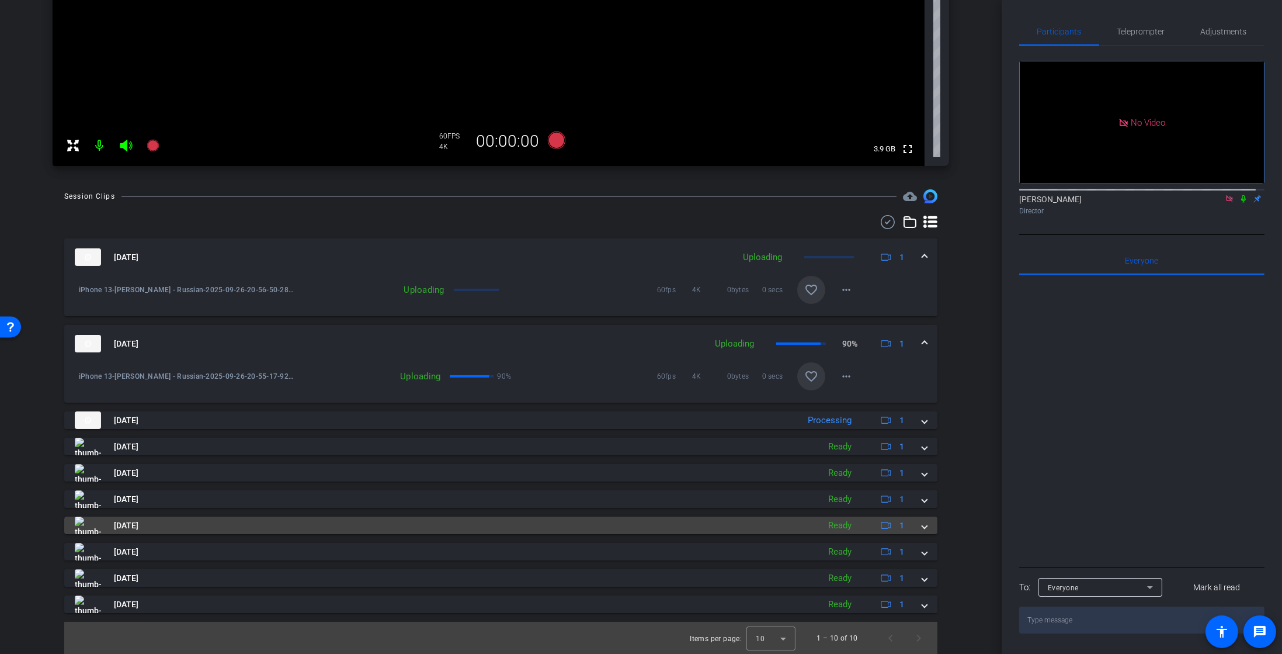
click at [138, 523] on span "Sep 26, 2025" at bounding box center [126, 525] width 25 height 12
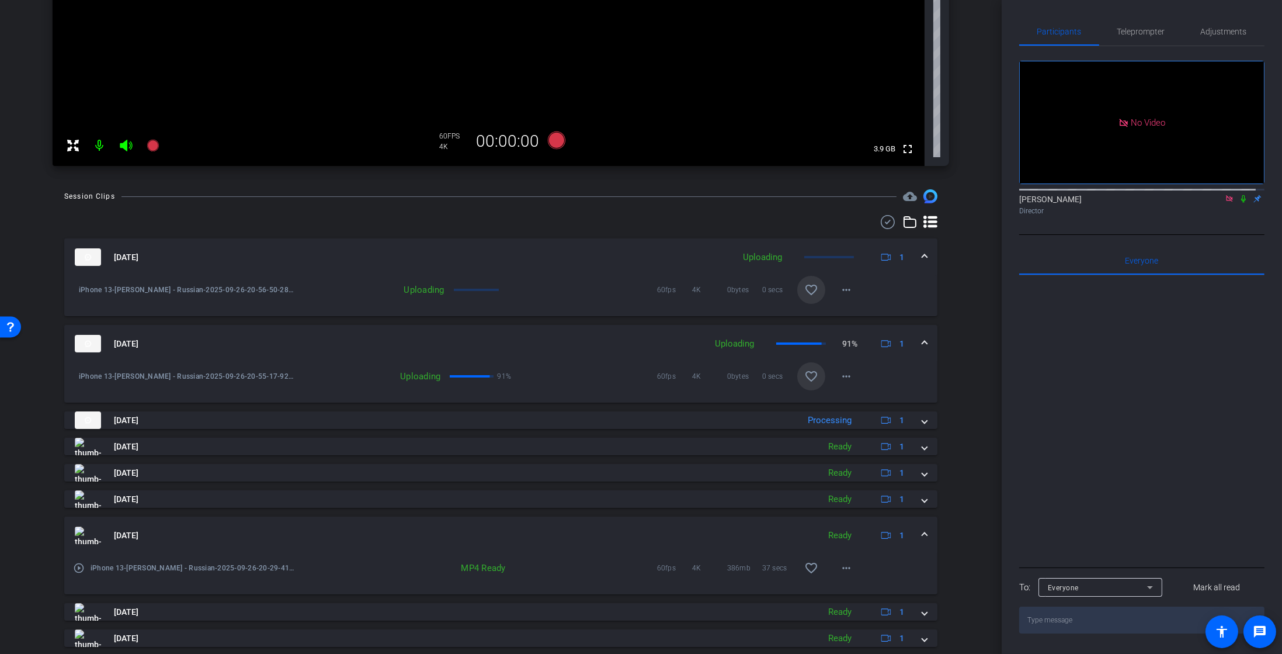
click at [74, 562] on mat-icon "play_circle_outline" at bounding box center [79, 568] width 12 height 12
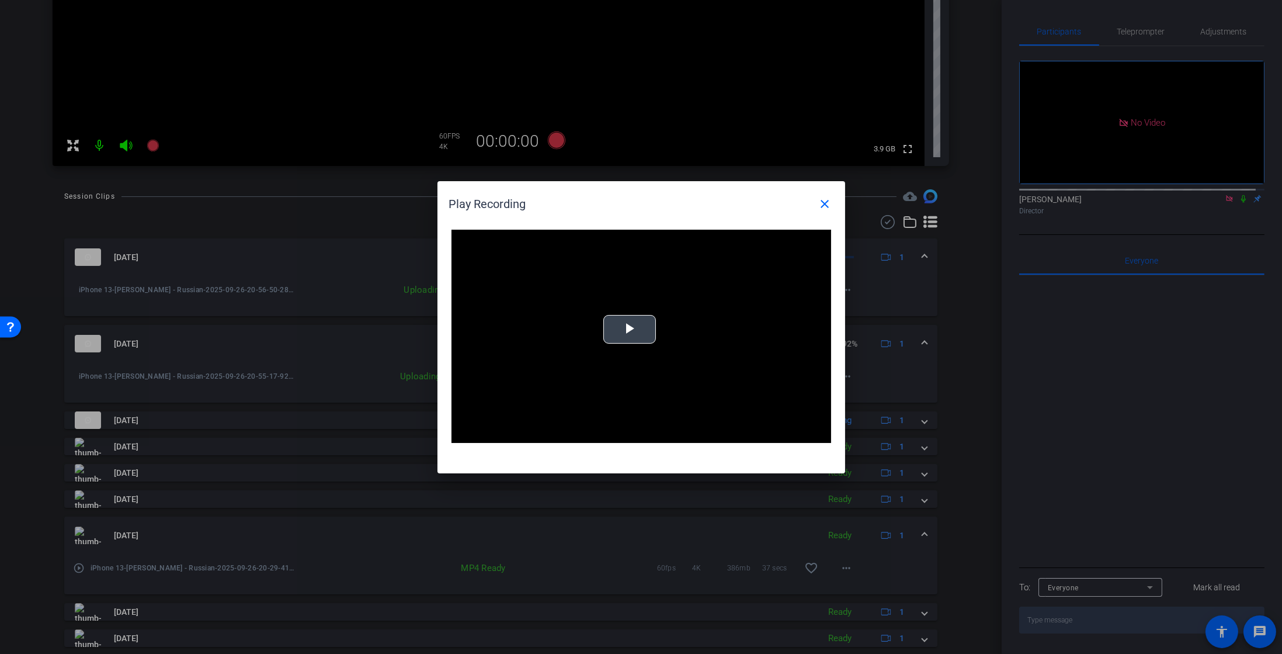
click at [630, 329] on span "Video Player" at bounding box center [630, 329] width 0 height 0
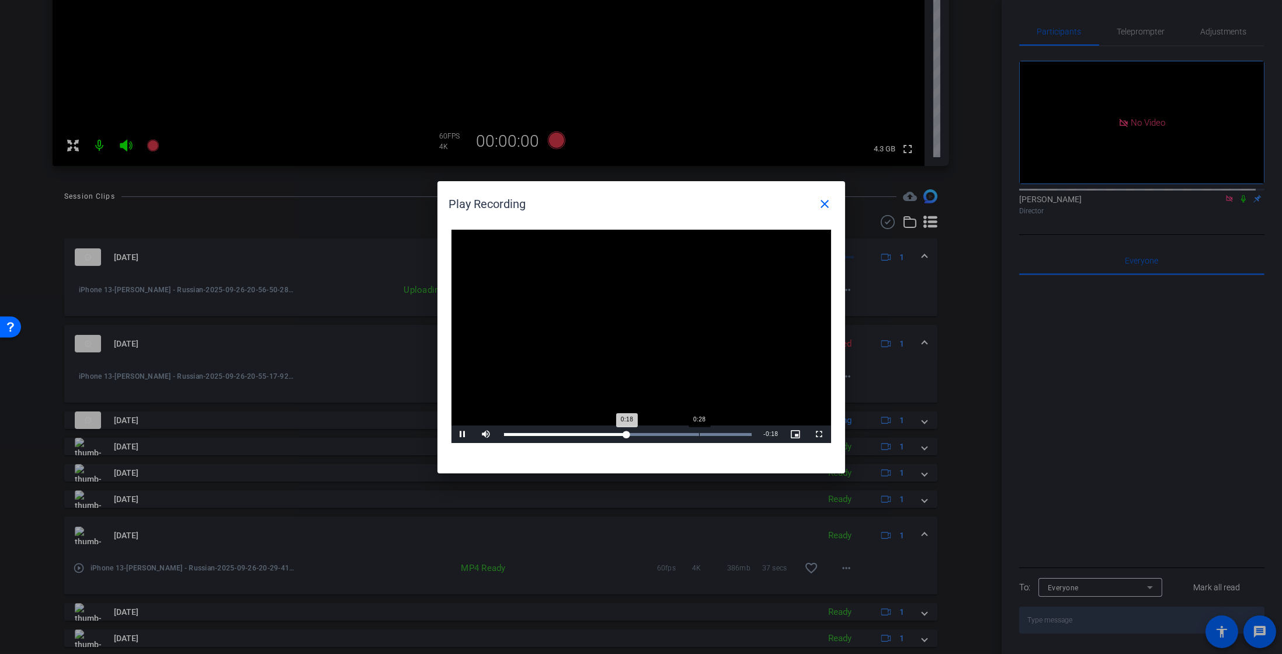
click at [698, 433] on div "Loaded : 100.00% 0:28 0:18" at bounding box center [628, 434] width 248 height 3
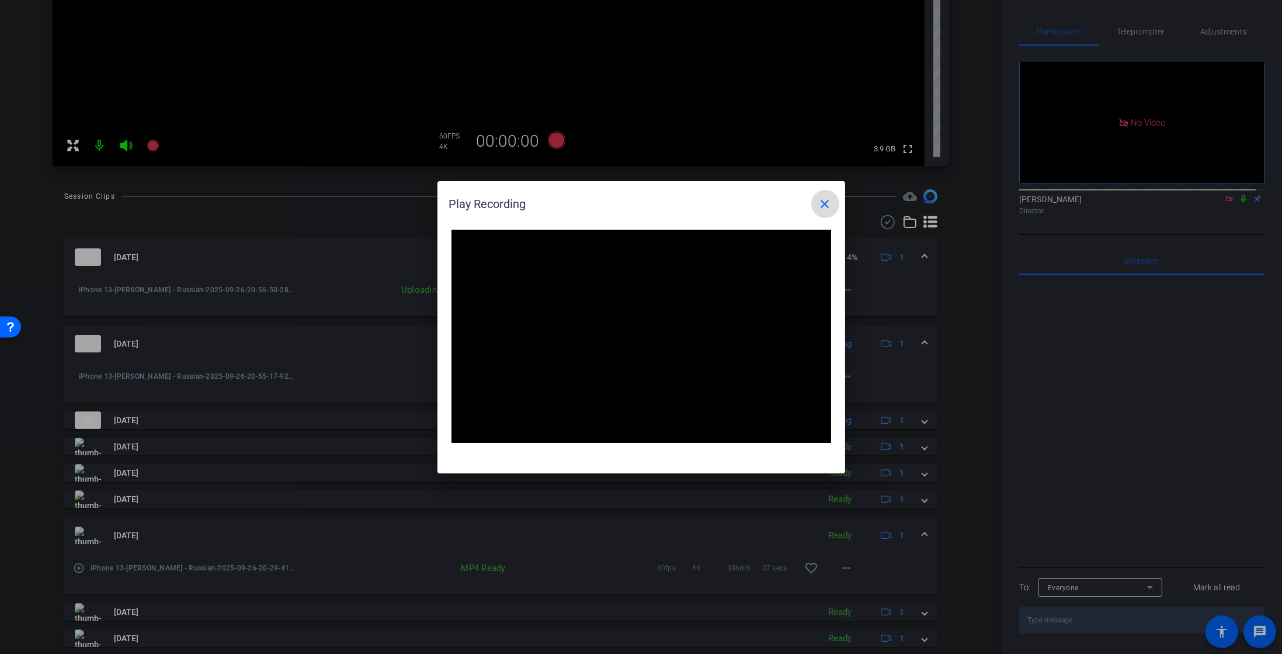
click at [825, 209] on mat-icon "close" at bounding box center [825, 204] width 14 height 14
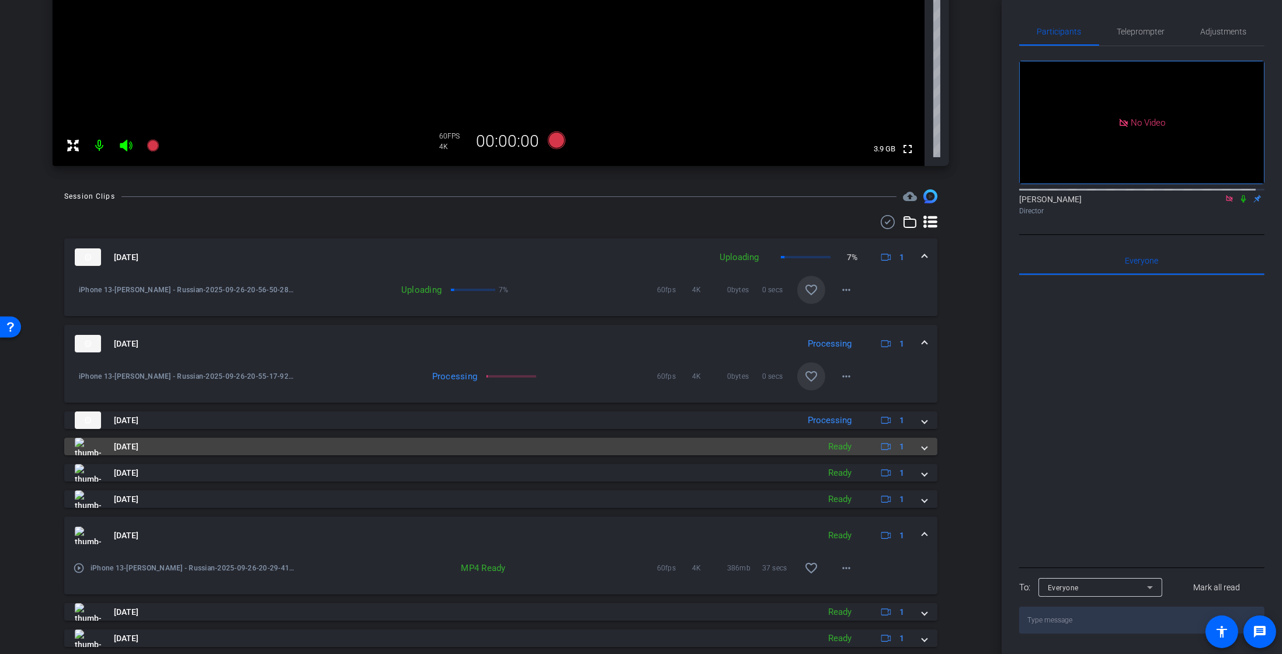
click at [129, 446] on span "Sep 26, 2025" at bounding box center [126, 446] width 25 height 12
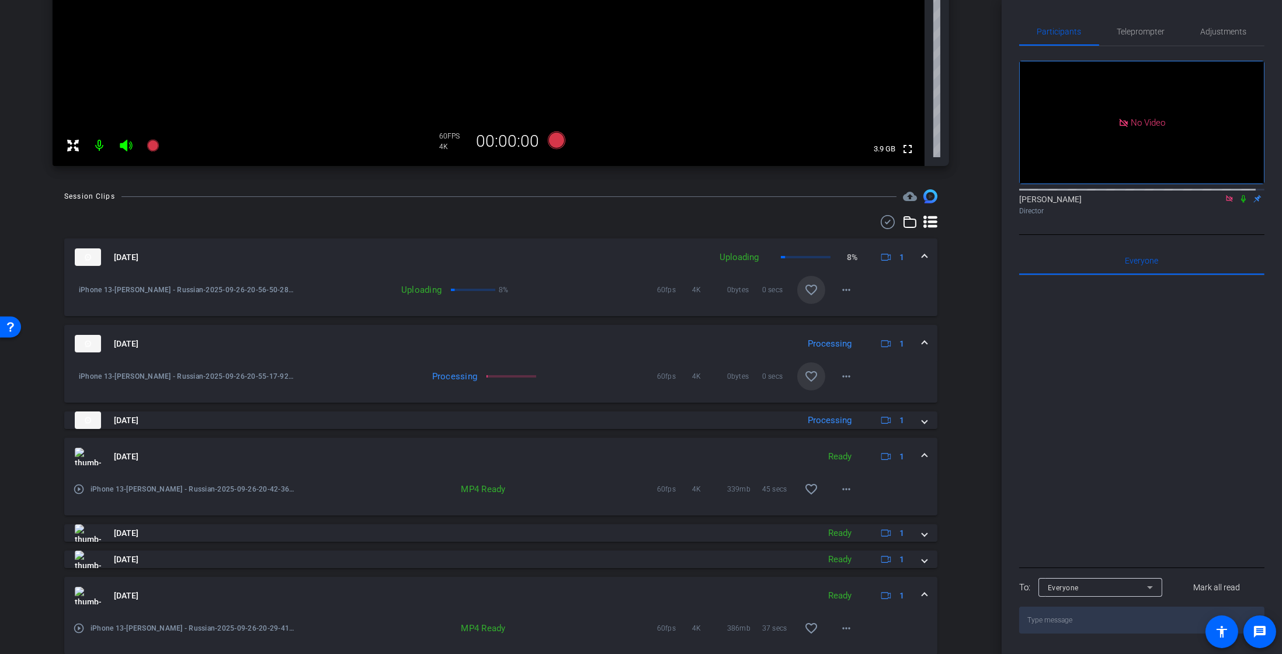
click at [77, 488] on mat-icon "play_circle_outline" at bounding box center [79, 489] width 12 height 12
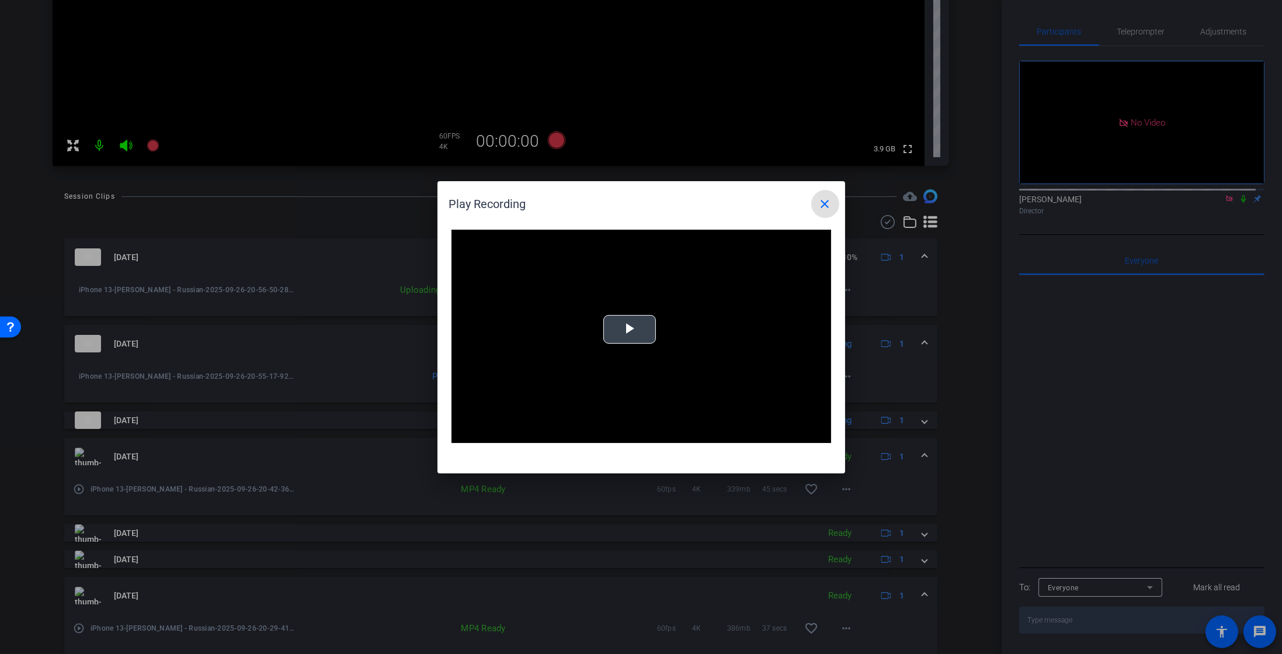
click at [630, 329] on span "Video Player" at bounding box center [630, 329] width 0 height 0
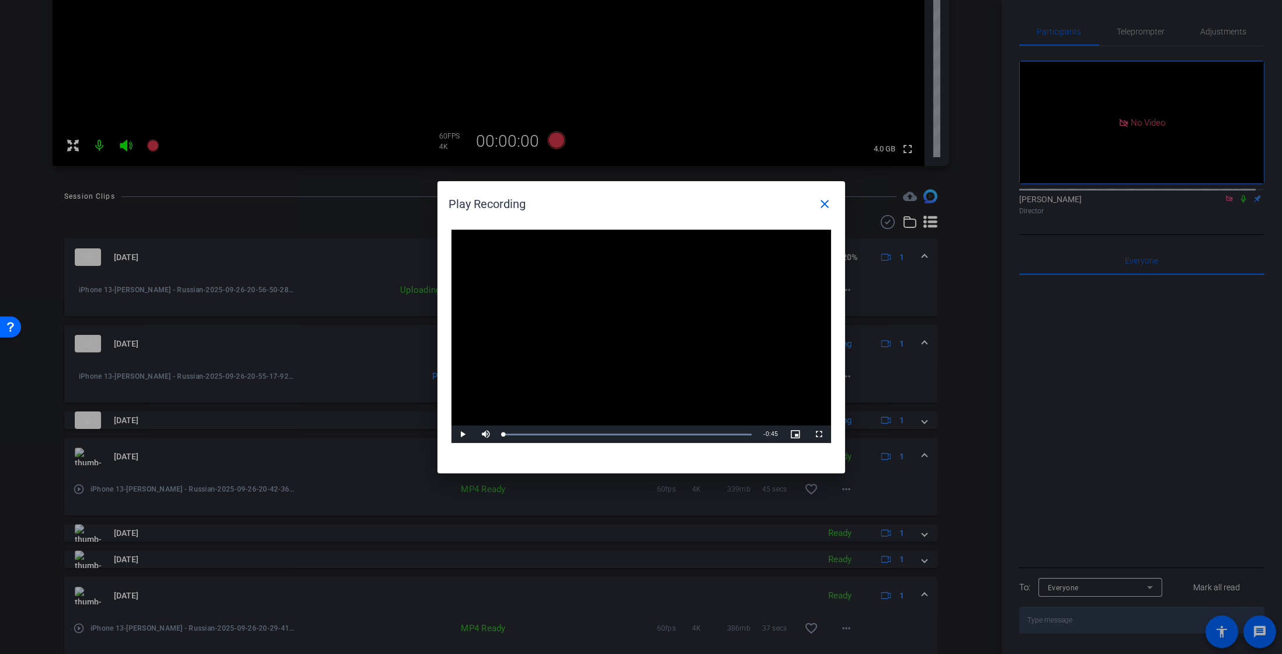
drag, startPoint x: 561, startPoint y: 434, endPoint x: 437, endPoint y: 436, distance: 124.4
click at [438, 436] on div "Video Player is loading. Play Video Play Mute Current Time 0:00 / Duration 0:45…" at bounding box center [642, 345] width 408 height 255
drag, startPoint x: 529, startPoint y: 435, endPoint x: 519, endPoint y: 437, distance: 10.7
click at [519, 437] on div "Loaded : 100.00% 0:02 0:02" at bounding box center [628, 434] width 260 height 18
click at [466, 434] on span "Video Player" at bounding box center [463, 434] width 23 height 0
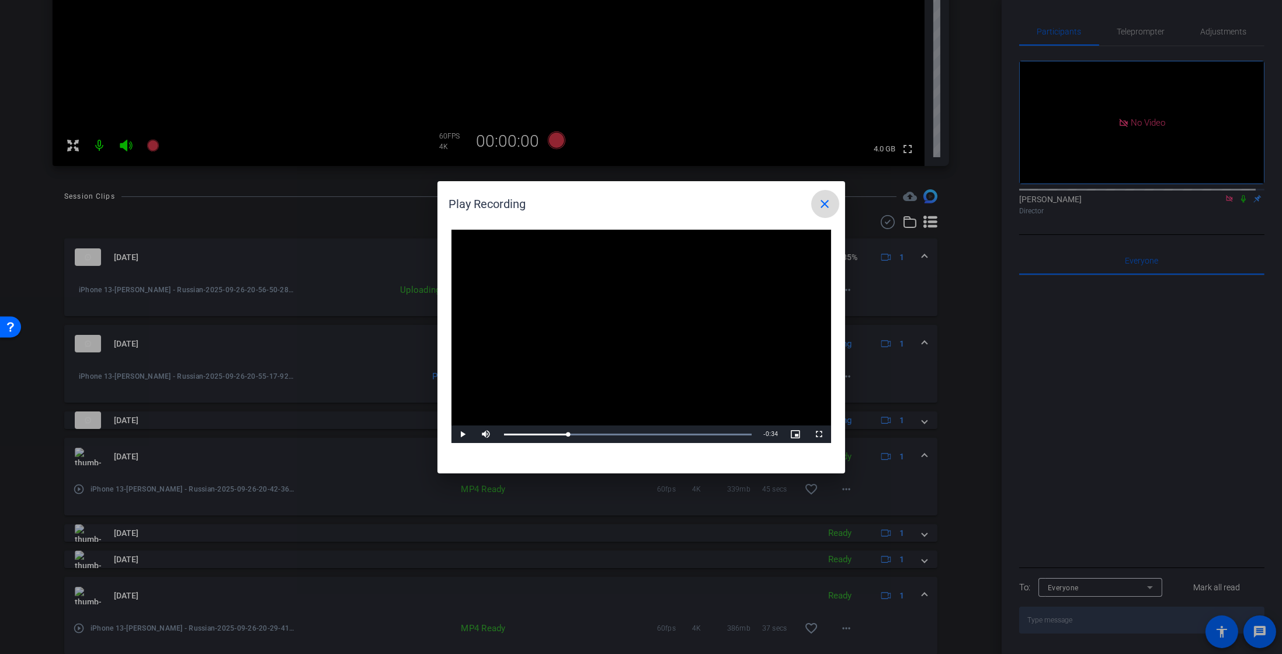
click at [838, 197] on span at bounding box center [825, 204] width 28 height 28
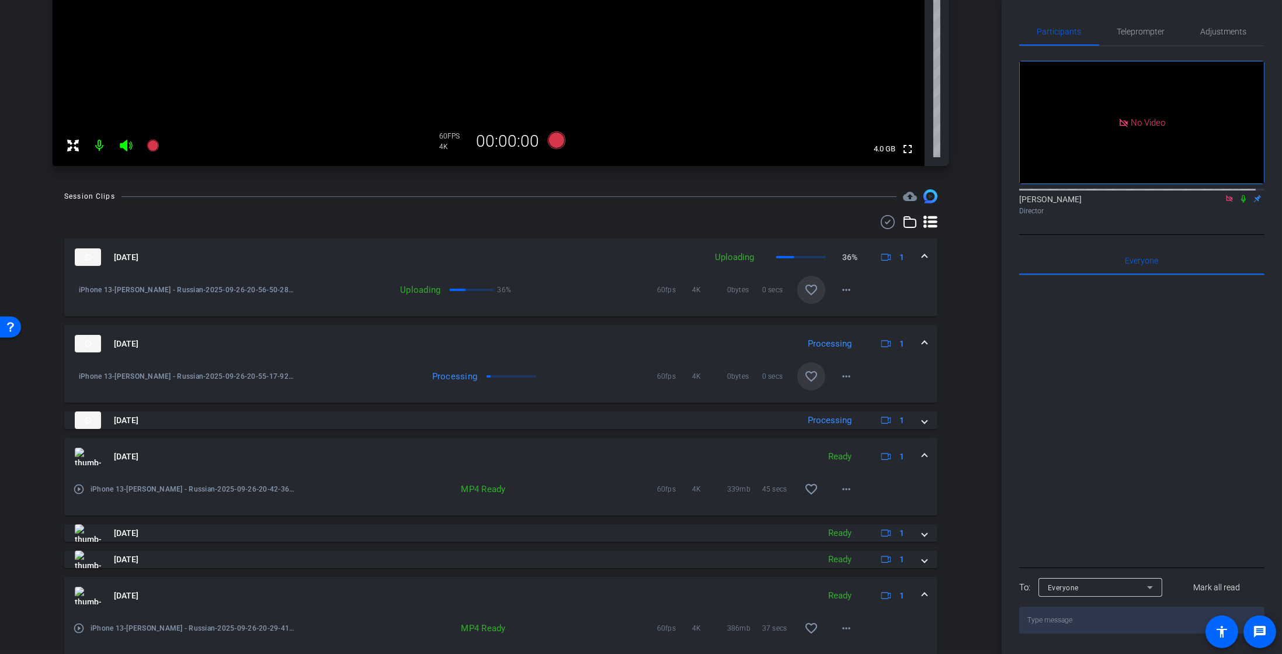
click at [1225, 203] on icon at bounding box center [1229, 199] width 9 height 8
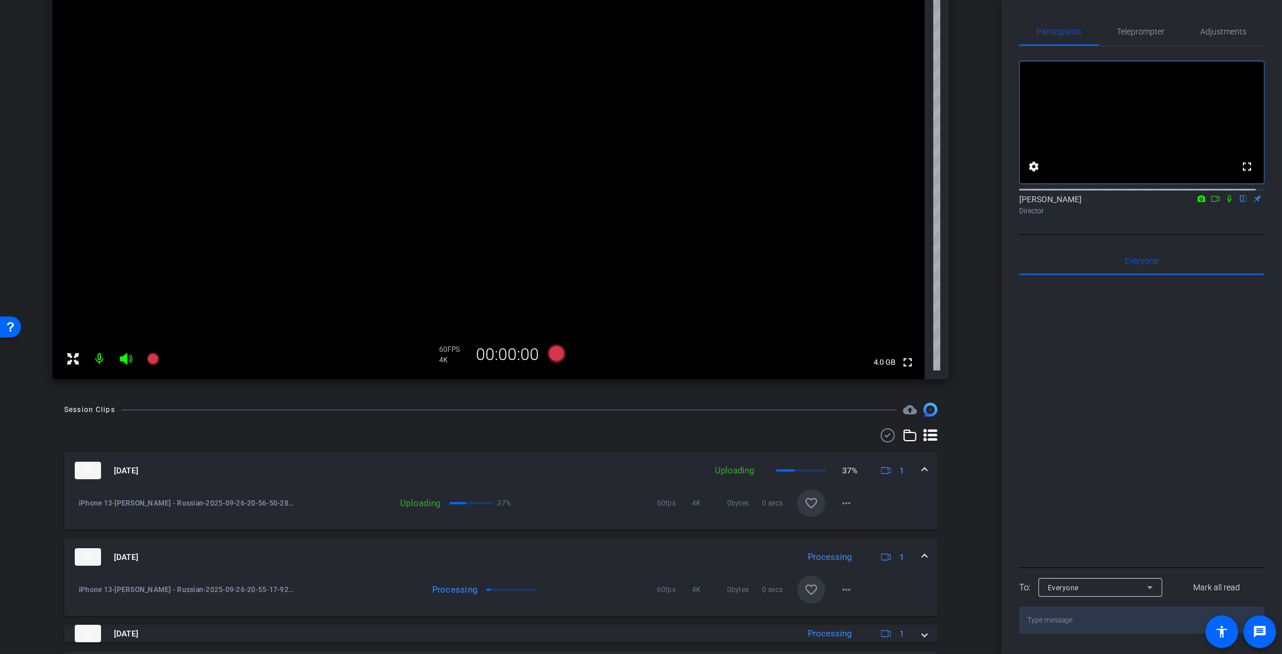
scroll to position [0, 0]
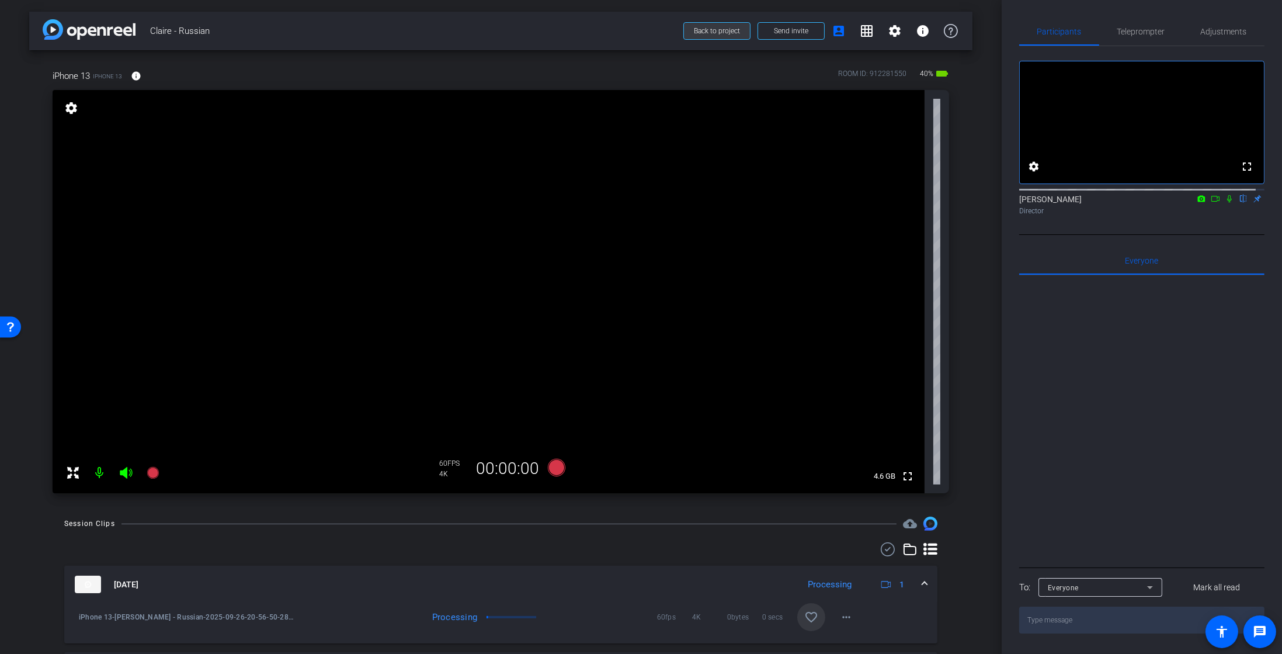
click at [714, 32] on span "Back to project" at bounding box center [717, 31] width 46 height 8
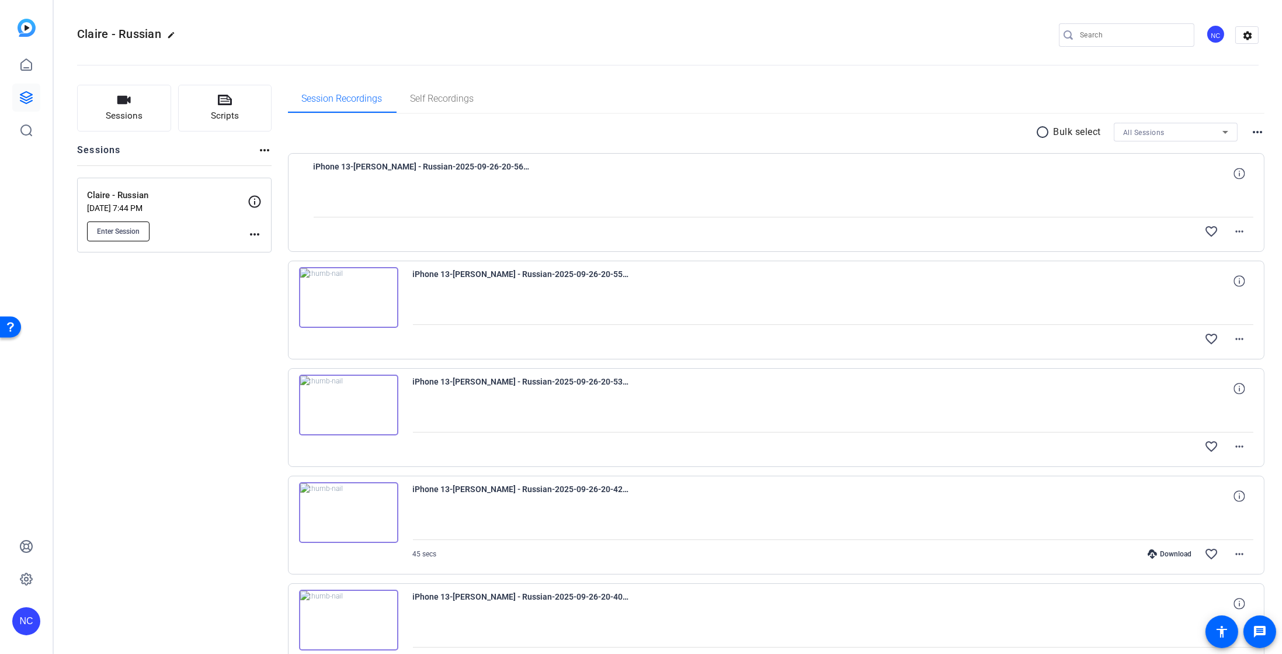
click at [128, 223] on button "Enter Session" at bounding box center [118, 231] width 63 height 20
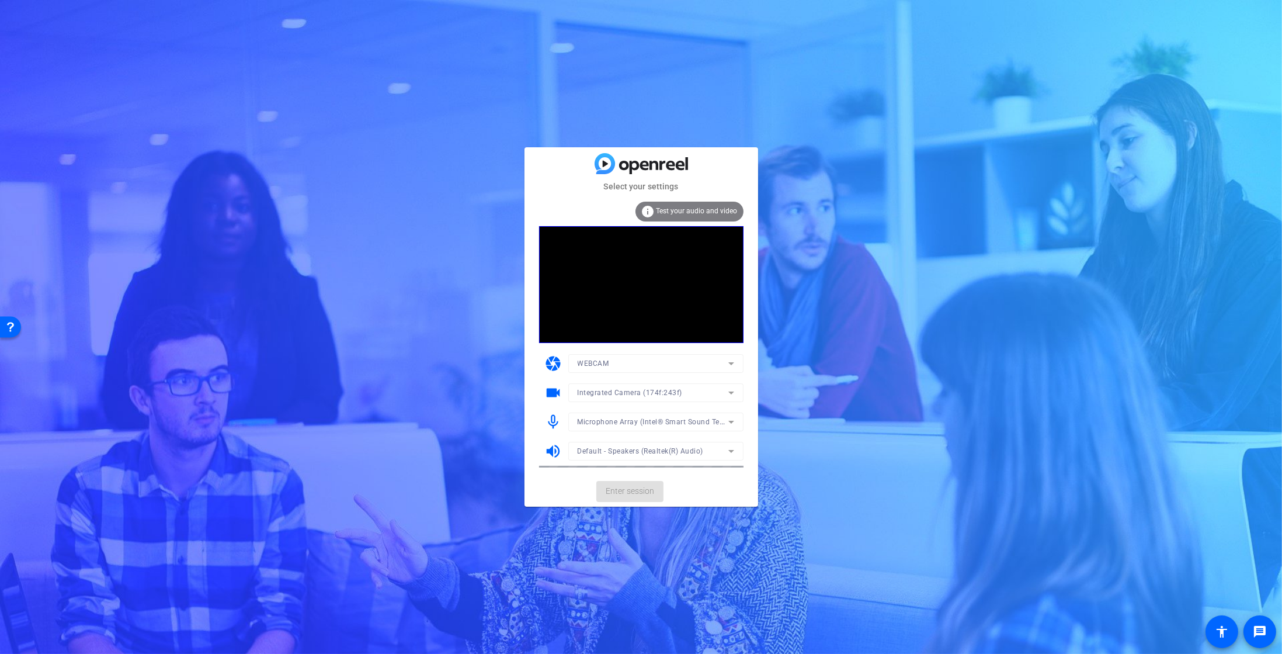
click at [627, 495] on mat-card-actions "Enter session" at bounding box center [642, 491] width 234 height 30
click at [634, 495] on span "Enter session" at bounding box center [630, 491] width 48 height 12
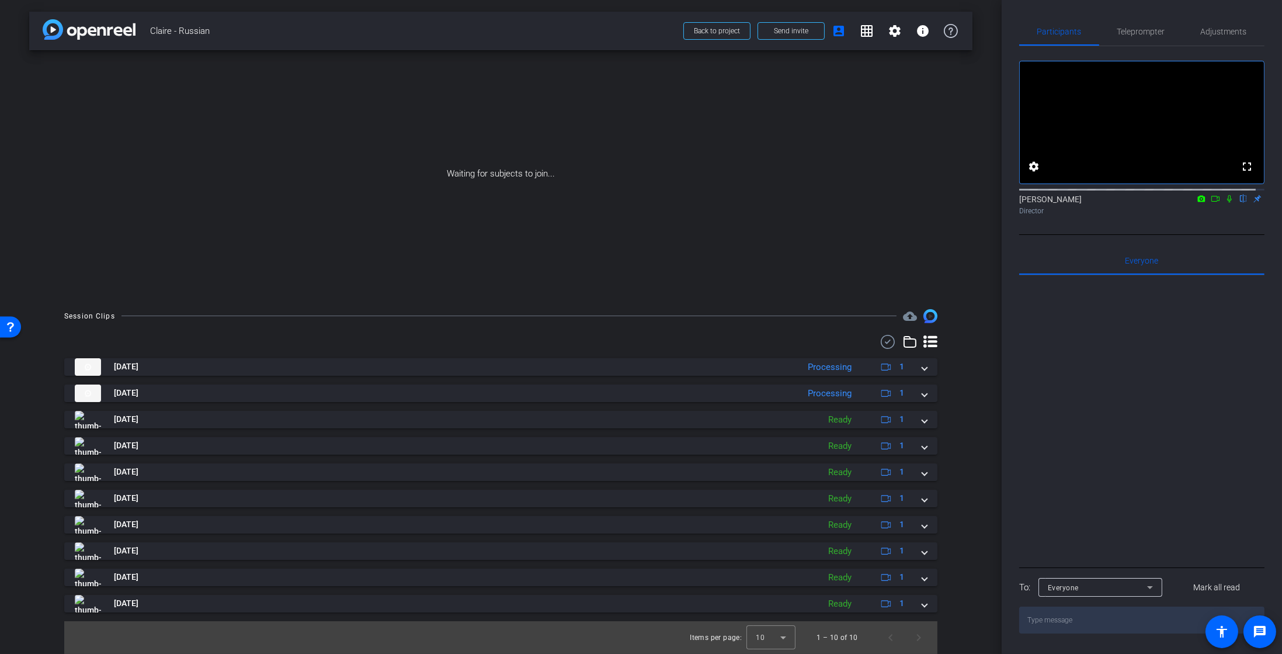
click at [1211, 203] on icon at bounding box center [1215, 199] width 9 height 8
click at [1239, 203] on icon at bounding box center [1243, 199] width 9 height 8
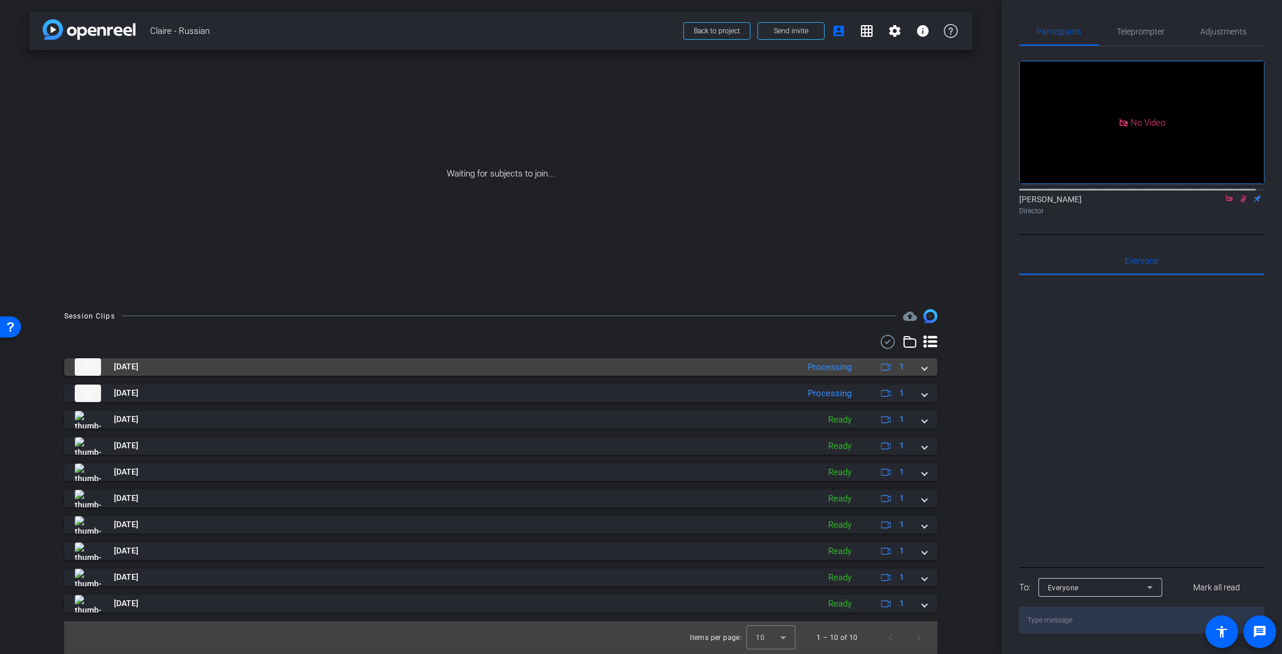
click at [493, 370] on mat-panel-title "Sep 26, 2025" at bounding box center [434, 367] width 718 height 18
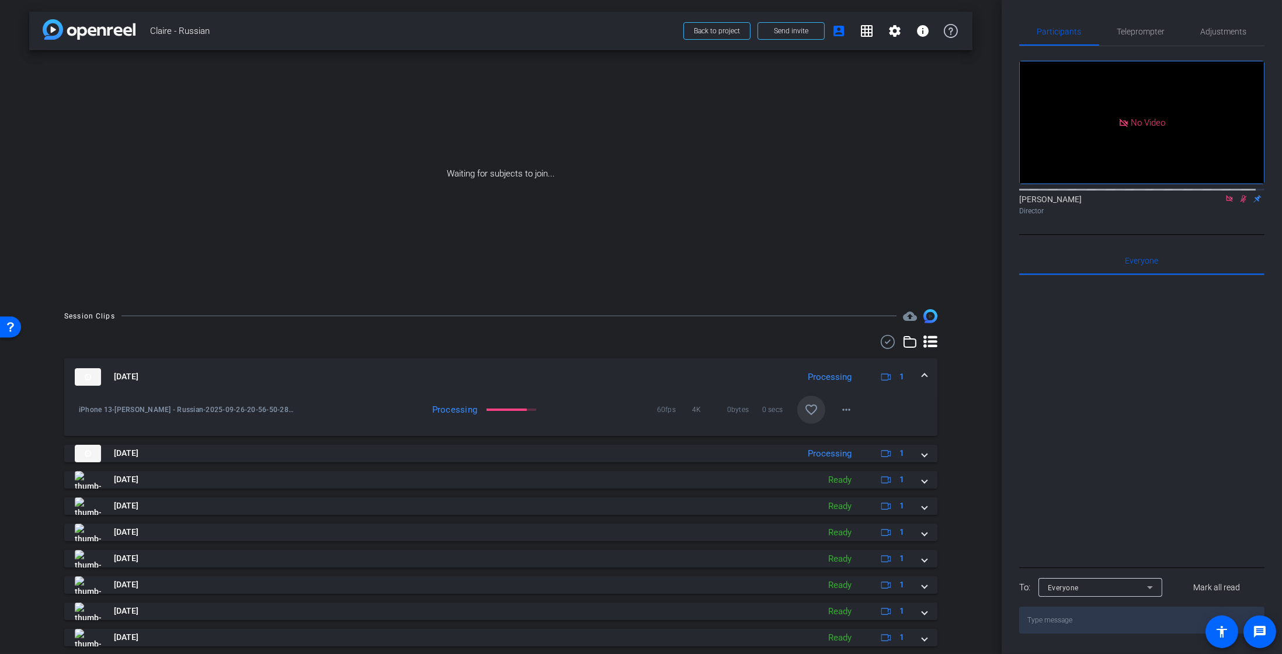
click at [809, 414] on mat-icon "favorite_border" at bounding box center [811, 409] width 14 height 14
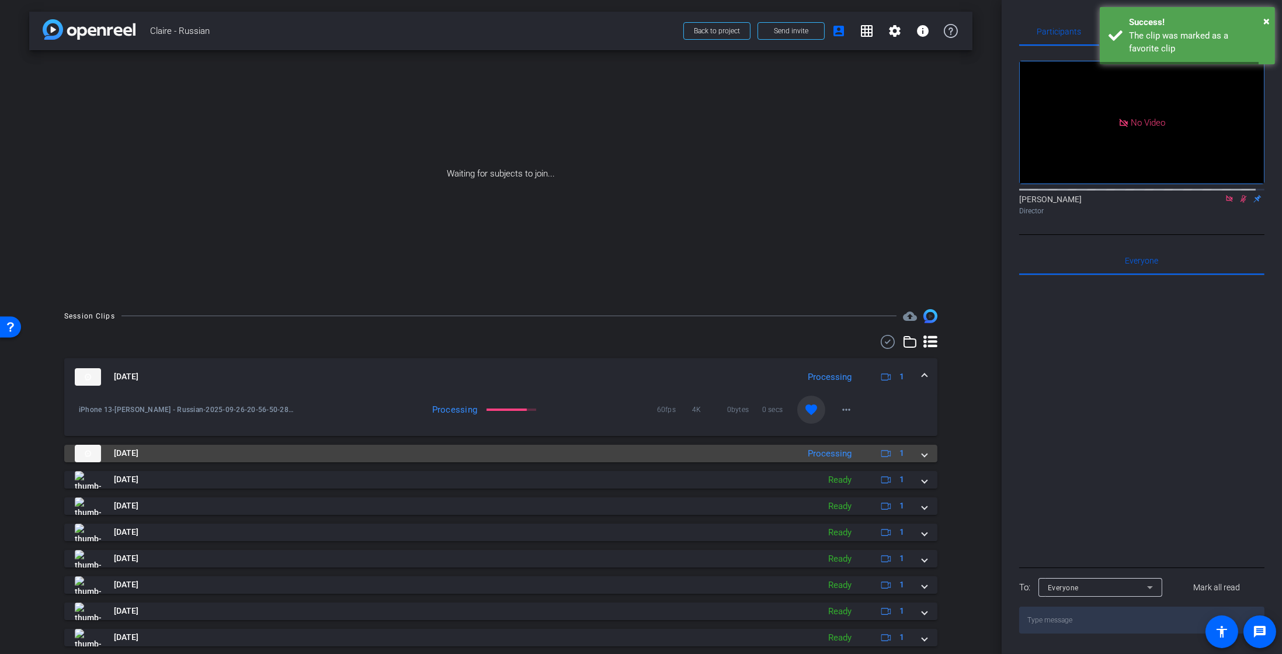
click at [744, 456] on mat-panel-title "Sep 26, 2025" at bounding box center [434, 454] width 718 height 18
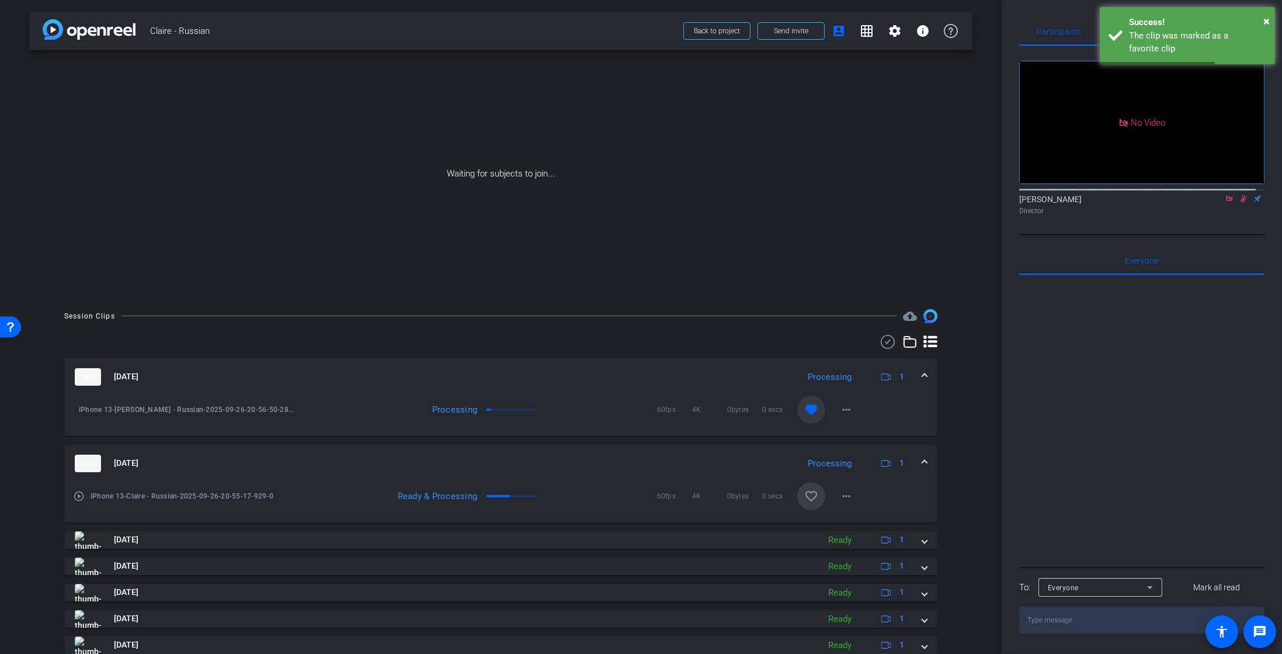
drag, startPoint x: 798, startPoint y: 490, endPoint x: 768, endPoint y: 495, distance: 30.8
click at [804, 490] on mat-icon "favorite_border" at bounding box center [811, 496] width 14 height 14
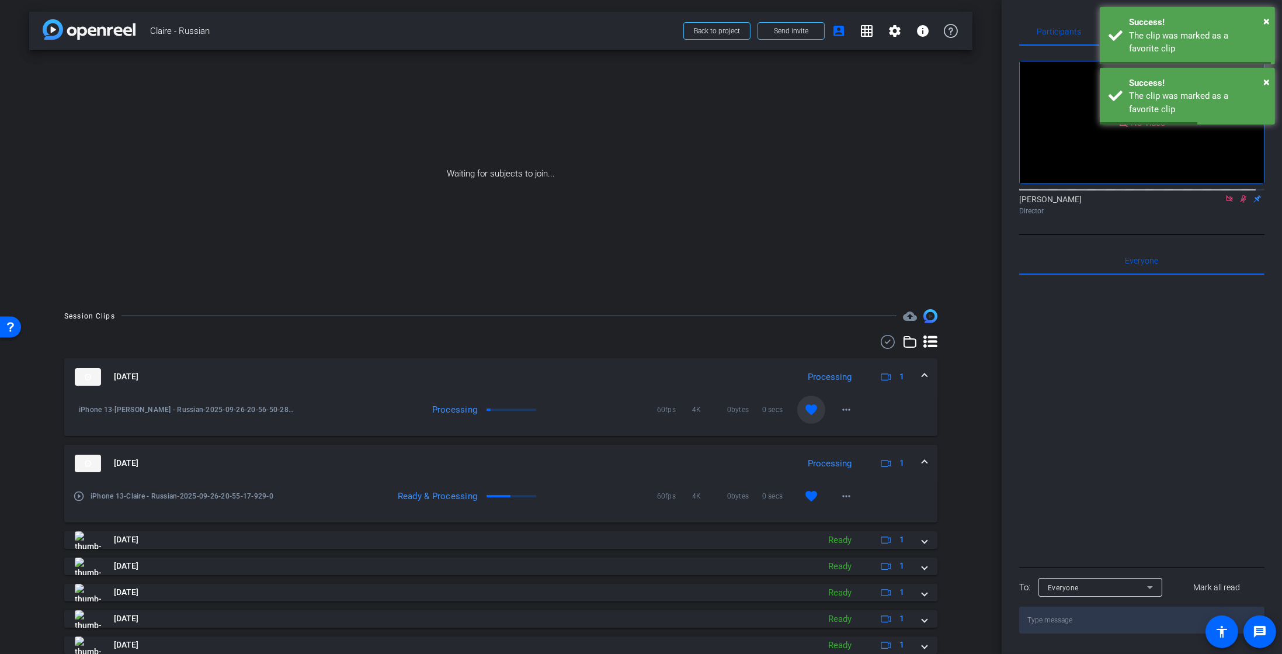
scroll to position [120, 0]
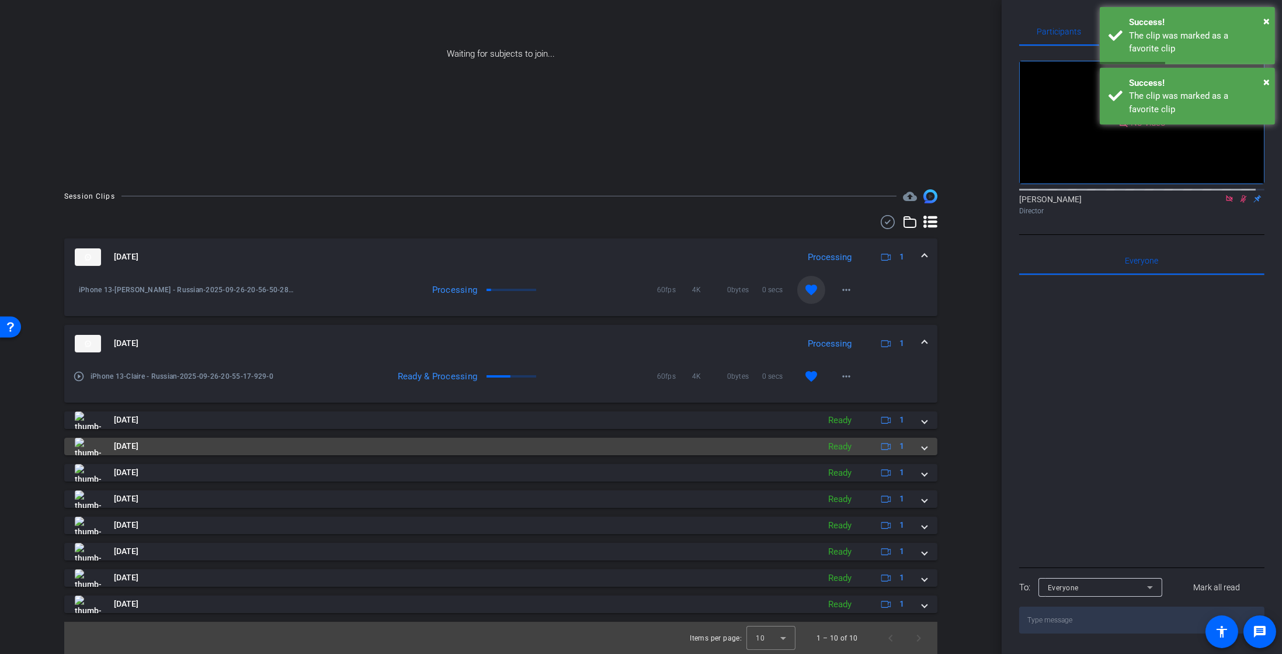
click at [536, 442] on mat-panel-title "Sep 26, 2025" at bounding box center [444, 447] width 738 height 18
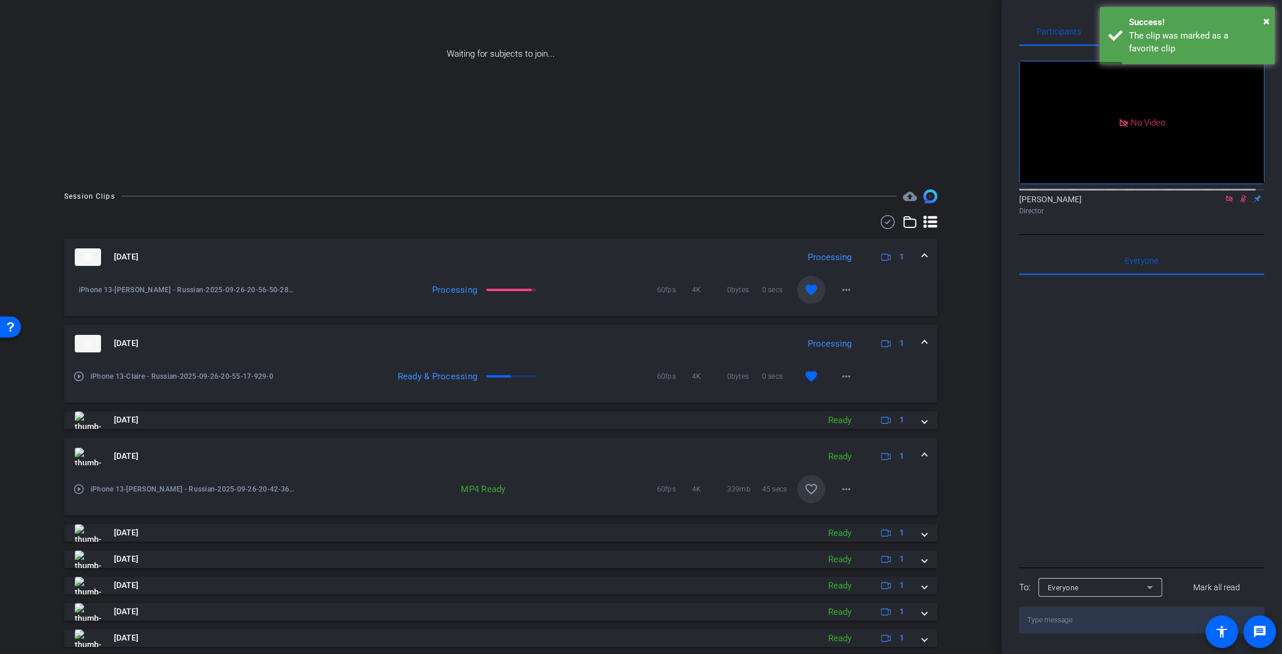
click at [797, 492] on span at bounding box center [811, 489] width 28 height 28
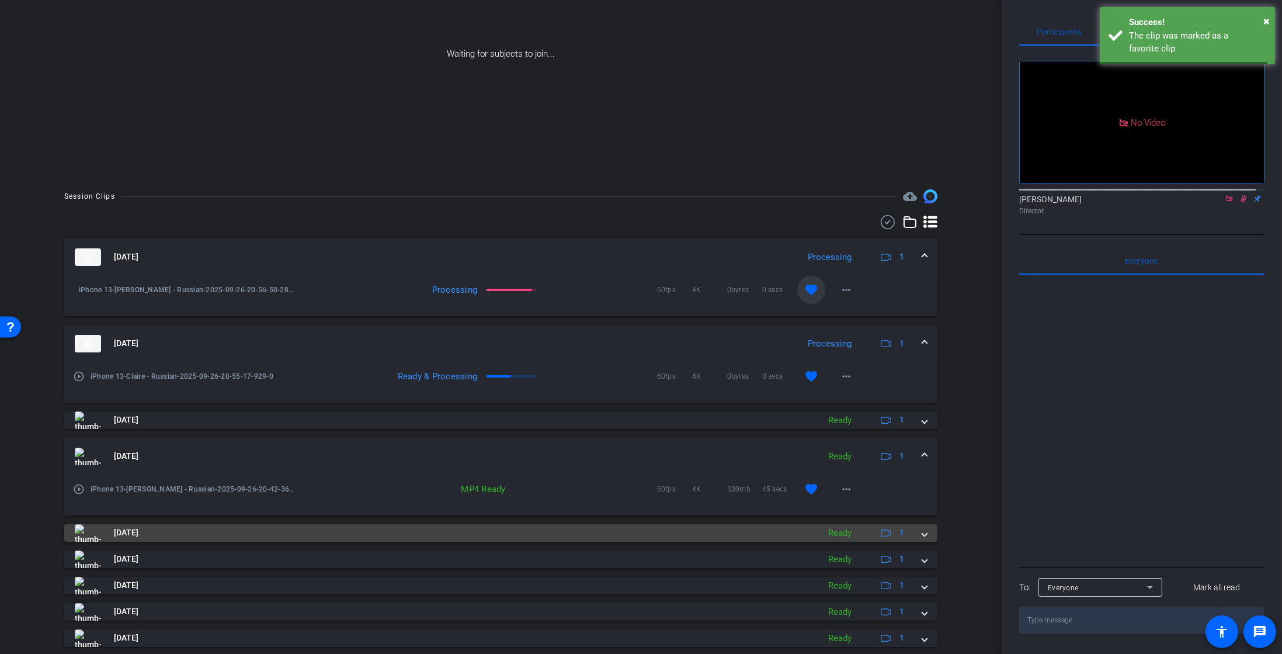
click at [803, 539] on mat-panel-title "Sep 26, 2025" at bounding box center [444, 533] width 738 height 18
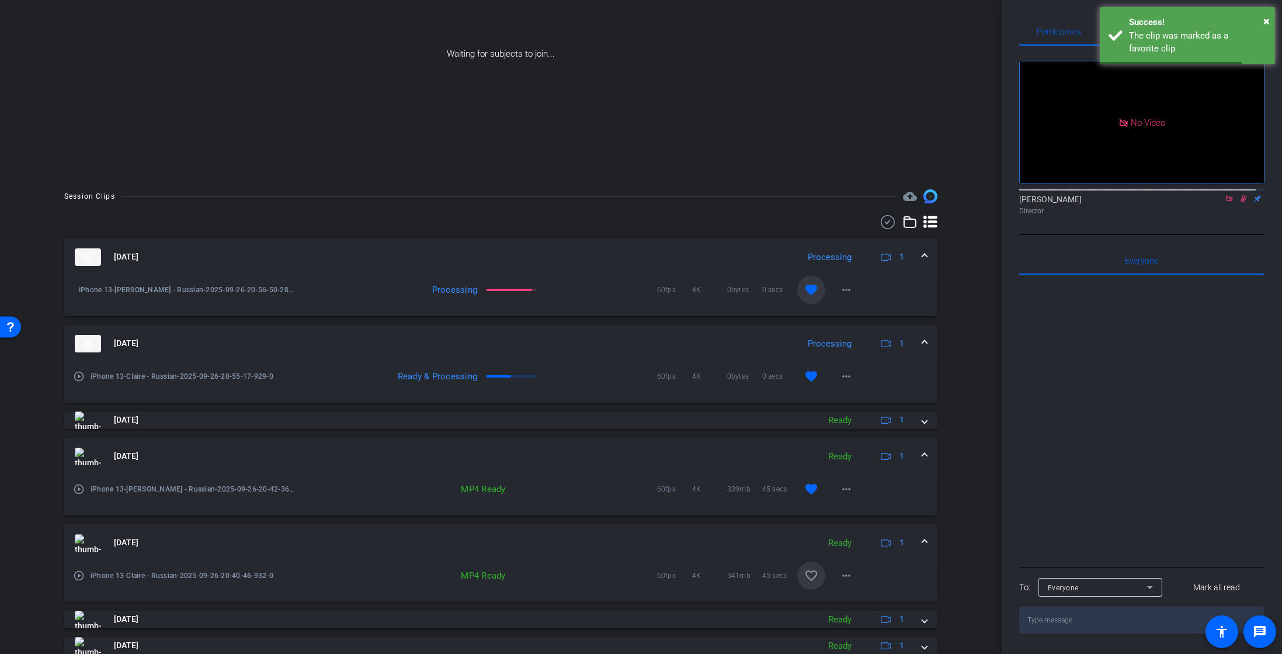
click at [808, 579] on mat-icon "favorite_border" at bounding box center [811, 575] width 14 height 14
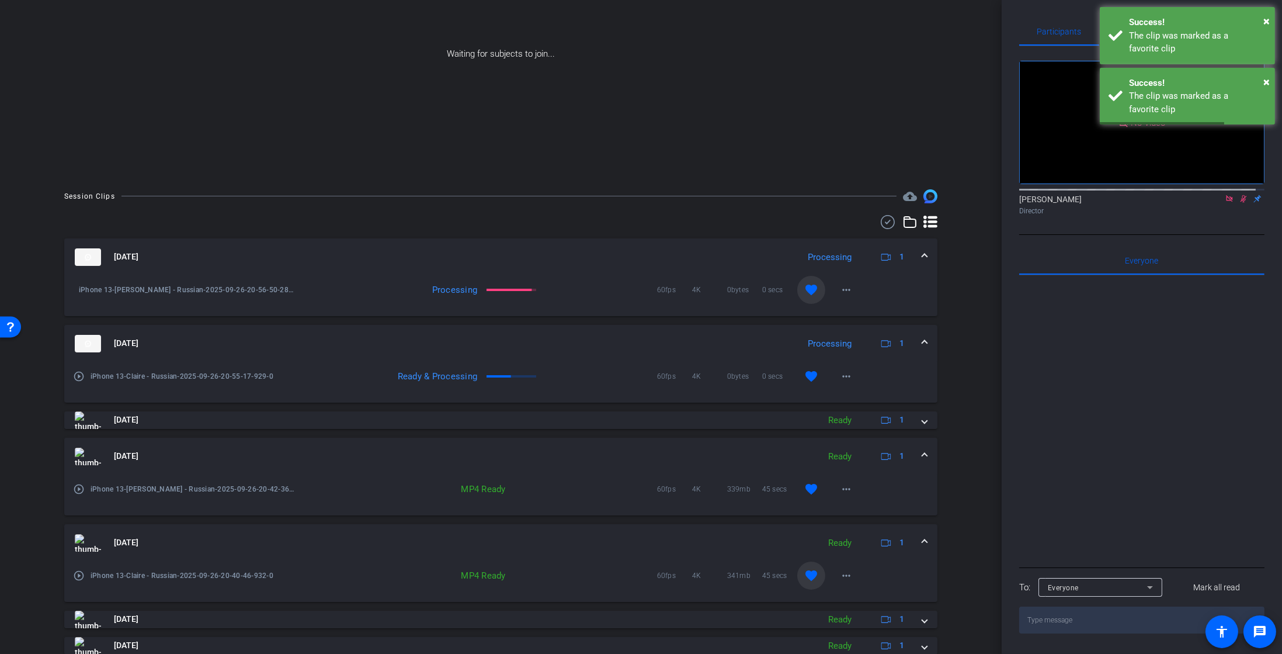
scroll to position [240, 0]
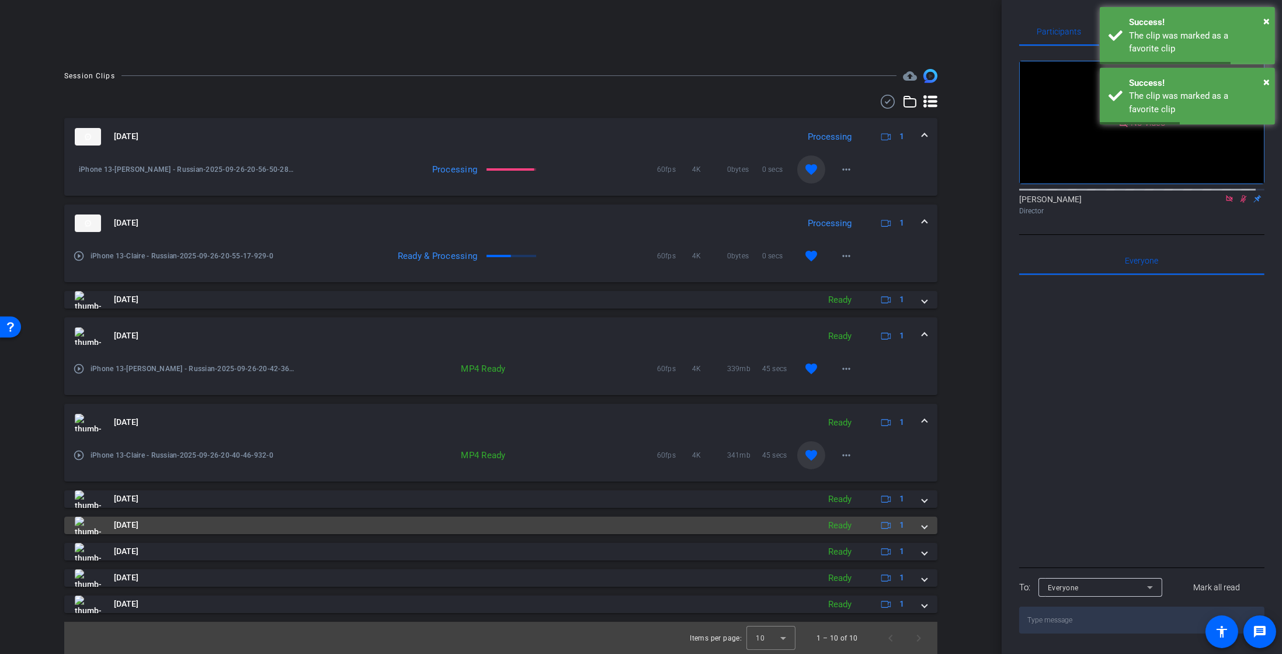
click at [571, 519] on mat-panel-title "Sep 26, 2025" at bounding box center [444, 525] width 738 height 18
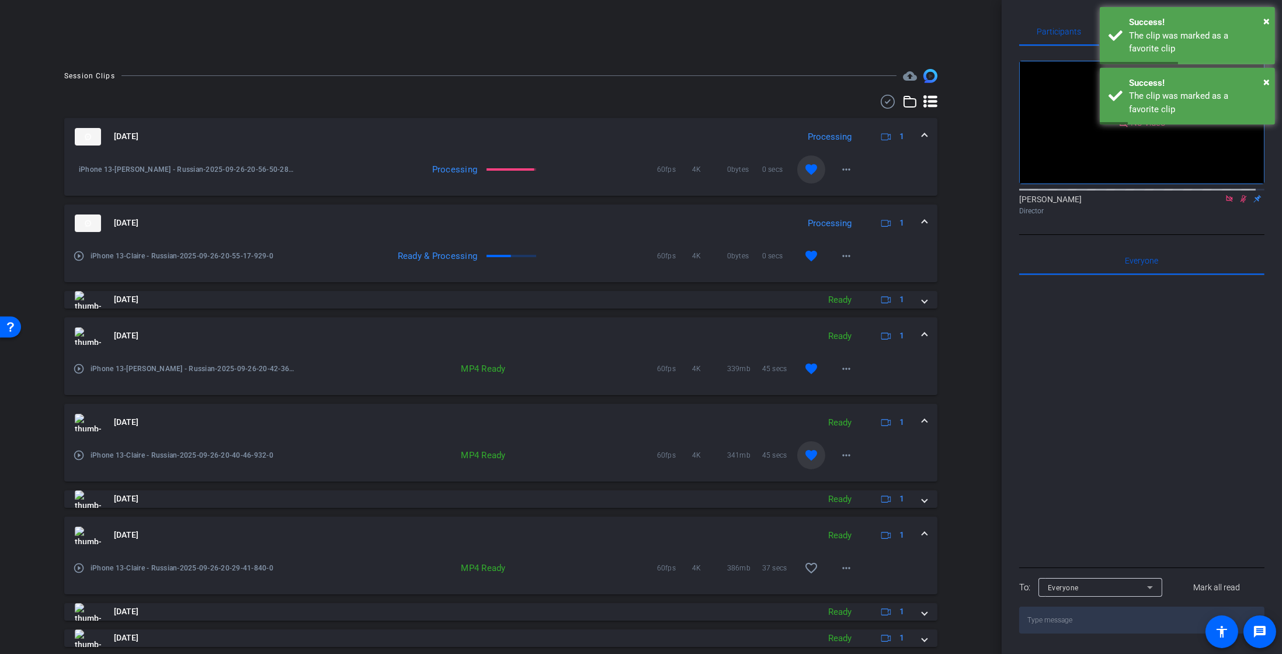
drag, startPoint x: 808, startPoint y: 568, endPoint x: 785, endPoint y: 570, distance: 23.5
click at [808, 569] on mat-icon "favorite_border" at bounding box center [811, 568] width 14 height 14
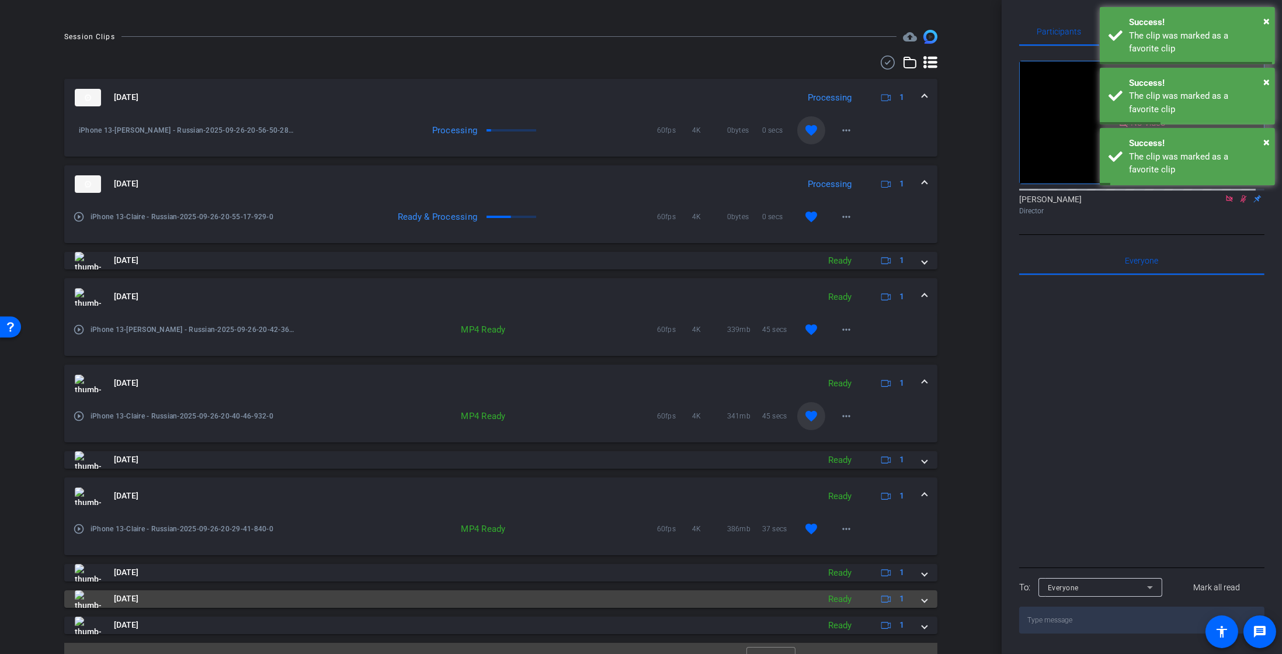
scroll to position [300, 0]
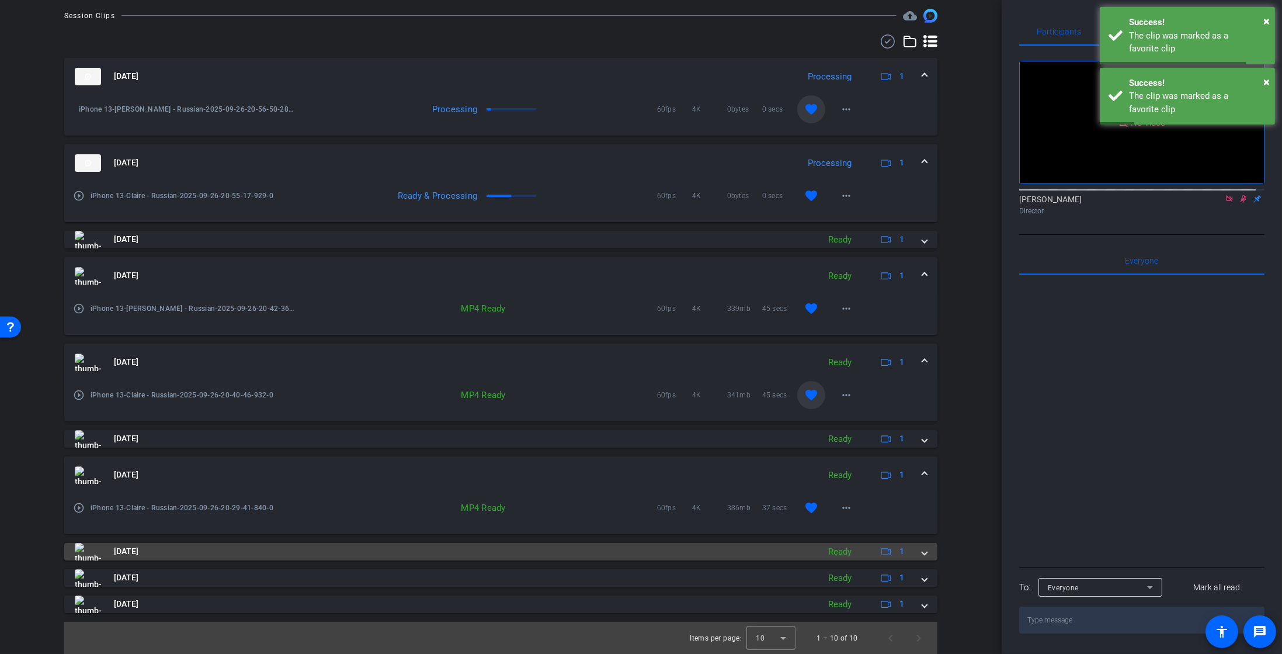
click at [631, 557] on mat-panel-title "Sep 26, 2025" at bounding box center [444, 552] width 738 height 18
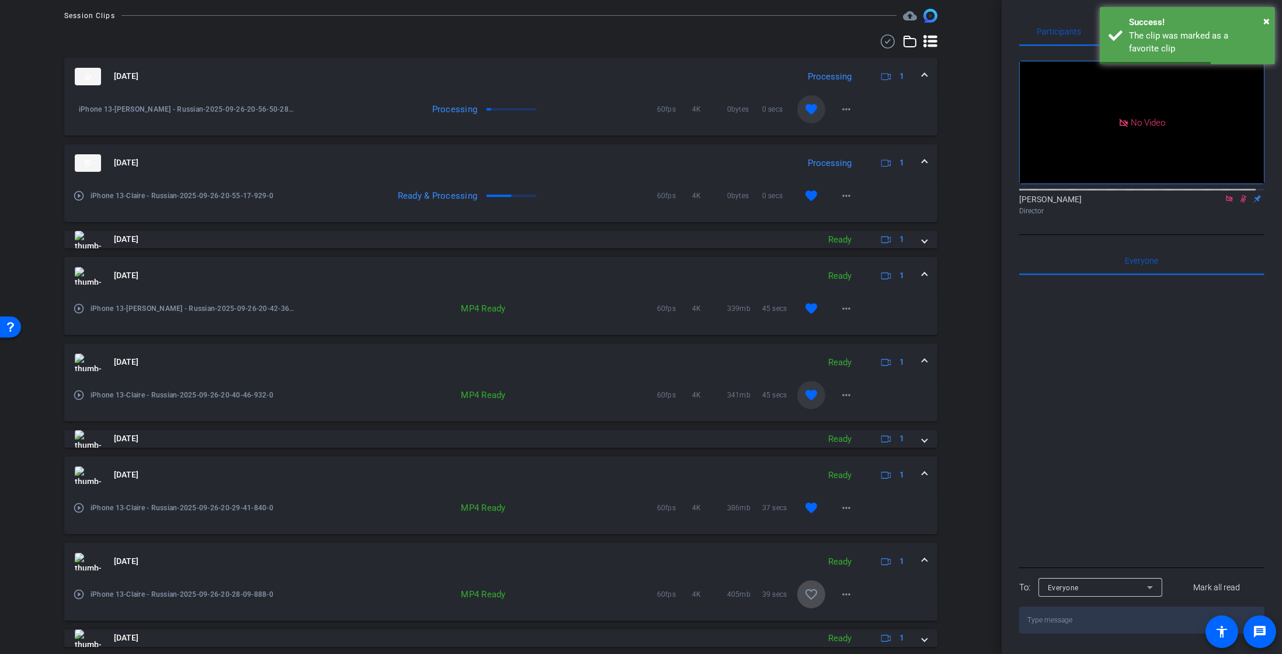
click at [803, 603] on span at bounding box center [811, 594] width 28 height 28
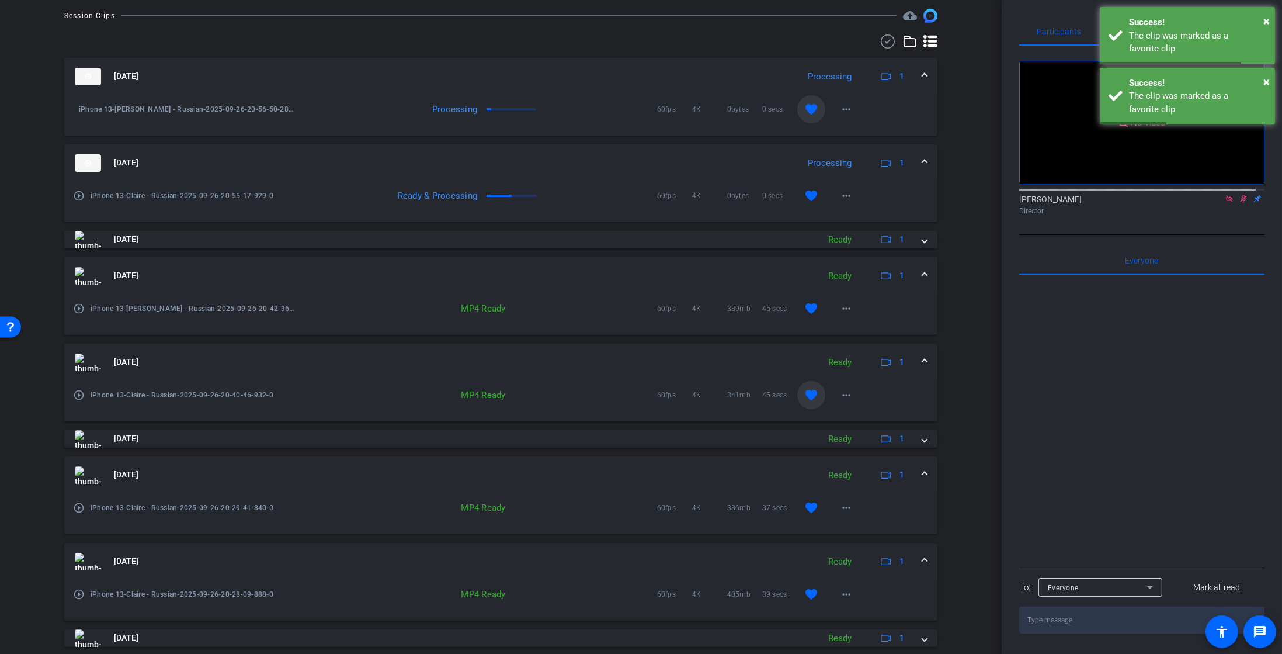
scroll to position [360, 0]
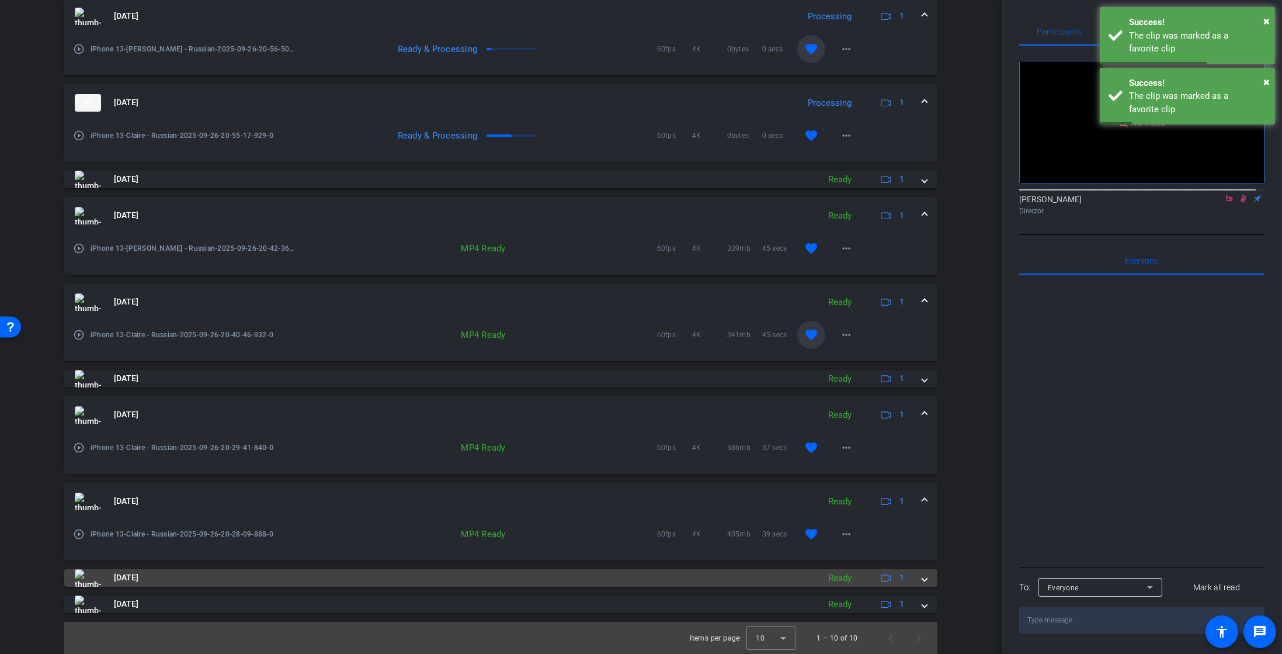
click at [496, 572] on mat-panel-title "Sep 26, 2025" at bounding box center [444, 578] width 738 height 18
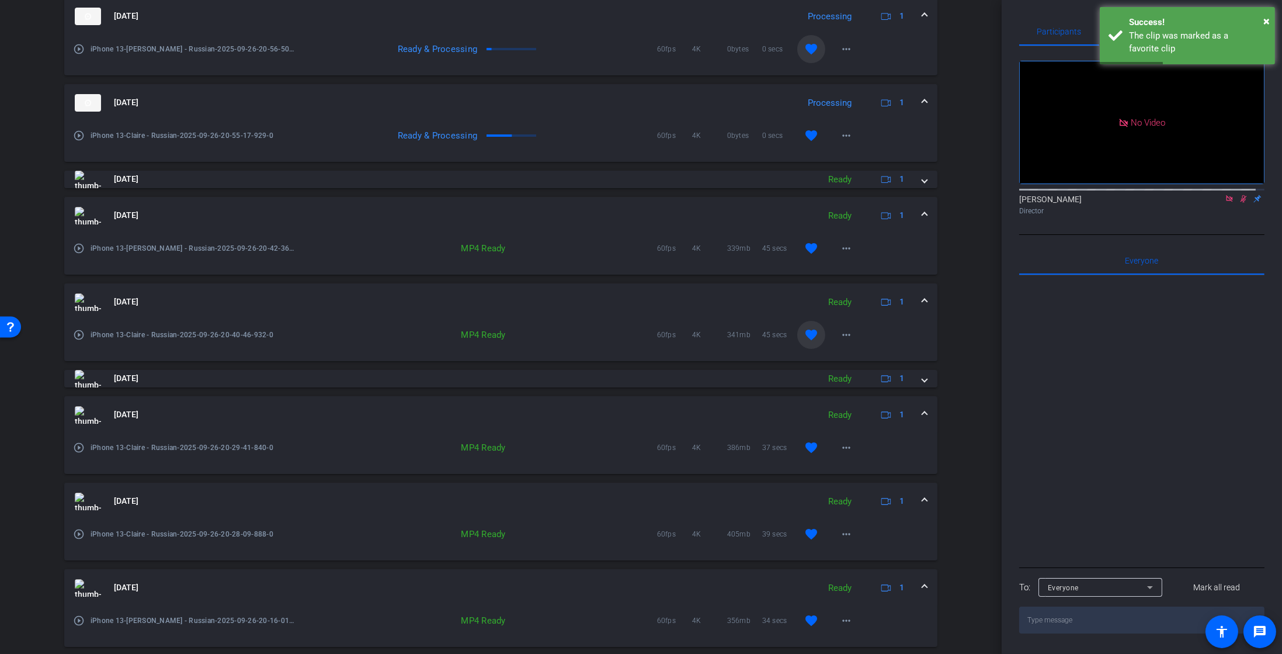
scroll to position [420, 0]
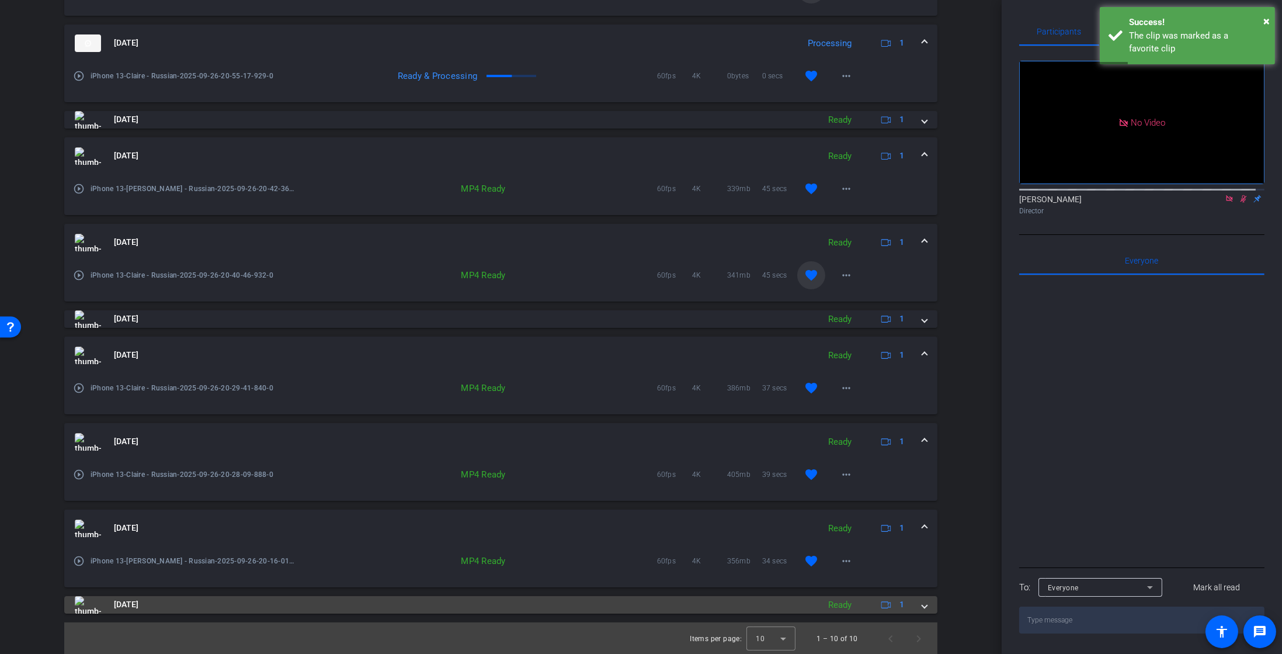
click at [731, 605] on mat-panel-title "Sep 26, 2025" at bounding box center [444, 605] width 738 height 18
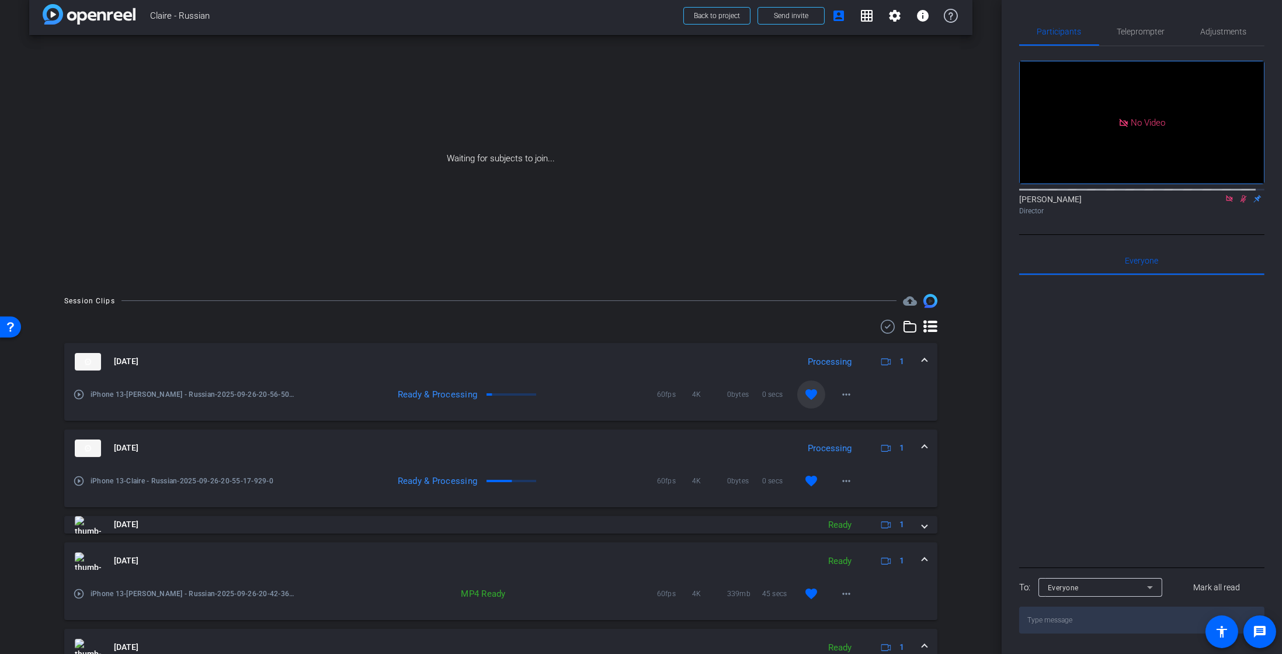
scroll to position [0, 0]
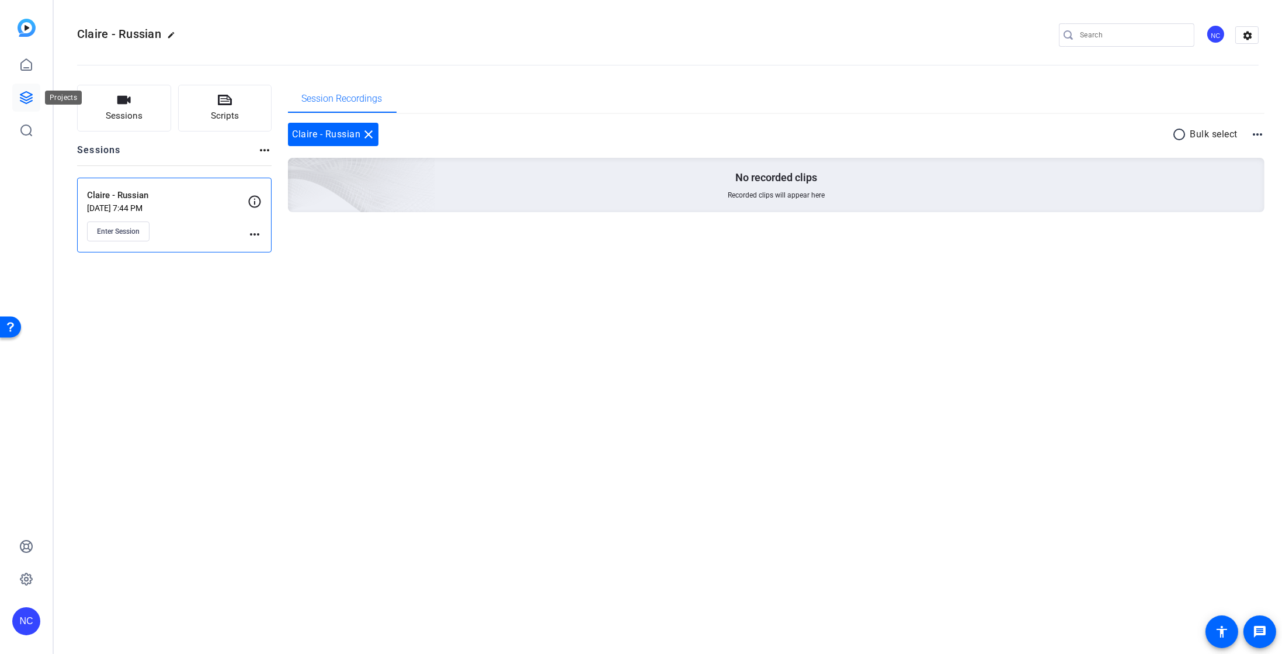
click at [23, 91] on icon at bounding box center [26, 98] width 14 height 14
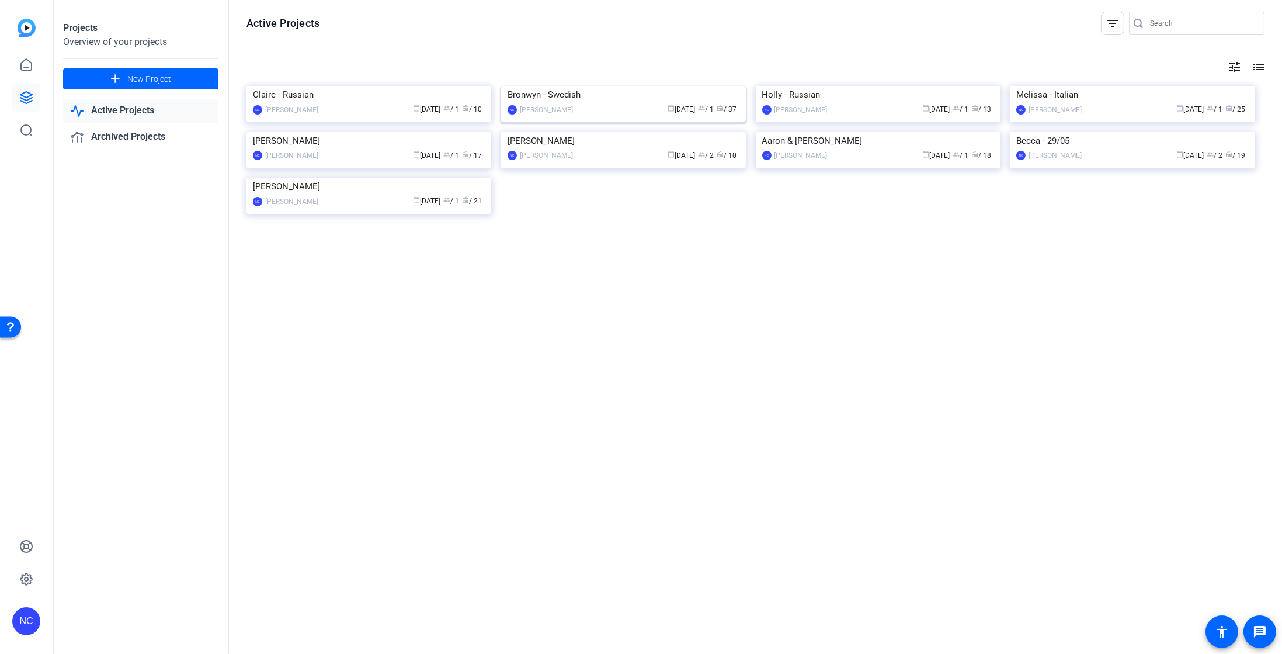
click at [682, 86] on img at bounding box center [623, 86] width 245 height 0
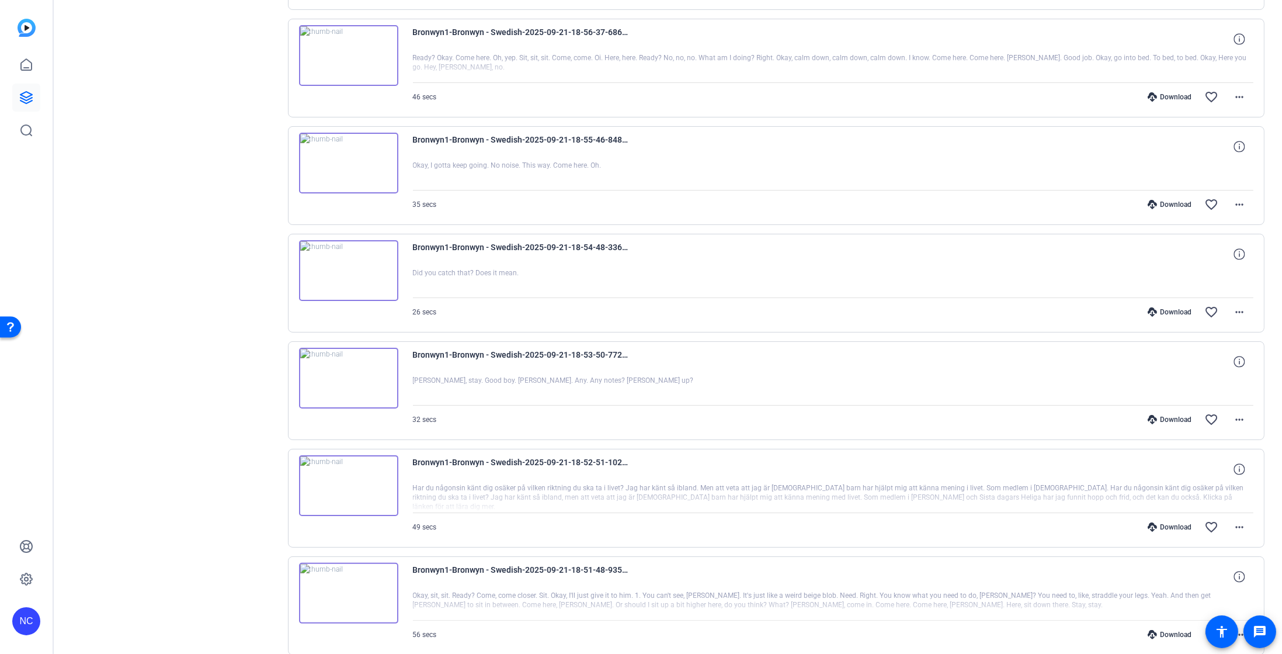
scroll to position [635, 0]
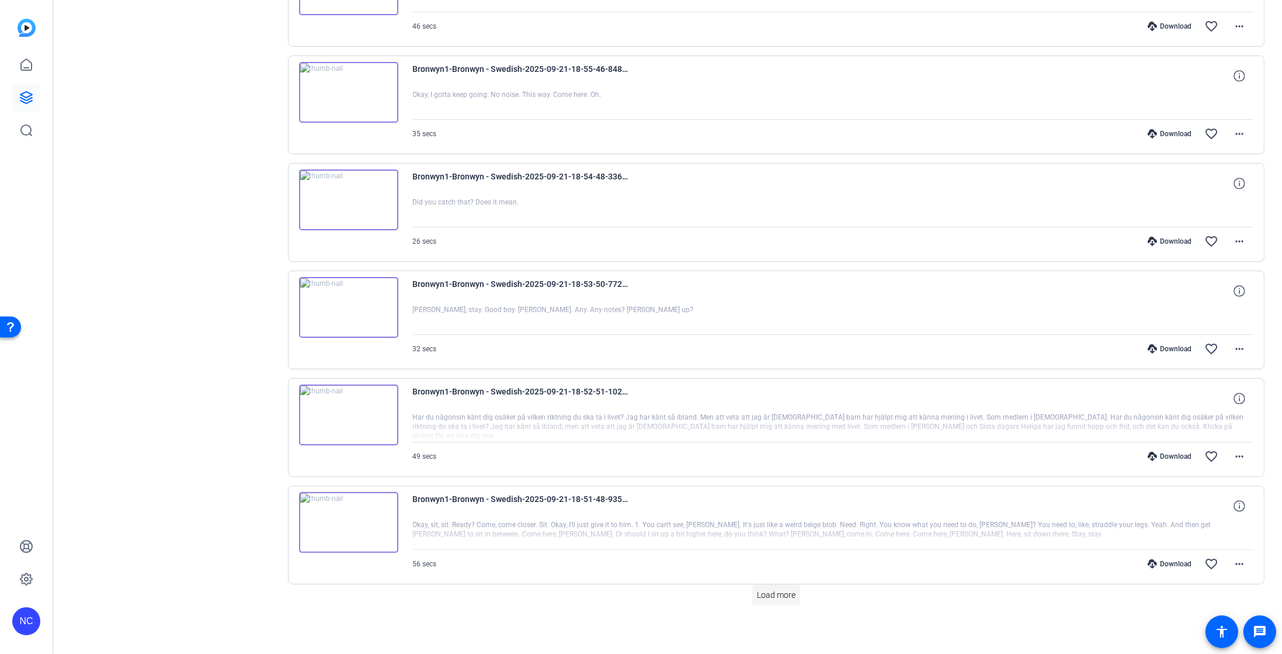
click at [782, 593] on span "Load more" at bounding box center [776, 595] width 39 height 12
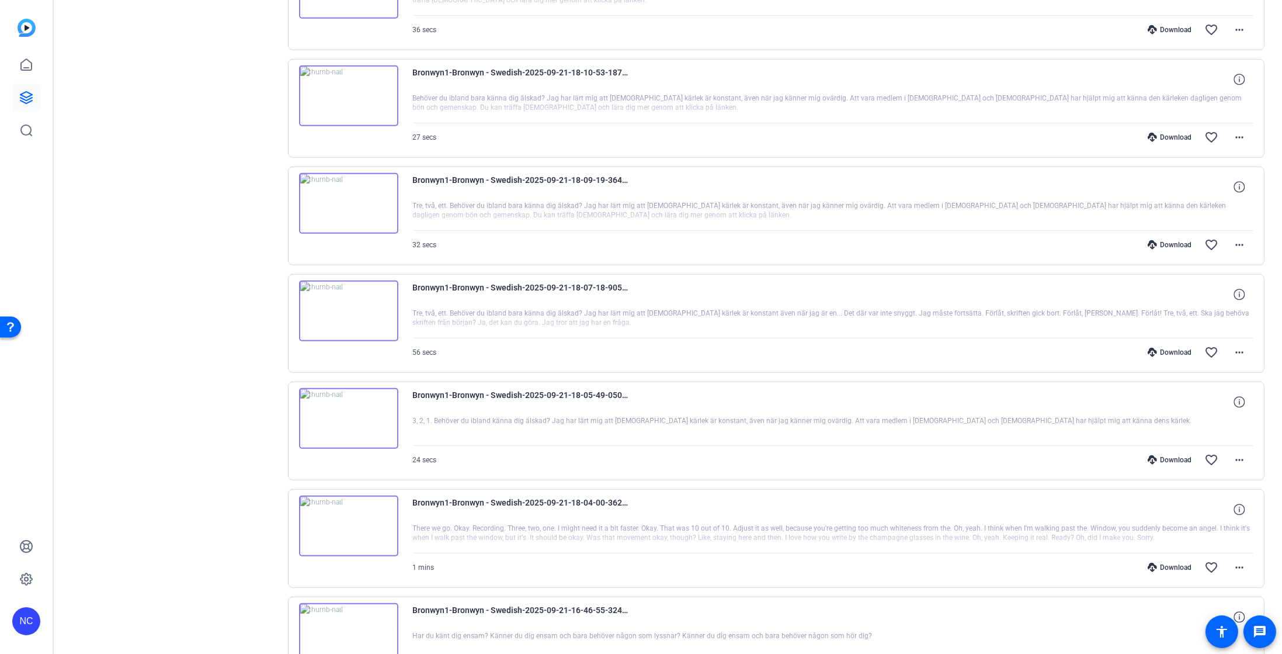
scroll to position [1707, 0]
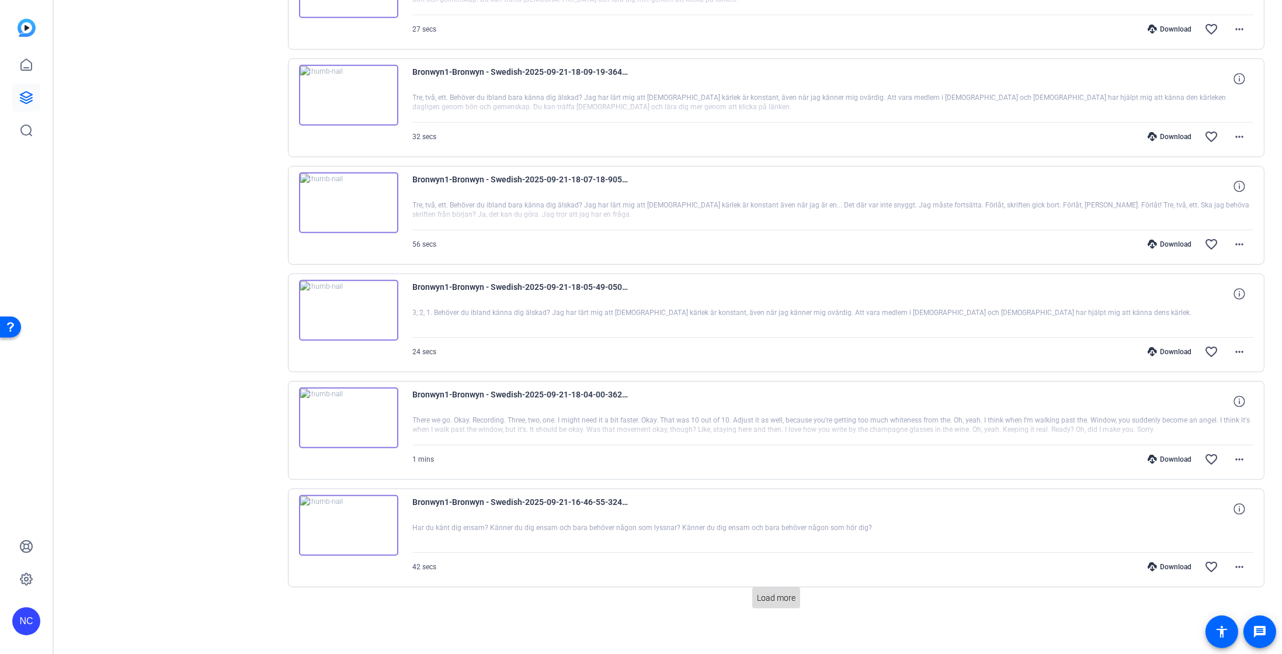
click at [787, 599] on span at bounding box center [776, 598] width 48 height 28
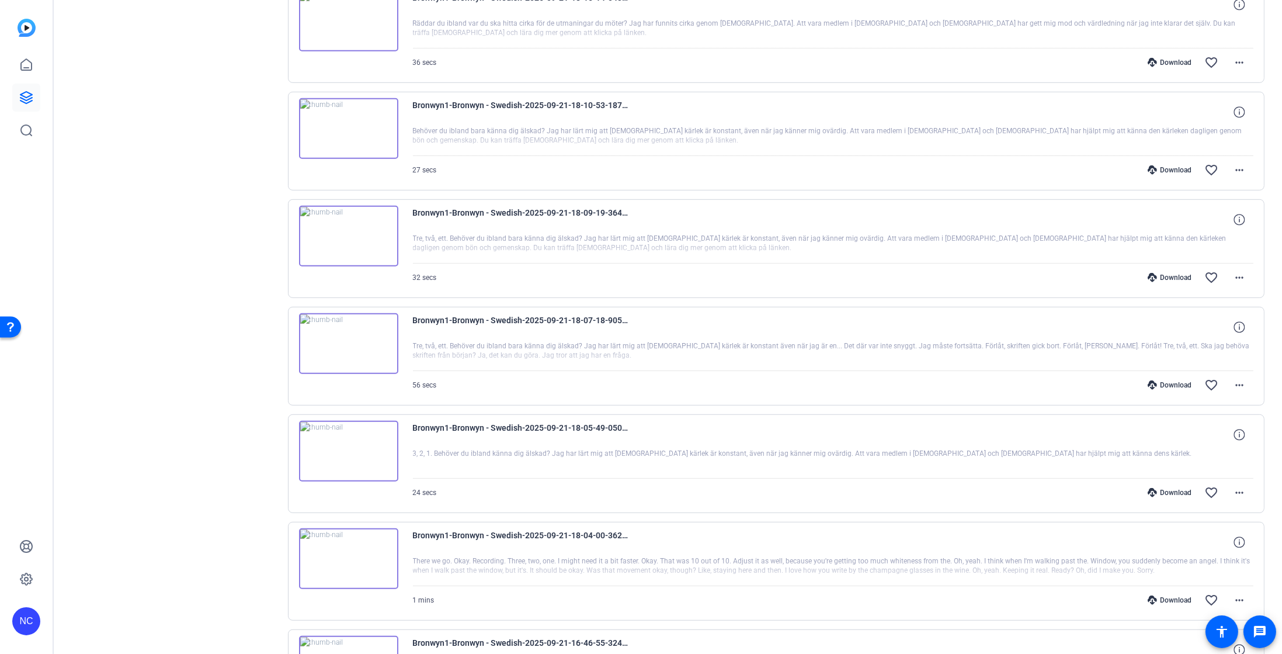
scroll to position [1465, 0]
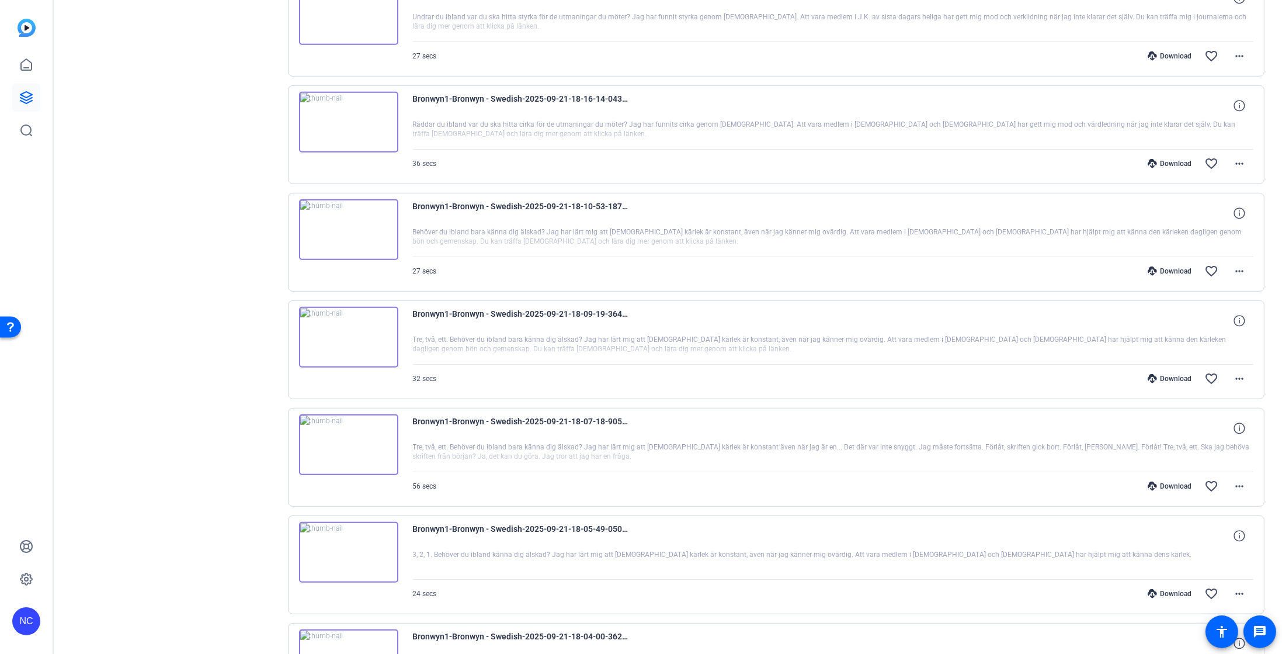
click at [349, 233] on img at bounding box center [348, 229] width 99 height 61
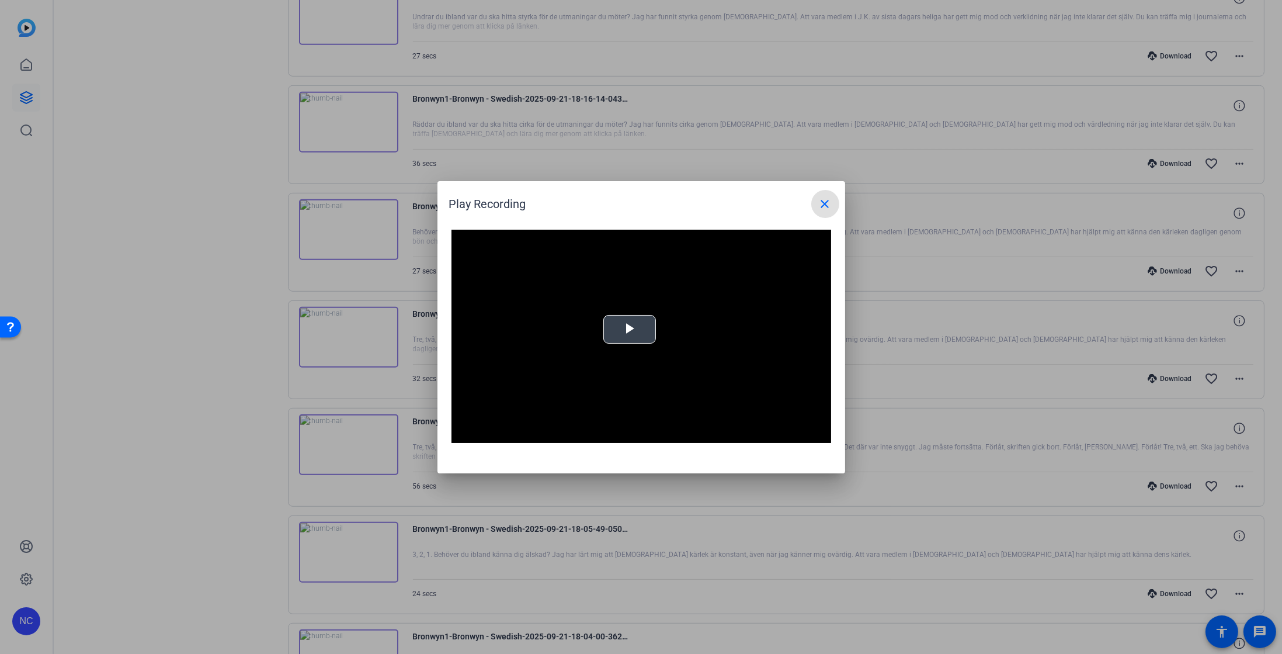
click at [630, 329] on span "Video Player" at bounding box center [630, 329] width 0 height 0
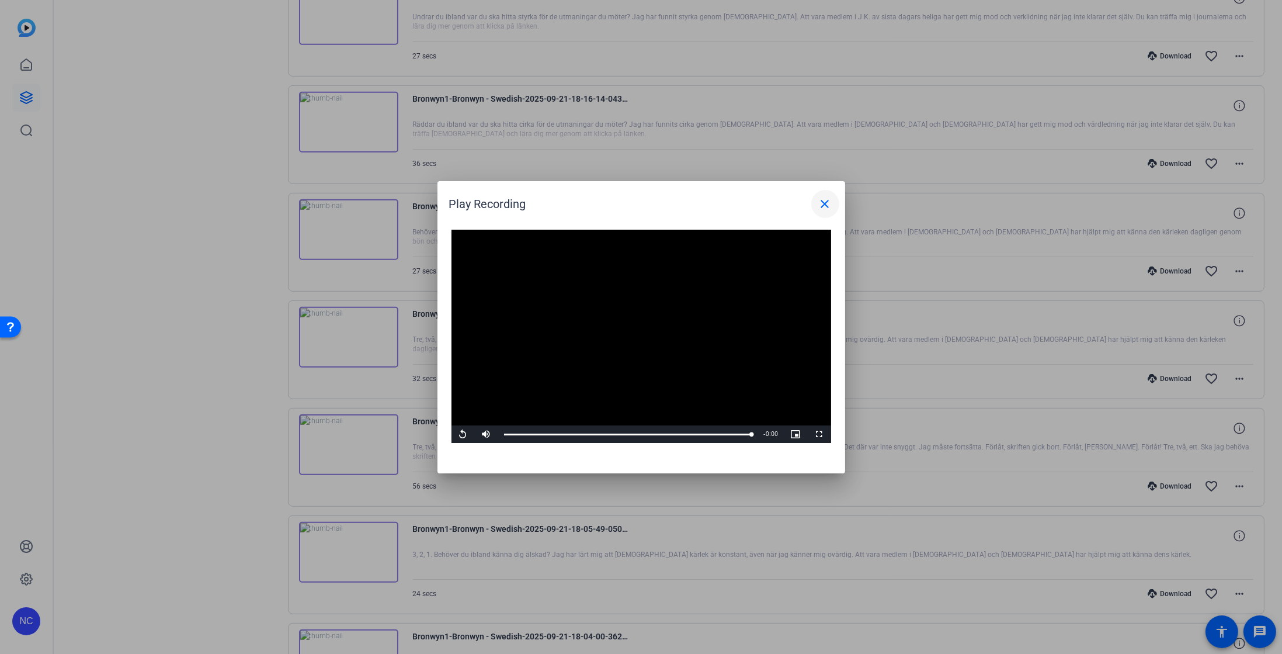
click at [822, 212] on span at bounding box center [825, 204] width 28 height 28
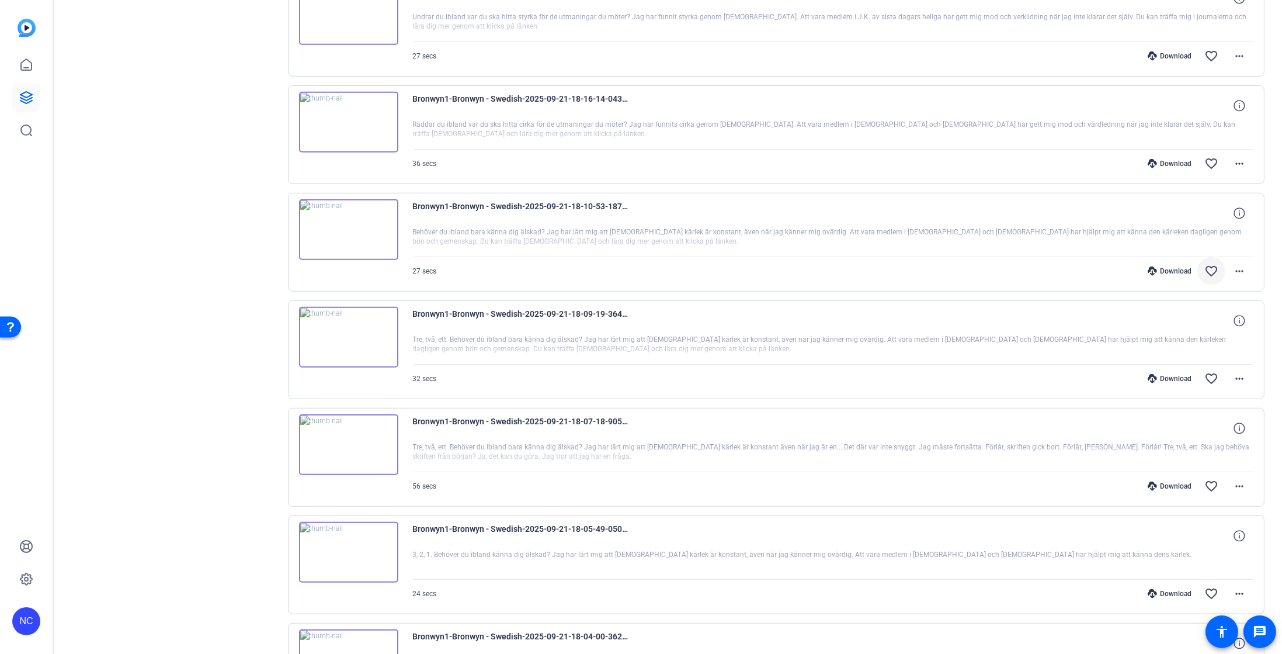
click at [1205, 269] on mat-icon "favorite_border" at bounding box center [1212, 271] width 14 height 14
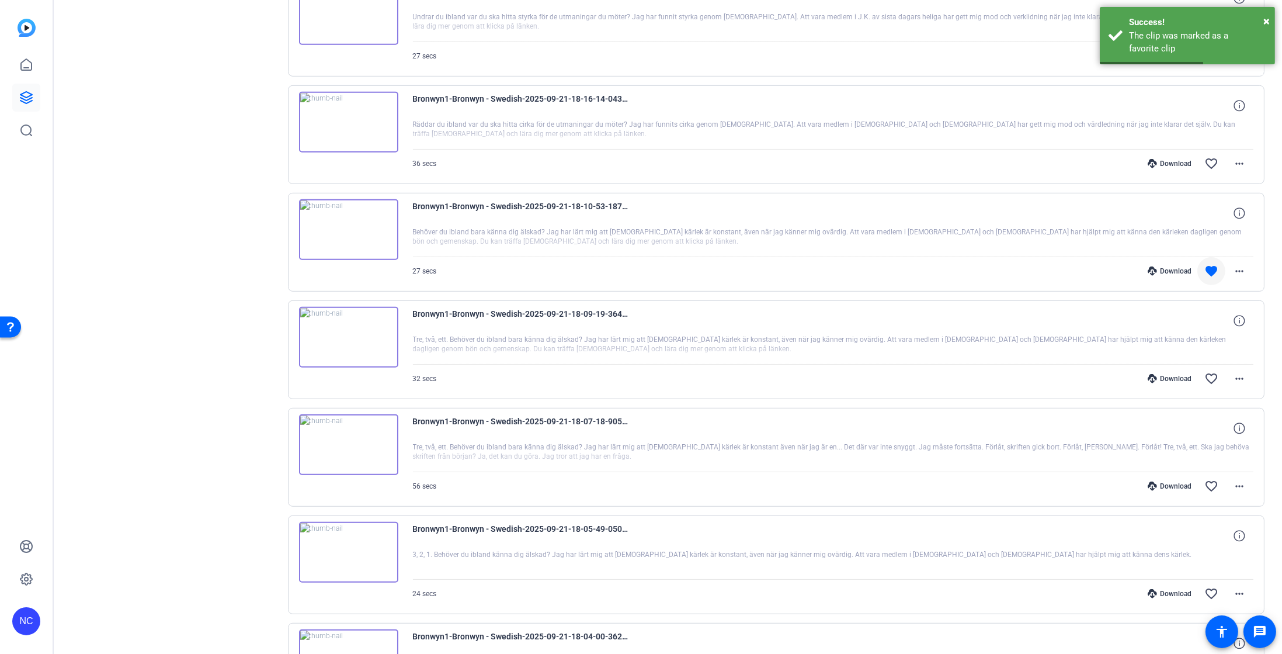
click at [350, 334] on img at bounding box center [348, 337] width 99 height 61
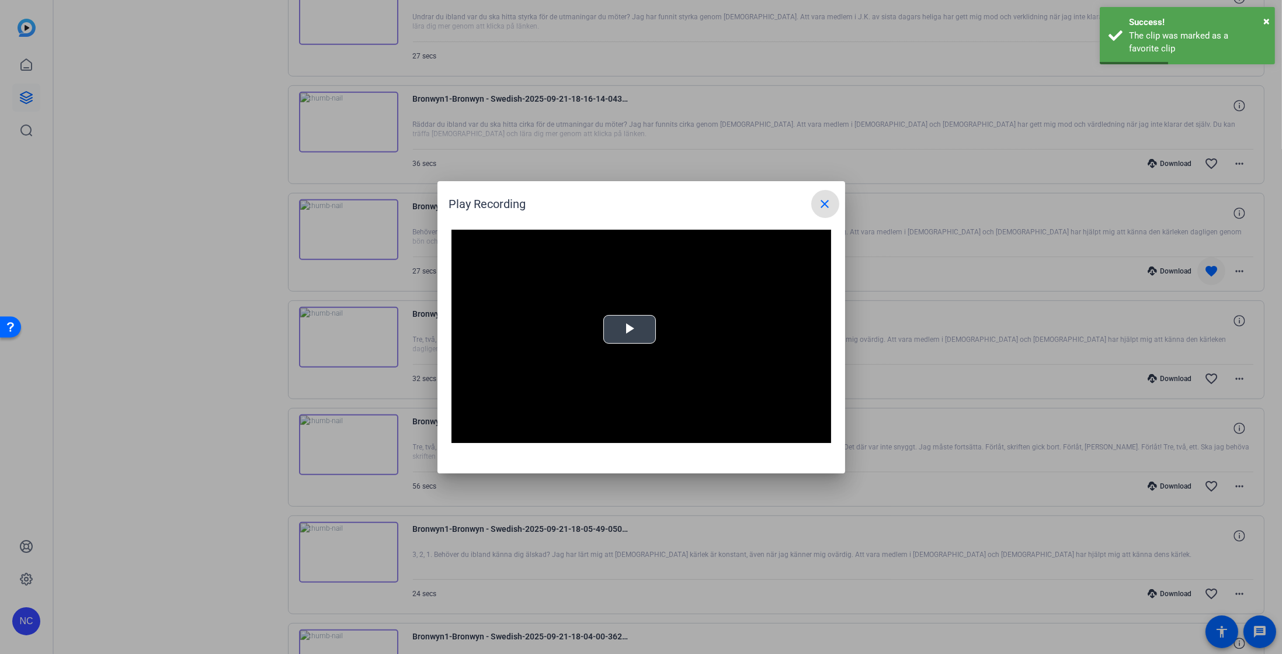
click at [651, 344] on video "Video Player" at bounding box center [642, 337] width 380 height 214
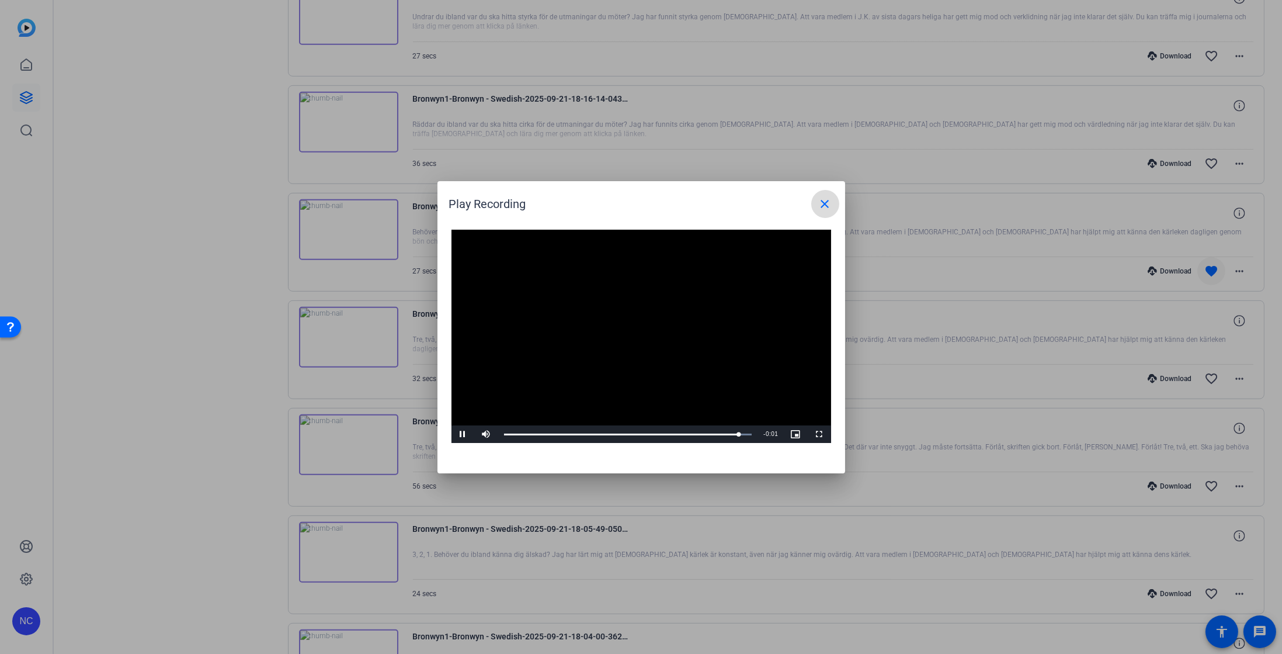
click at [822, 201] on mat-icon "close" at bounding box center [825, 204] width 14 height 14
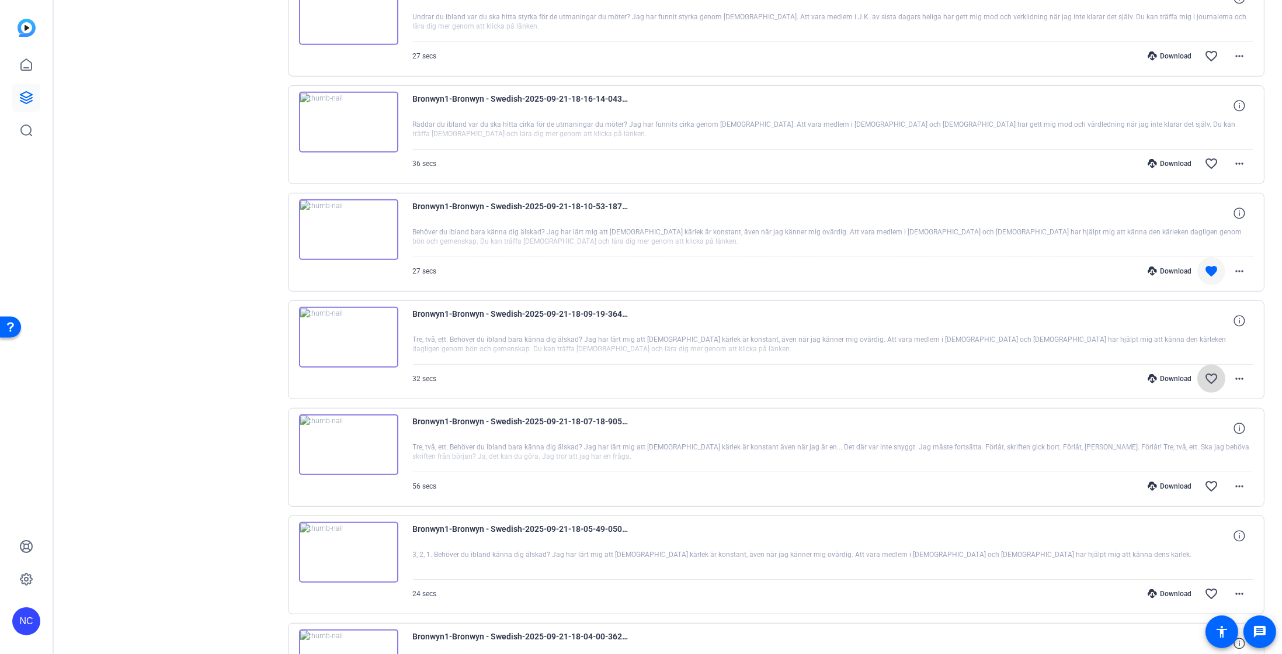
click at [1206, 375] on mat-icon "favorite_border" at bounding box center [1212, 379] width 14 height 14
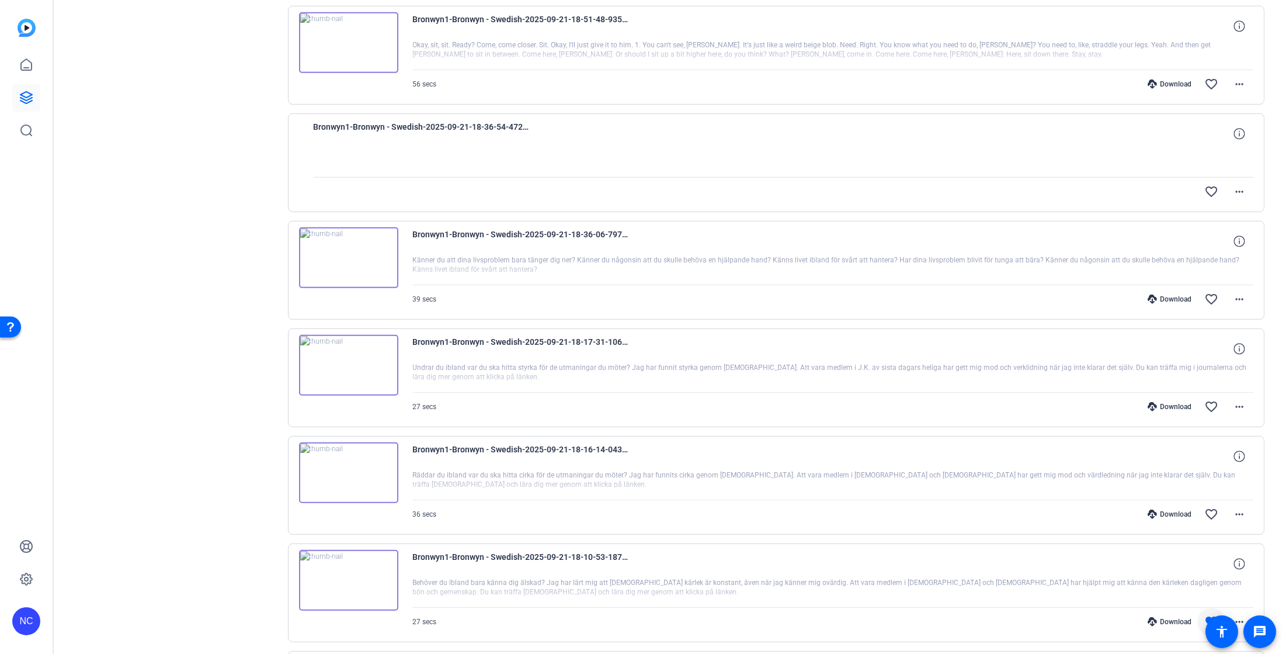
scroll to position [1027, 0]
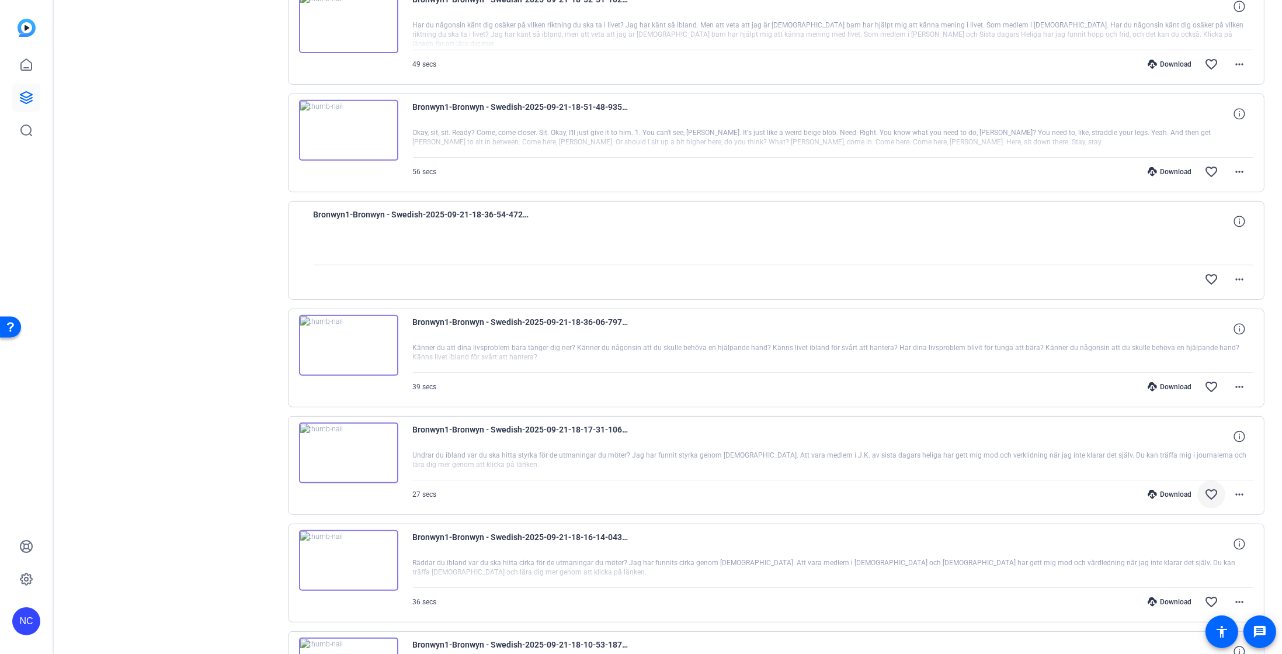
click at [1205, 495] on mat-icon "favorite_border" at bounding box center [1212, 494] width 14 height 14
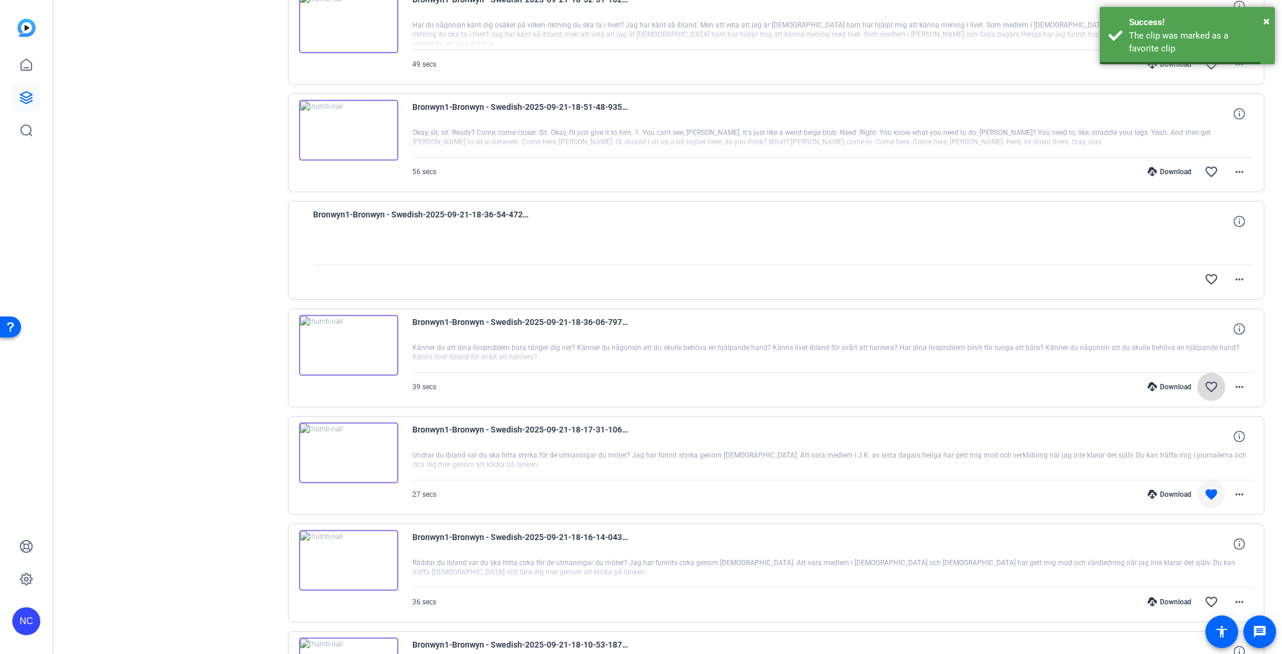
click at [1205, 387] on mat-icon "favorite_border" at bounding box center [1212, 387] width 14 height 14
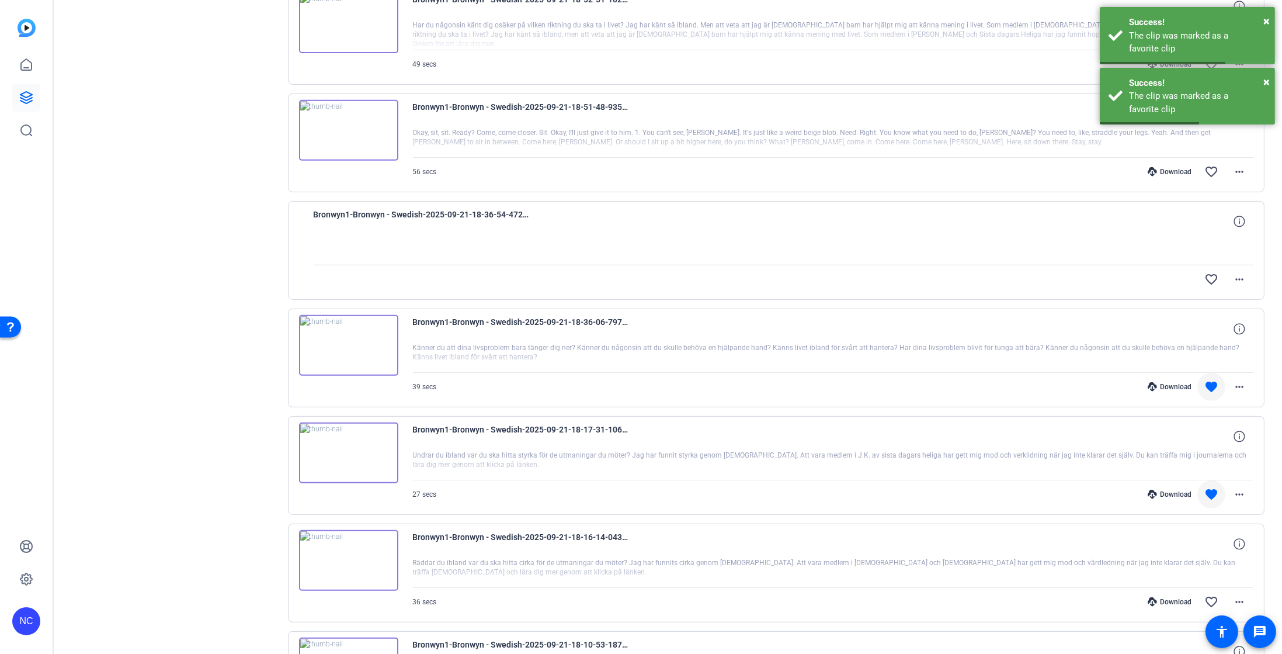
click at [344, 441] on img at bounding box center [348, 452] width 99 height 61
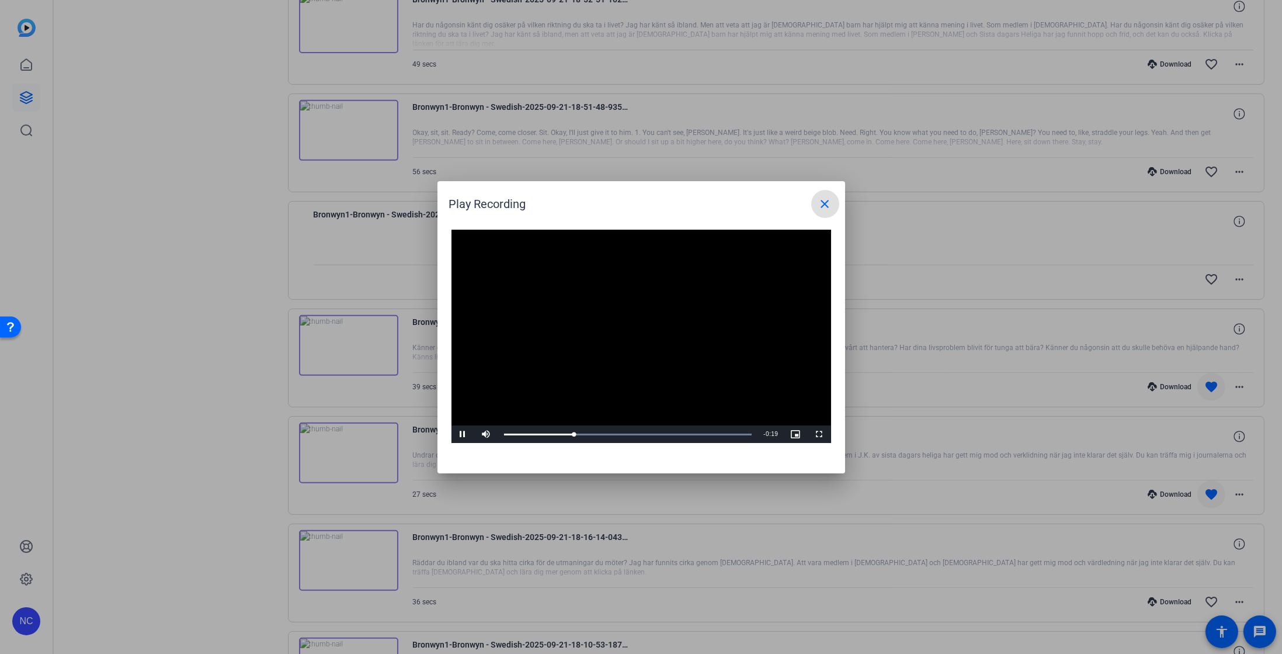
click at [825, 209] on mat-icon "close" at bounding box center [825, 204] width 14 height 14
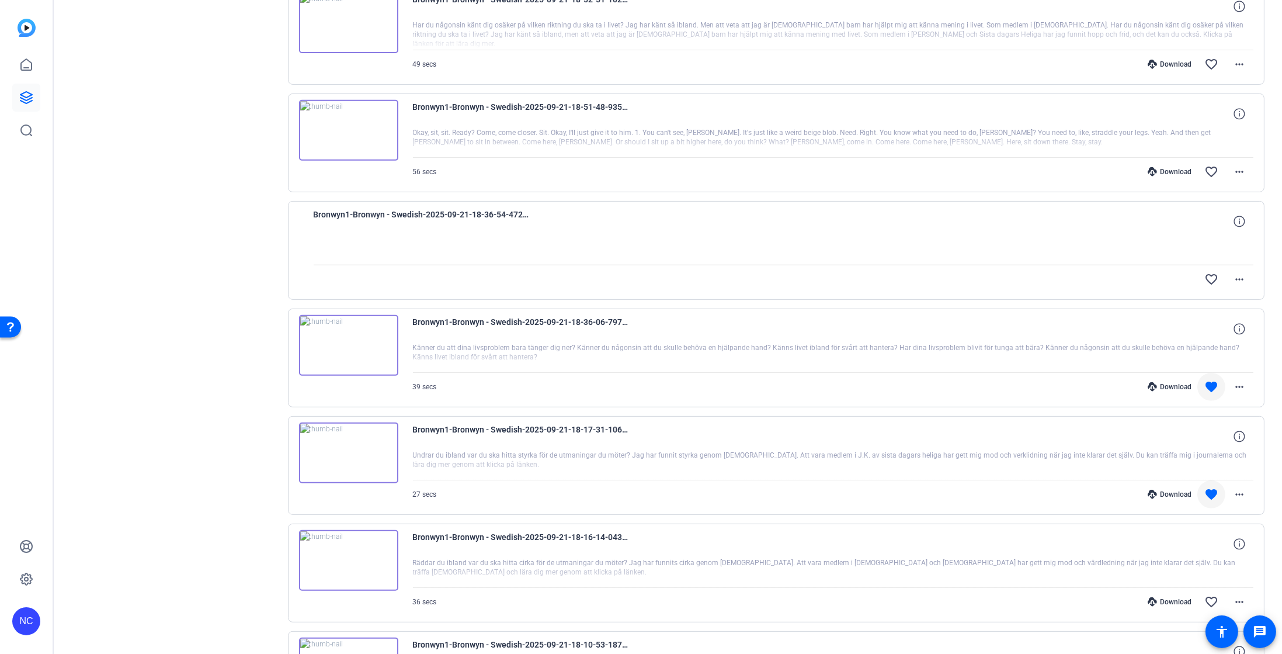
click at [346, 330] on img at bounding box center [348, 345] width 99 height 61
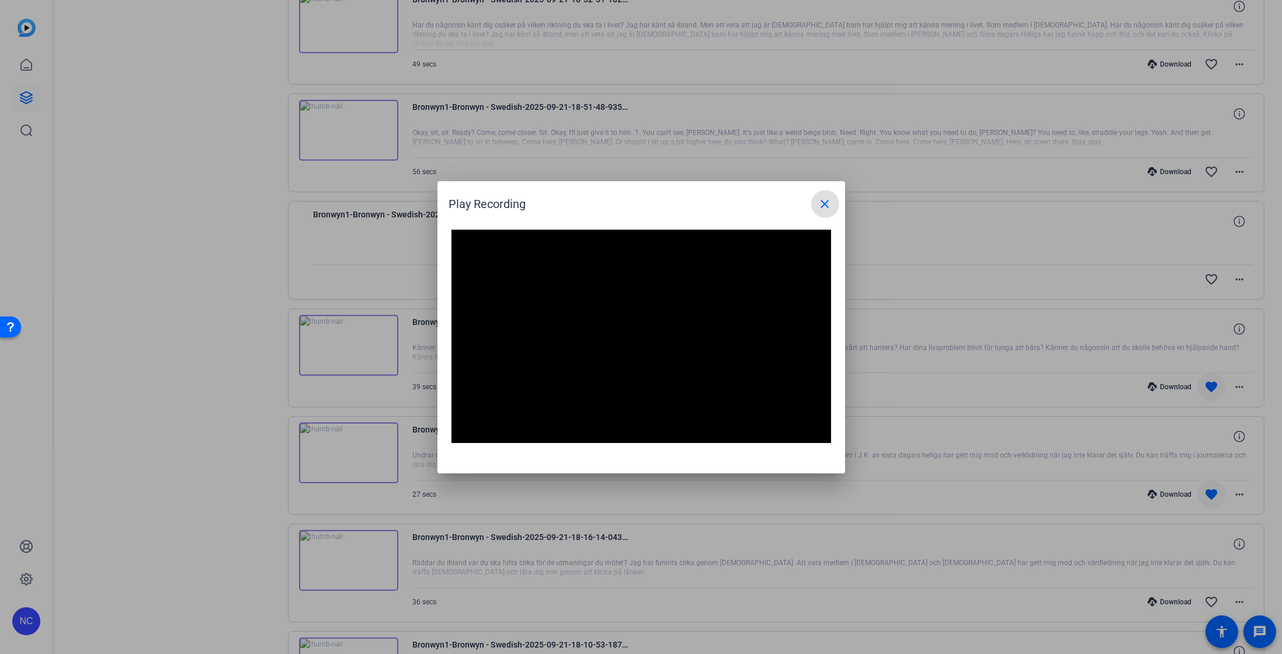
click at [824, 210] on mat-icon "close" at bounding box center [825, 204] width 14 height 14
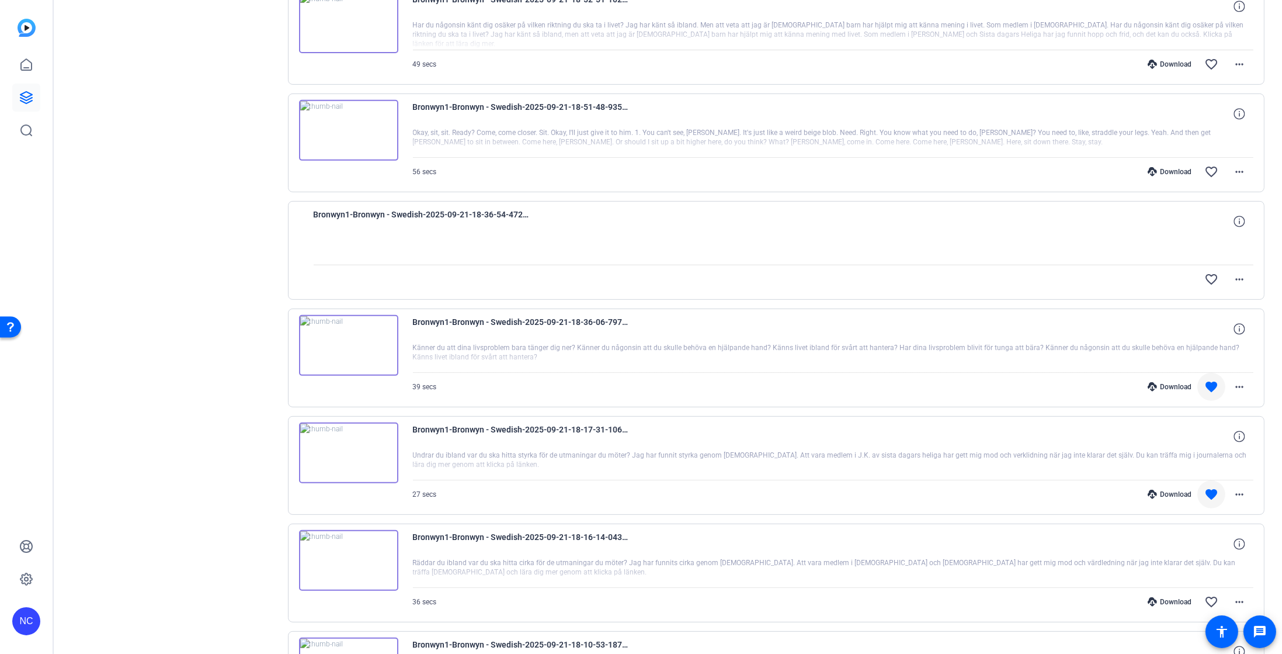
click at [350, 453] on img at bounding box center [348, 452] width 99 height 61
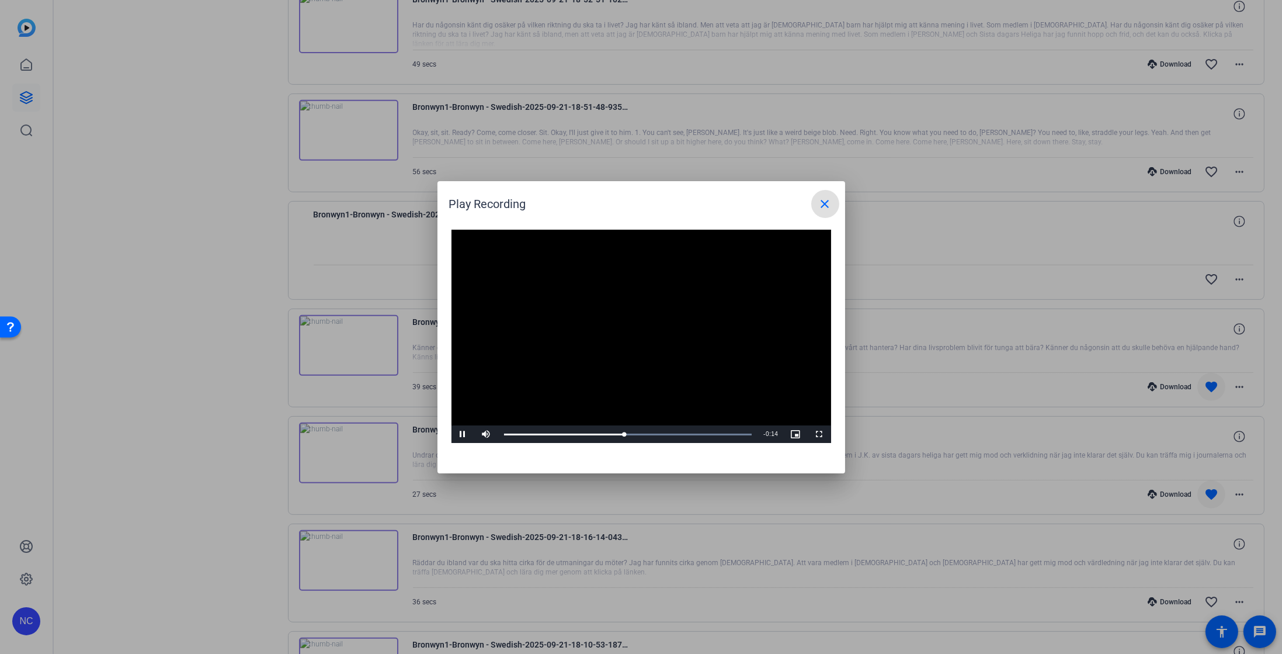
click at [823, 210] on mat-icon "close" at bounding box center [825, 204] width 14 height 14
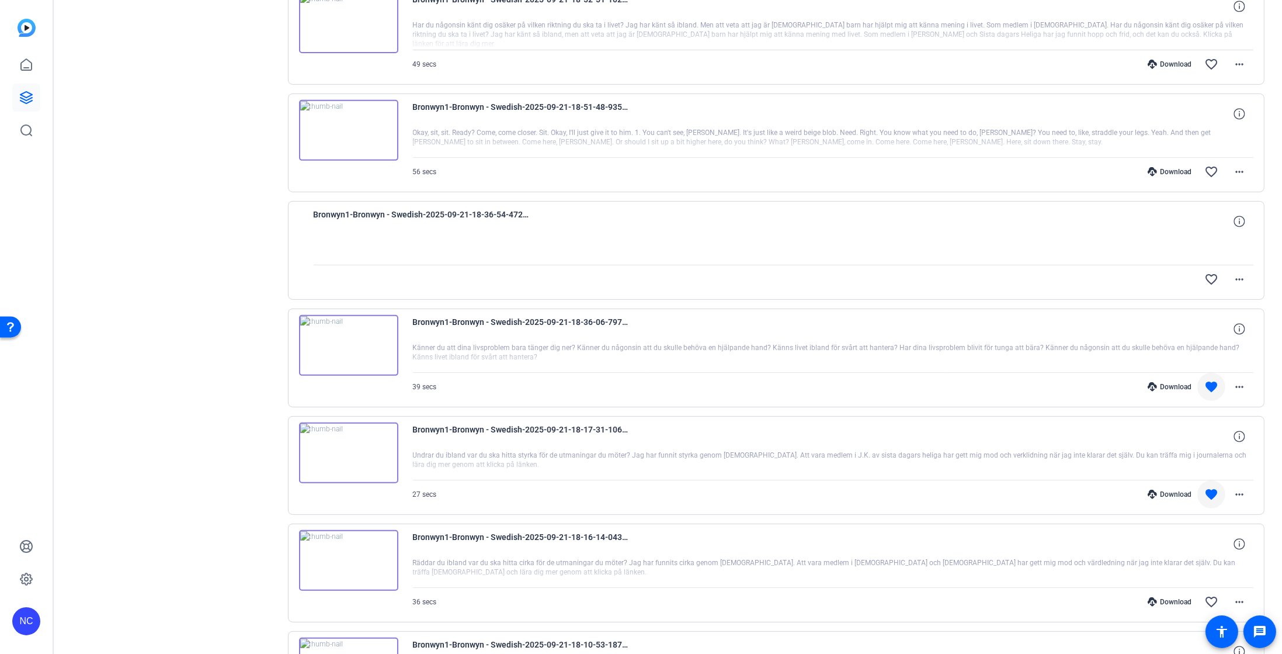
click at [459, 452] on div at bounding box center [833, 464] width 841 height 29
click at [518, 473] on div at bounding box center [833, 464] width 841 height 29
click at [1233, 491] on mat-icon "more_horiz" at bounding box center [1240, 494] width 14 height 14
click at [1223, 606] on span "Download Transcript" at bounding box center [1200, 602] width 70 height 14
drag, startPoint x: 519, startPoint y: 422, endPoint x: 522, endPoint y: 431, distance: 8.5
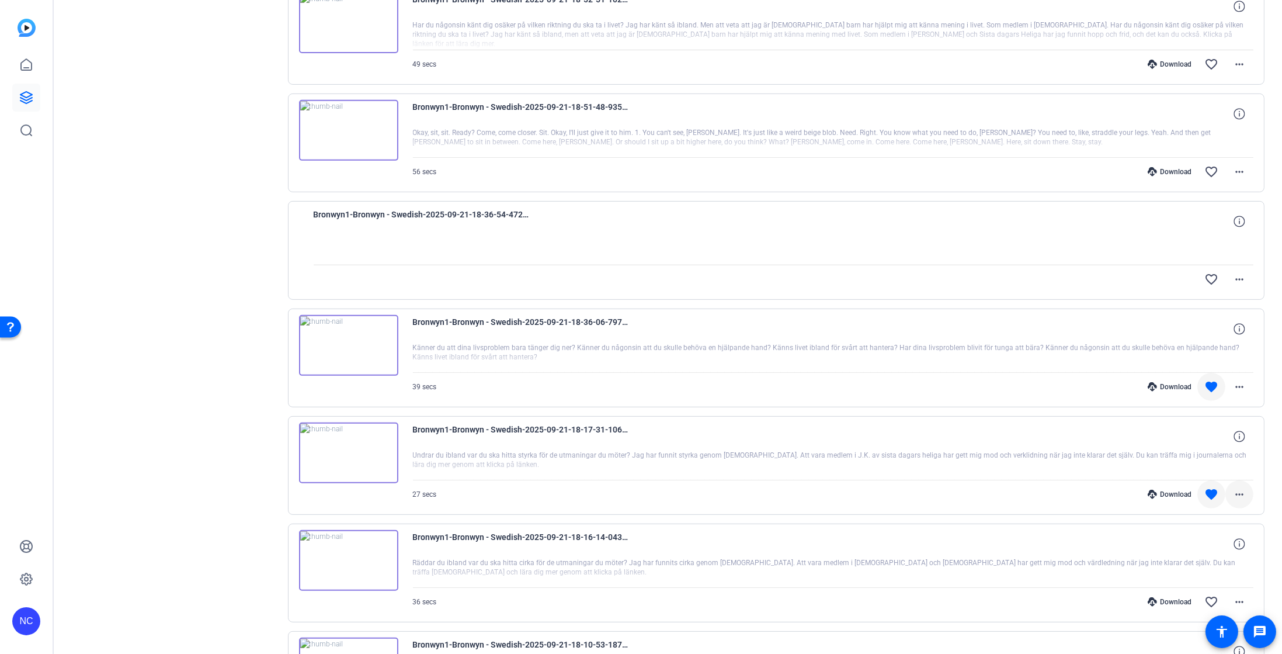
drag, startPoint x: 522, startPoint y: 431, endPoint x: 1227, endPoint y: 488, distance: 708.0
click at [1233, 488] on mat-icon "more_horiz" at bounding box center [1240, 494] width 14 height 14
click at [831, 431] on div at bounding box center [641, 327] width 1282 height 654
drag, startPoint x: 631, startPoint y: 423, endPoint x: 531, endPoint y: 424, distance: 100.5
click at [531, 424] on div "Bronwyn1-Bronwyn - Swedish-2025-09-21-18-17-31-106-0" at bounding box center [833, 436] width 841 height 28
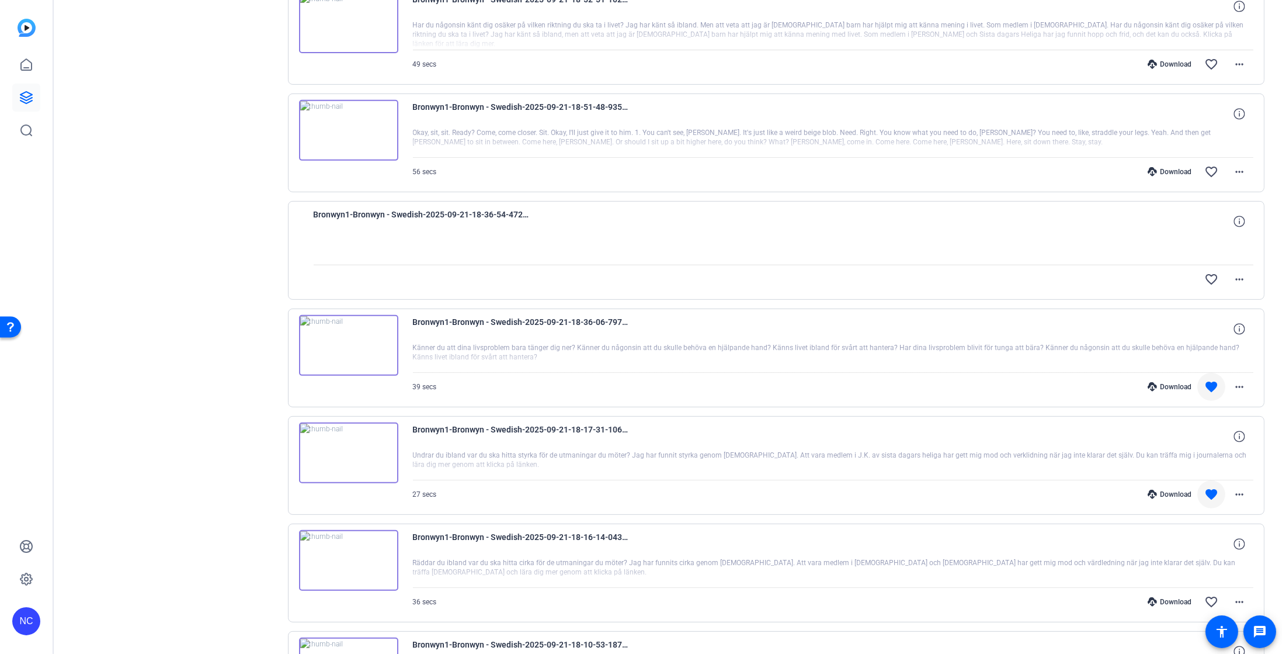
click at [675, 446] on div "Bronwyn1-Bronwyn - Swedish-2025-09-21-18-17-31-106-0" at bounding box center [833, 436] width 841 height 28
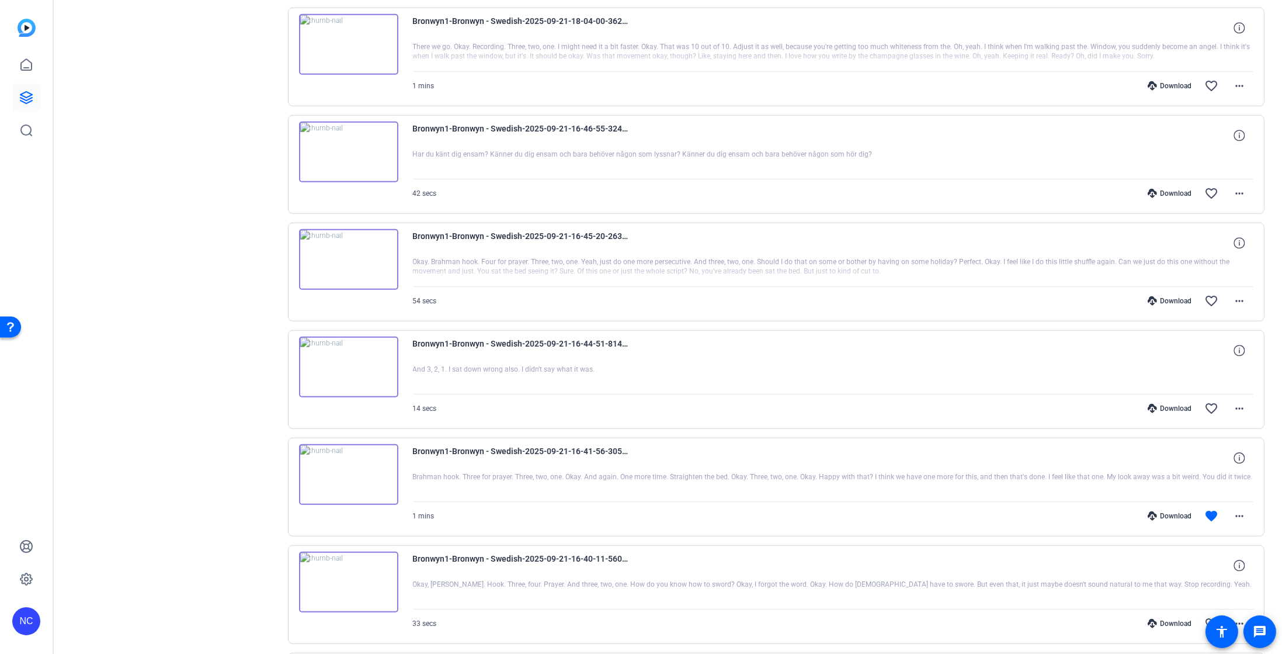
scroll to position [2078, 0]
click at [1208, 196] on mat-icon "favorite_border" at bounding box center [1212, 195] width 14 height 14
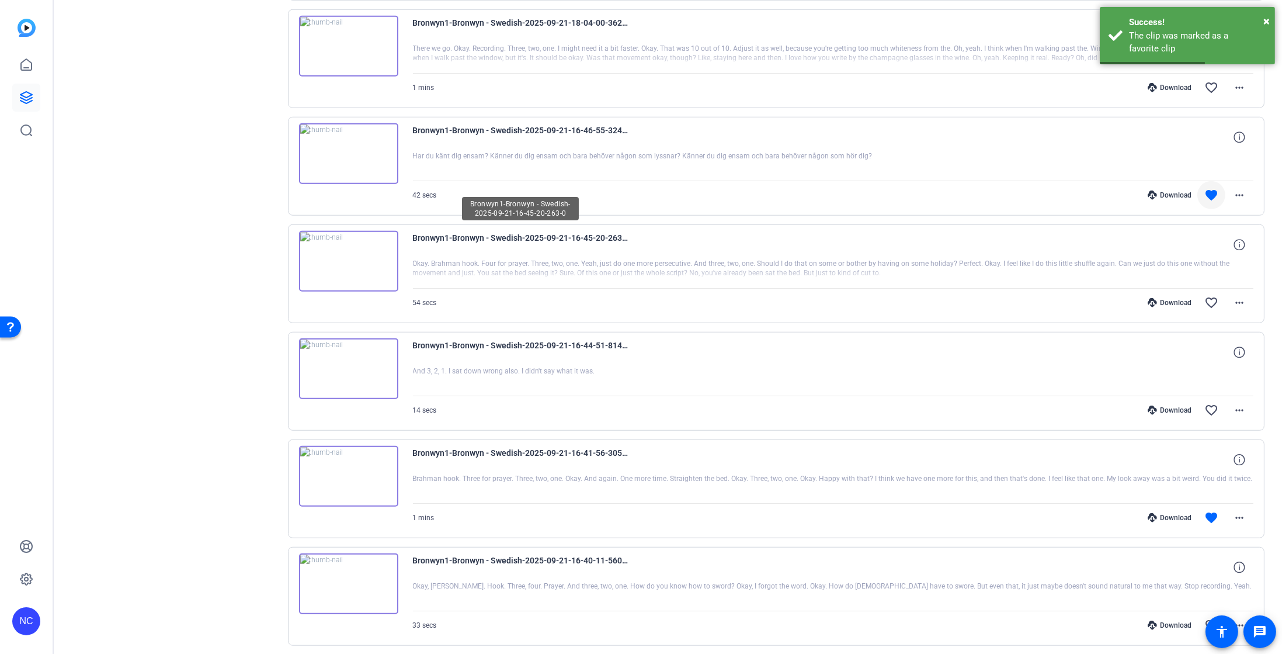
scroll to position [1991, 0]
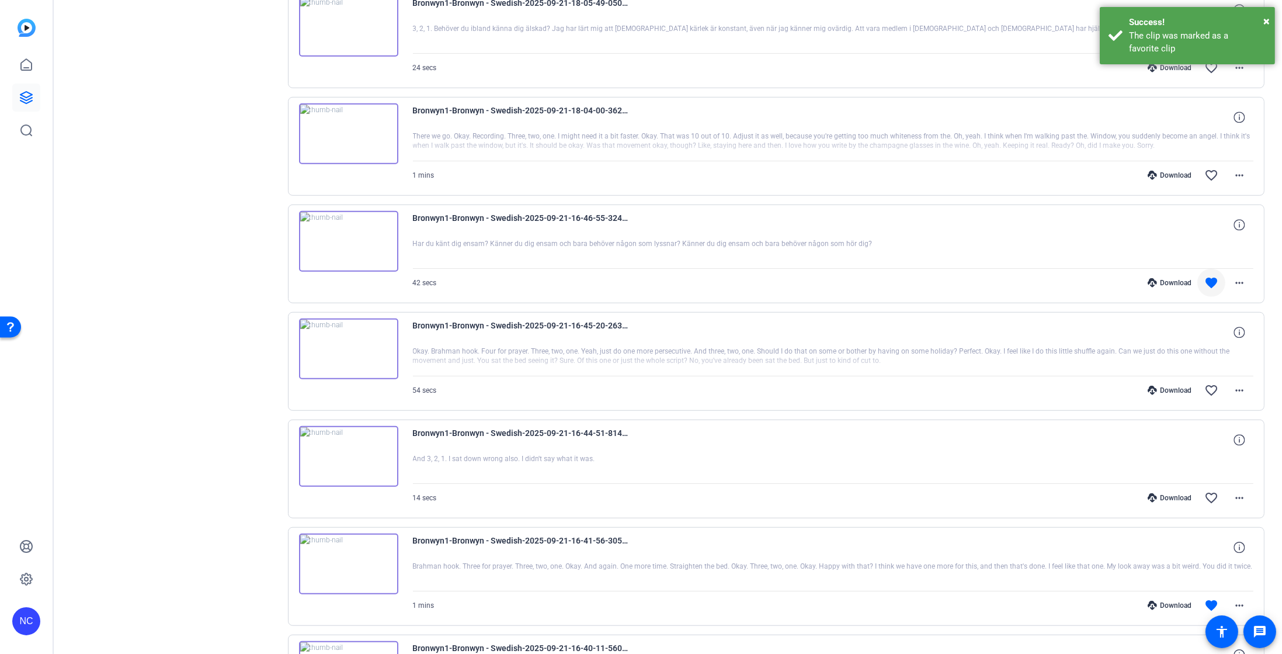
click at [353, 240] on img at bounding box center [348, 241] width 99 height 61
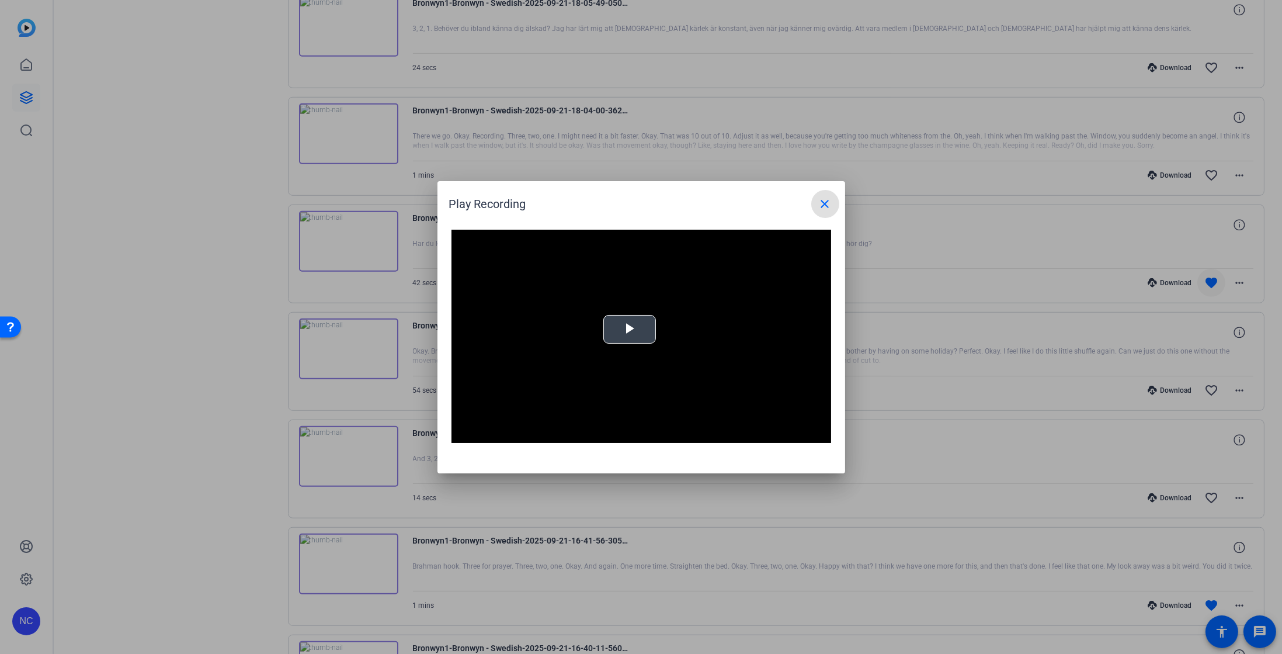
click at [666, 334] on video "Video Player" at bounding box center [642, 337] width 380 height 214
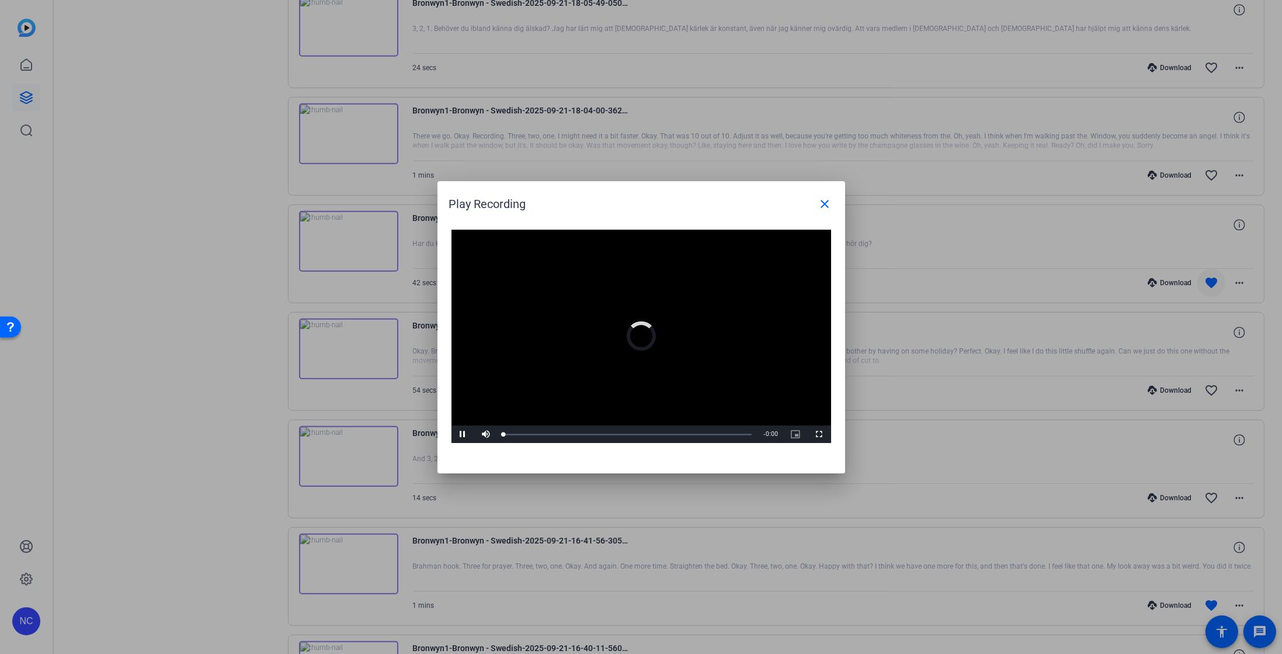
click at [655, 334] on video "Video Player" at bounding box center [642, 337] width 380 height 214
click at [462, 434] on span "Video Player" at bounding box center [463, 434] width 23 height 0
click at [831, 210] on mat-icon "close" at bounding box center [825, 204] width 14 height 14
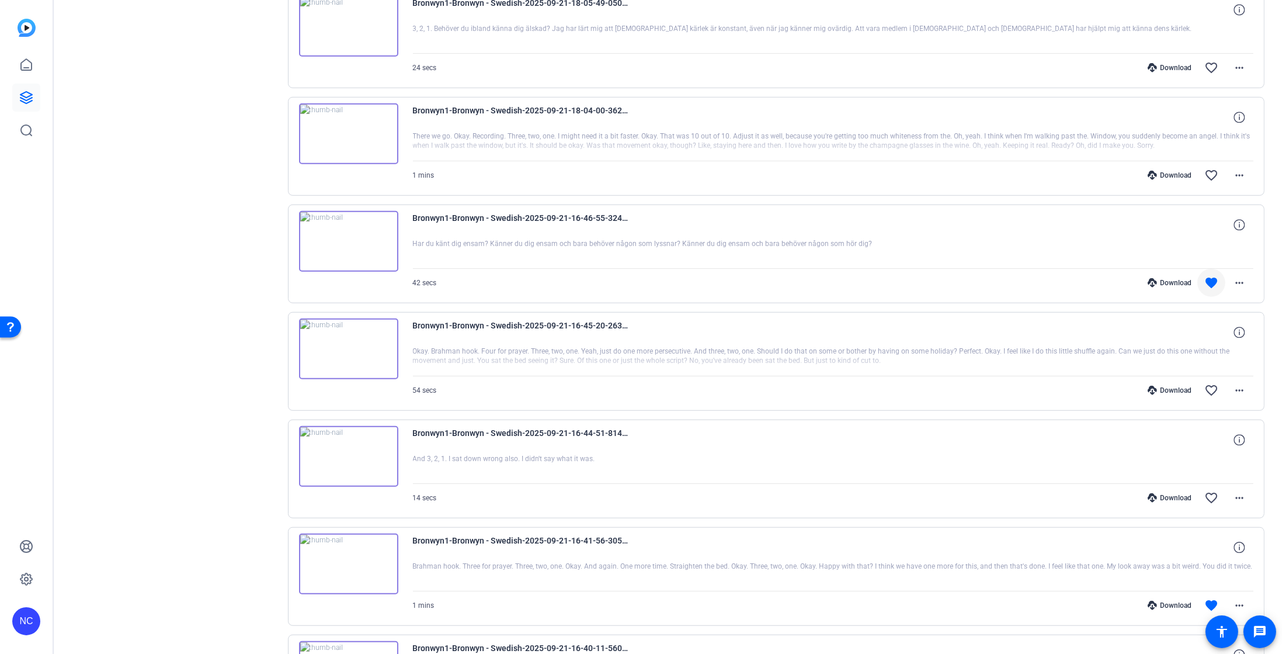
click at [346, 353] on img at bounding box center [348, 348] width 99 height 61
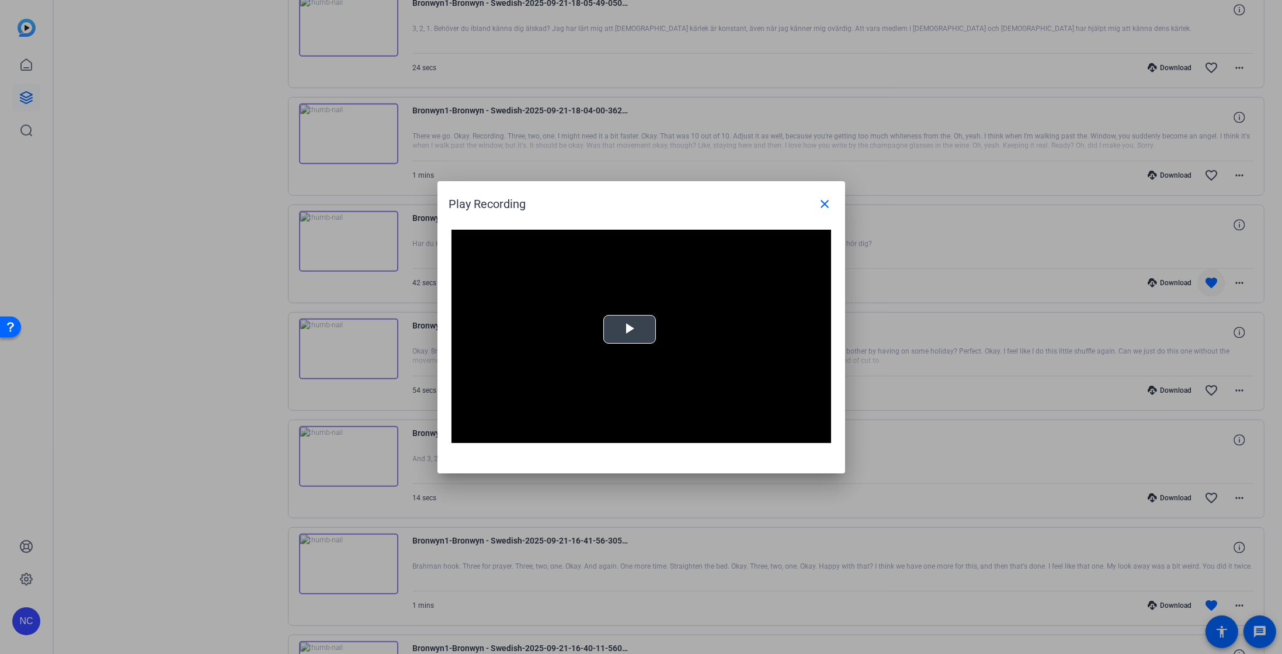
click at [630, 329] on span "Video Player" at bounding box center [630, 329] width 0 height 0
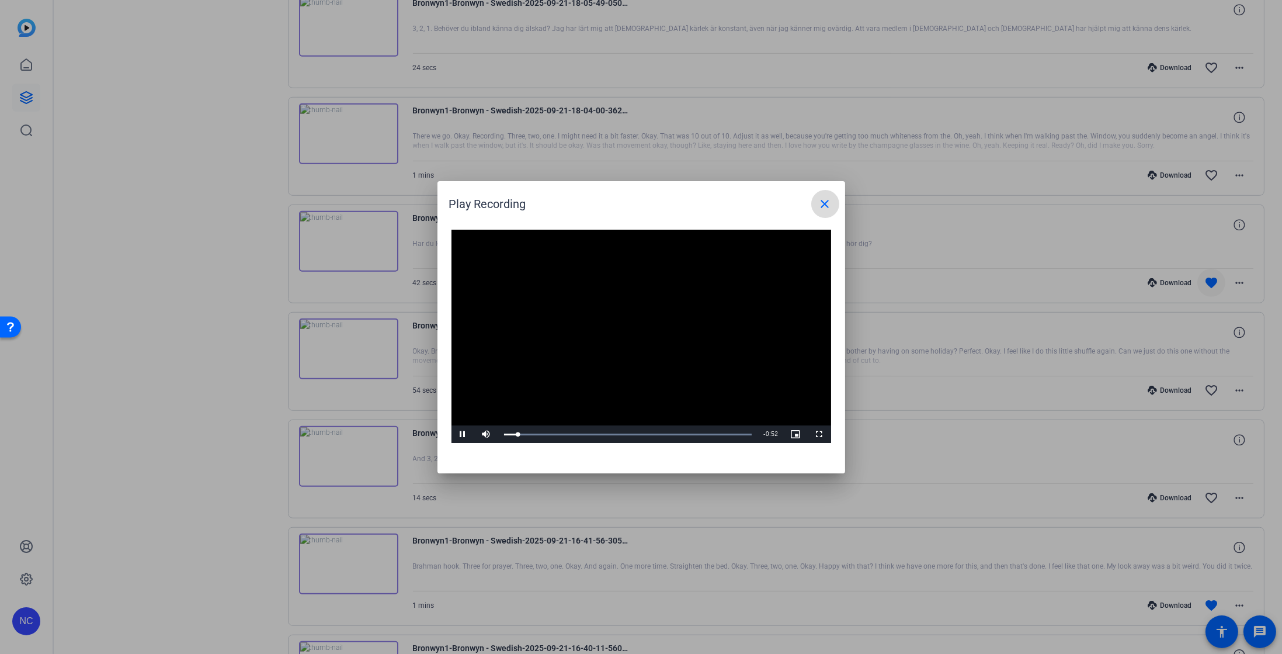
click at [820, 210] on mat-icon "close" at bounding box center [825, 204] width 14 height 14
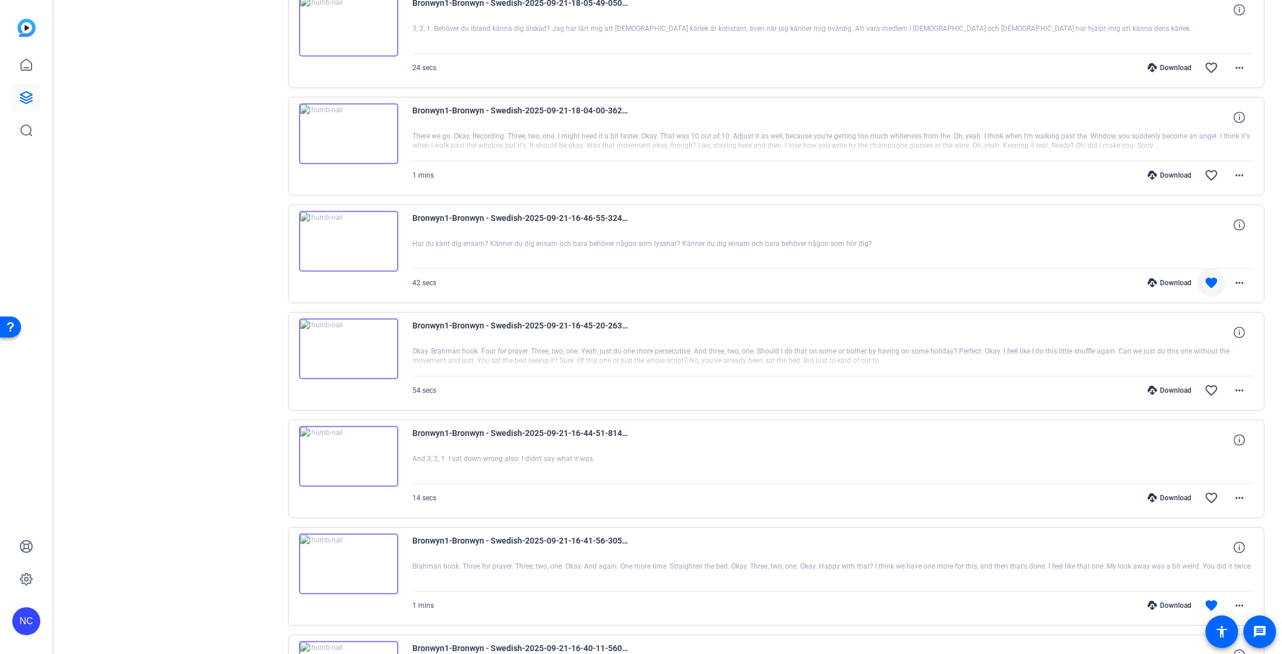
click at [355, 456] on img at bounding box center [348, 456] width 99 height 61
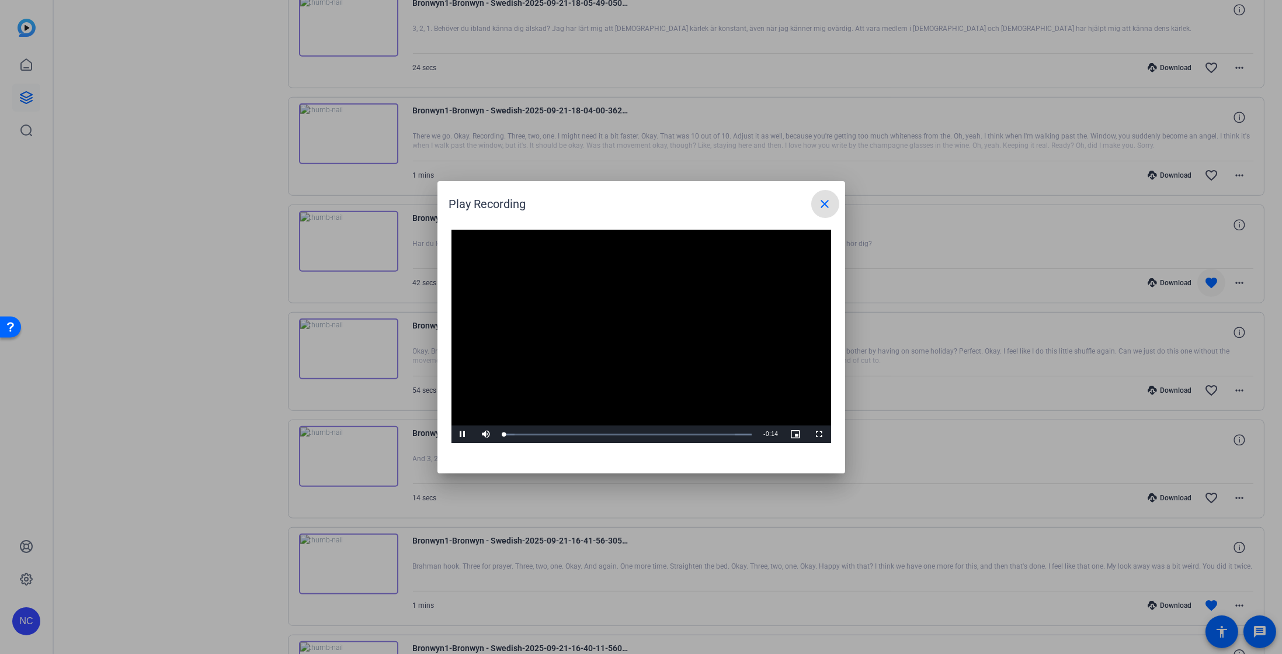
click at [650, 334] on video "Video Player" at bounding box center [642, 337] width 380 height 214
click at [828, 211] on span at bounding box center [825, 204] width 28 height 28
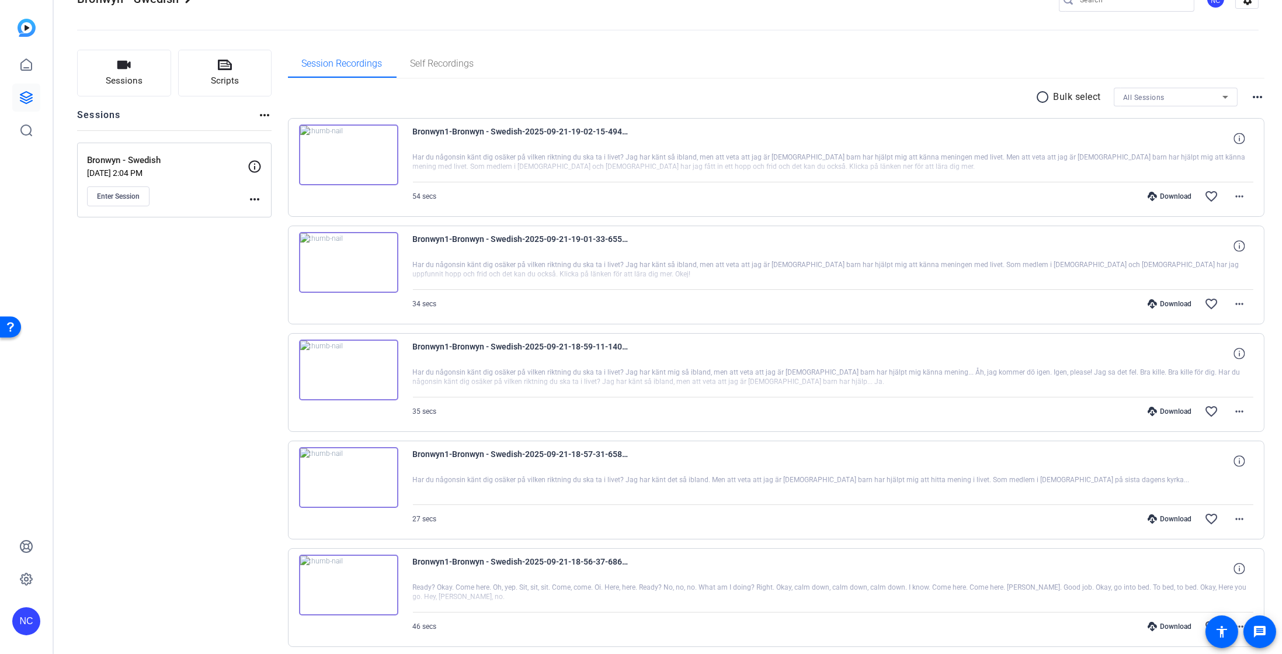
scroll to position [0, 0]
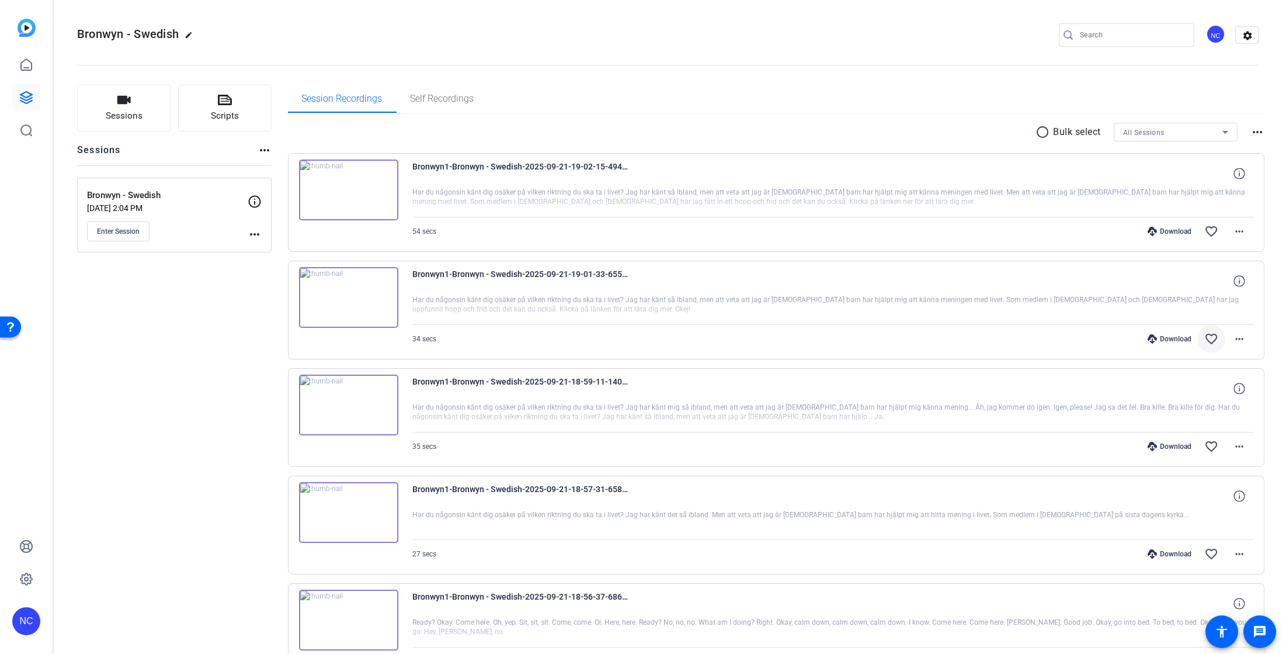
click at [1208, 338] on mat-icon "favorite_border" at bounding box center [1212, 339] width 14 height 14
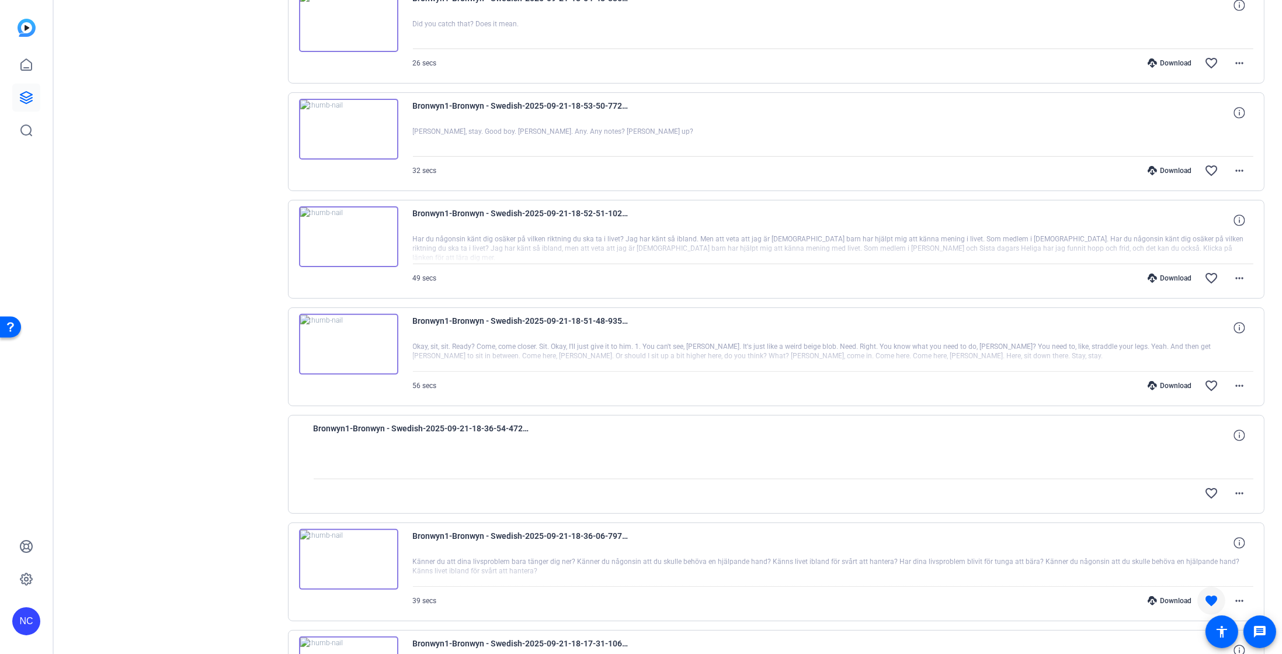
scroll to position [788, 0]
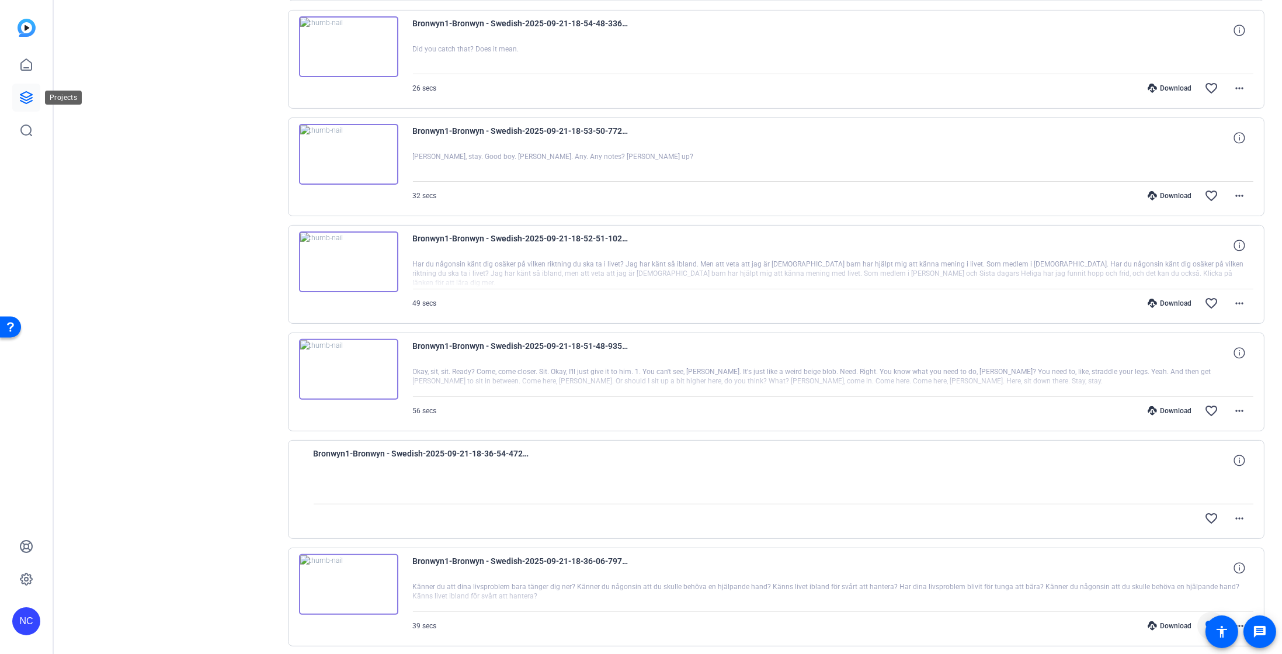
click at [33, 91] on icon at bounding box center [26, 98] width 14 height 14
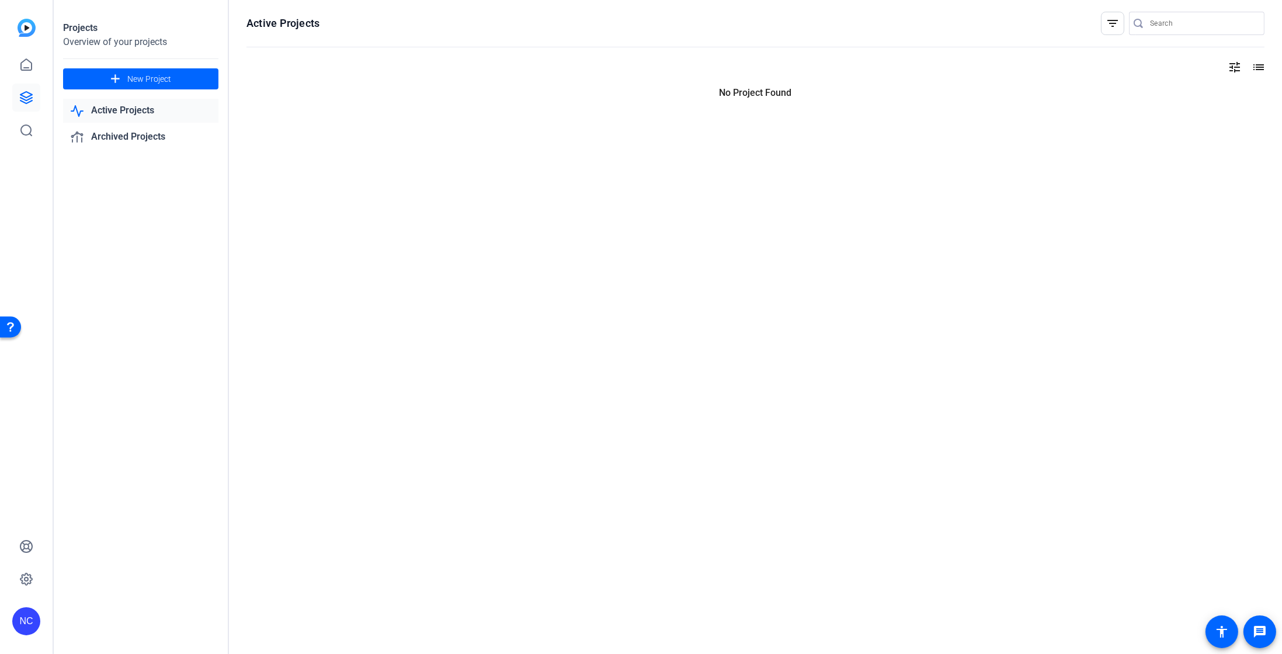
scroll to position [0, 0]
click at [103, 112] on link "Active Projects" at bounding box center [140, 111] width 155 height 24
click at [109, 114] on link "Active Projects" at bounding box center [140, 111] width 155 height 24
click at [113, 137] on link "Archived Projects" at bounding box center [140, 137] width 155 height 24
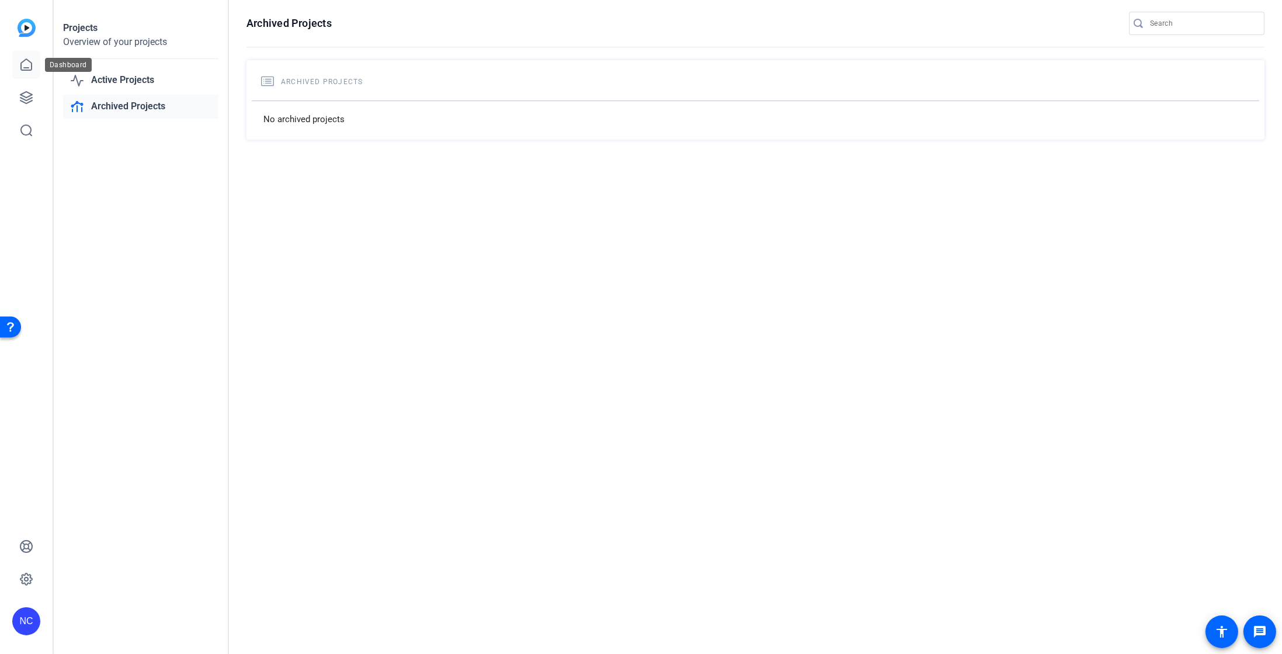
click at [36, 74] on link at bounding box center [26, 65] width 28 height 28
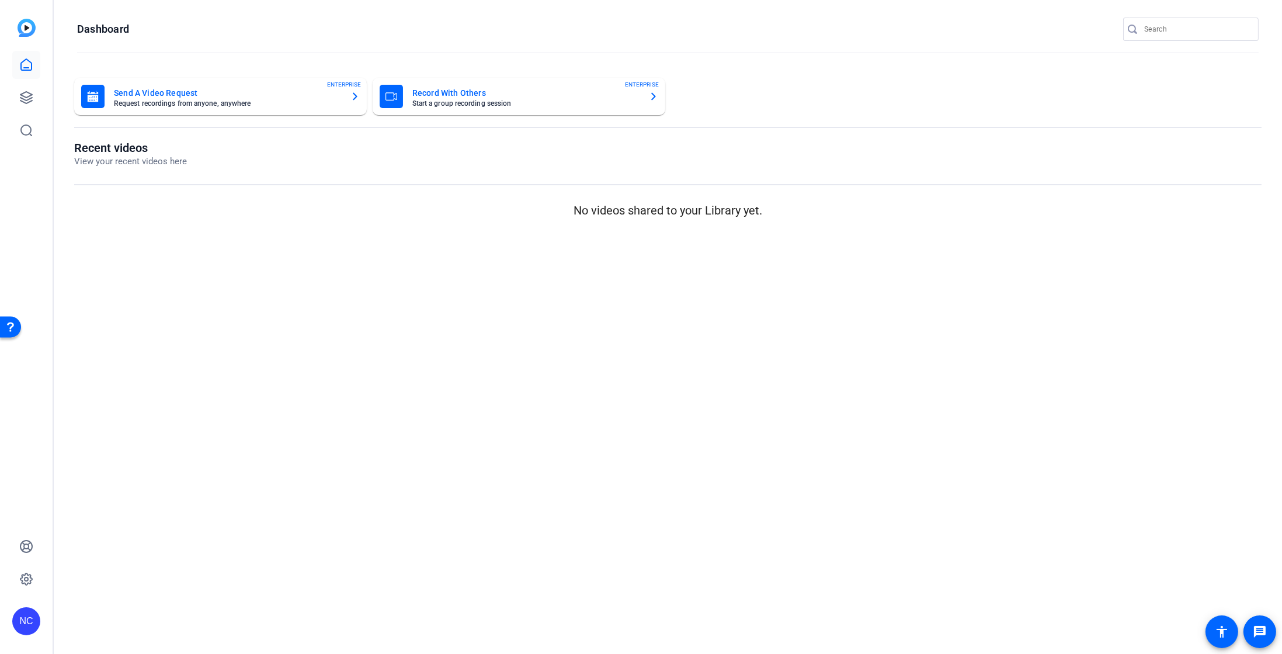
click at [30, 29] on img at bounding box center [27, 28] width 18 height 18
click at [23, 92] on icon at bounding box center [26, 98] width 14 height 14
